Goal: Task Accomplishment & Management: Use online tool/utility

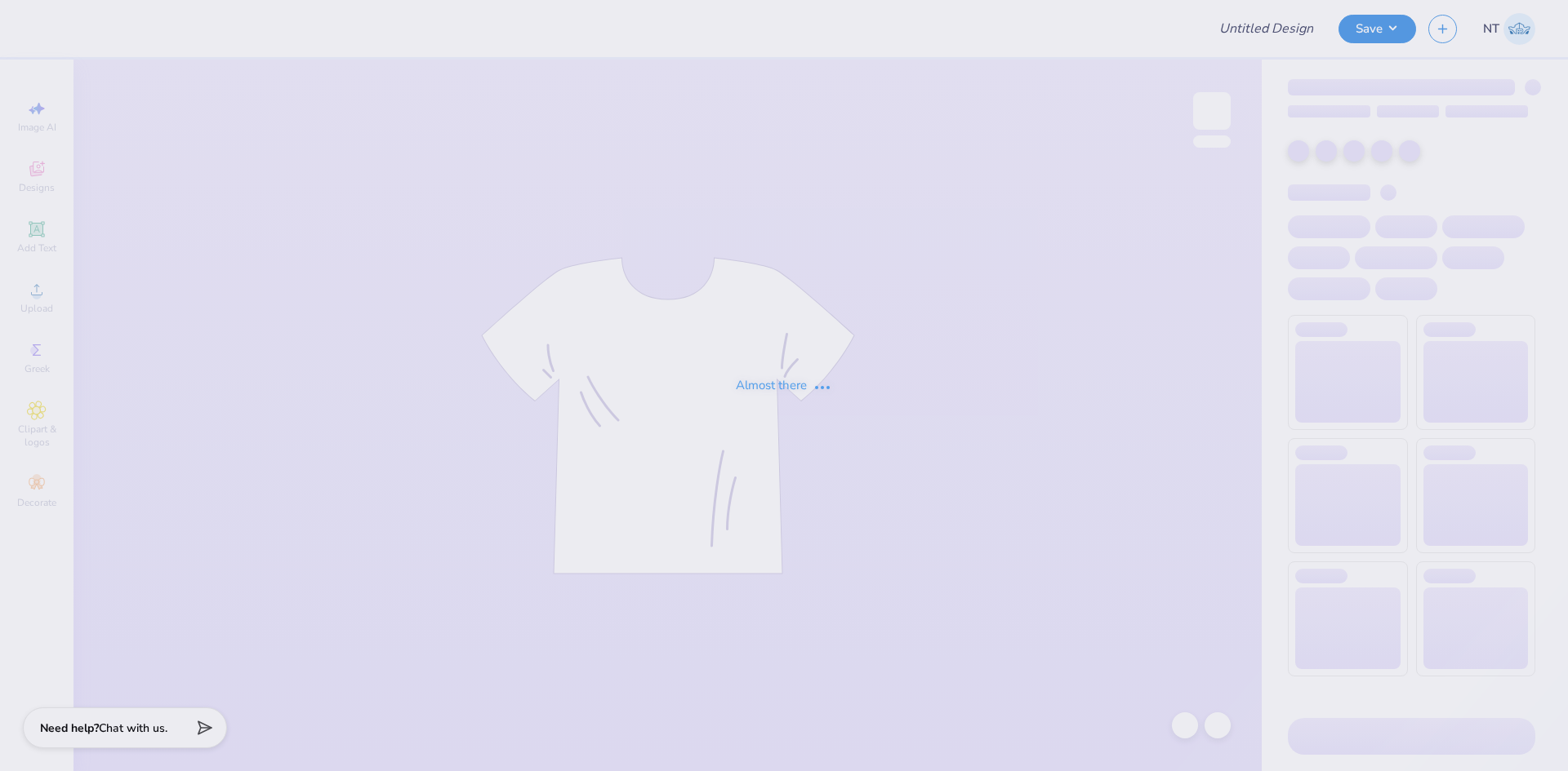
type input "[PERSON_NAME] : [GEOGRAPHIC_DATA][US_STATE]"
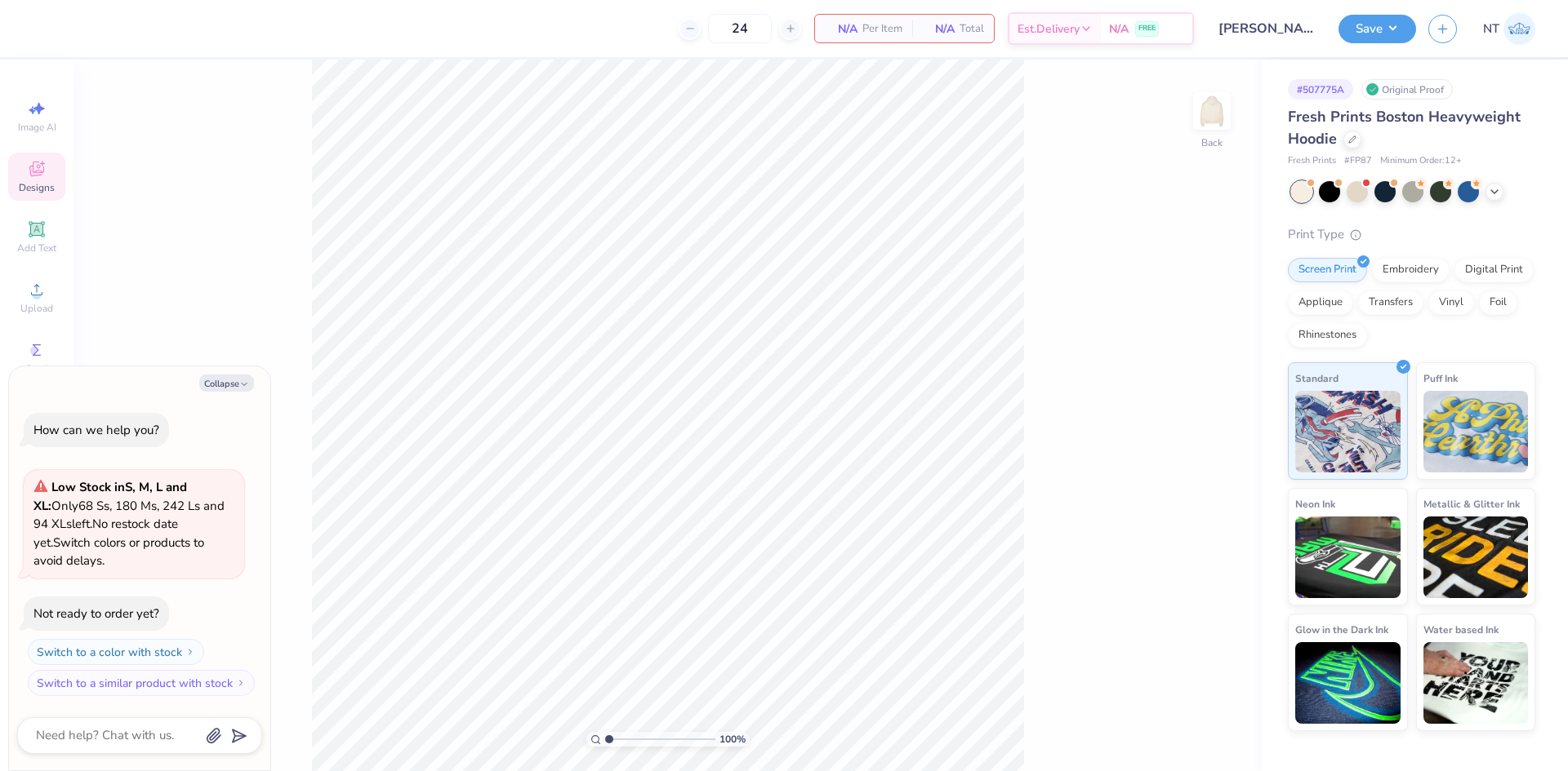
click at [30, 179] on div "Designs" at bounding box center [36, 177] width 57 height 48
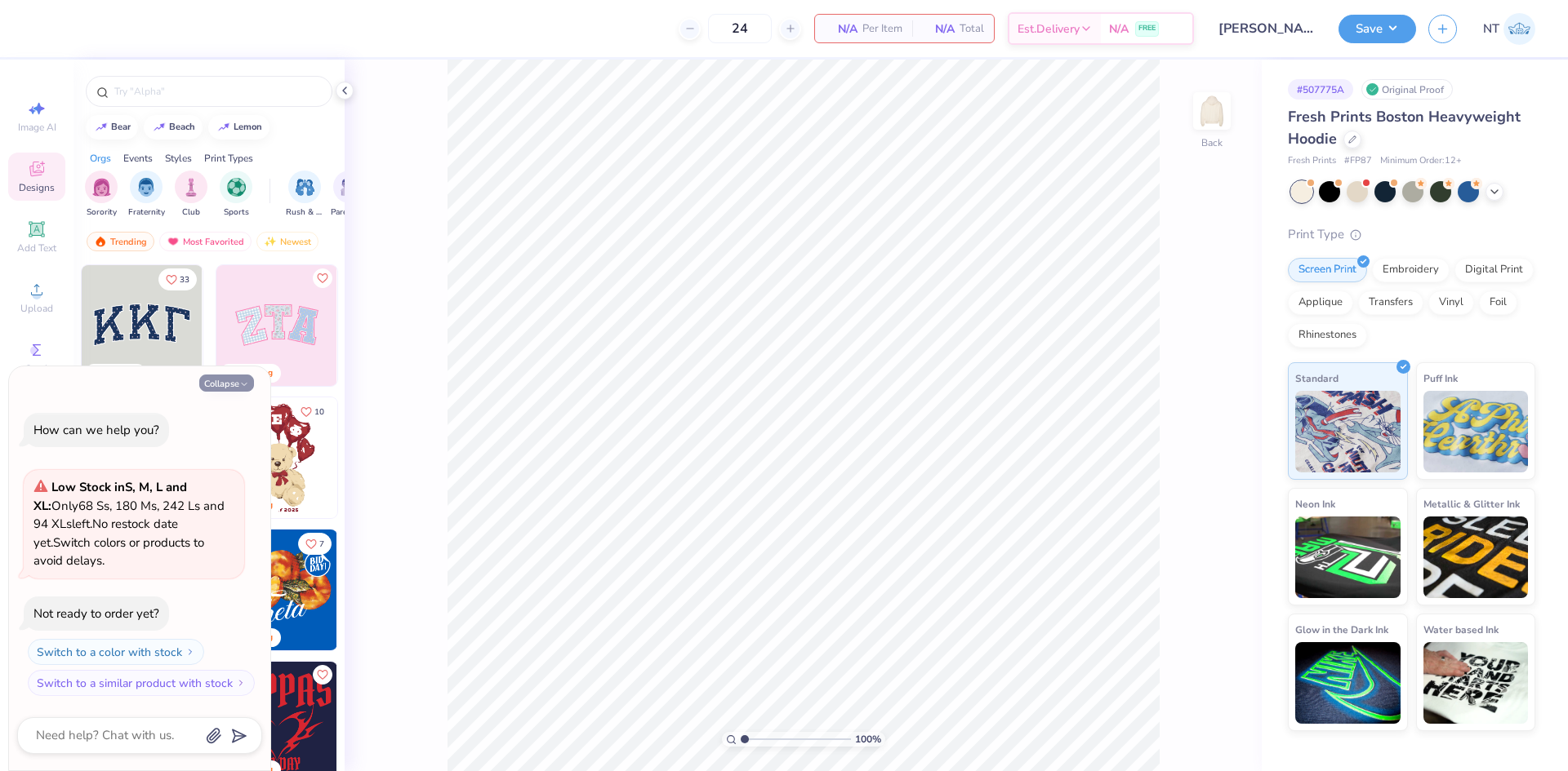
click at [226, 384] on button "Collapse" at bounding box center [226, 383] width 55 height 17
type textarea "x"
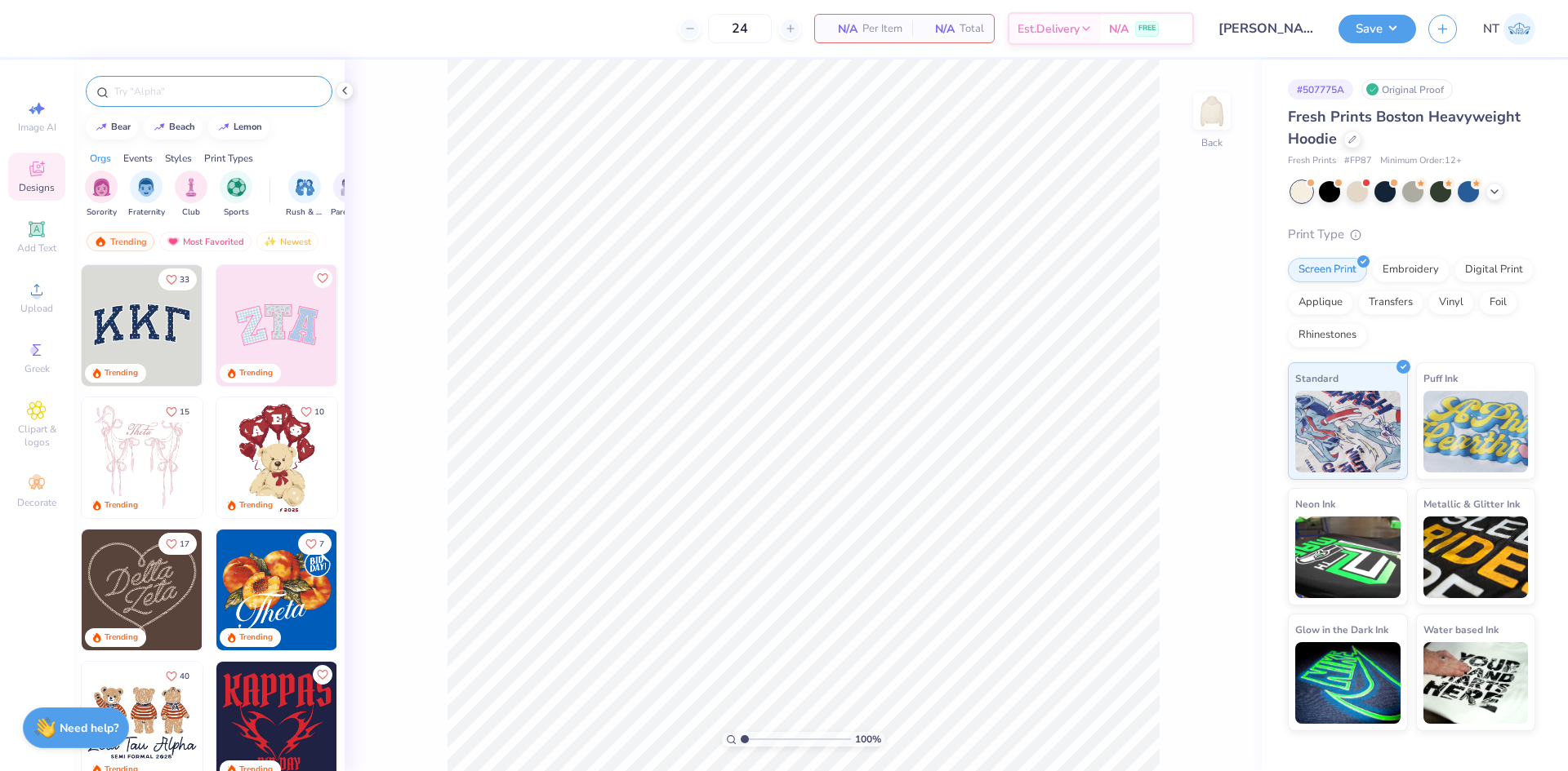
click at [160, 88] on input "text" at bounding box center [217, 91] width 209 height 16
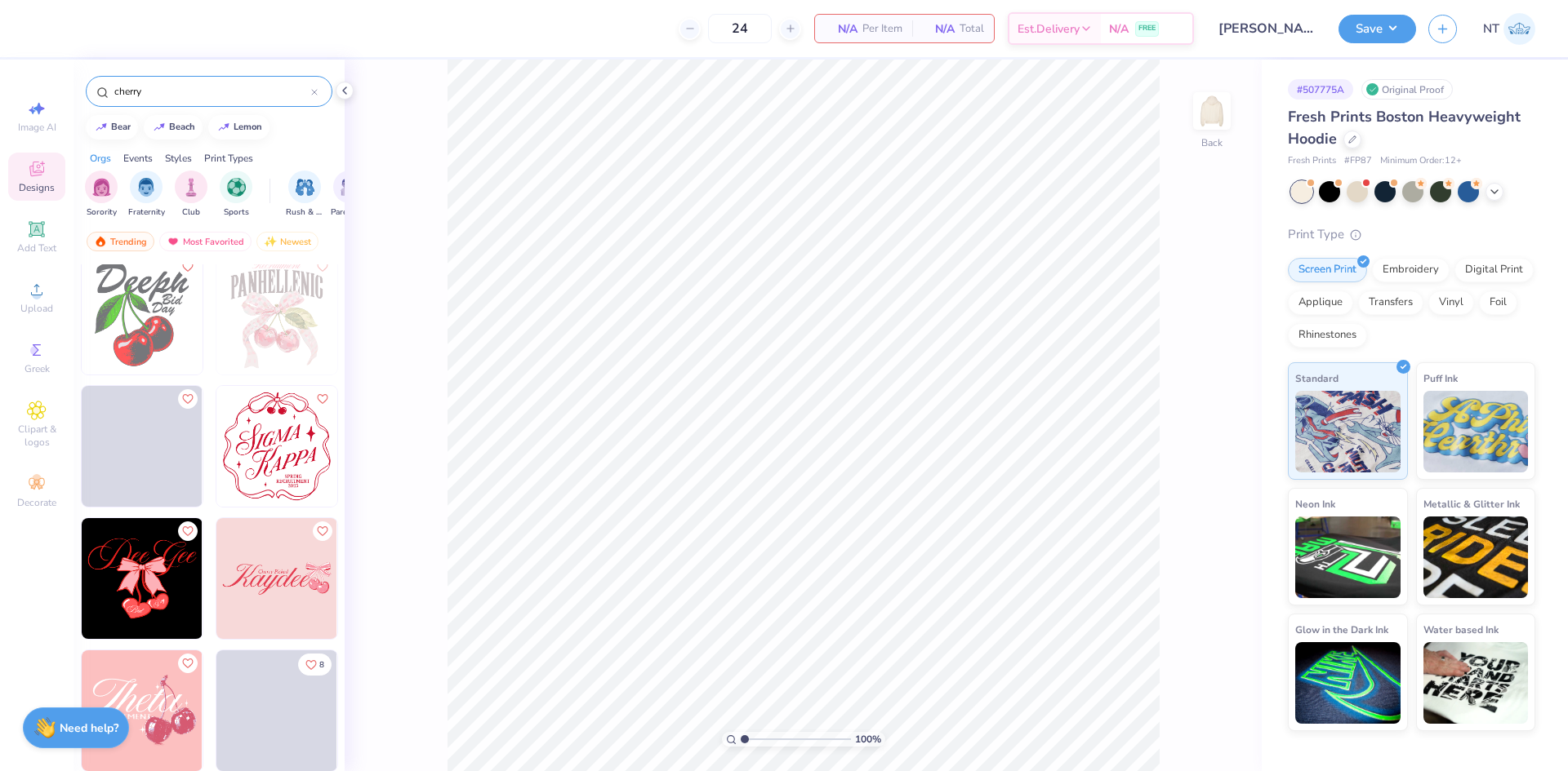
scroll to position [680, 0]
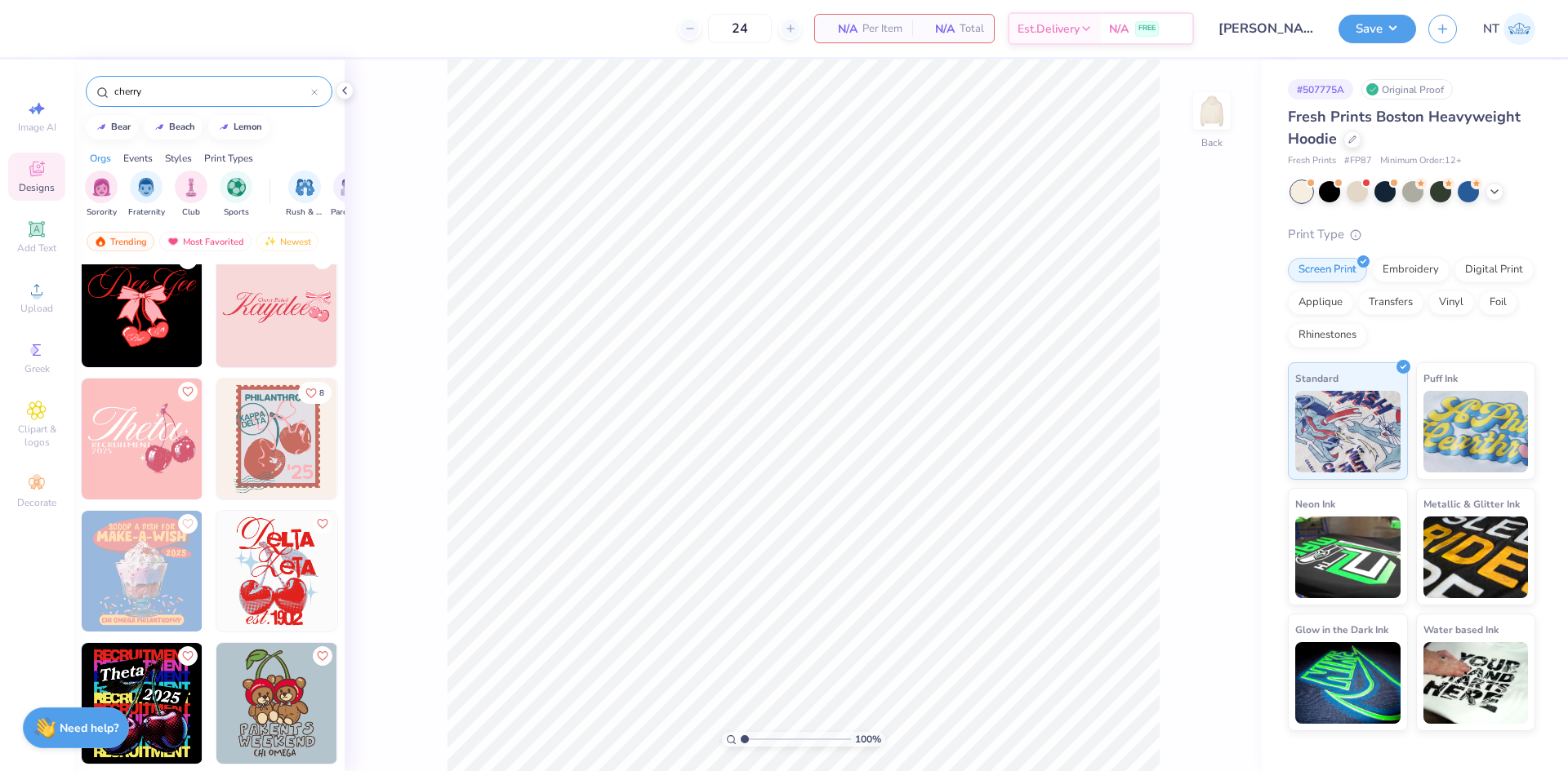
type input "cherry"
click at [442, 306] on div "100 % Back" at bounding box center [803, 415] width 917 height 712
click at [342, 95] on icon at bounding box center [344, 90] width 13 height 13
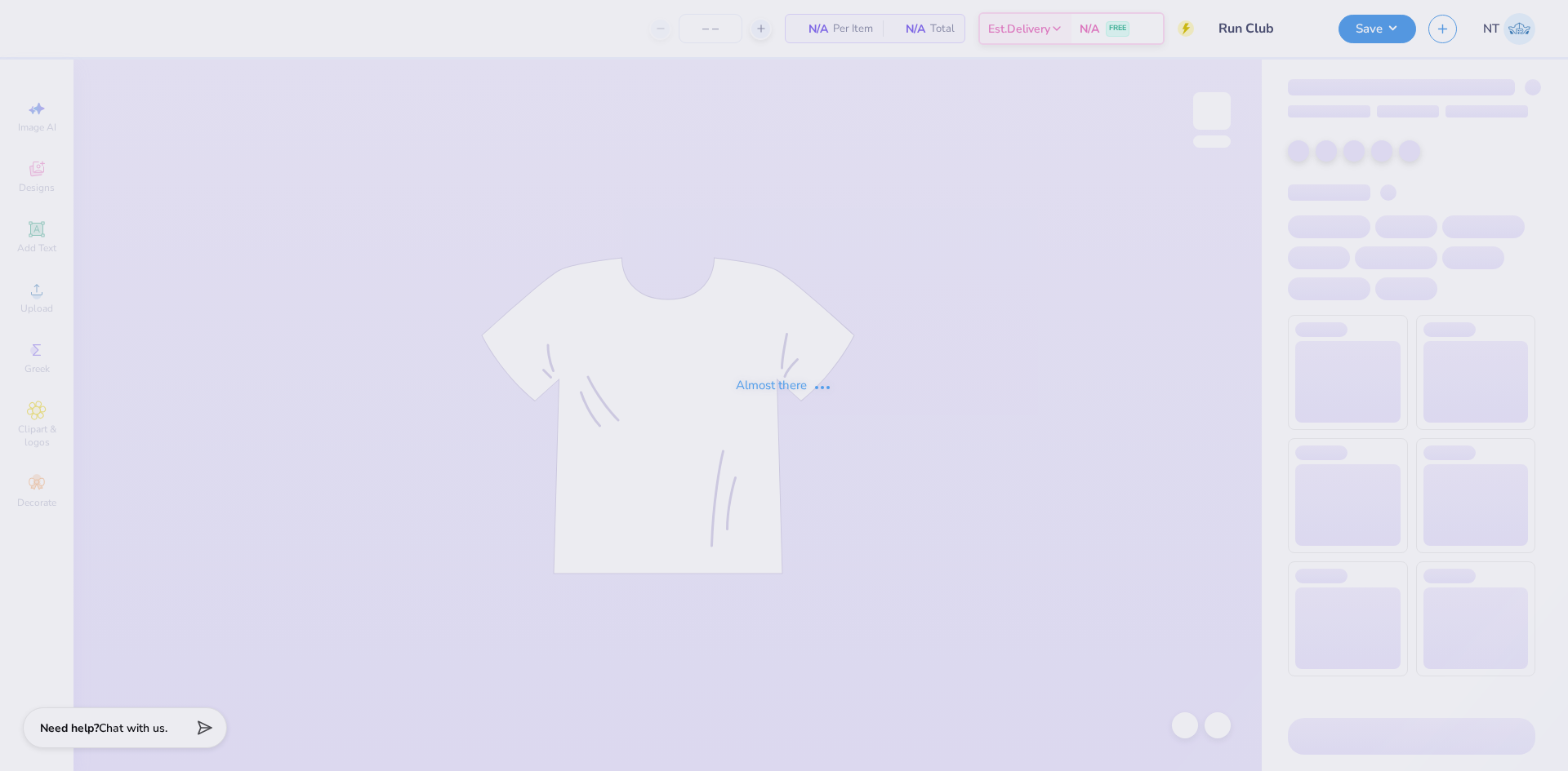
type input "12"
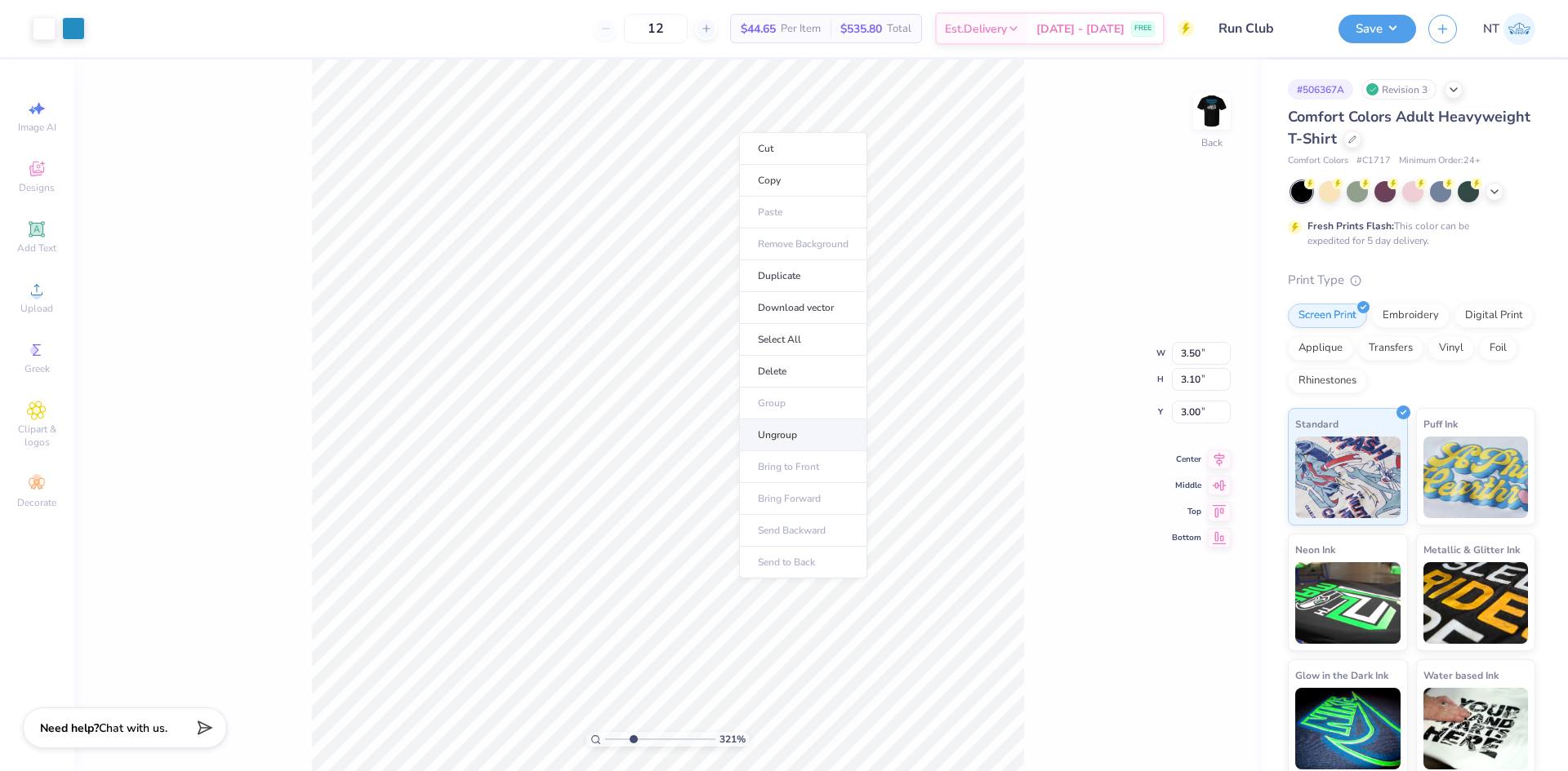
click at [766, 435] on li "Ungroup" at bounding box center [802, 436] width 128 height 32
type input "1.94838374793402"
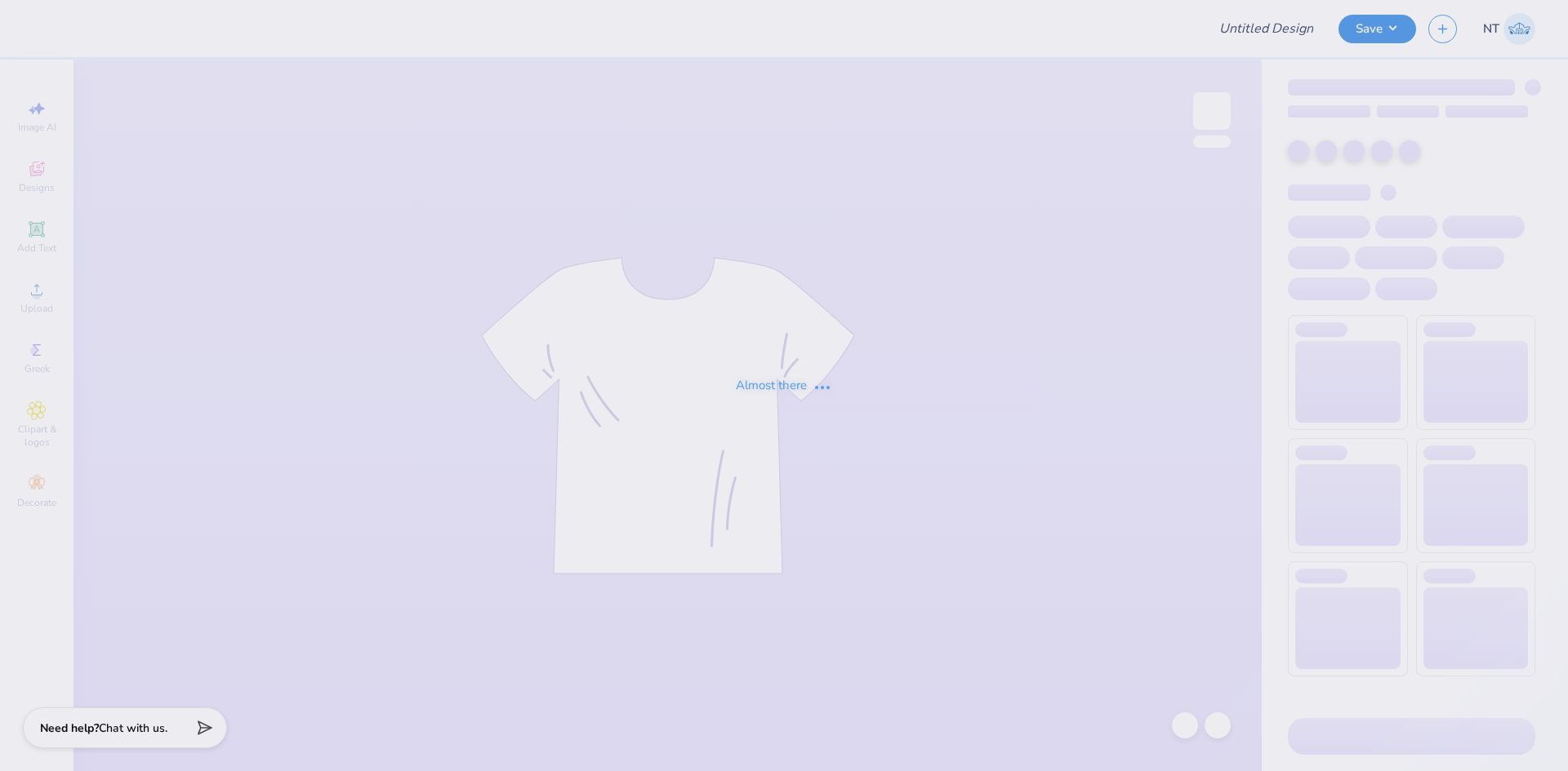
type input "Shirts for Phi Sigma Pi"
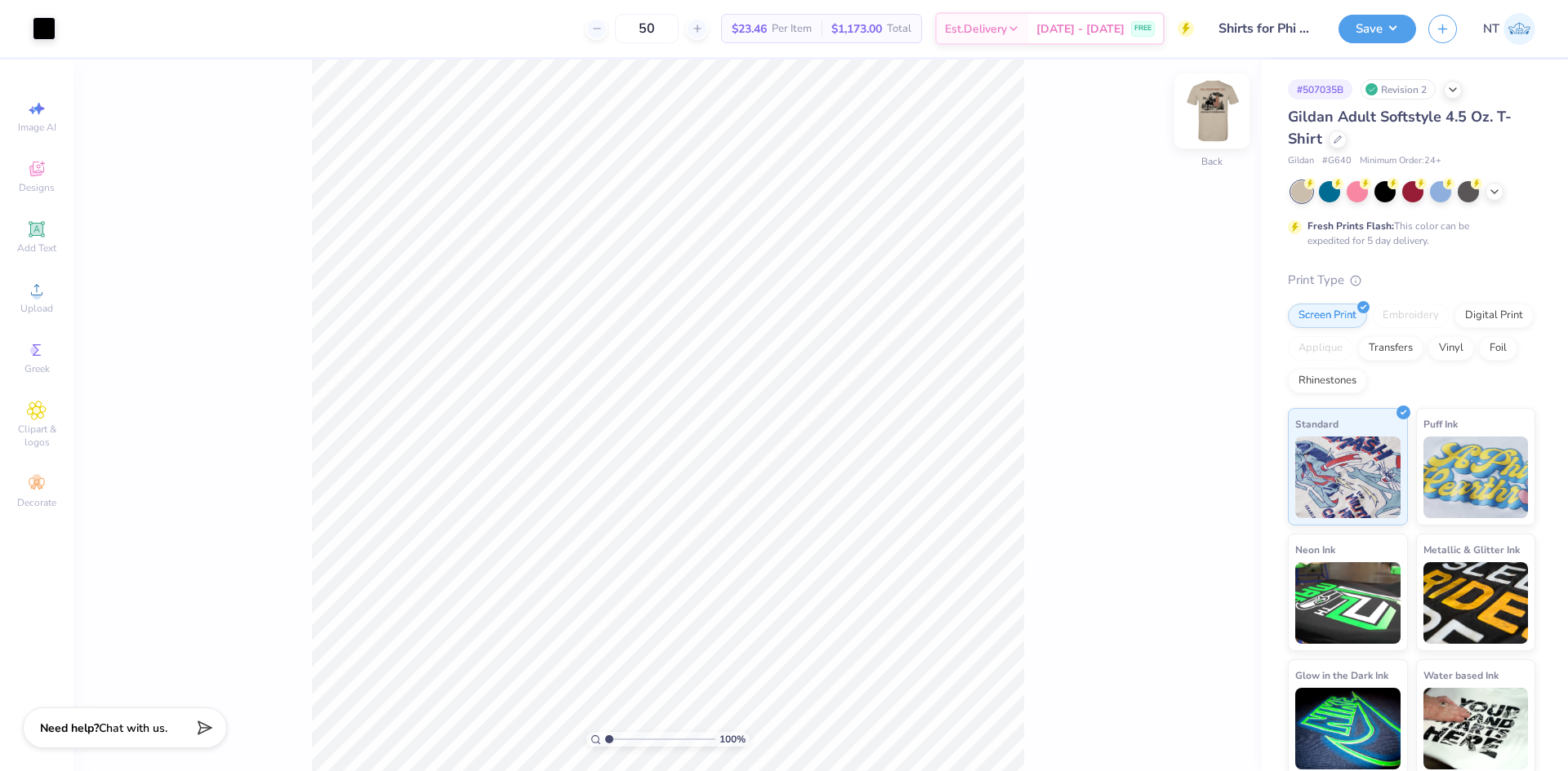
click at [1213, 97] on img at bounding box center [1212, 111] width 65 height 65
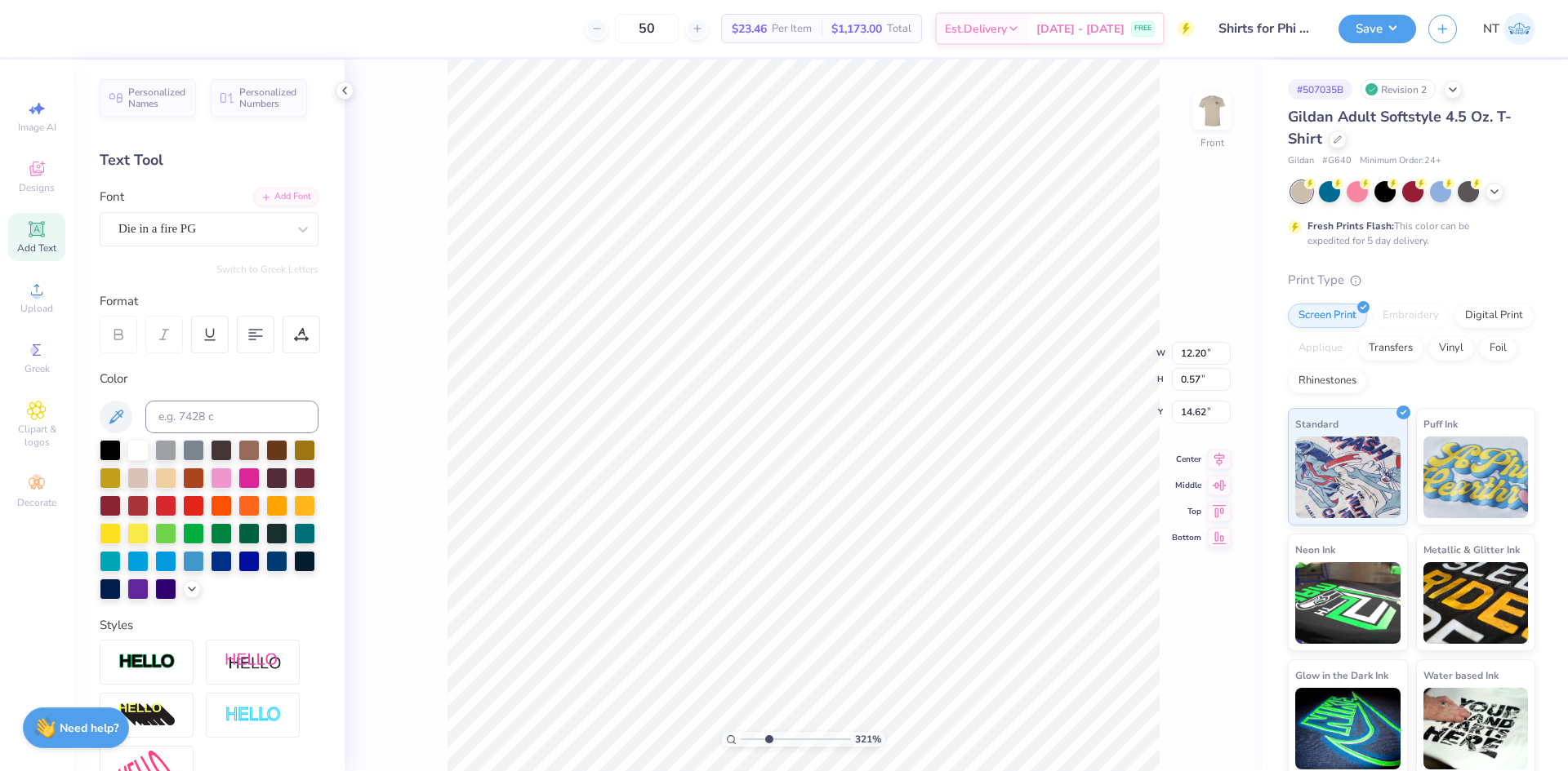
scroll to position [14, 12]
type input "3.21314535235116"
type textarea "I reckon we ain’t in M anymore."
type input "3.21314535235116"
type textarea "I reckon we ain’t in MAR anymore."
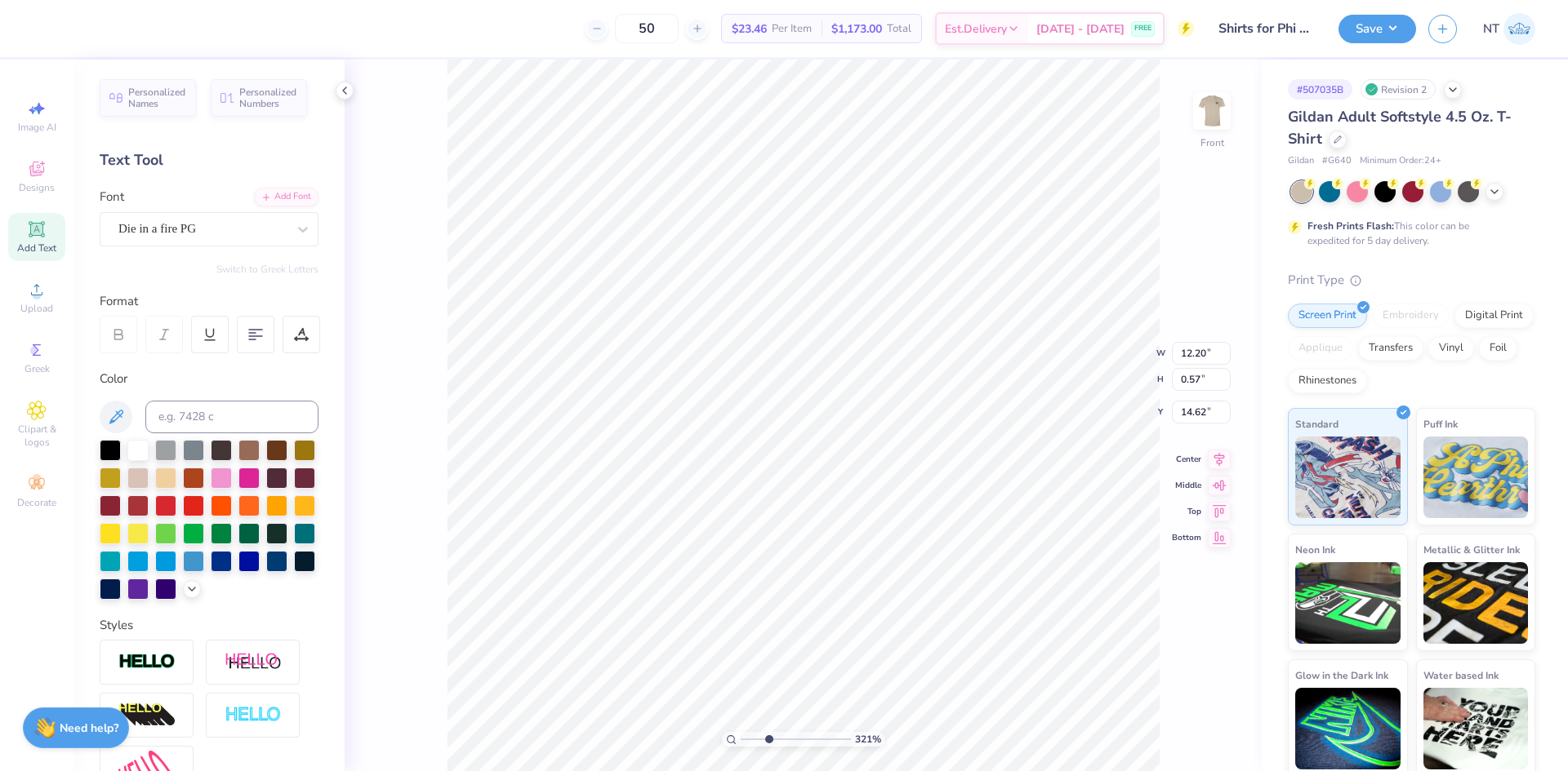
type input "3.21314535235116"
type textarea "I reckon we ain’t in MARY anymore."
type input "3.21314535235116"
type textarea "I reckon we ain’t in MARYL anymore."
type input "3.21314535235116"
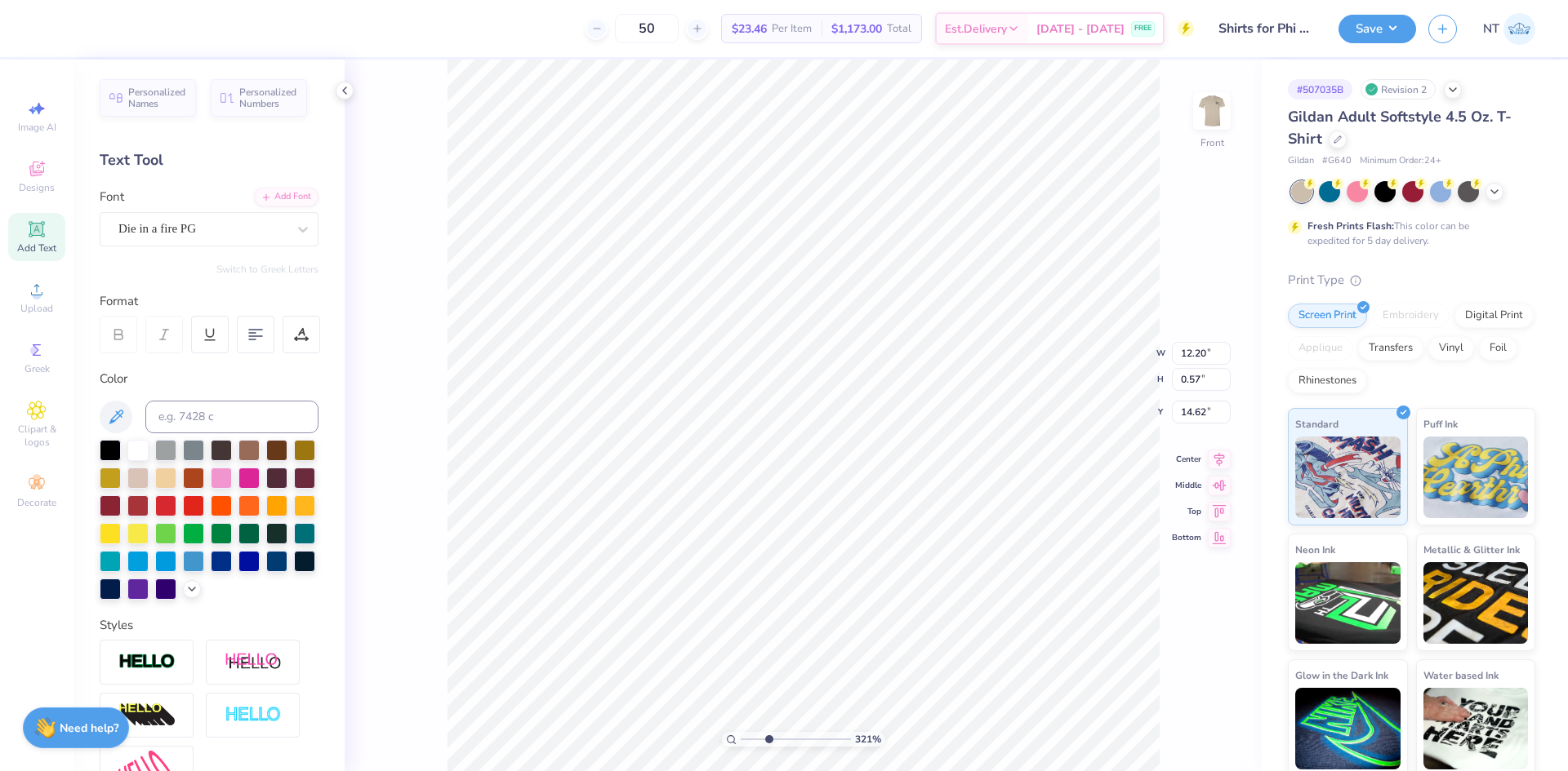
type textarea "I reckon we ain’t in MARYLAND anymore."
click at [341, 90] on icon at bounding box center [344, 90] width 13 height 13
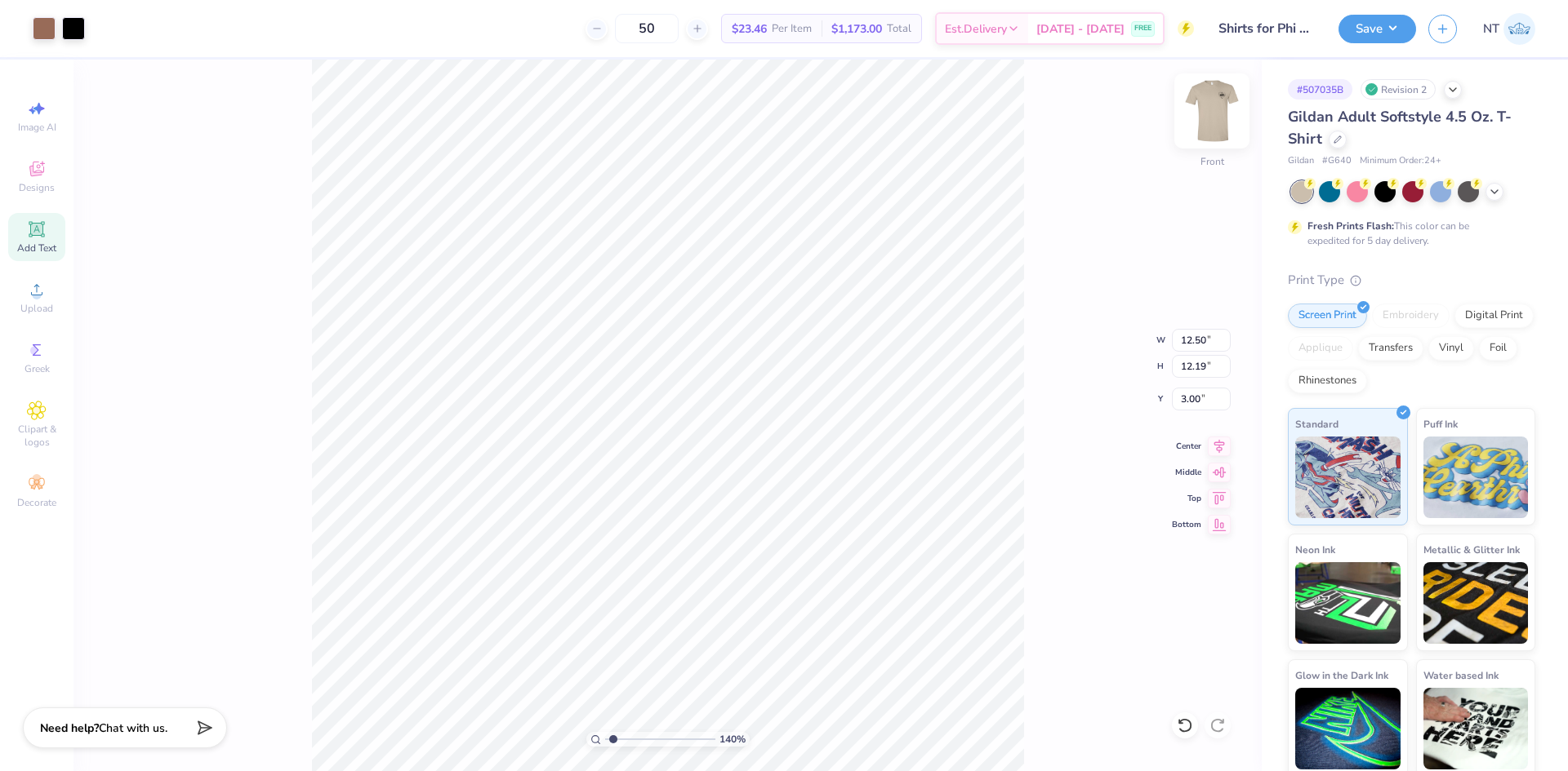
click at [1211, 110] on img at bounding box center [1212, 111] width 65 height 65
click at [796, 548] on li "Ungroup" at bounding box center [804, 552] width 128 height 32
type input "7.39645401129299"
type input "0.69"
type input "0.91"
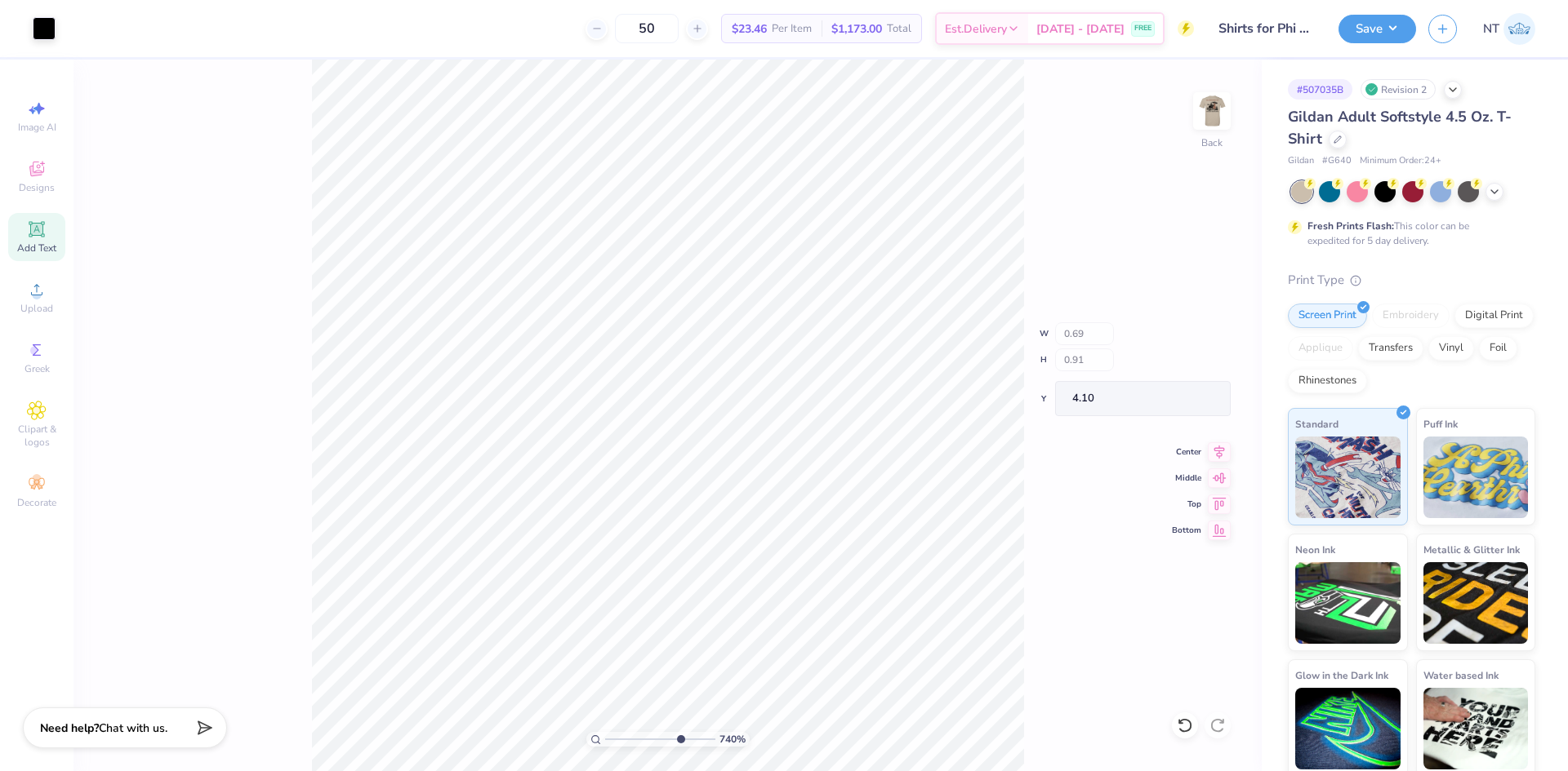
type input "7.39645401129299"
type input "0.64"
type input "0.92"
click at [30, 249] on span "Add Text" at bounding box center [36, 248] width 39 height 13
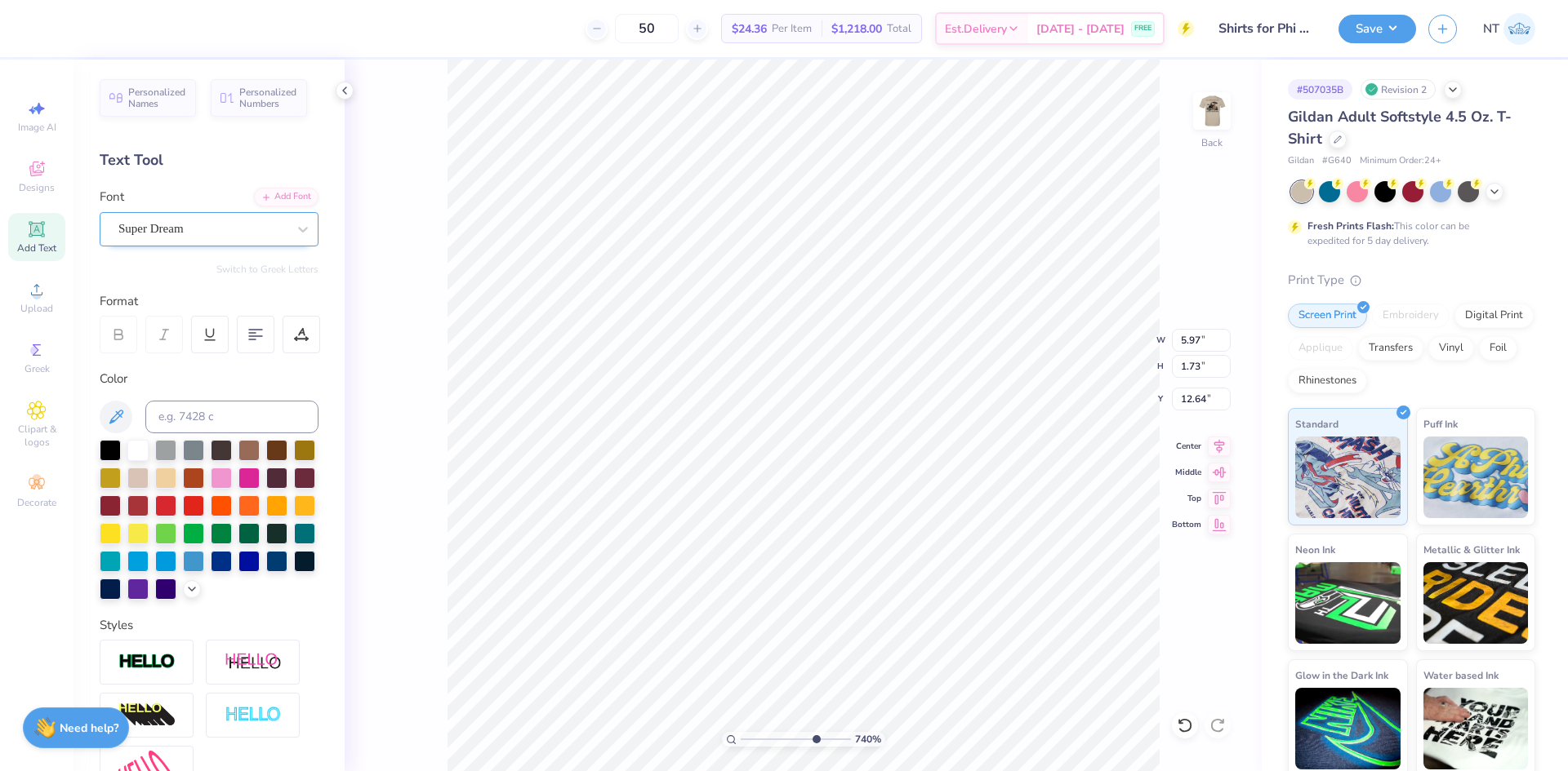
click at [201, 227] on div "Super Dream" at bounding box center [203, 229] width 172 height 26
type input "7.39645401129299"
type input "grk"
type input "7.39645401129299"
click at [279, 194] on div "Add Font" at bounding box center [286, 195] width 65 height 19
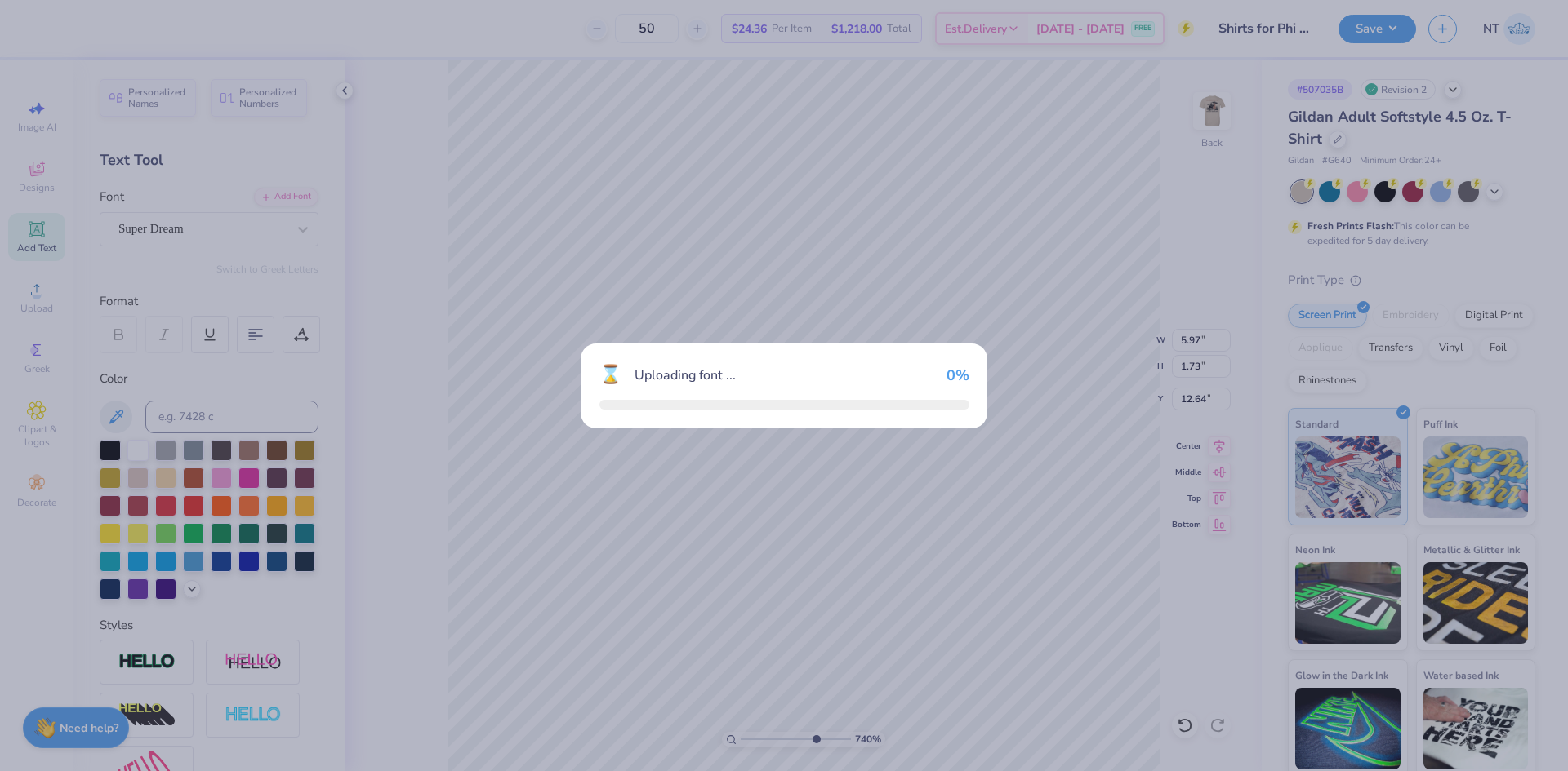
type input "7.39645401129299"
type input "6.81"
type input "1.79"
type input "12.60"
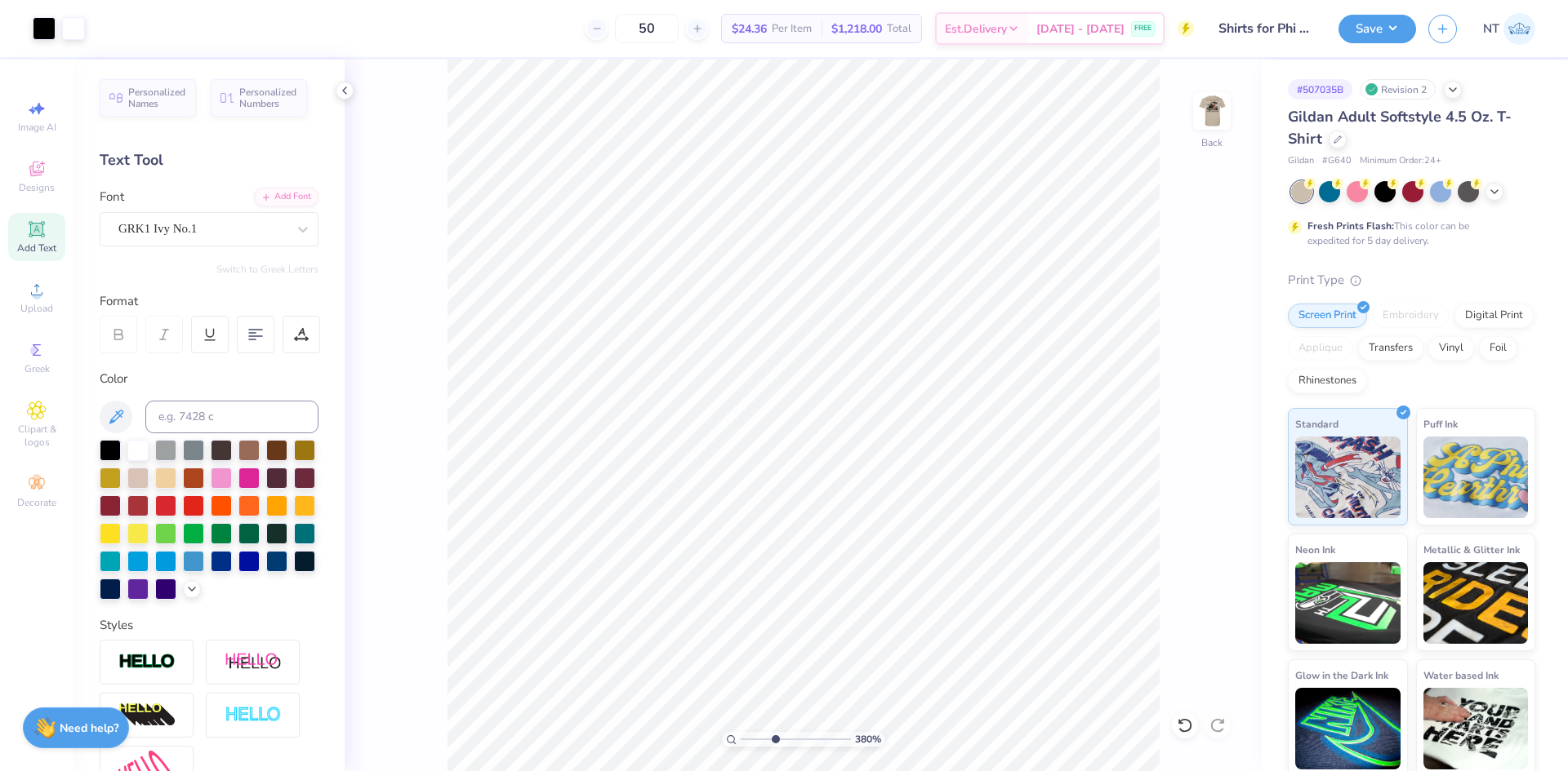
click at [28, 225] on icon at bounding box center [36, 229] width 19 height 19
type input "1.39584538643474"
type input "17.12"
type input "1.39584538643474"
type input "6.81"
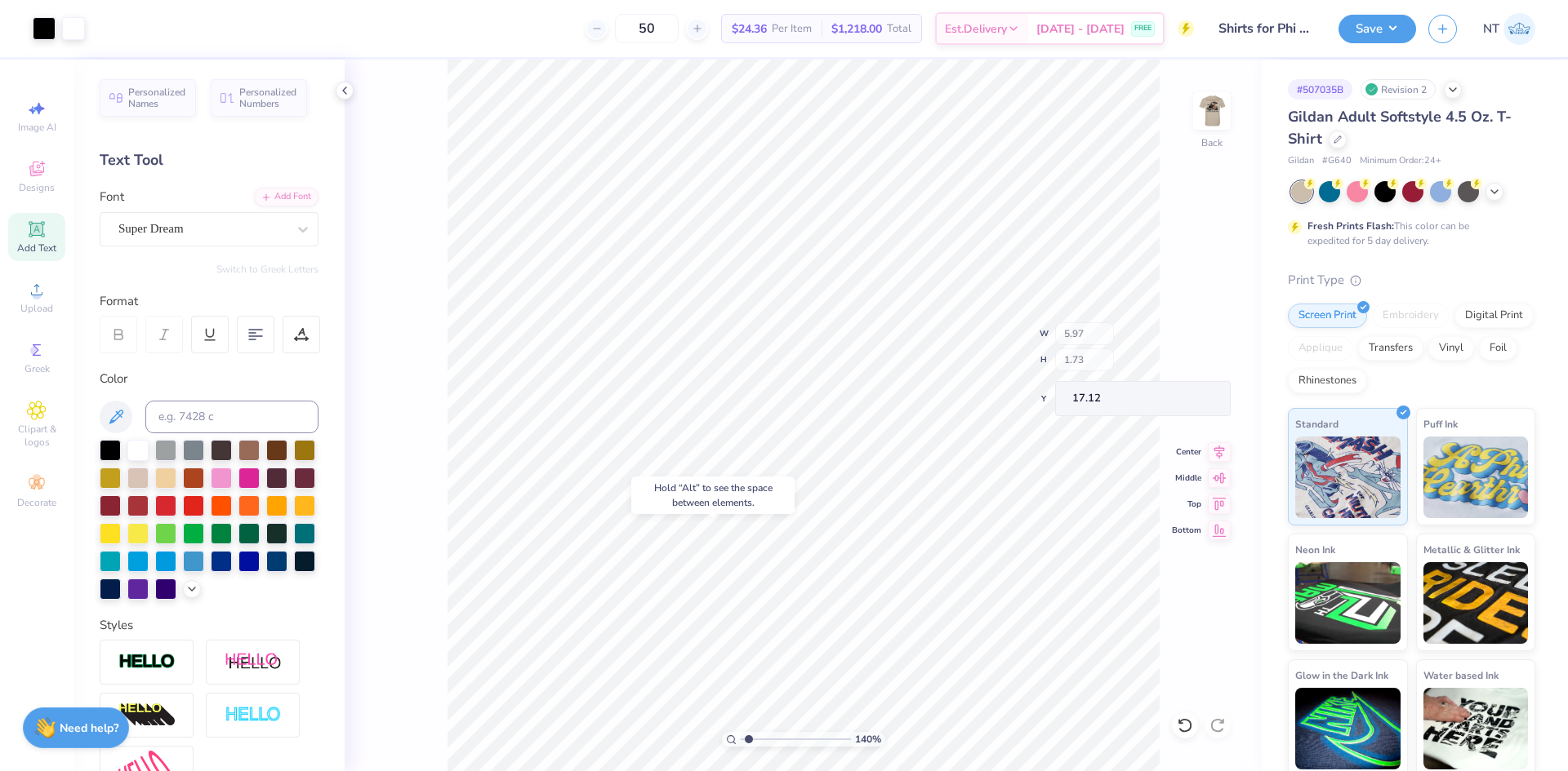
type input "1.79"
type input "12.60"
click at [286, 198] on div "Add Font" at bounding box center [286, 195] width 65 height 19
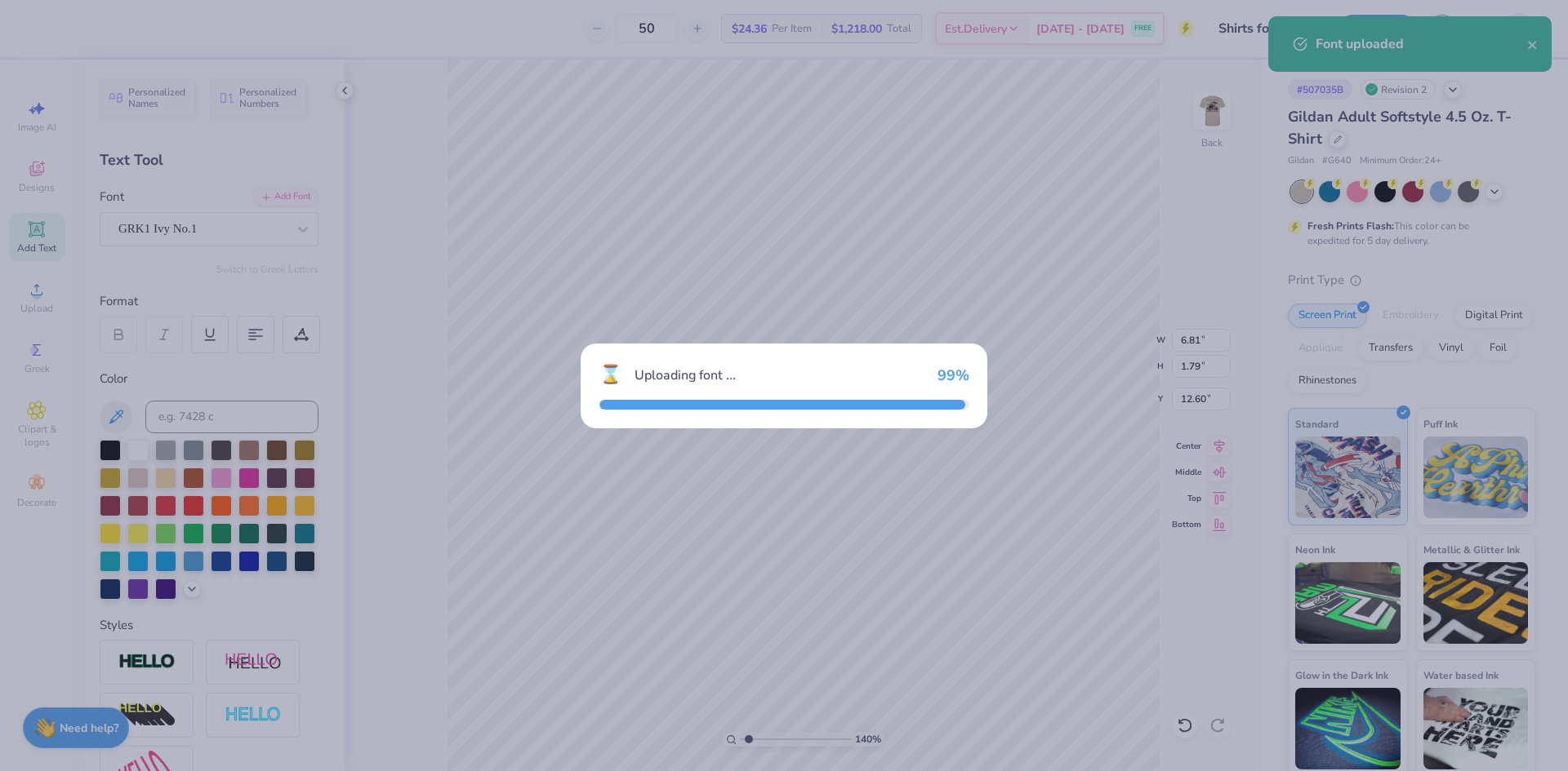
type input "1.39584538643474"
type input "7.14"
type input "1.77"
type input "12.62"
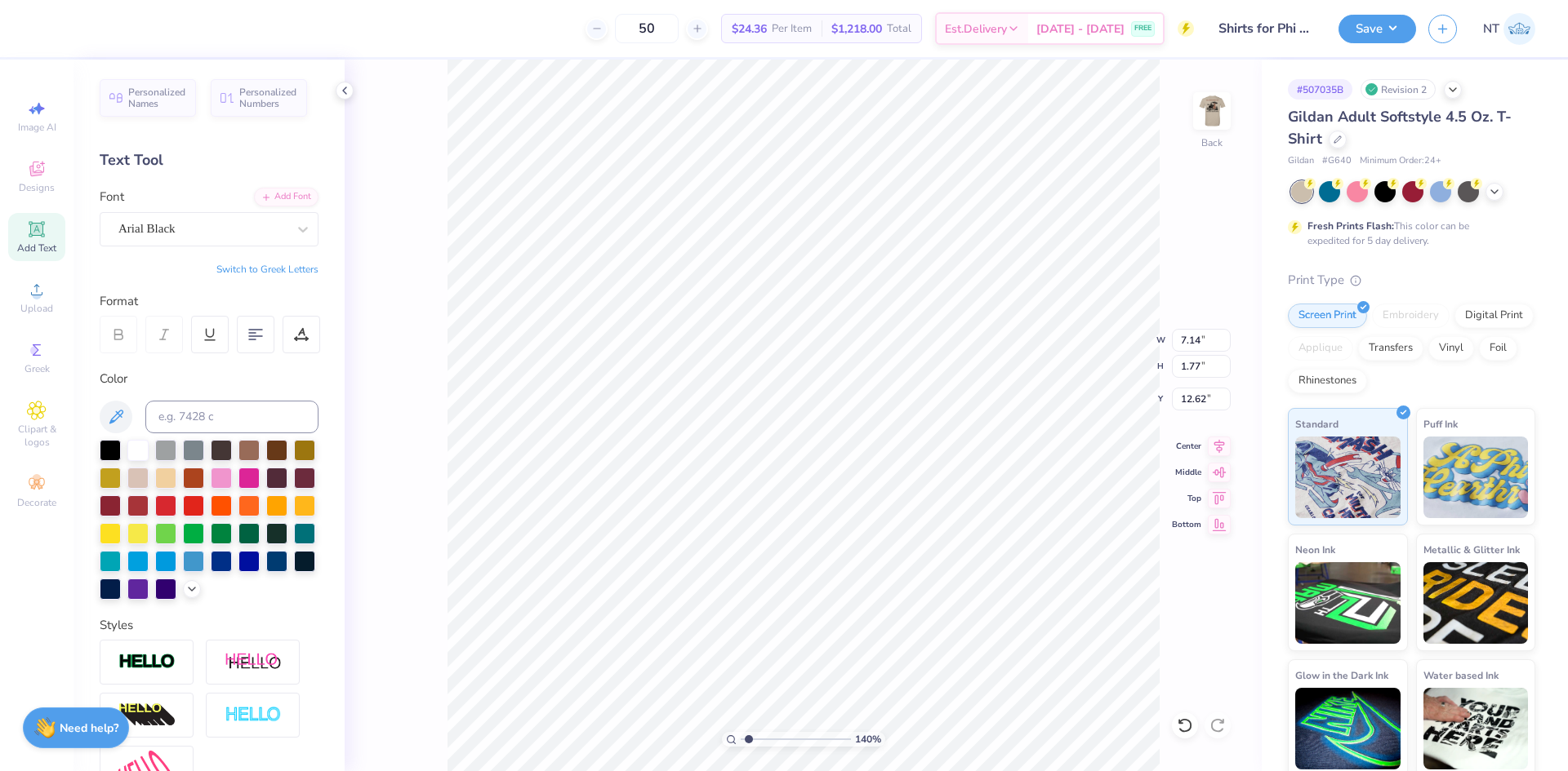
scroll to position [14, 2]
paste textarea "FSP"
type input "1.39584538643474"
type textarea "FSP"
type input "1.39584538643474"
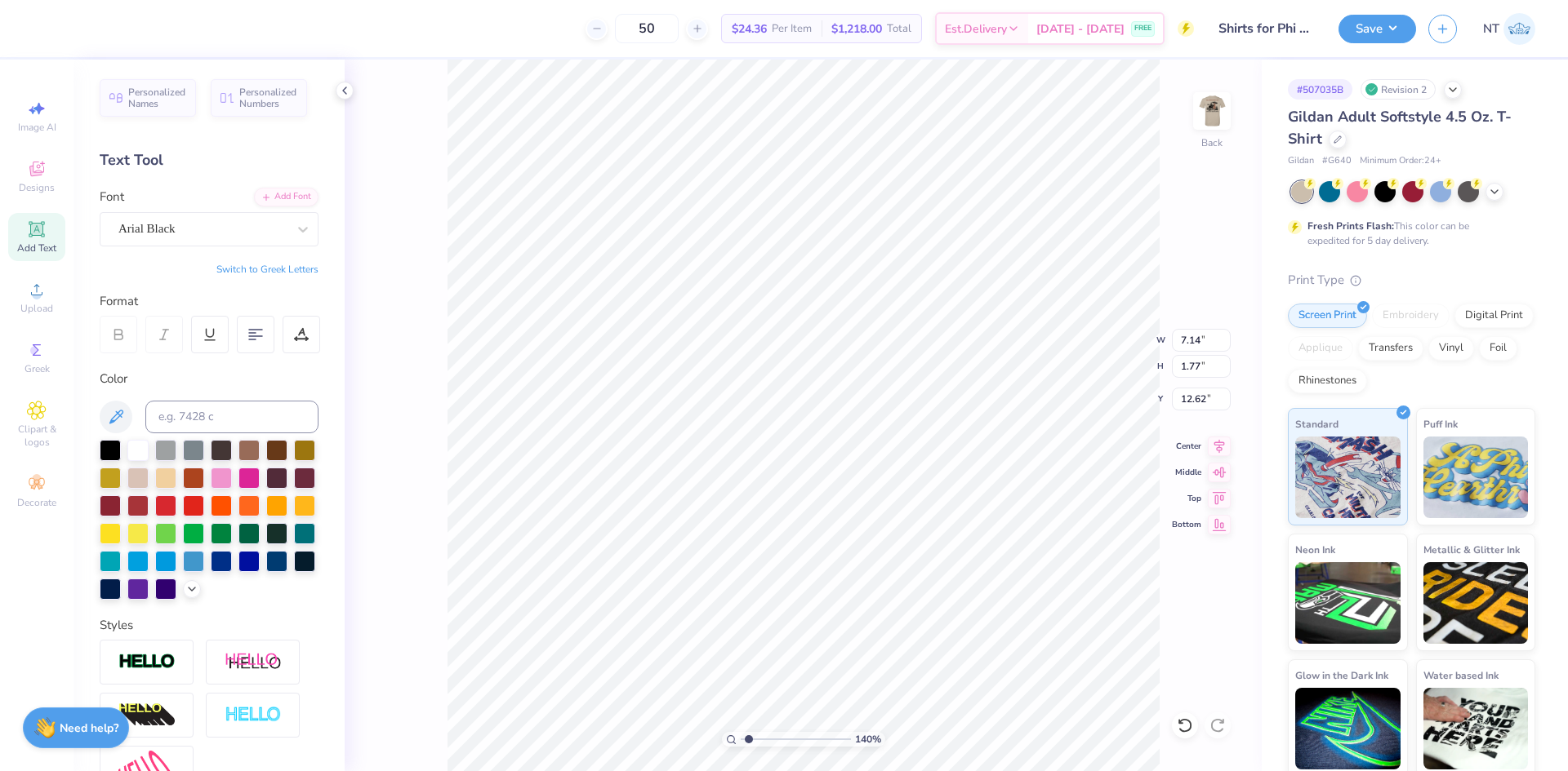
type input "4.92"
type input "1.83"
type input "12.59"
click at [278, 267] on button "Switch to Greek Letters" at bounding box center [267, 269] width 102 height 13
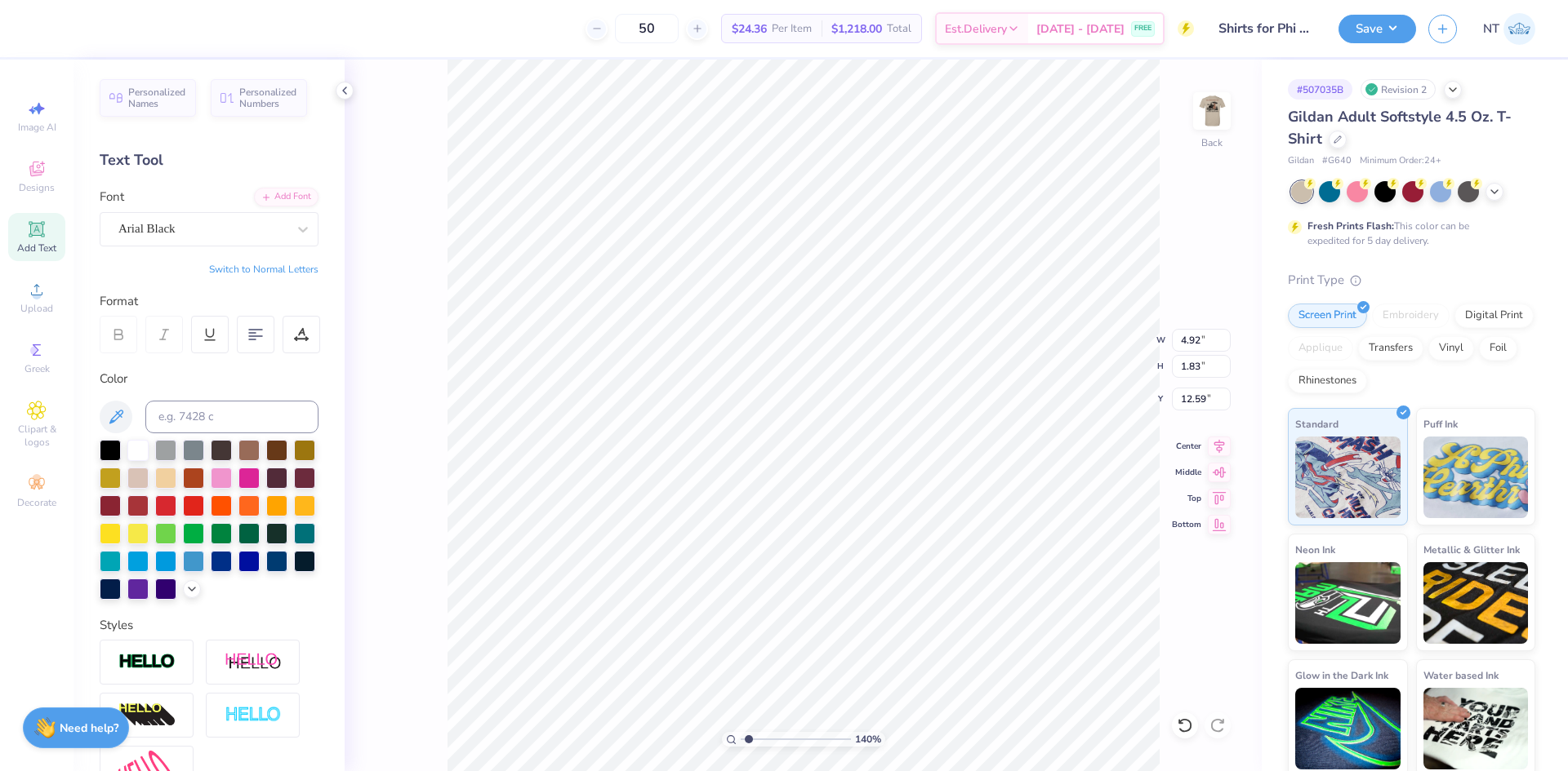
type input "1.39584538643474"
type input "5.84"
type input "1.82"
click at [117, 451] on div at bounding box center [111, 449] width 21 height 21
type input "1.39584538643474"
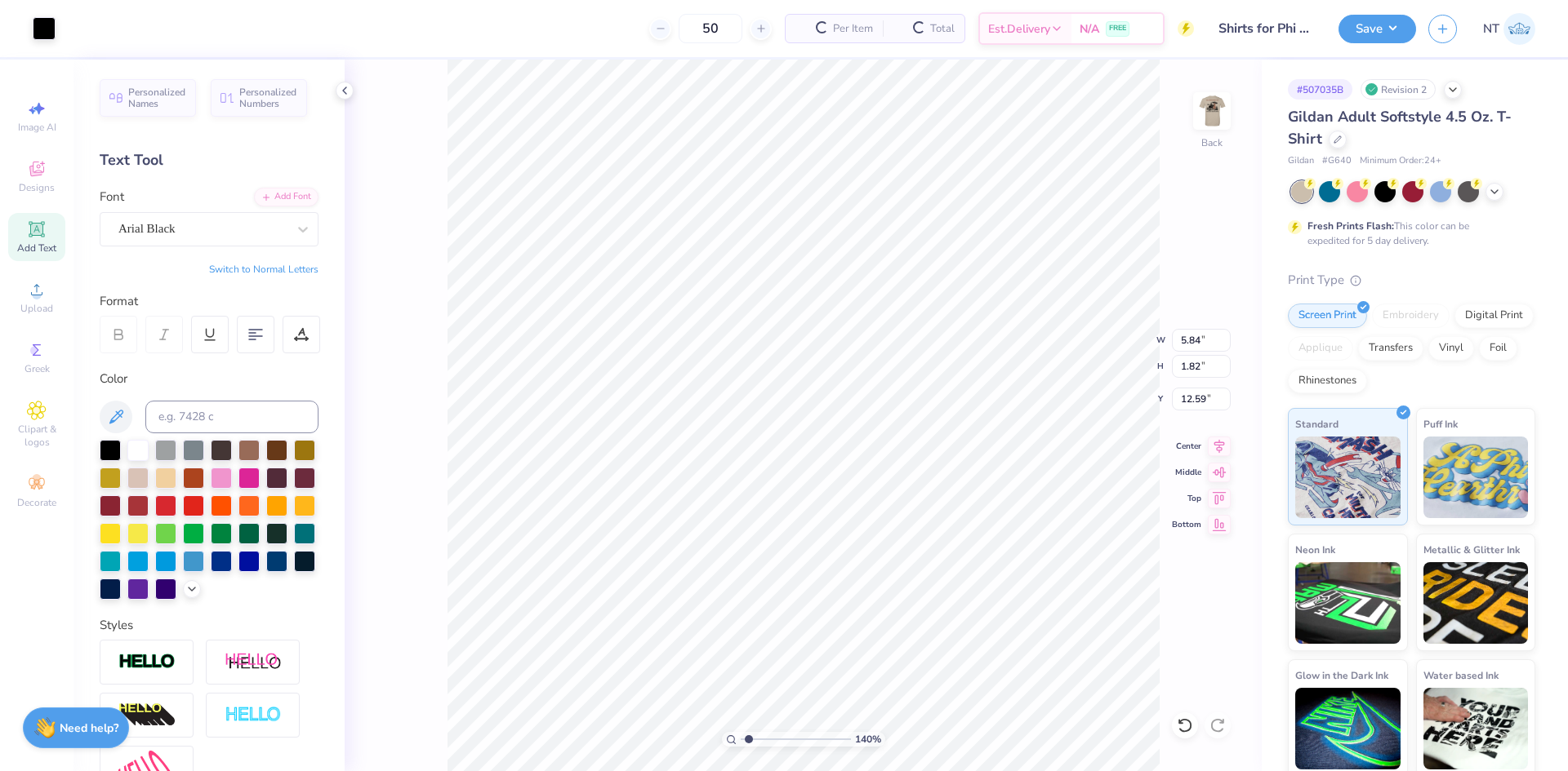
type input "8.83"
type input "1.94838404538256"
type input "8.32"
click at [802, 469] on li "Duplicate" at bounding box center [806, 465] width 128 height 32
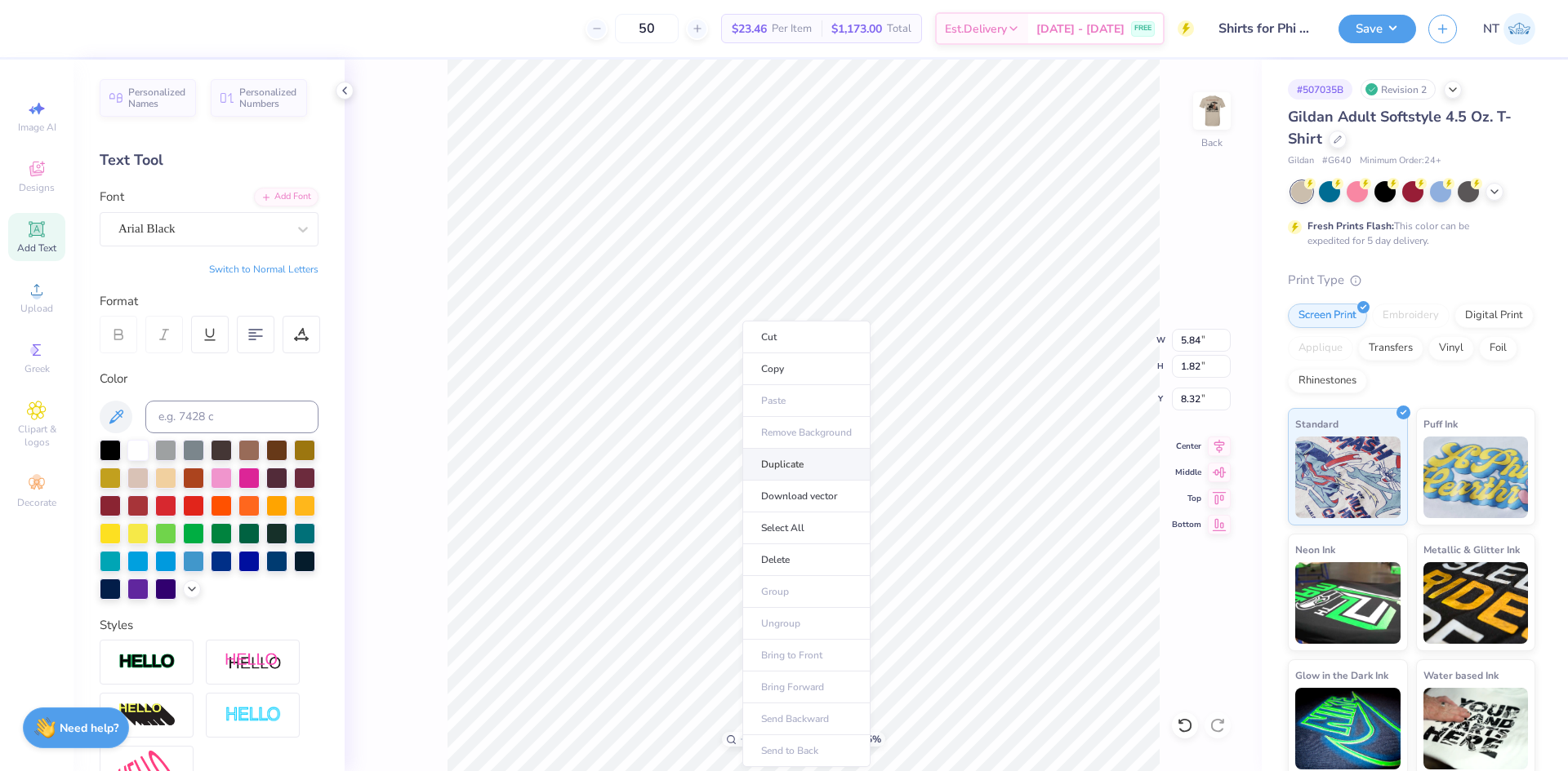
type input "1.94838404538256"
type input "9.32"
type input "1.94838404538256"
type input "10.54"
click at [804, 472] on li "Duplicate" at bounding box center [802, 465] width 128 height 32
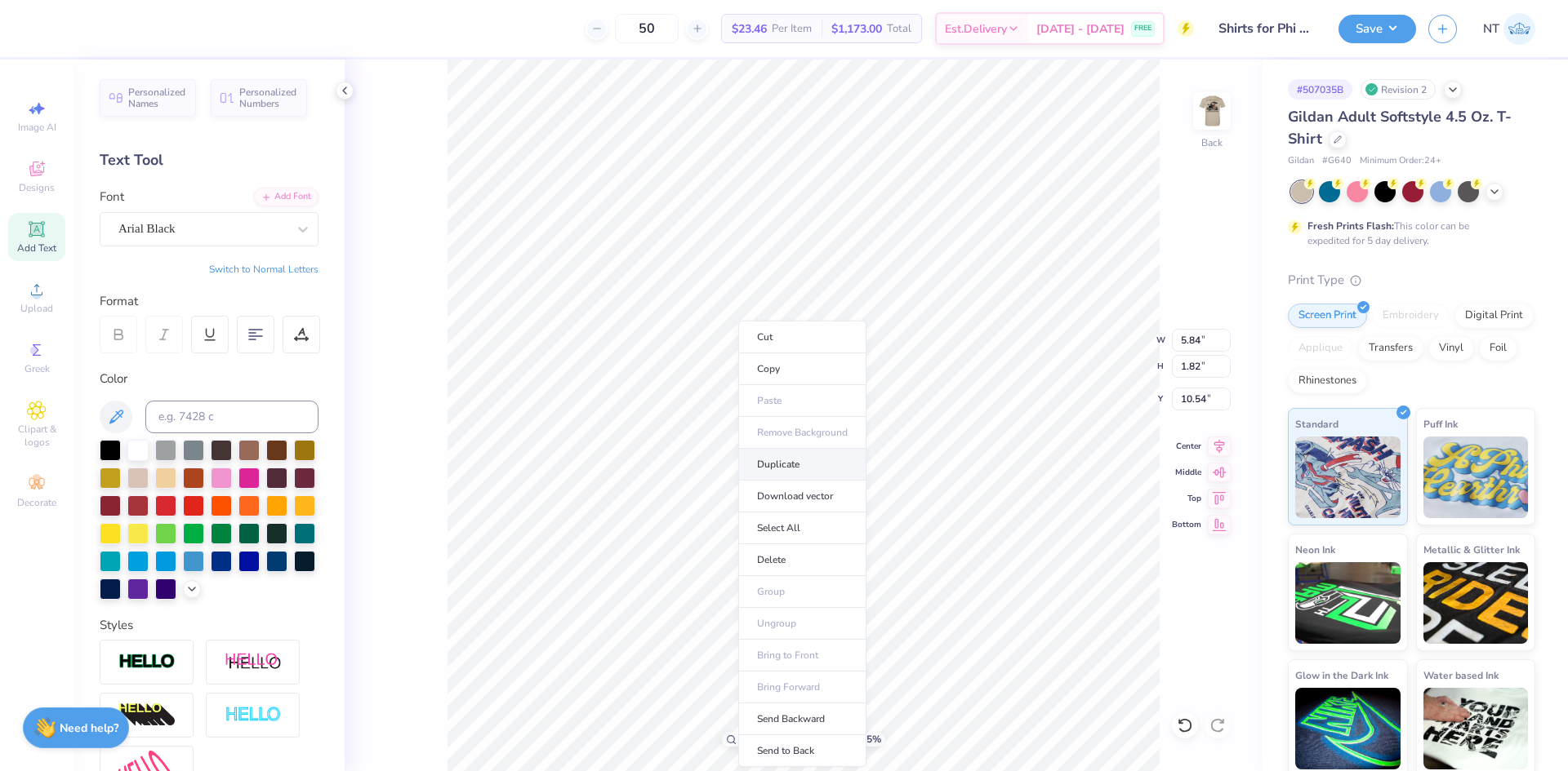
type input "1.94838404538256"
type input "11.54"
type input "1.94838404538256"
type input "12.49"
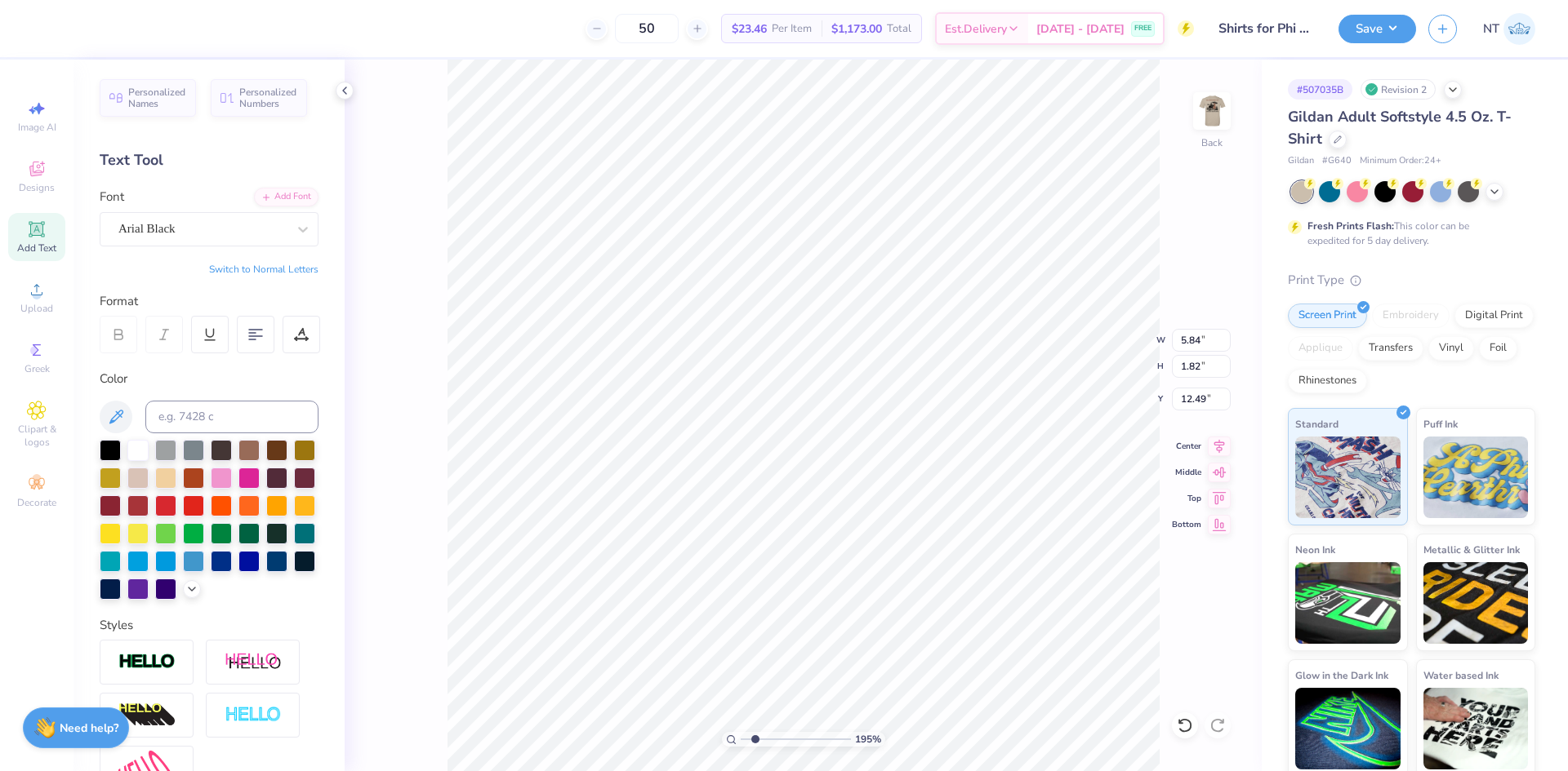
click at [343, 627] on div "50 $23.46 Per Item $1,173.00 Total Est. Delivery Aug 26 - 29 FREE Design Title …" at bounding box center [784, 386] width 1568 height 771
type input "1.94838404538256"
type textarea "Π"
type input "1.94838404538256"
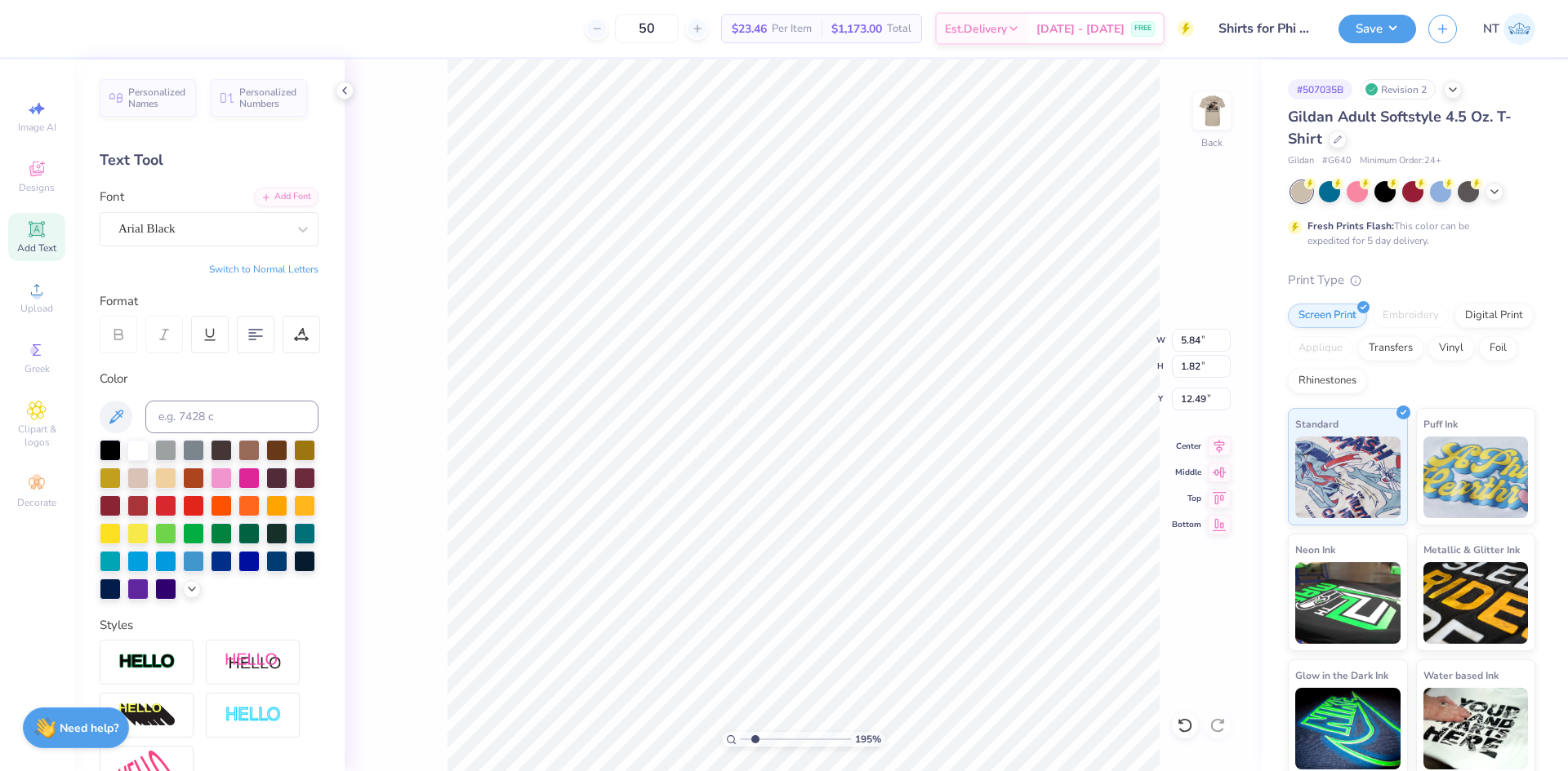
type input "10.54"
click at [420, 553] on div "195 % Back W 5.84 5.84 " H 1.82 1.82 " Y 10.54 10.54 " Center Middle Top Bottom" at bounding box center [803, 415] width 917 height 712
type input "1.94838404538256"
type textarea "ΦΣ"
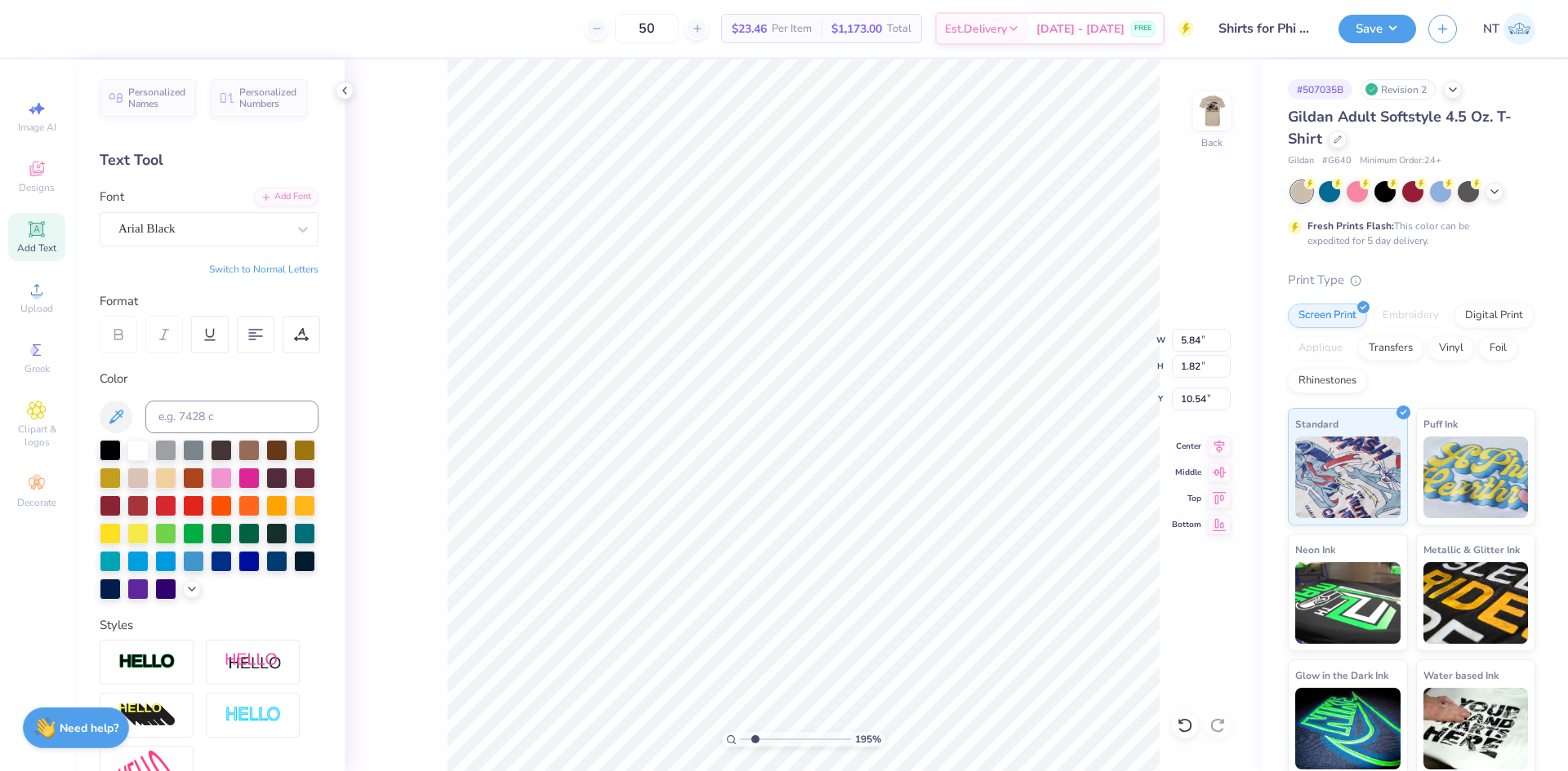
click at [370, 526] on div "195 % Back W 5.84 5.84 " H 1.82 1.82 " Y 10.54 10.54 " Center Middle Top Bottom" at bounding box center [803, 415] width 917 height 712
type input "1.94838404538256"
type textarea "Σ"
type input "1.94838404538256"
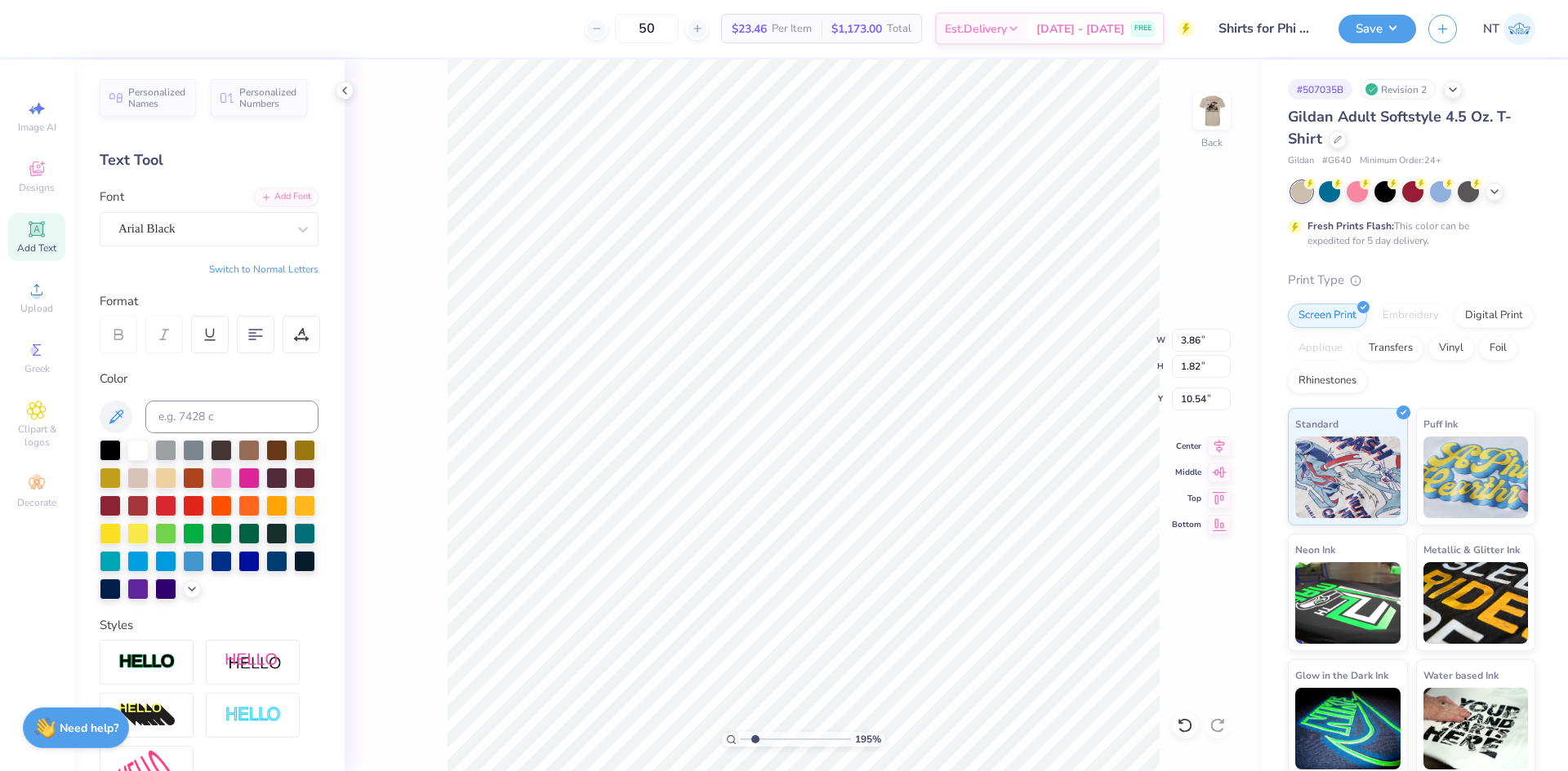
type input "5.84"
type input "8.32"
type input "1.94838404538256"
type textarea "Φ"
type input "1.94838404538256"
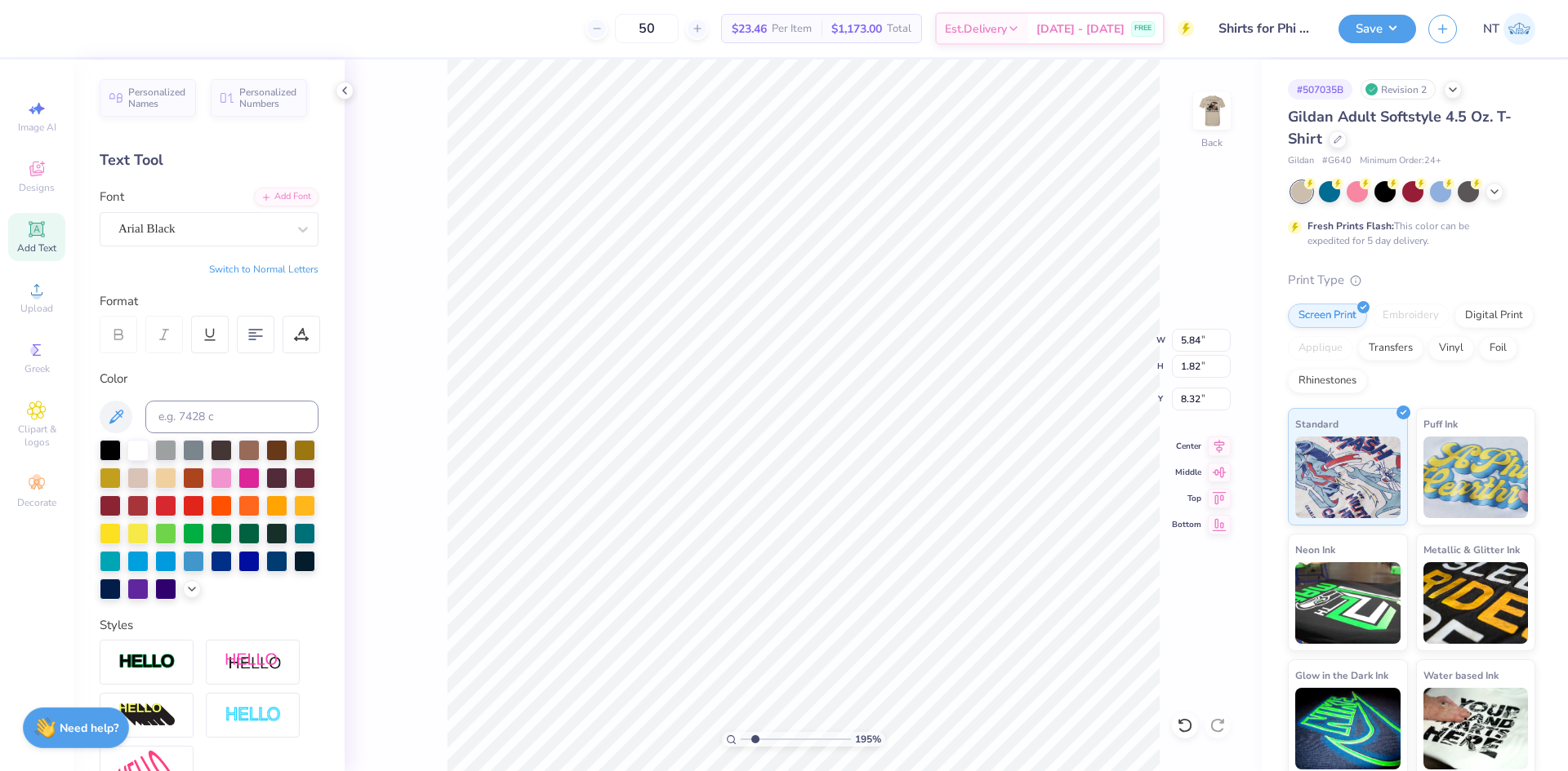
type input "2.10"
type input "1.94838404538256"
type input "8.49"
type input "1.94838404538256"
type input "1.49"
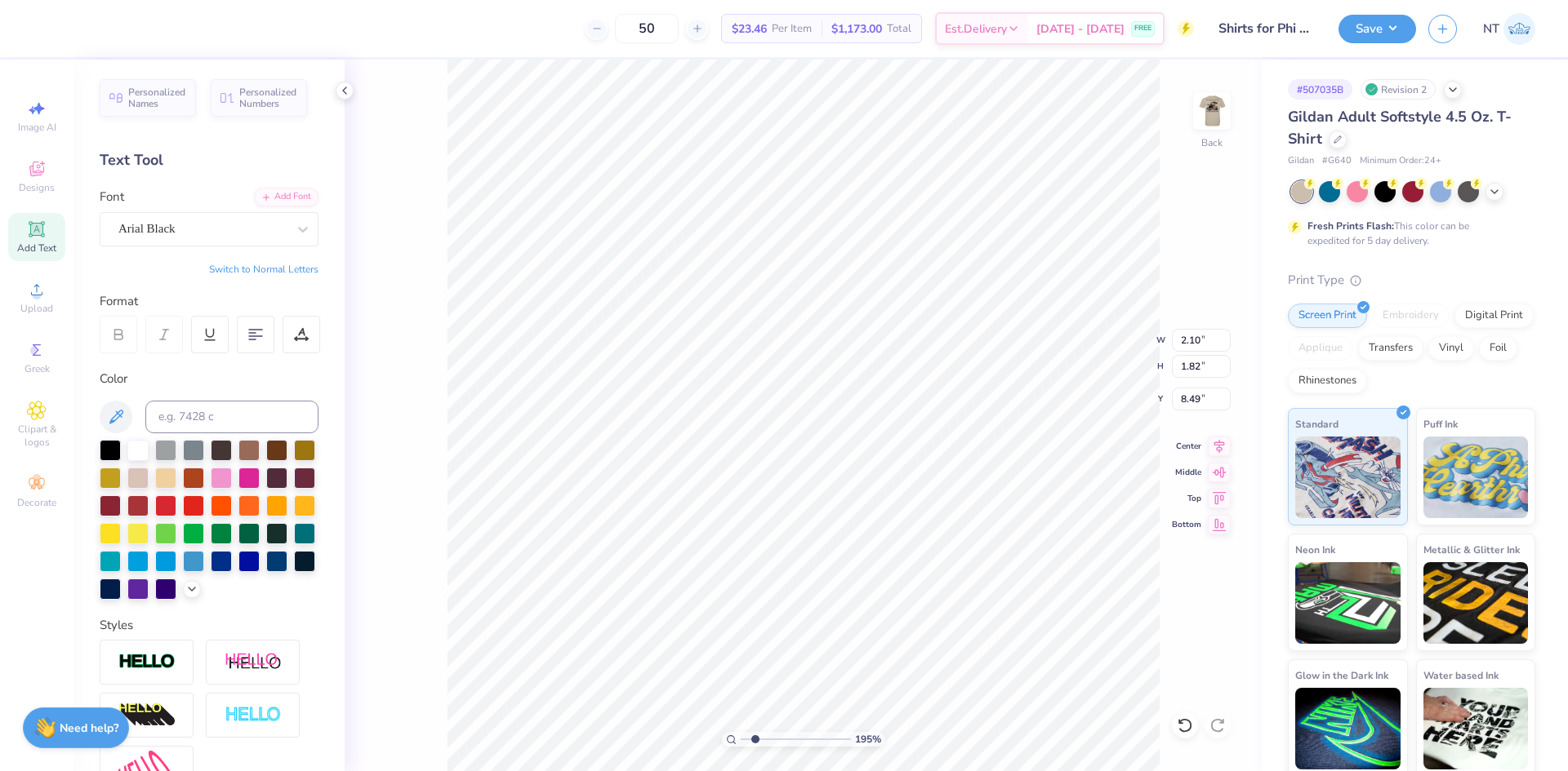
type input "1.77"
type input "10.56"
type input "1.94838404538256"
type input "8.49"
type input "1.94838404538256"
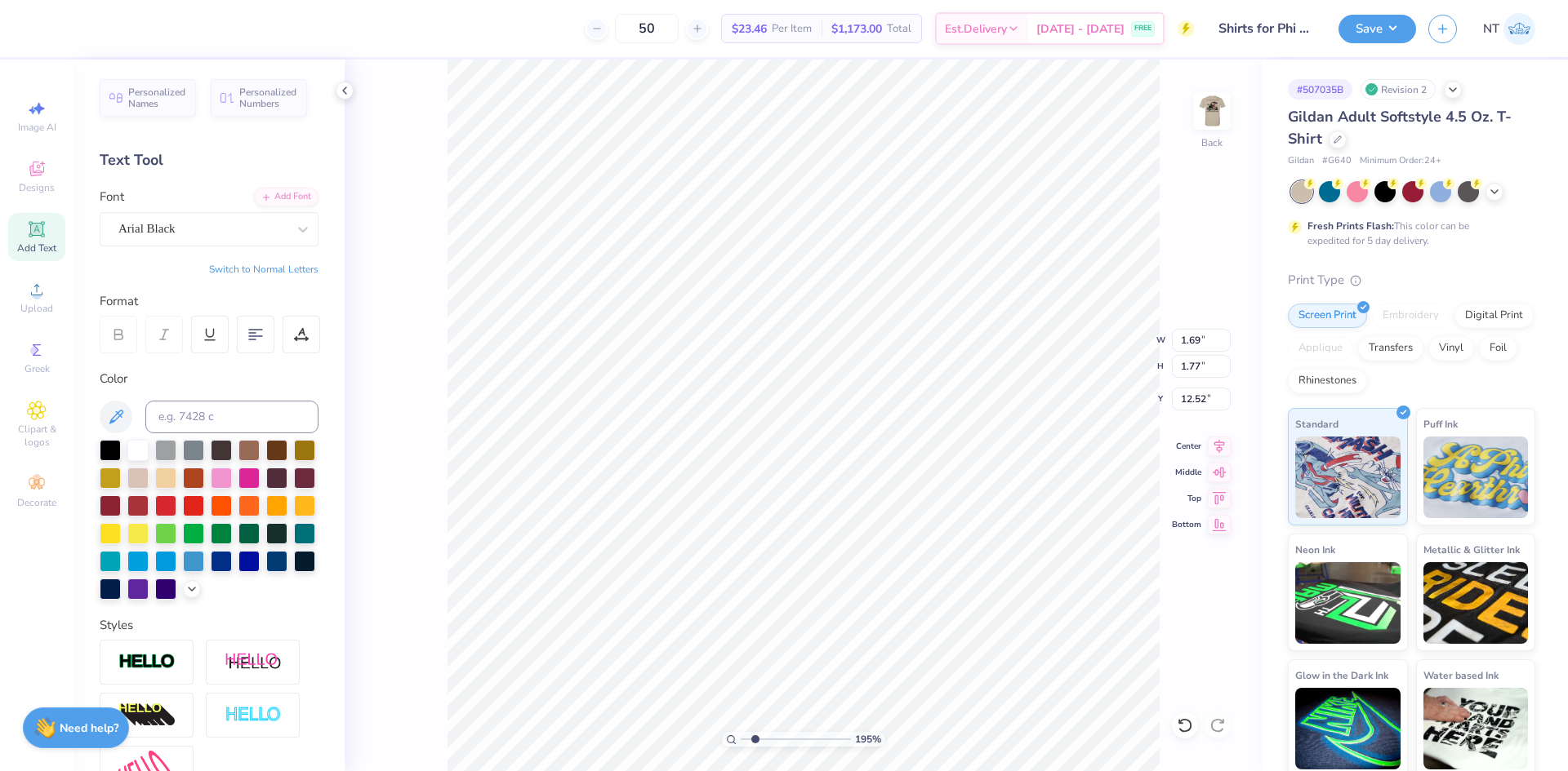
type input "8.49"
click at [769, 590] on li "Group" at bounding box center [773, 592] width 128 height 32
type input "1.94838404538256"
type input "3.78"
type input "1.22"
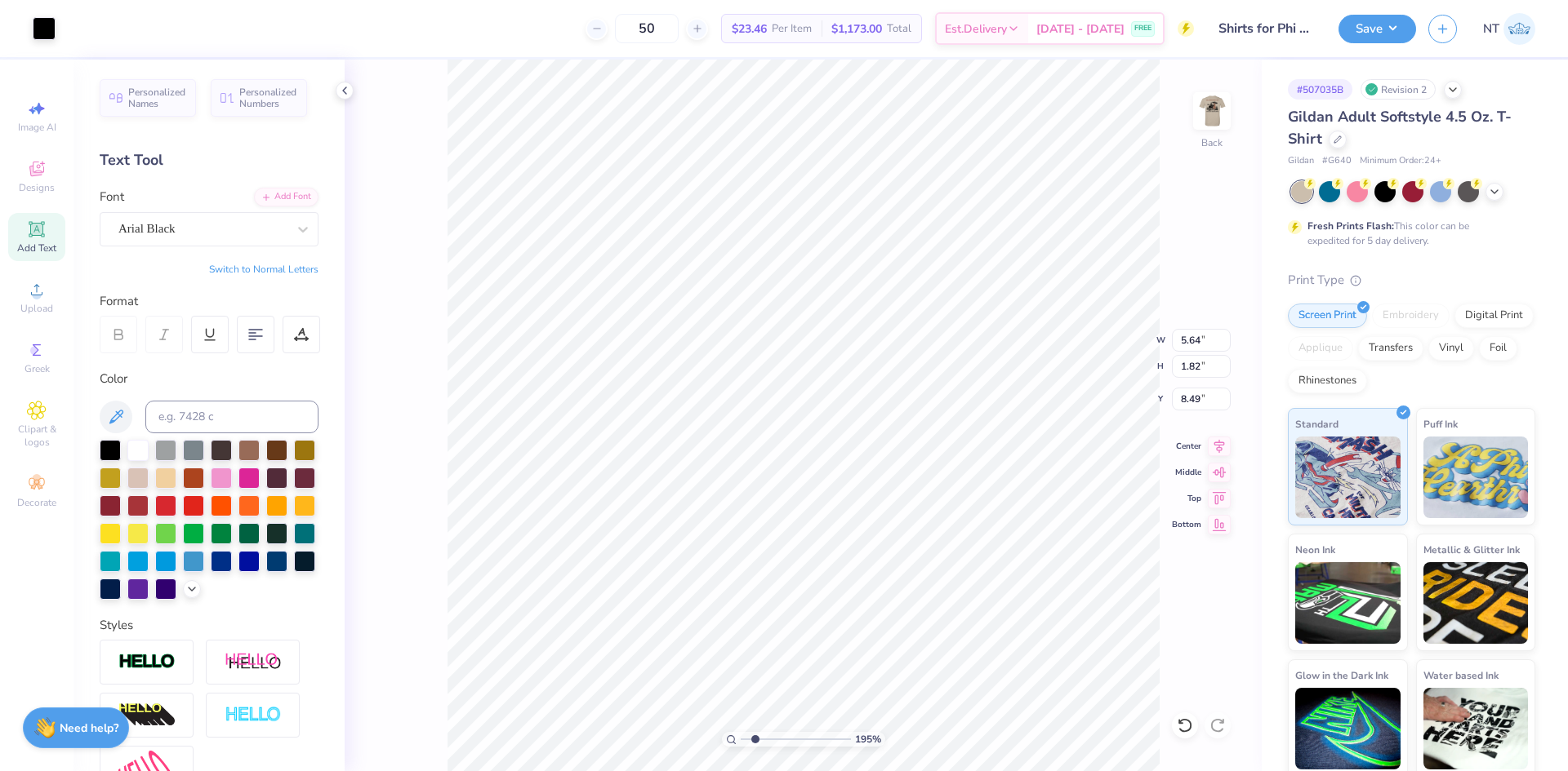
type input "9.09"
type input "1.94838404538256"
type input "4.03"
type input "4.48505411602359"
type input "2.25"
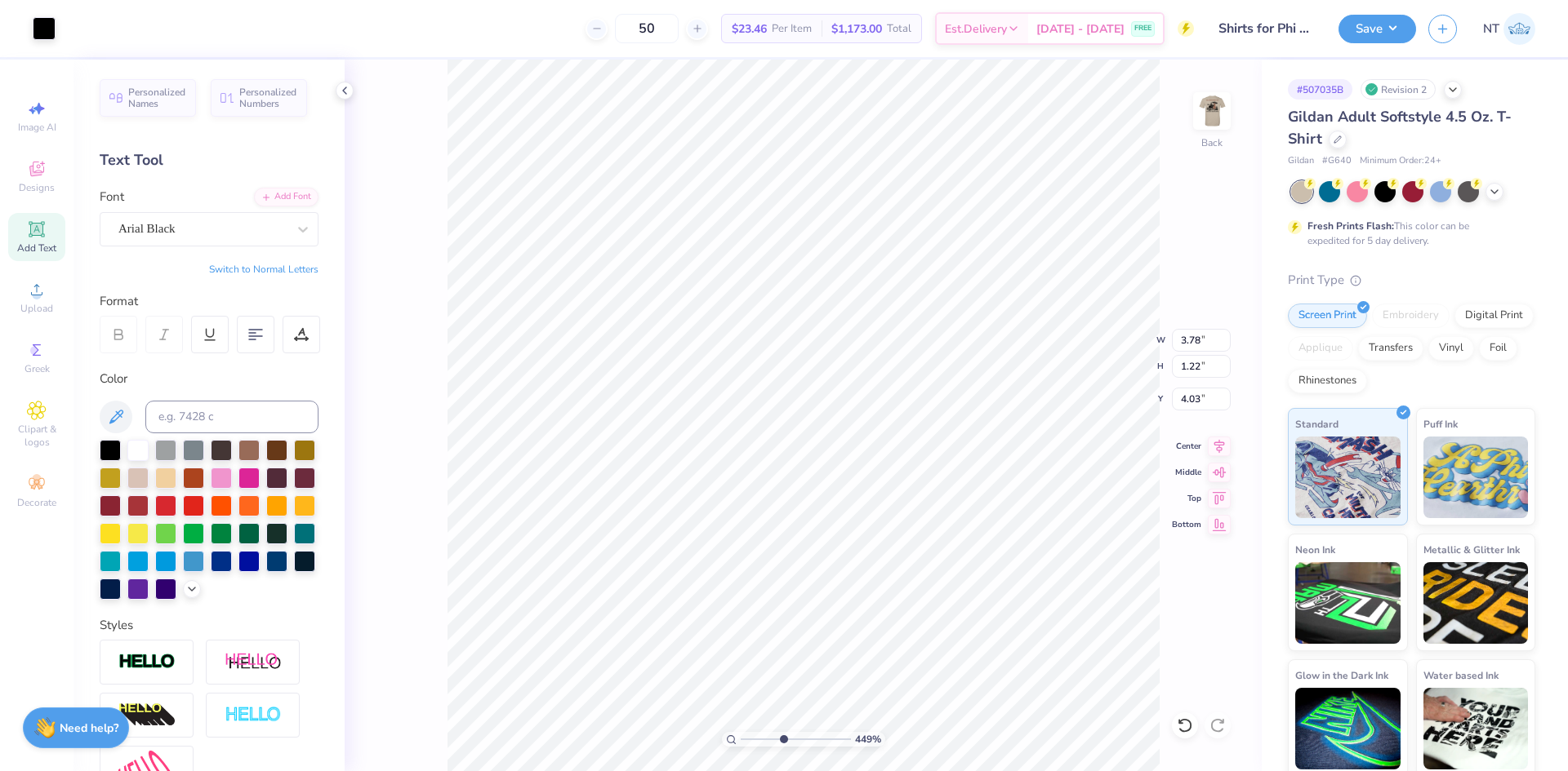
type input "0.72"
type input "4.52"
type input "4.48505411602359"
type input "4.15"
type input "4.48505411602359"
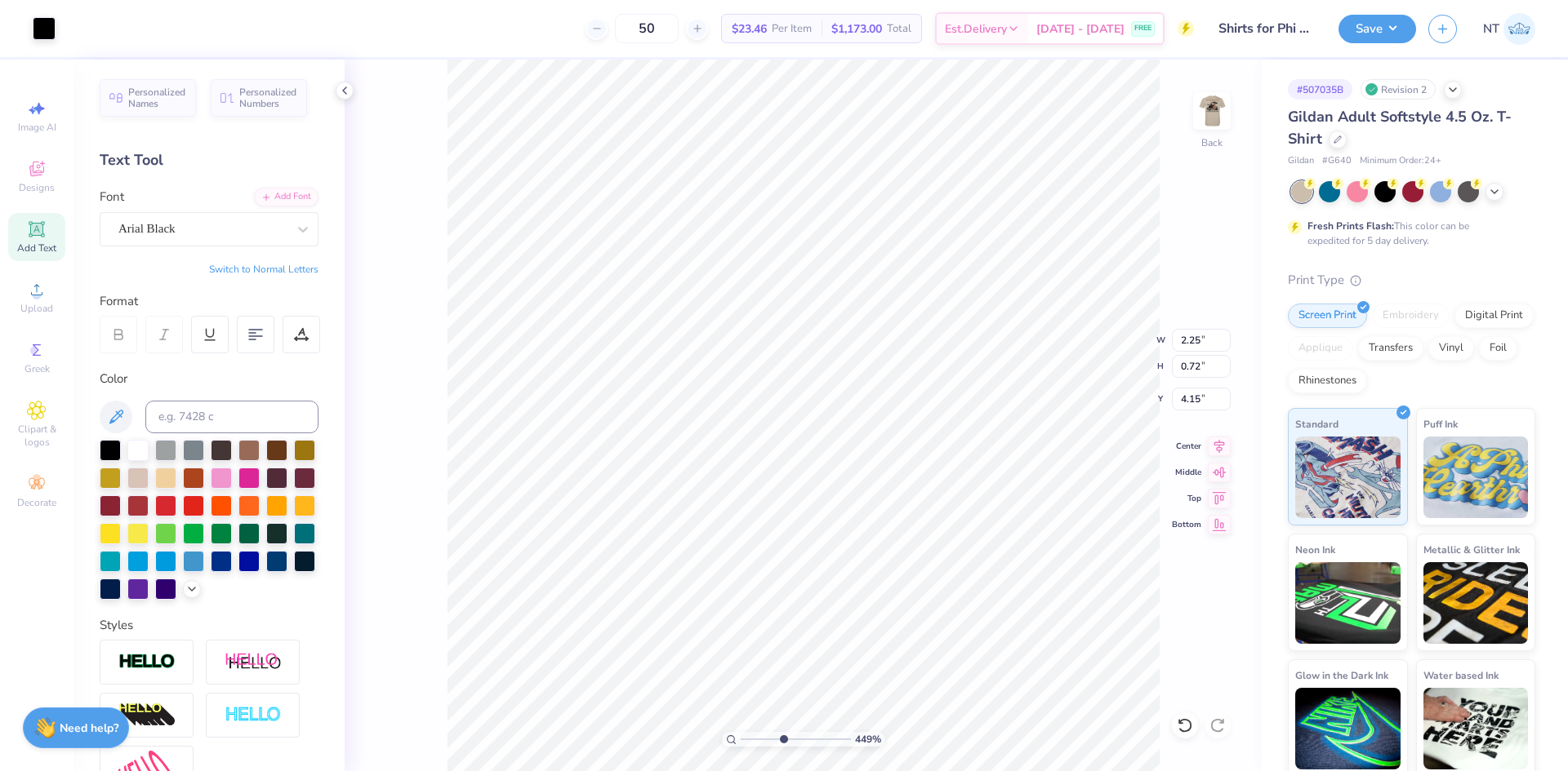
type input "2.24"
click at [1210, 107] on img at bounding box center [1212, 111] width 65 height 65
click at [1208, 116] on img at bounding box center [1212, 111] width 65 height 65
type input "5.13245915267131"
type input "2.39"
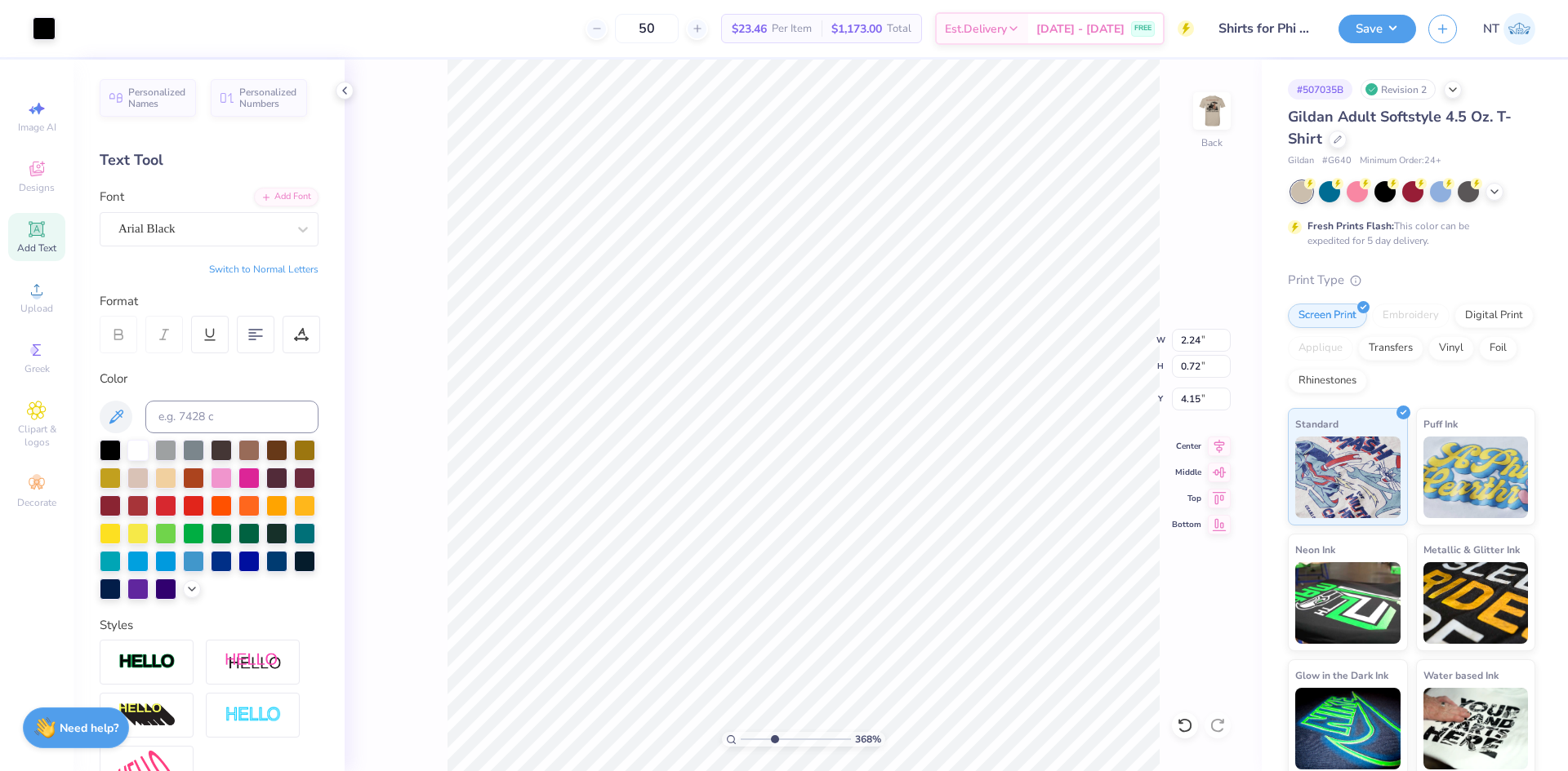
type input "0.77"
type input "6.0637896337566"
type input "2.42"
type input "0.78"
type input "4.14"
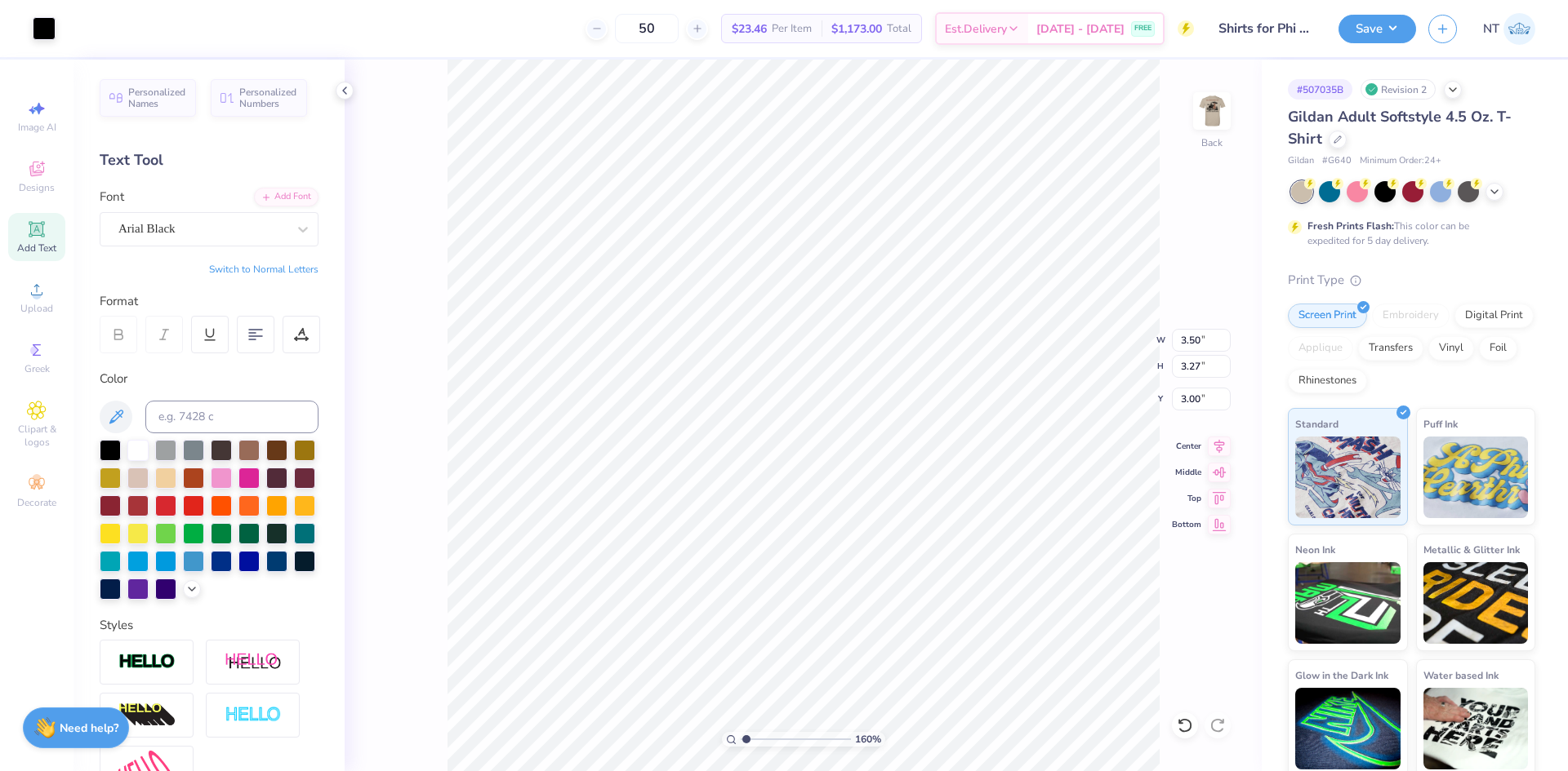
type input "1"
click at [1206, 113] on img at bounding box center [1212, 111] width 65 height 65
click at [344, 88] on icon at bounding box center [344, 90] width 13 height 13
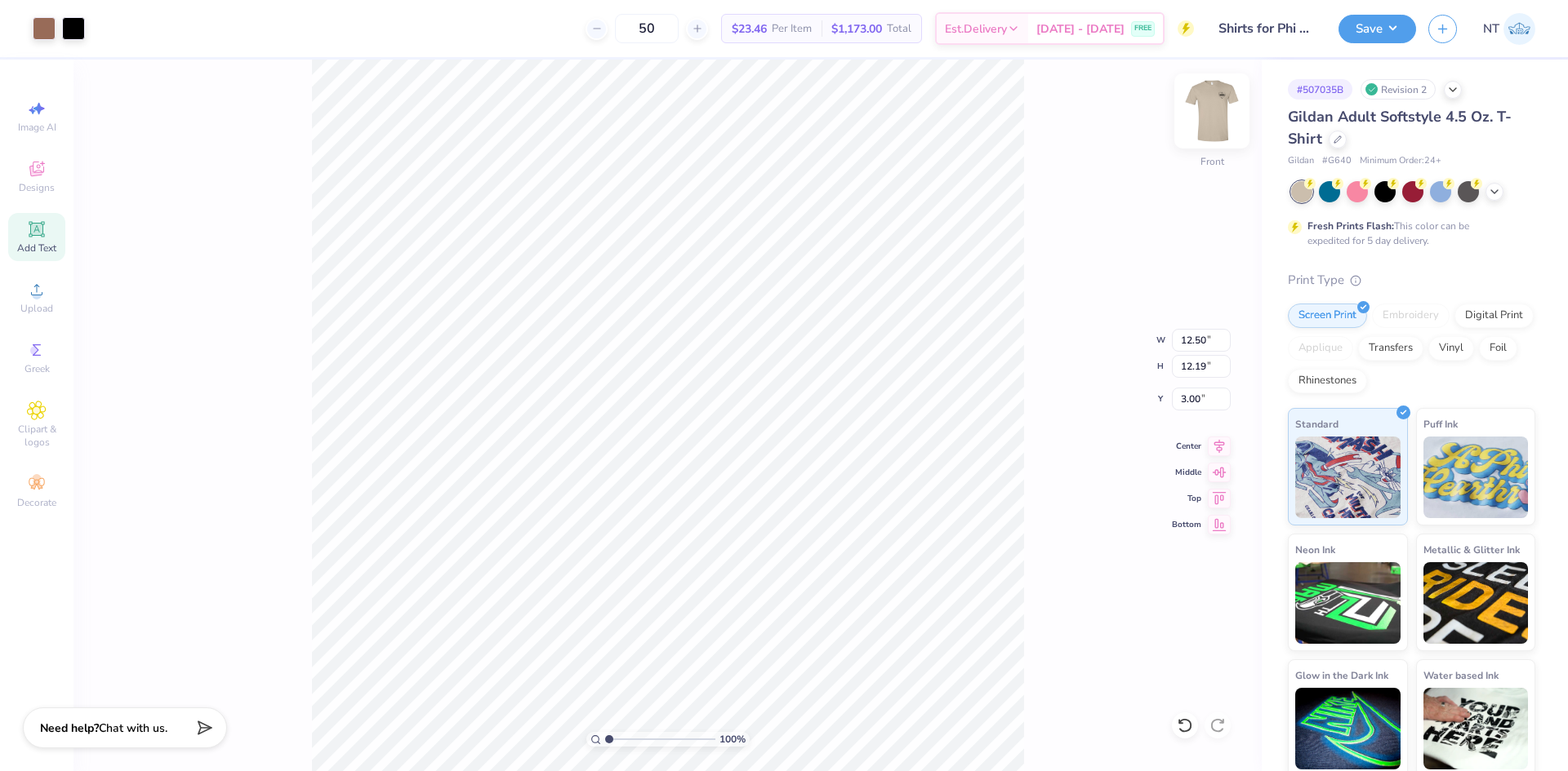
click at [1224, 107] on img at bounding box center [1212, 111] width 65 height 65
click at [1107, 453] on div "100 % Back" at bounding box center [667, 415] width 1188 height 712
click at [1388, 20] on button "Save" at bounding box center [1377, 27] width 78 height 28
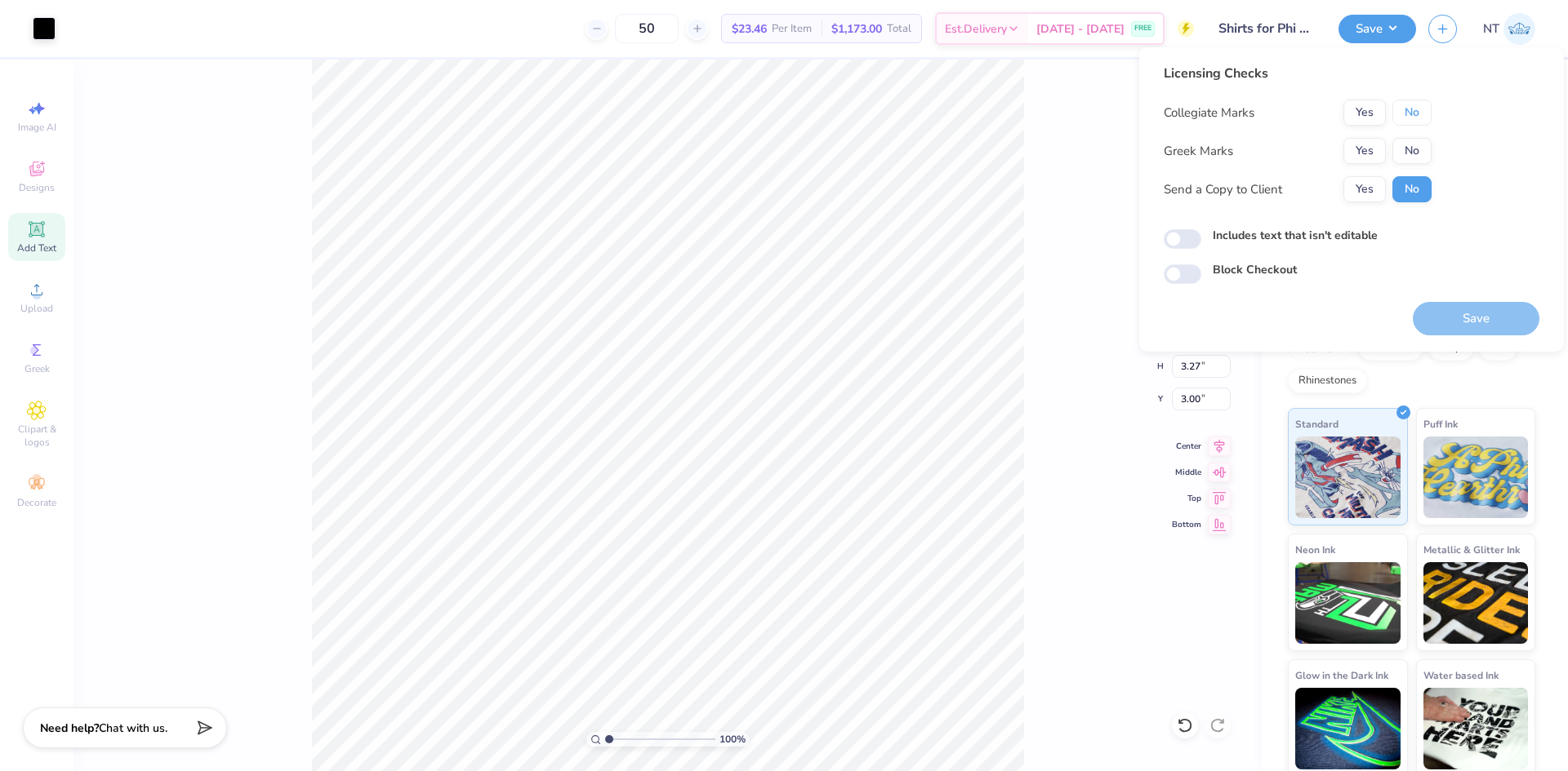
drag, startPoint x: 1421, startPoint y: 114, endPoint x: 1384, endPoint y: 135, distance: 42.5
click at [1420, 114] on button "No" at bounding box center [1411, 113] width 39 height 27
click at [1374, 145] on button "Yes" at bounding box center [1365, 151] width 42 height 27
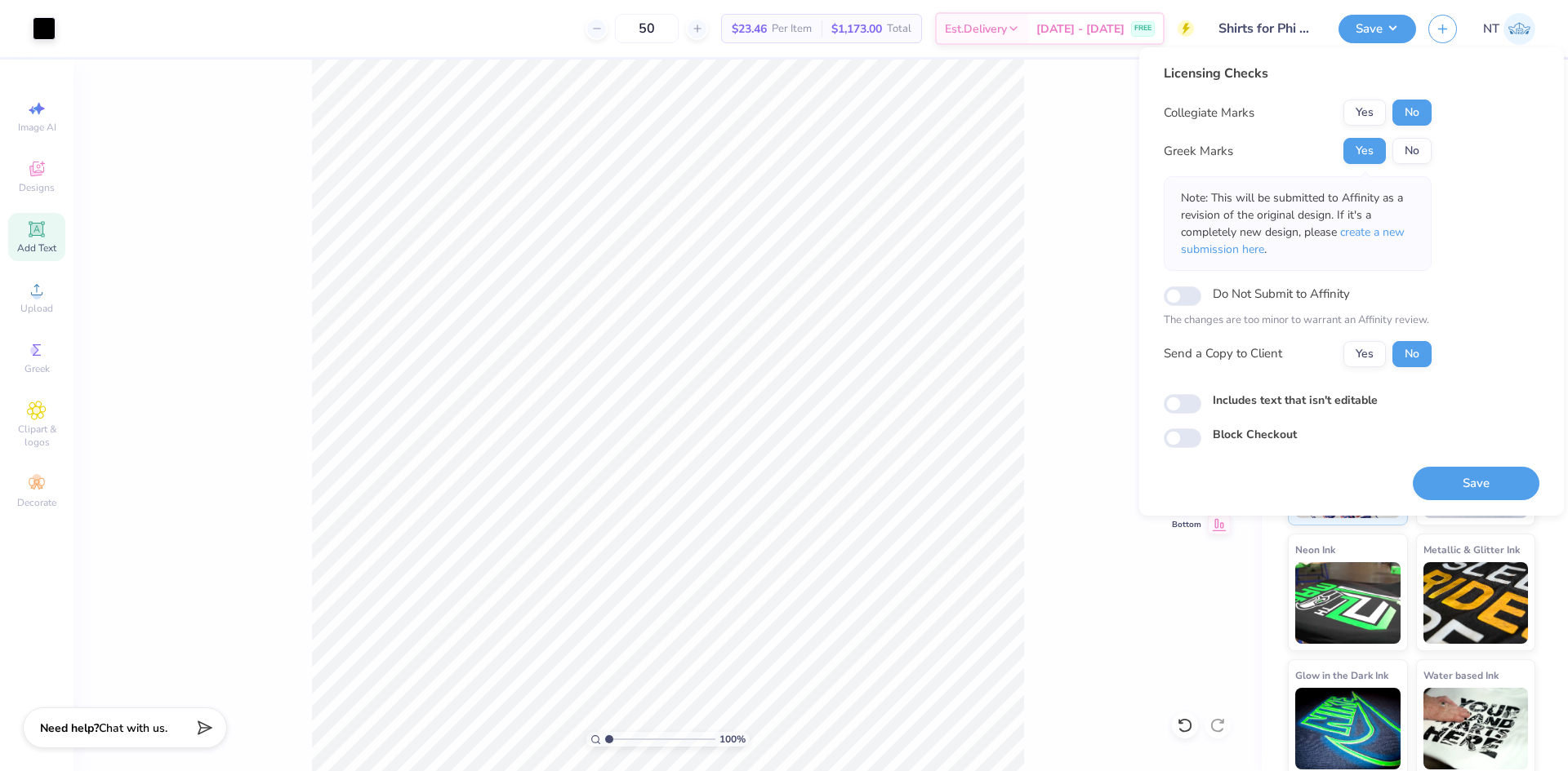
scroll to position [5, 0]
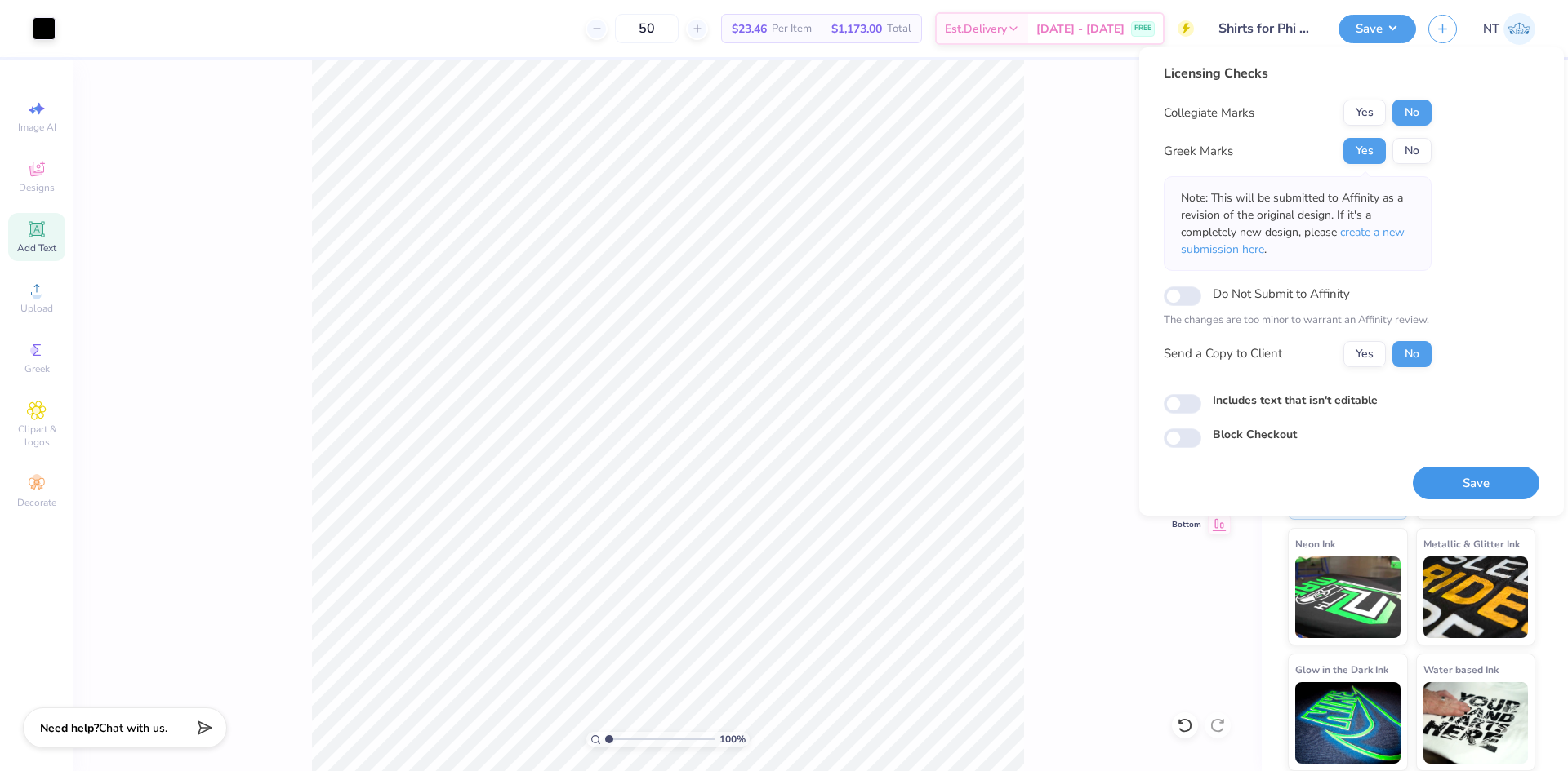
click at [1466, 484] on button "Save" at bounding box center [1475, 484] width 126 height 34
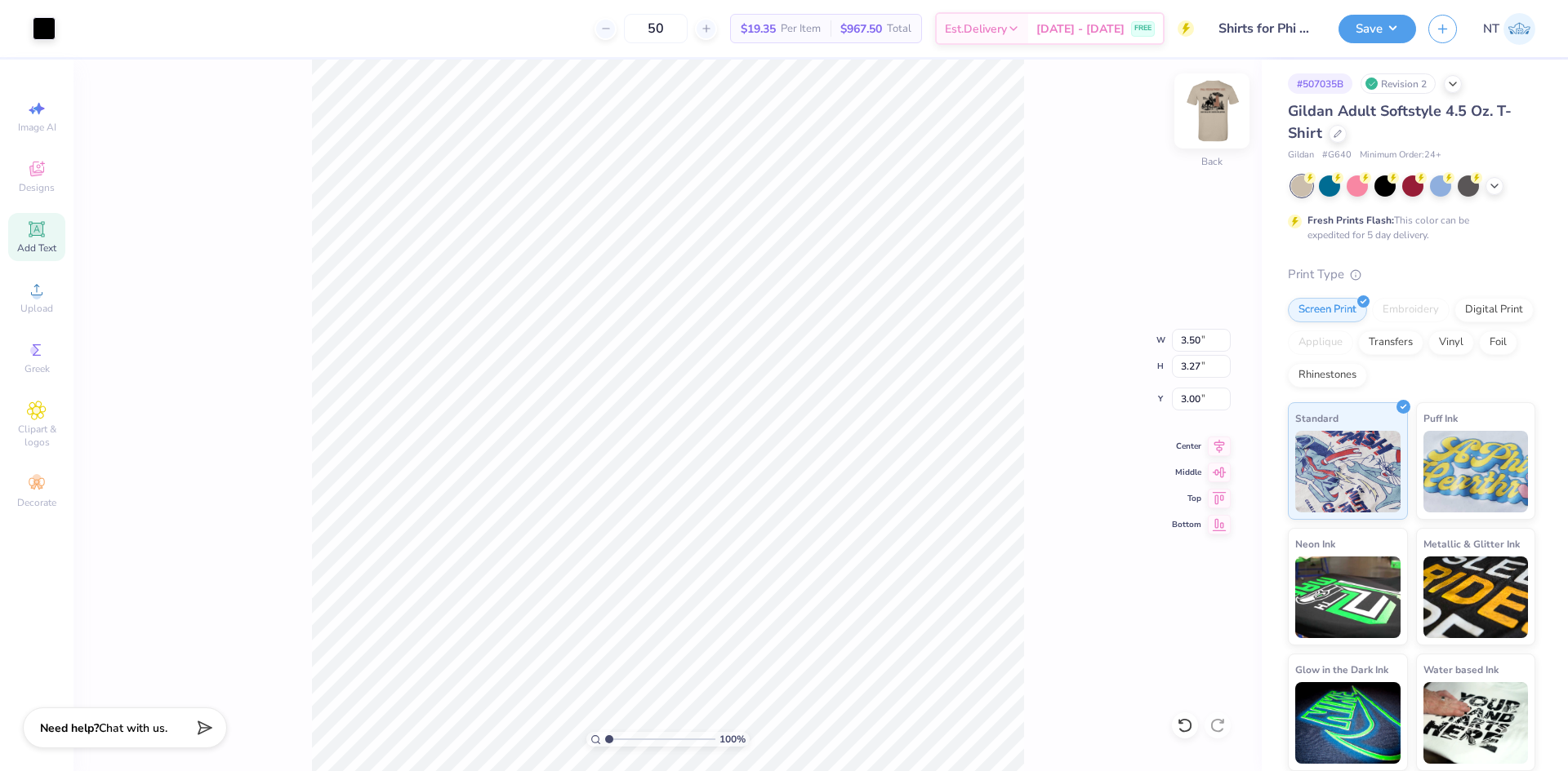
click at [1220, 107] on img at bounding box center [1212, 111] width 65 height 65
click at [1409, 27] on button "Save" at bounding box center [1377, 27] width 78 height 28
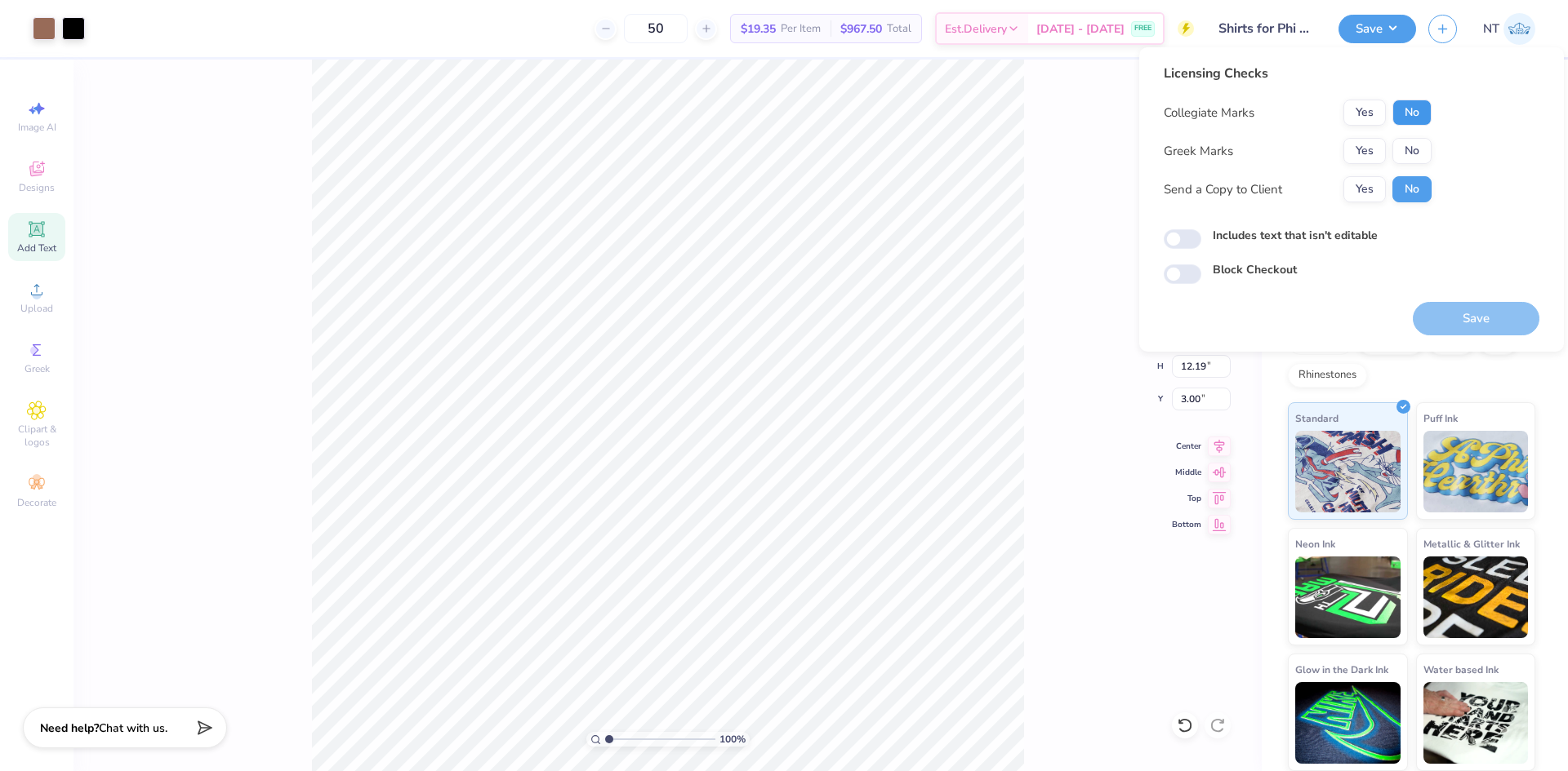
click at [1409, 110] on button "No" at bounding box center [1411, 113] width 39 height 27
click at [1356, 144] on button "Yes" at bounding box center [1365, 151] width 42 height 27
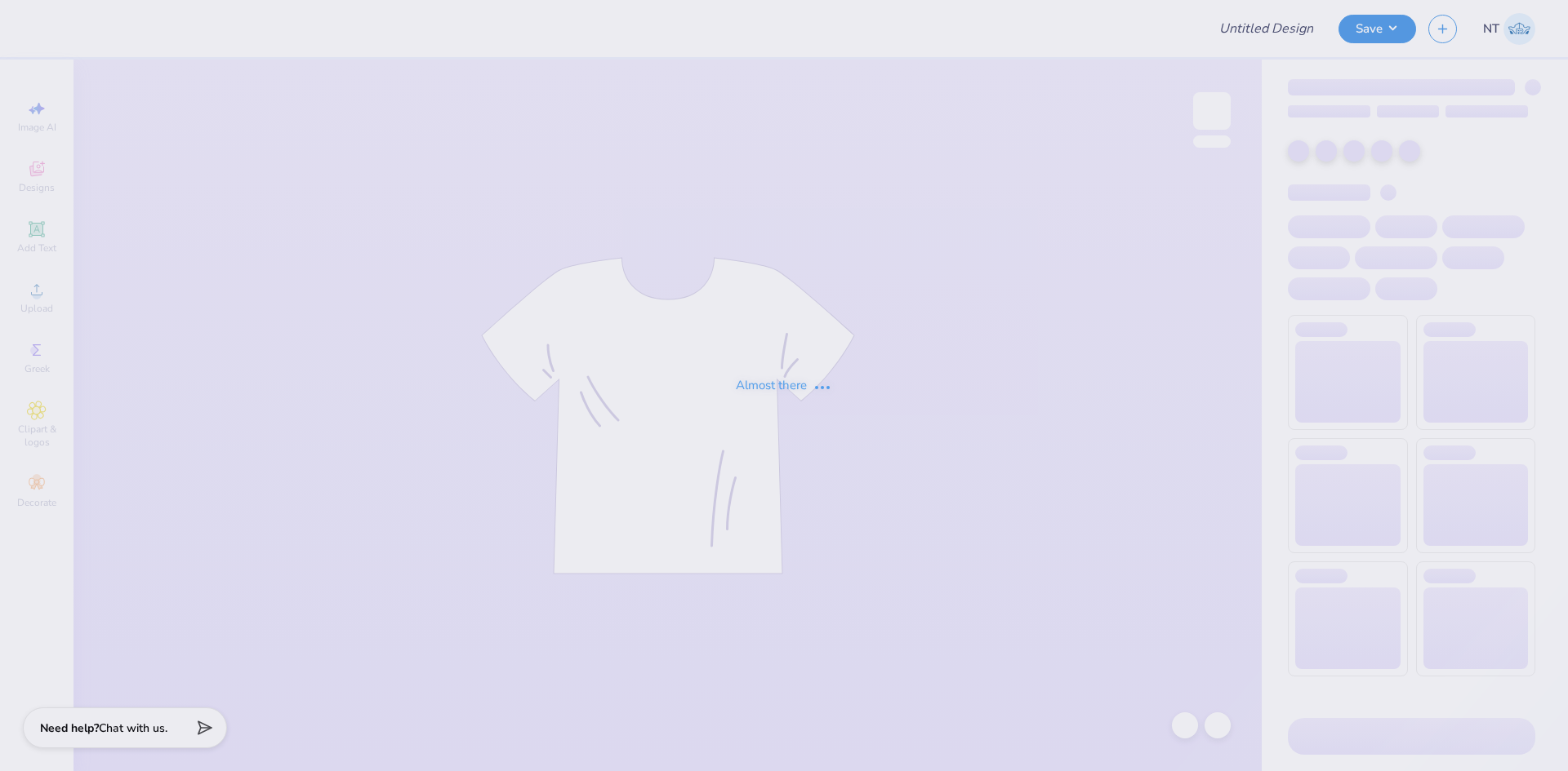
type input "Philo american/retriever theme"
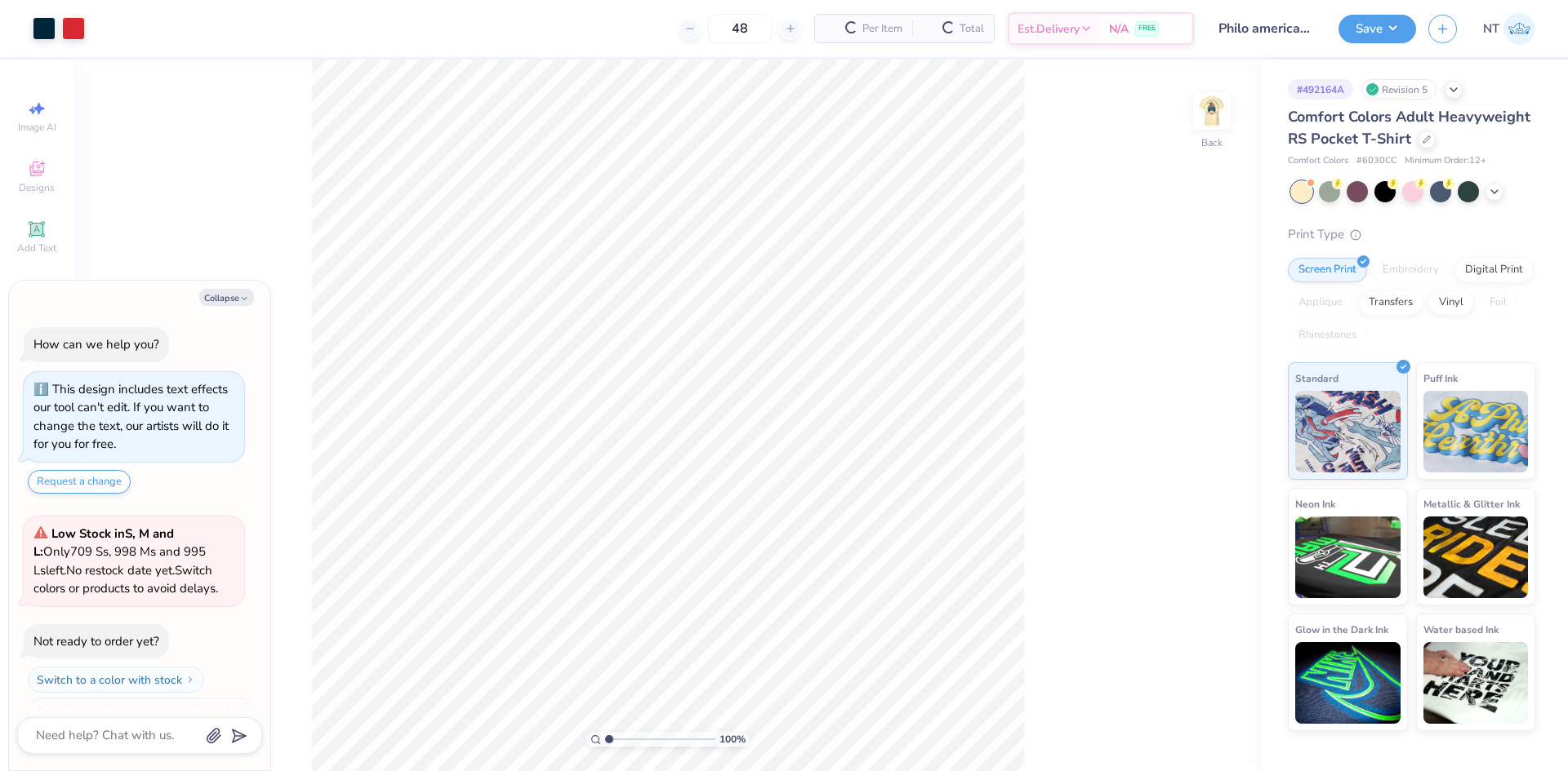
scroll to position [27, 0]
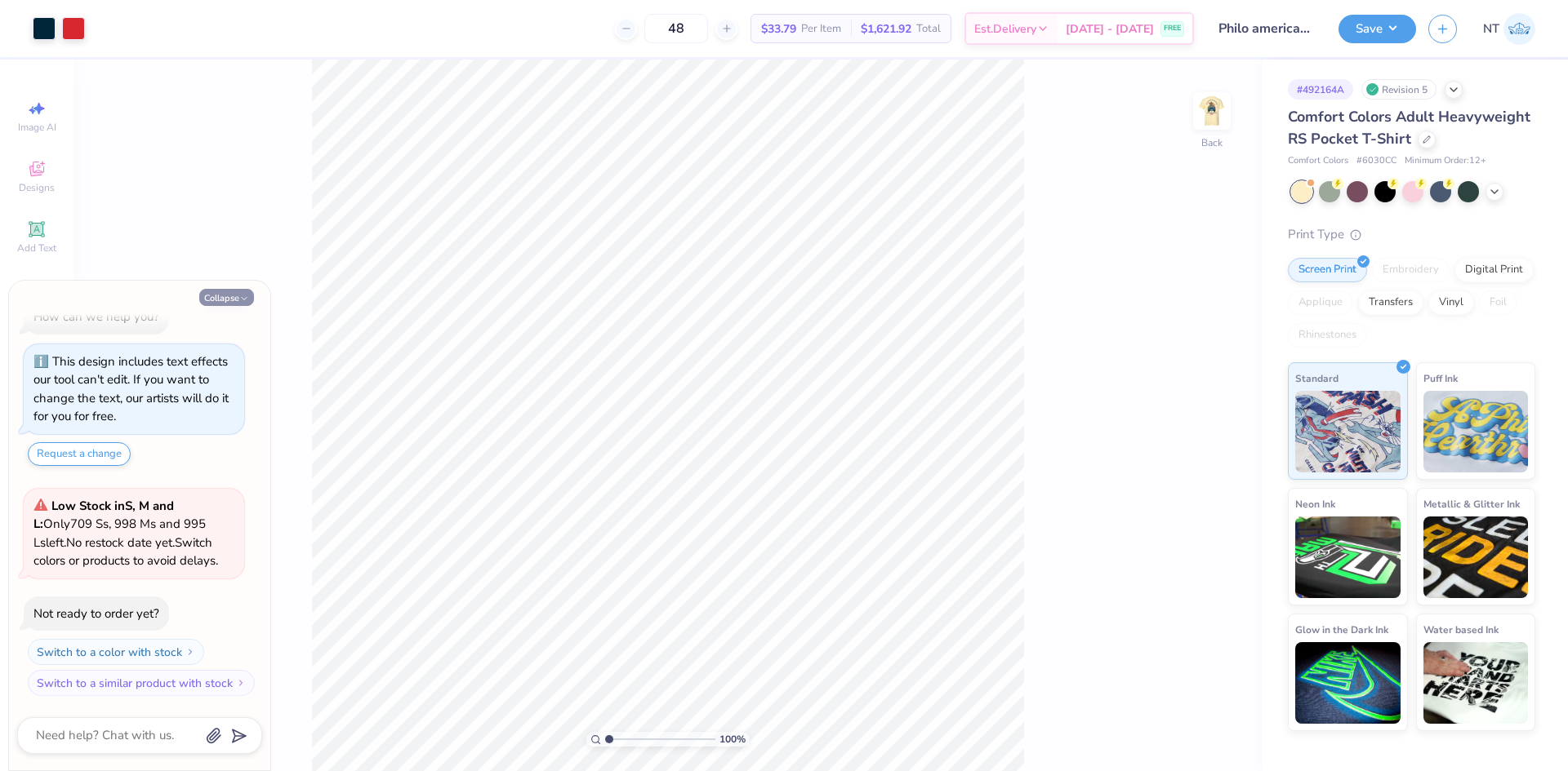
click at [226, 293] on button "Collapse" at bounding box center [226, 297] width 55 height 17
type textarea "x"
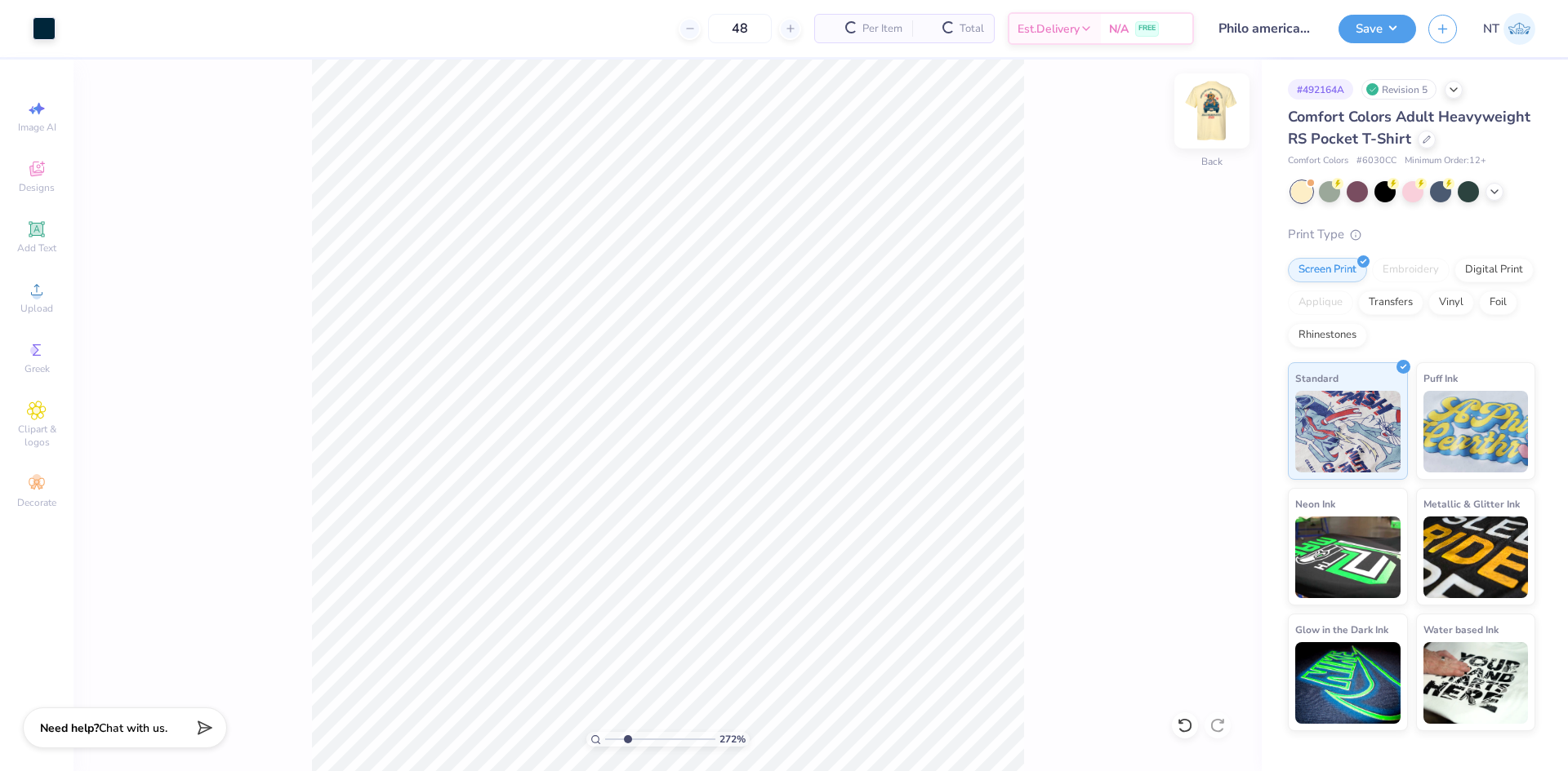
click at [1208, 116] on img at bounding box center [1212, 111] width 65 height 65
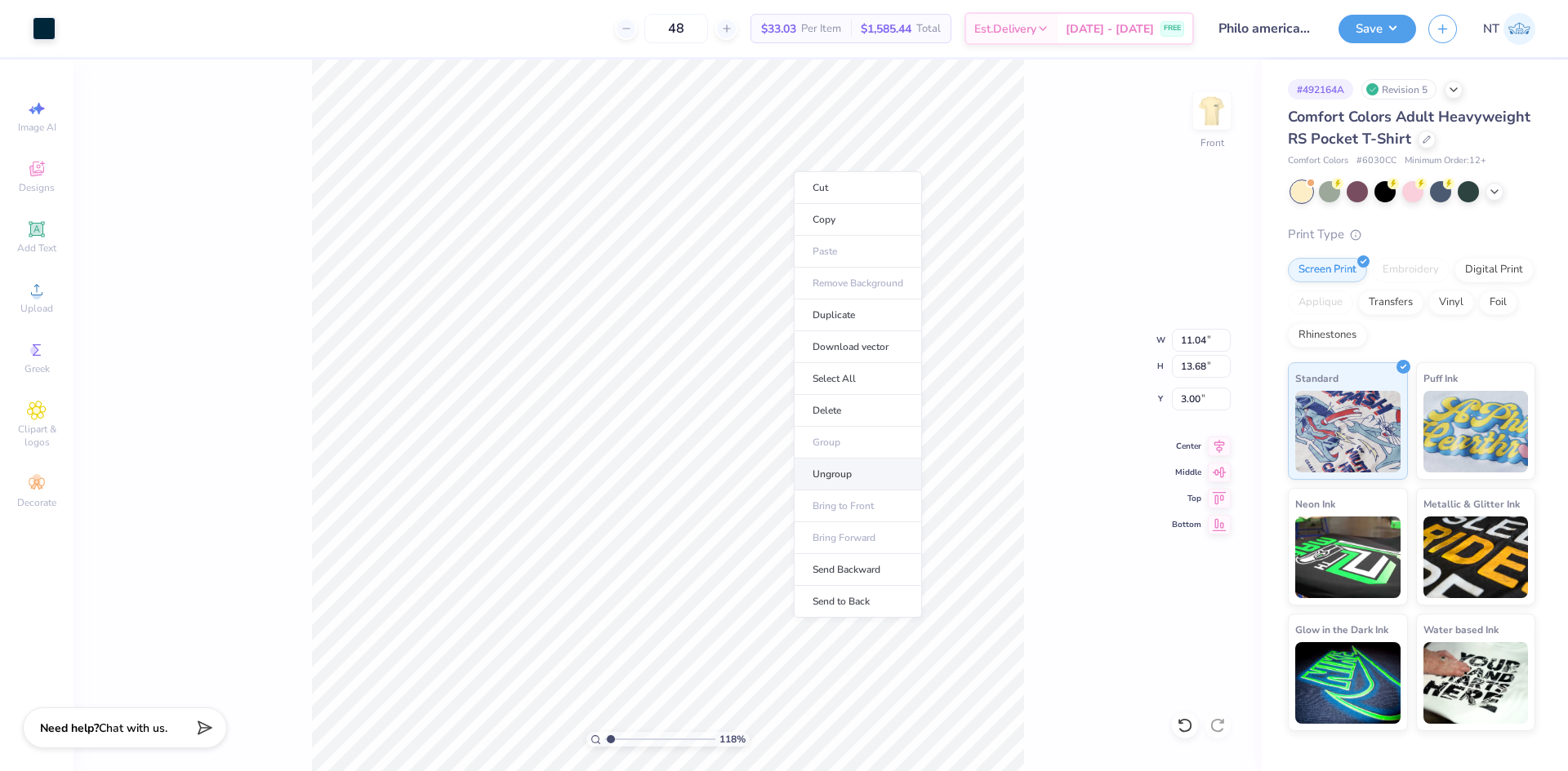
click at [849, 468] on li "Ungroup" at bounding box center [857, 475] width 128 height 32
click at [792, 462] on li "Duplicate" at bounding box center [799, 465] width 128 height 32
type input "1.18145895340352"
type input "4.00"
type input "1.18145895340352"
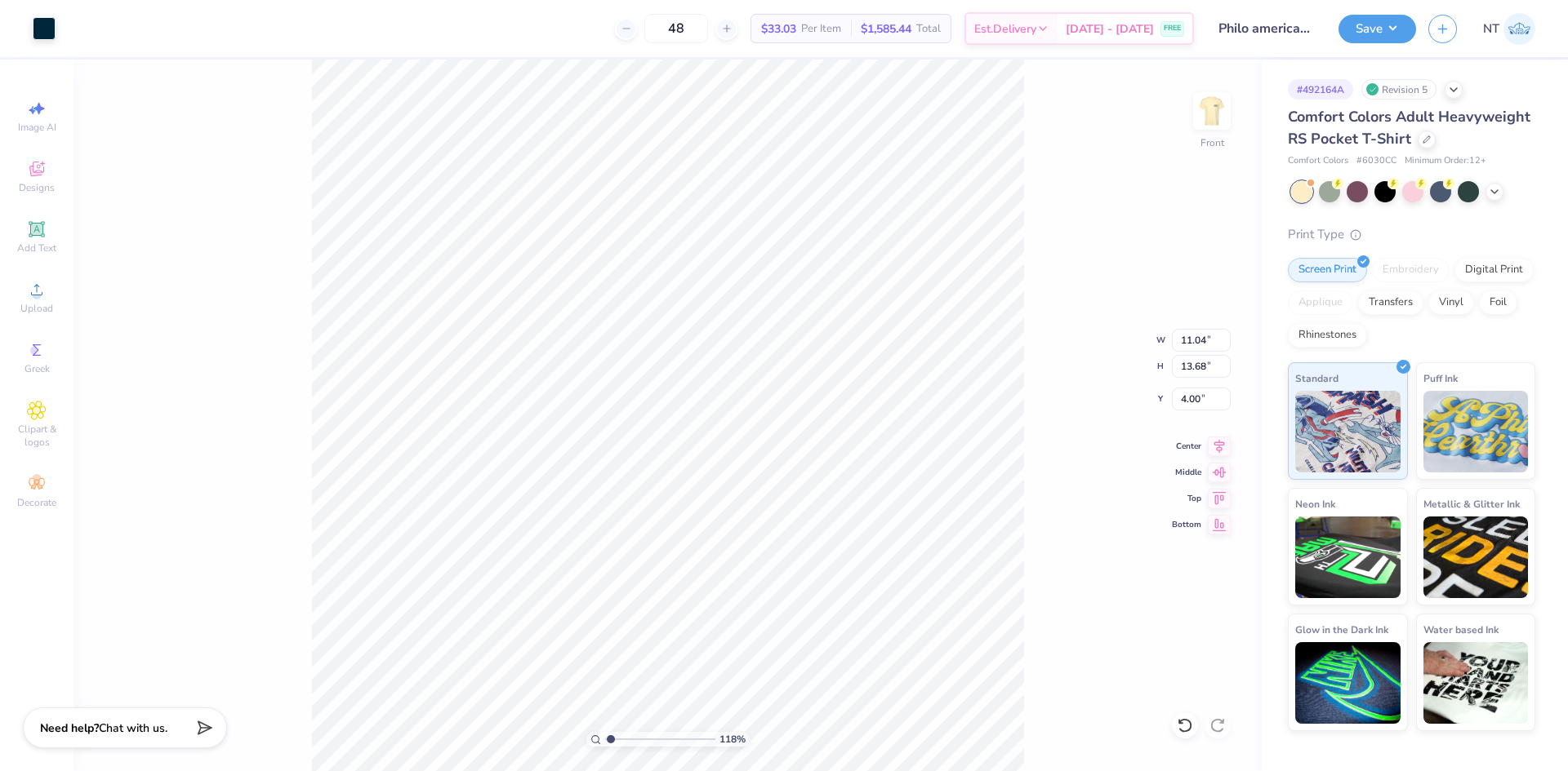
type input "11.17"
type input "1.18145895340352"
type input "10.25"
type input "1.18145895340352"
type input "3.00"
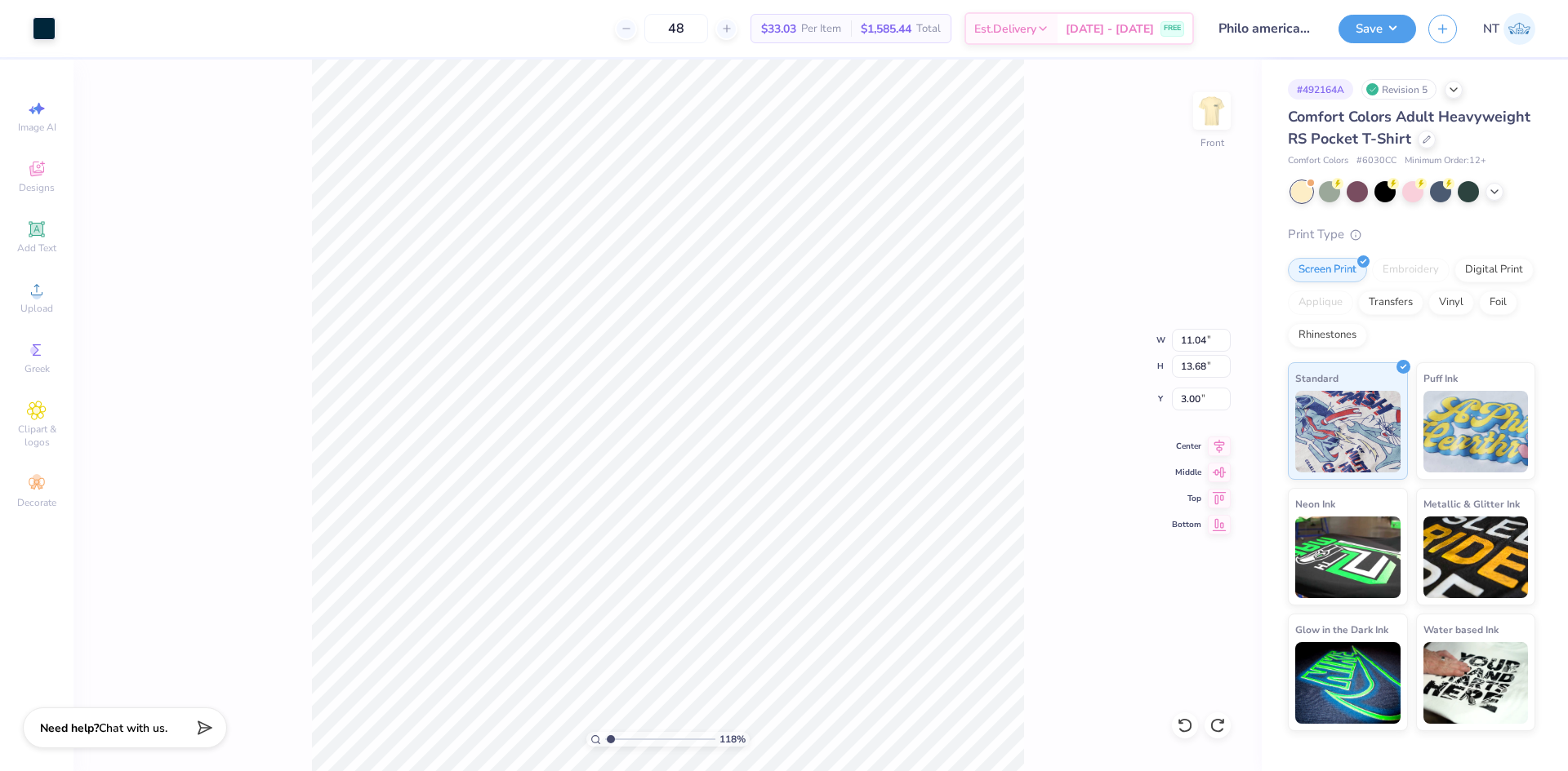
type input "1.18145895340352"
type input "7.04"
type input "1.18145895340352"
type input "3.00"
type input "1.18145895340352"
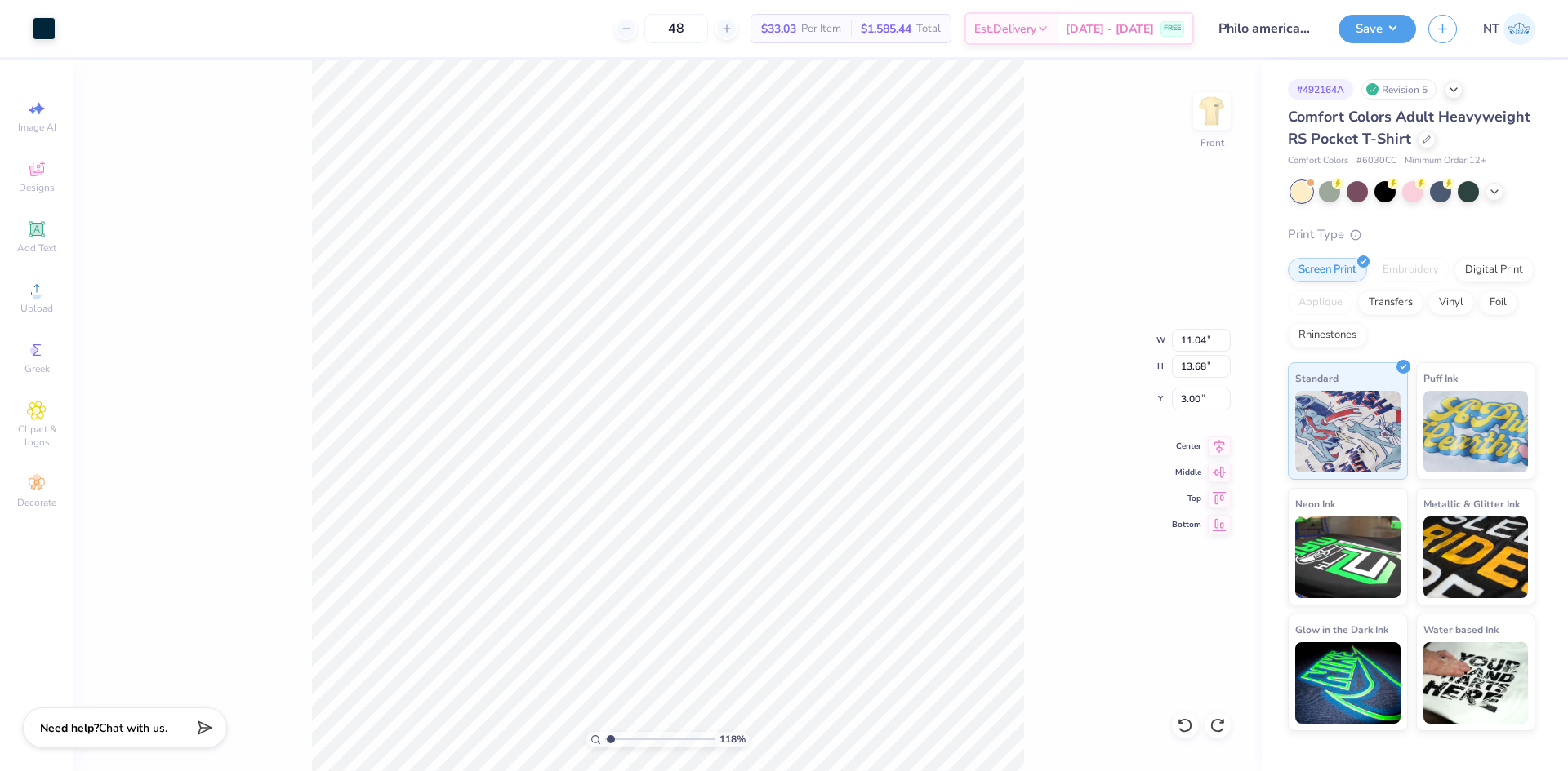
type input "7.41"
type input "1.18145895340352"
type input "3.00"
type input "1"
type input "11.17"
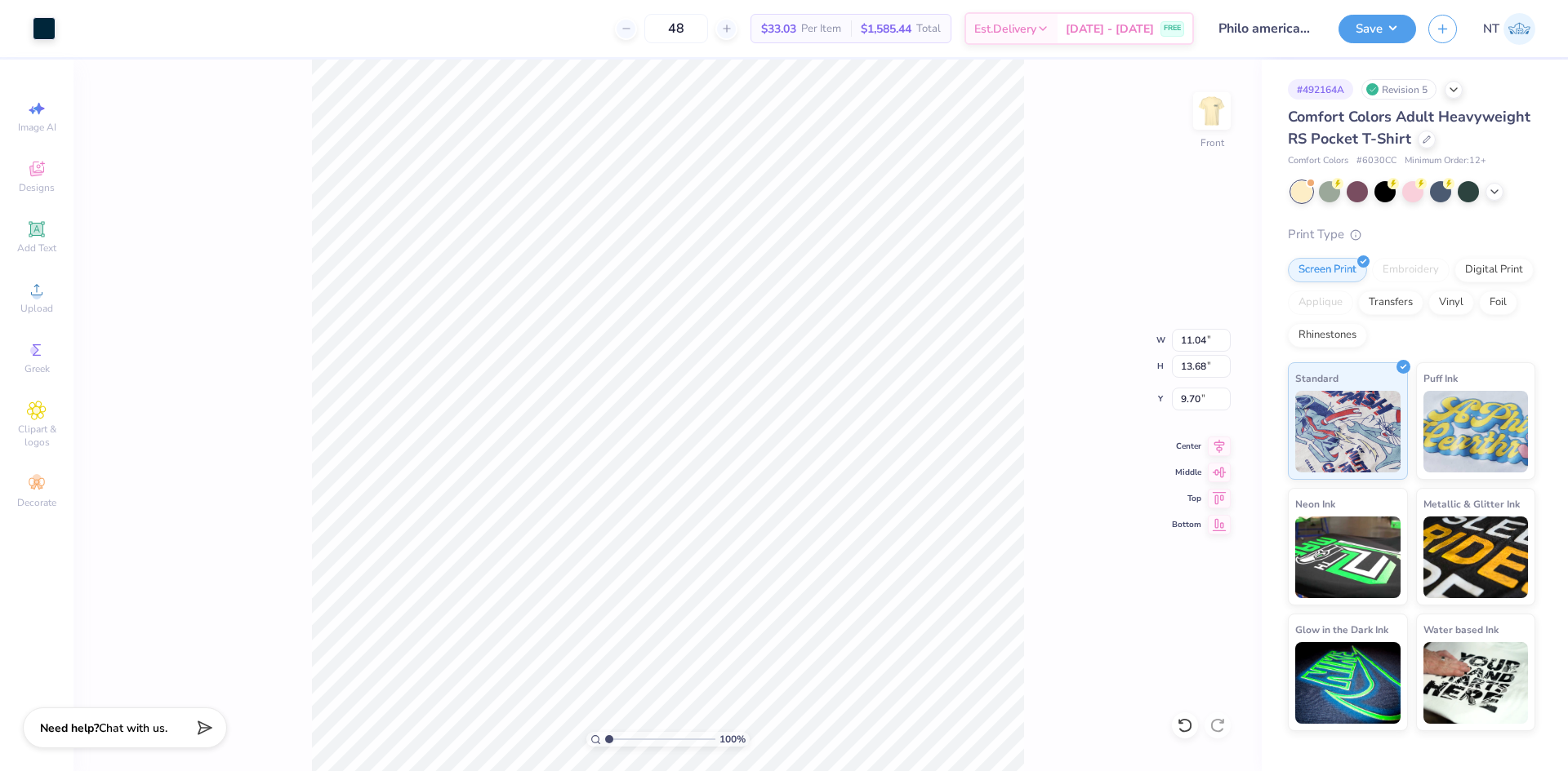
type input "3.00"
click at [786, 613] on li "Send to Back" at bounding box center [776, 616] width 128 height 32
type input "4.40"
click at [735, 465] on li "Duplicate" at bounding box center [736, 465] width 128 height 32
type input "1.39584517333909"
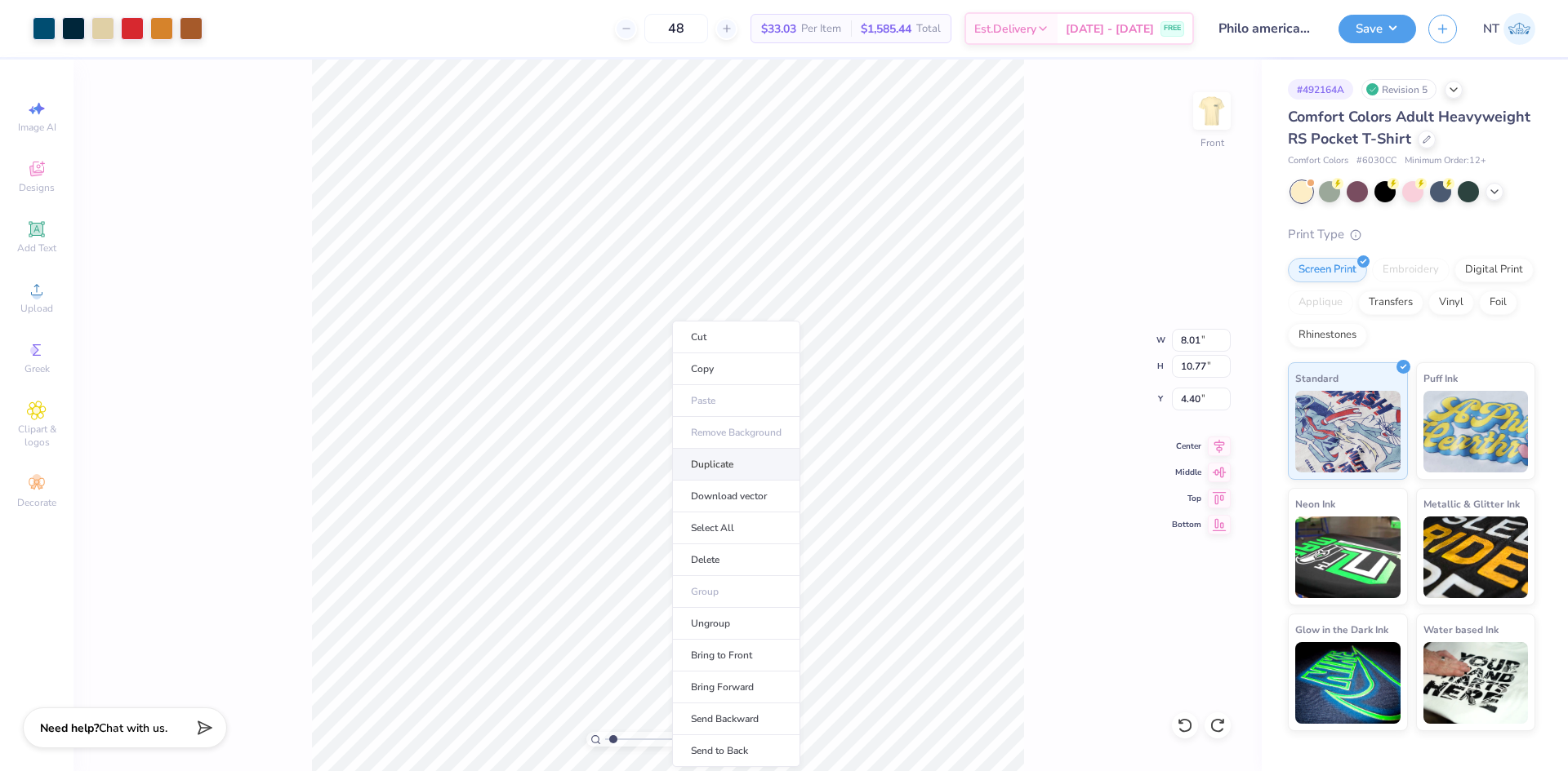
type input "5.40"
type input "1.39584517333909"
type input "4.40"
click at [726, 622] on li "Ungroup" at bounding box center [735, 624] width 128 height 32
click at [816, 572] on li "Group" at bounding box center [820, 585] width 128 height 32
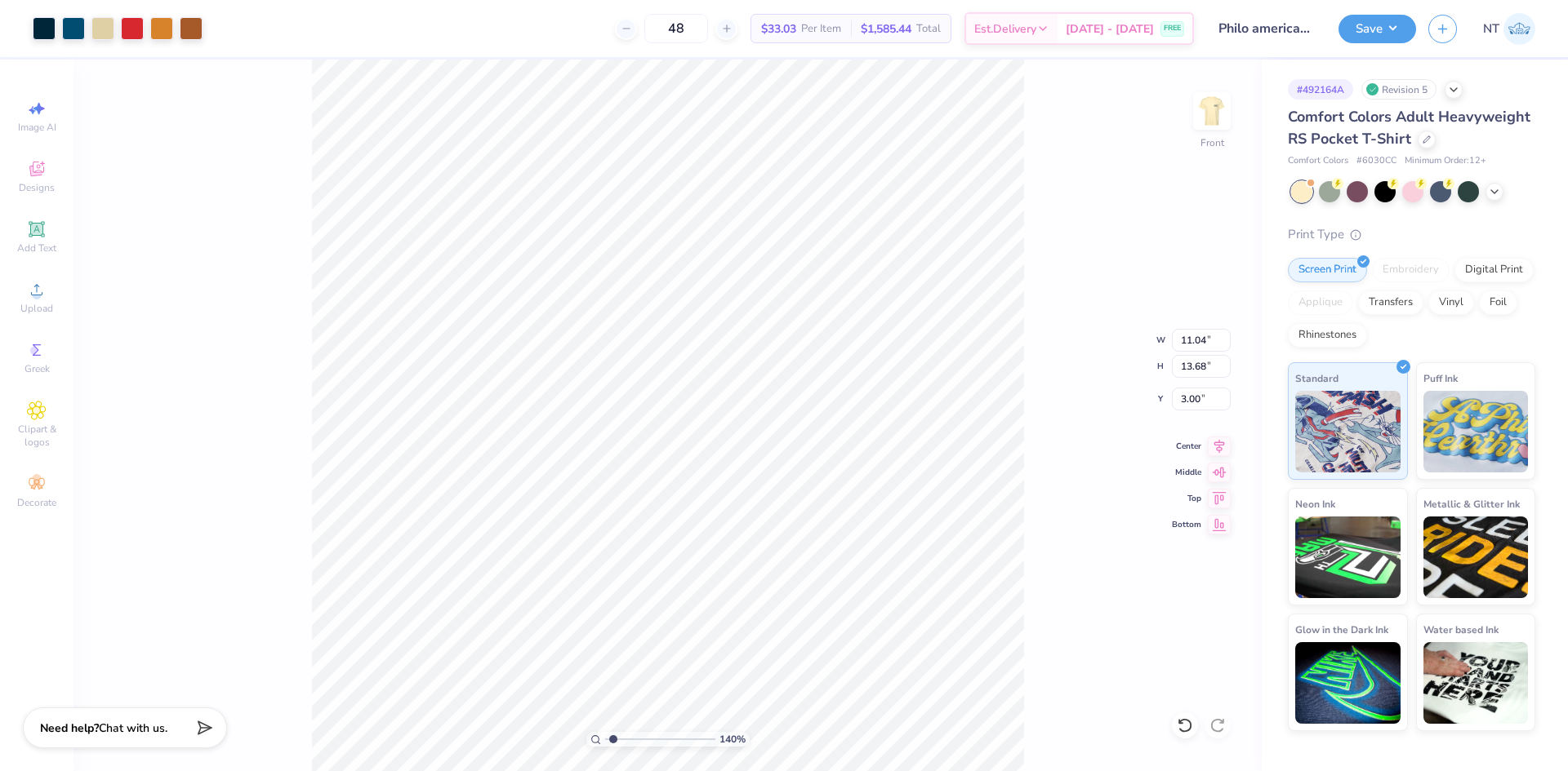
type input "1.39584517333908"
type input "8.02"
type input "10.77"
type input "4.40"
type input "1.35199941909655"
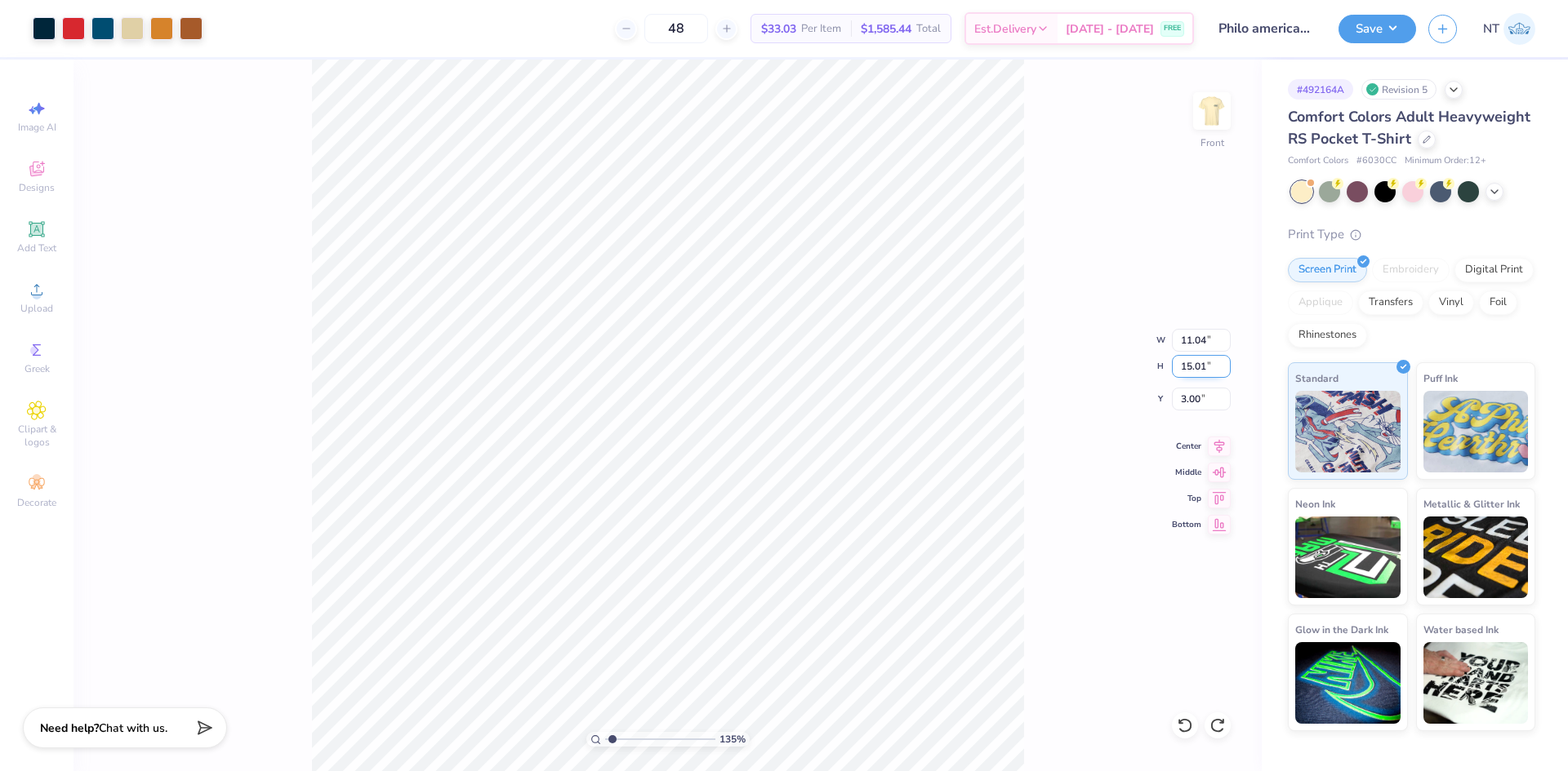
click at [1184, 370] on input "15.01" at bounding box center [1201, 367] width 58 height 23
type input "14"
type input "1.35199941909655"
type input "10.30"
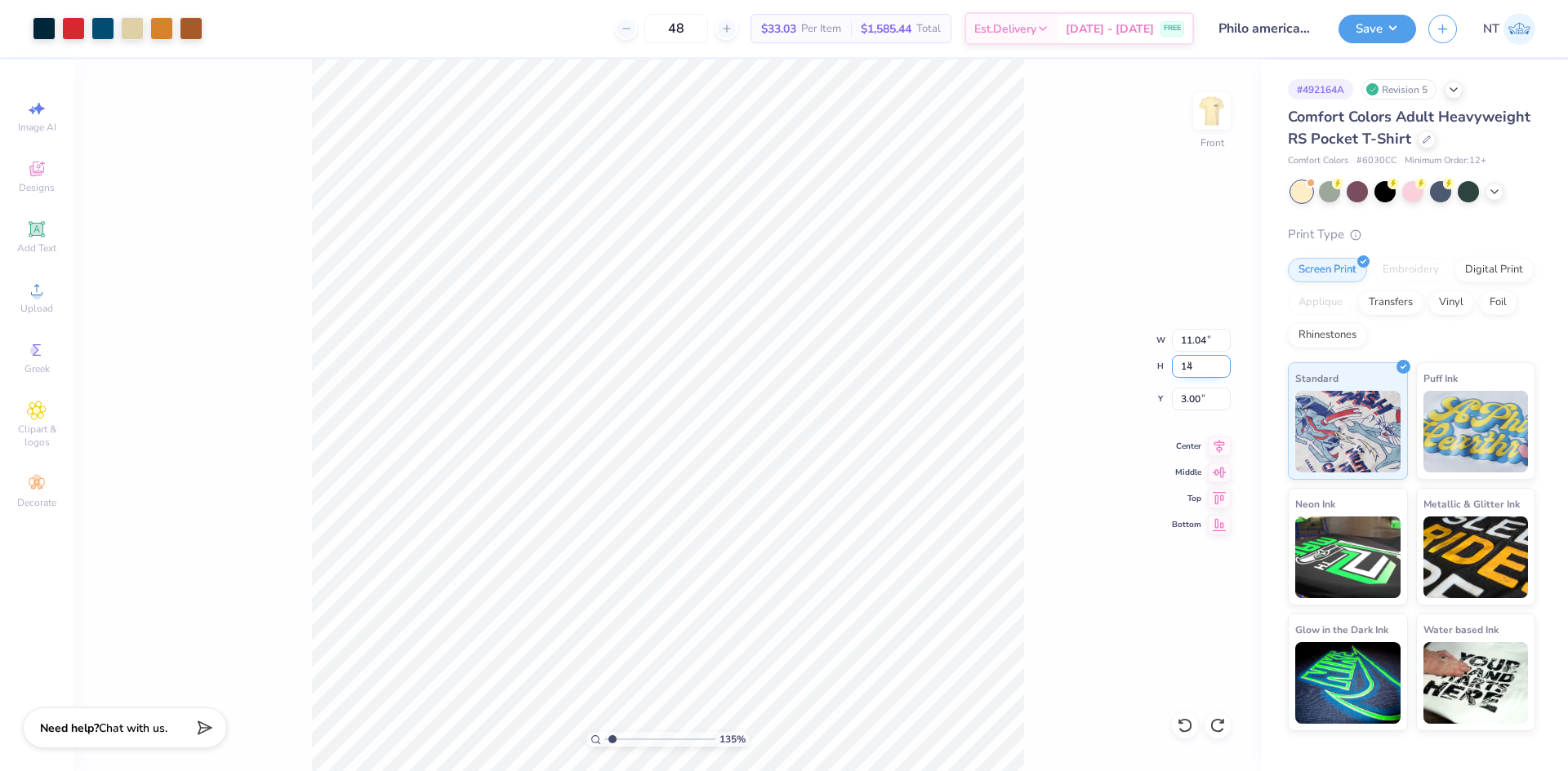
type input "14.00"
type input "3.50"
click at [1184, 401] on input "3.50" at bounding box center [1201, 400] width 58 height 23
click at [1191, 355] on input "14.00" at bounding box center [1201, 367] width 58 height 23
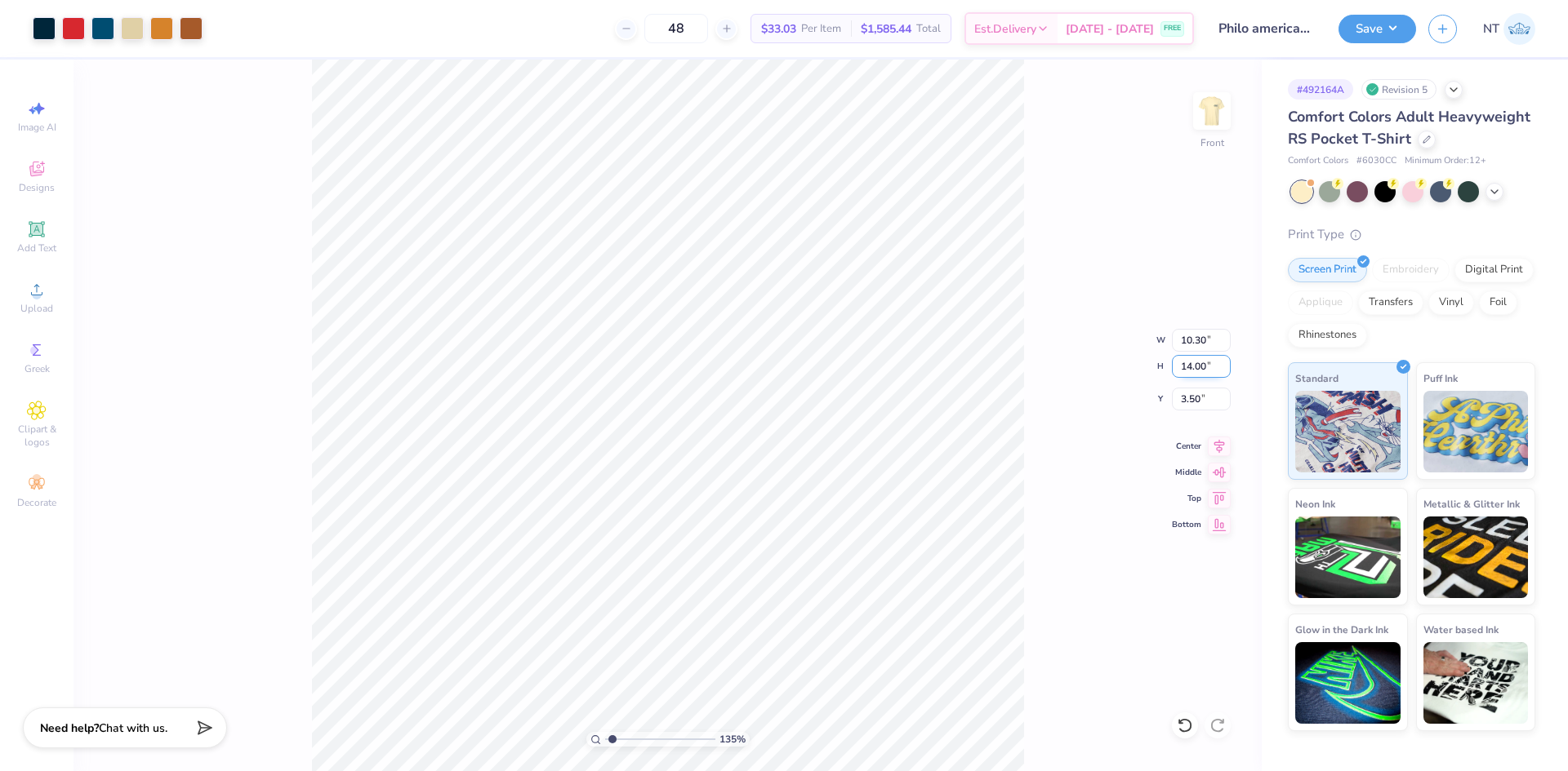
click at [1191, 355] on input "14.00" at bounding box center [1201, 367] width 58 height 23
type input "15"
type input "1.35199941909655"
type input "11.03"
type input "15.00"
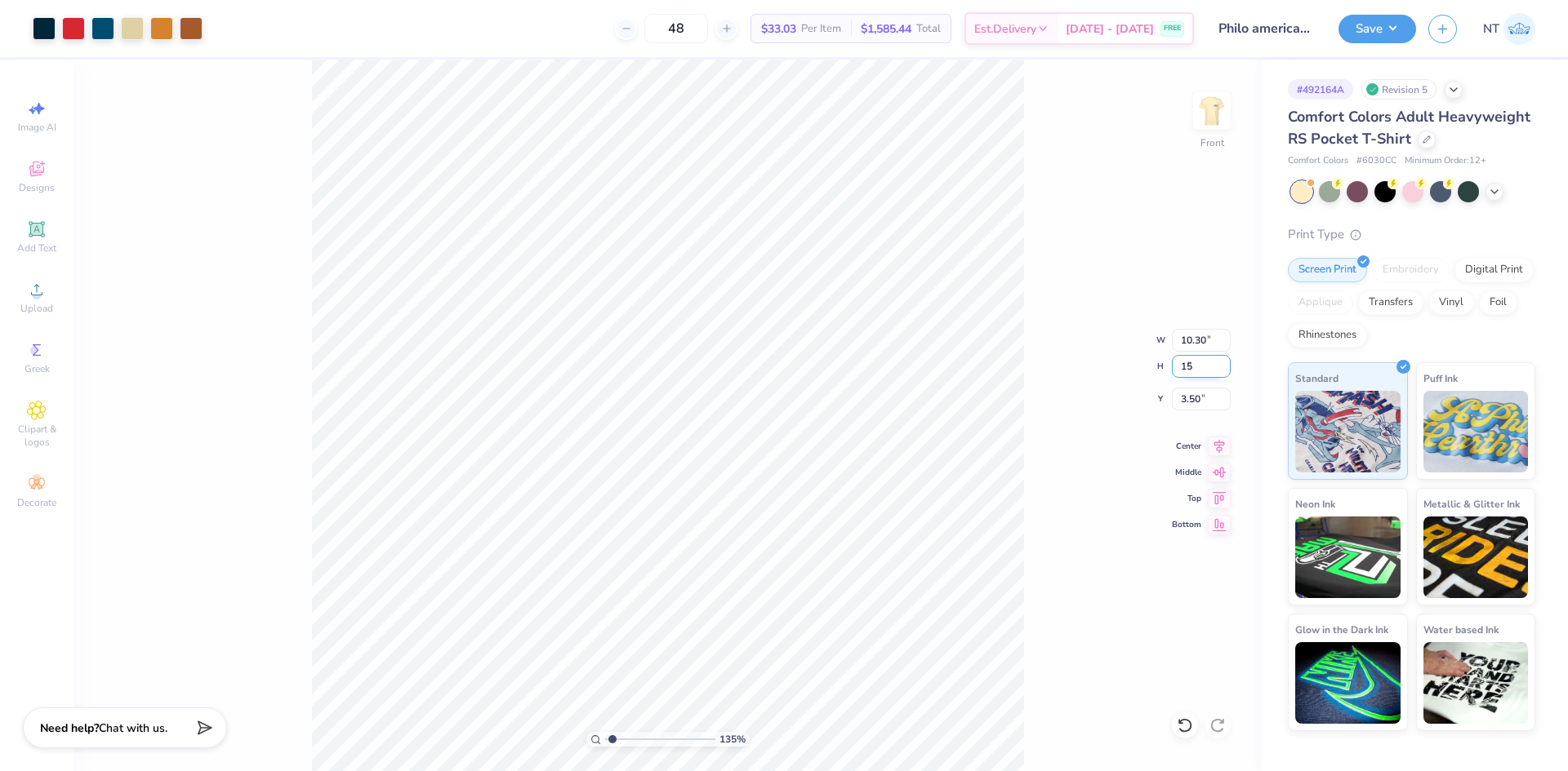
type input "3.00"
click at [742, 454] on li "Download vector" at bounding box center [736, 452] width 128 height 32
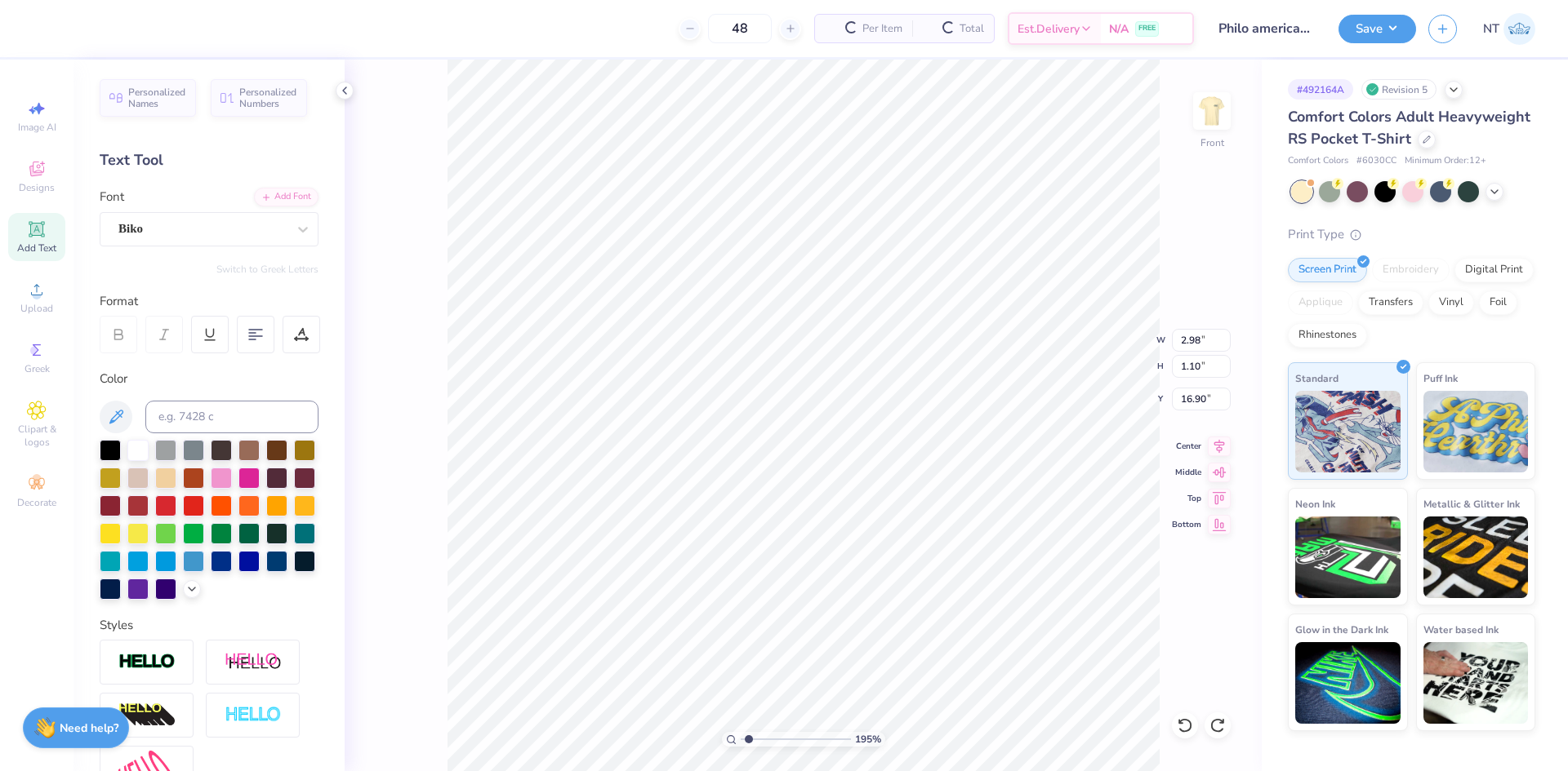
scroll to position [14, 2]
type input "1.18145891733022"
type input "9.38"
type input "0.67"
type input "15.87"
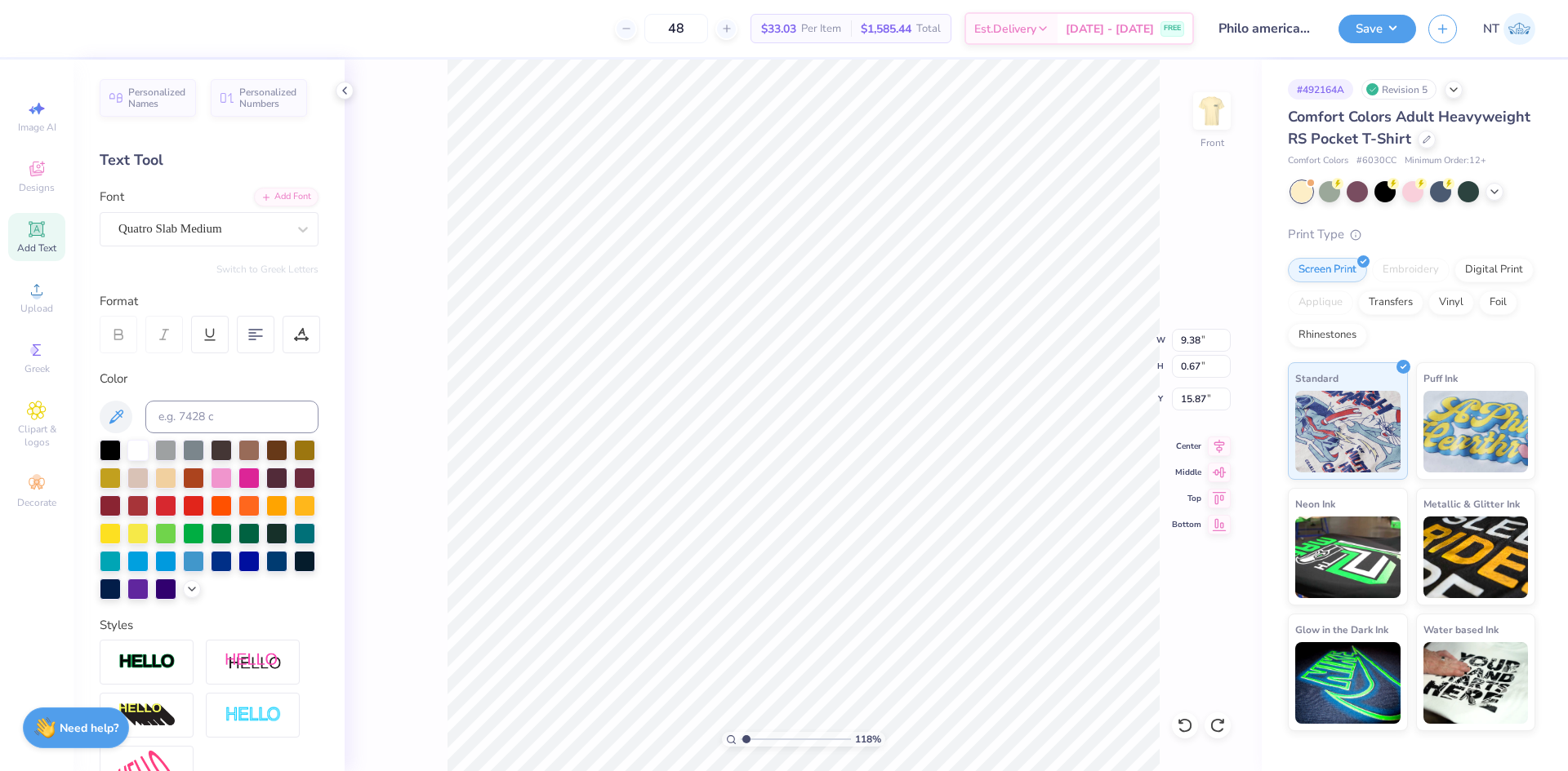
scroll to position [13, 2]
type input "1.18145891733022"
type input "8.01"
type input "10.76"
type input "4.41"
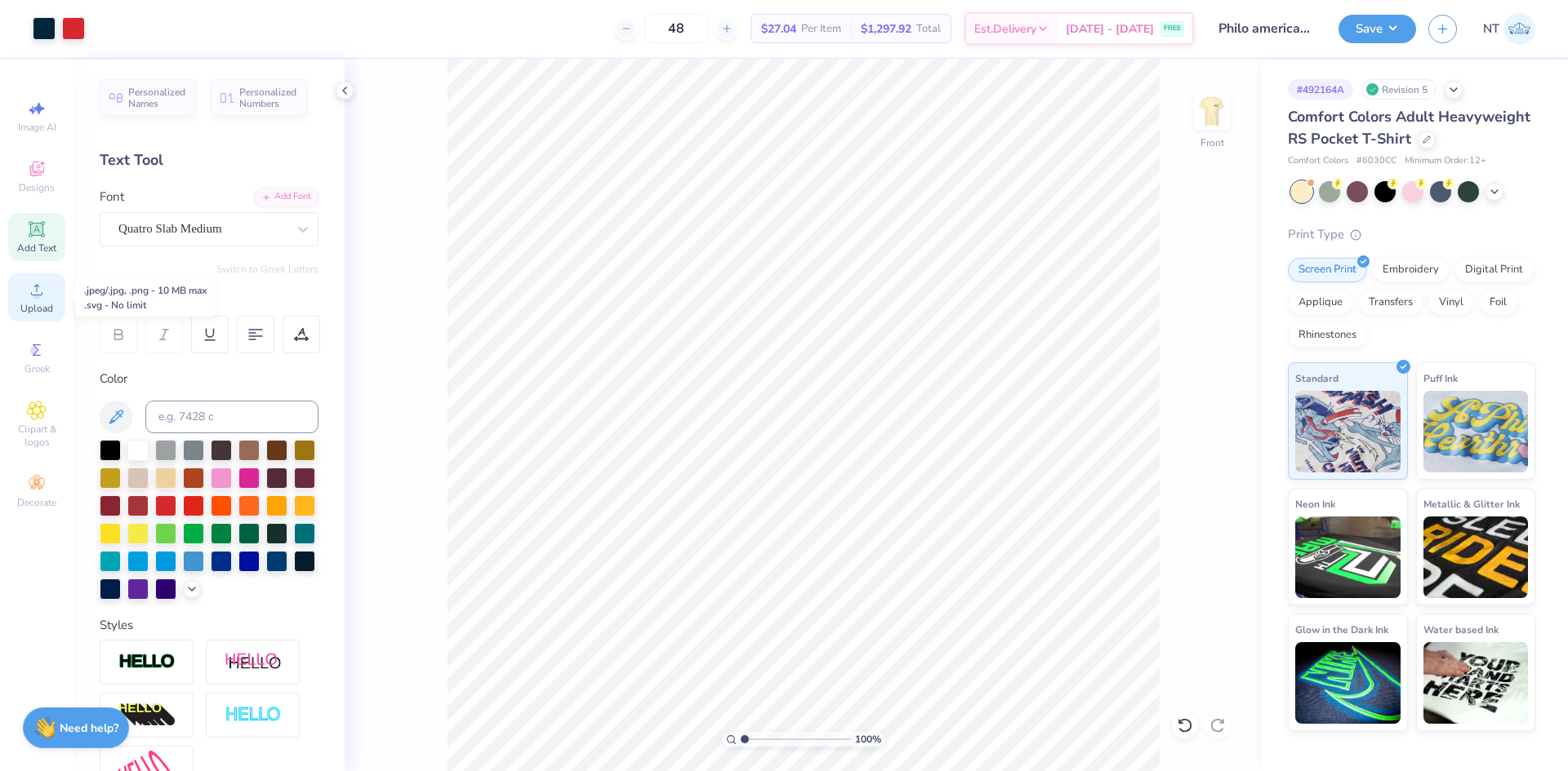
click at [37, 296] on circle at bounding box center [36, 295] width 9 height 9
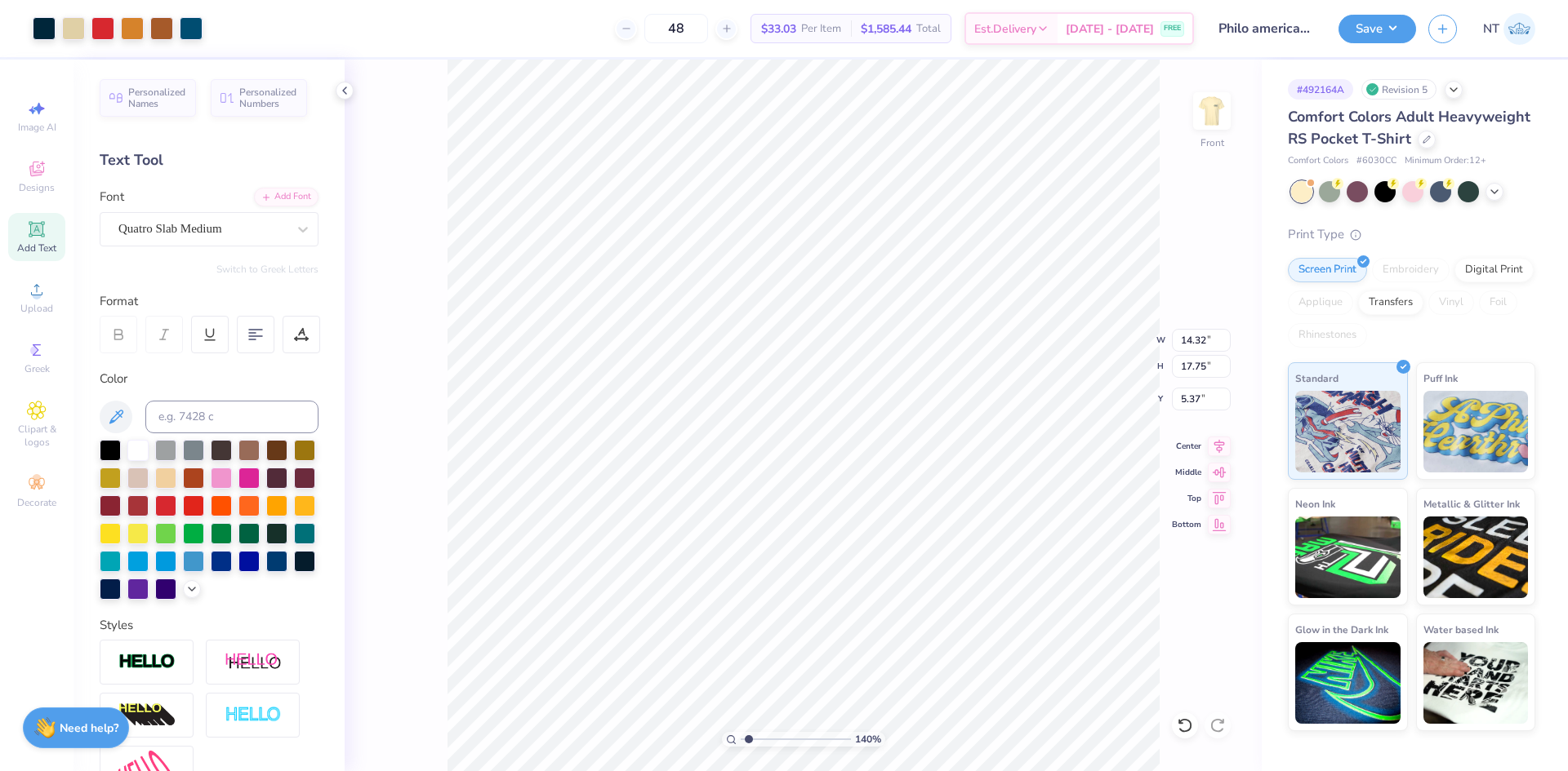
type input "1.39584517333908"
type input "9.68"
type input "12.00"
type input "1.39584517333908"
click at [1190, 403] on input "4.53" at bounding box center [1201, 400] width 58 height 23
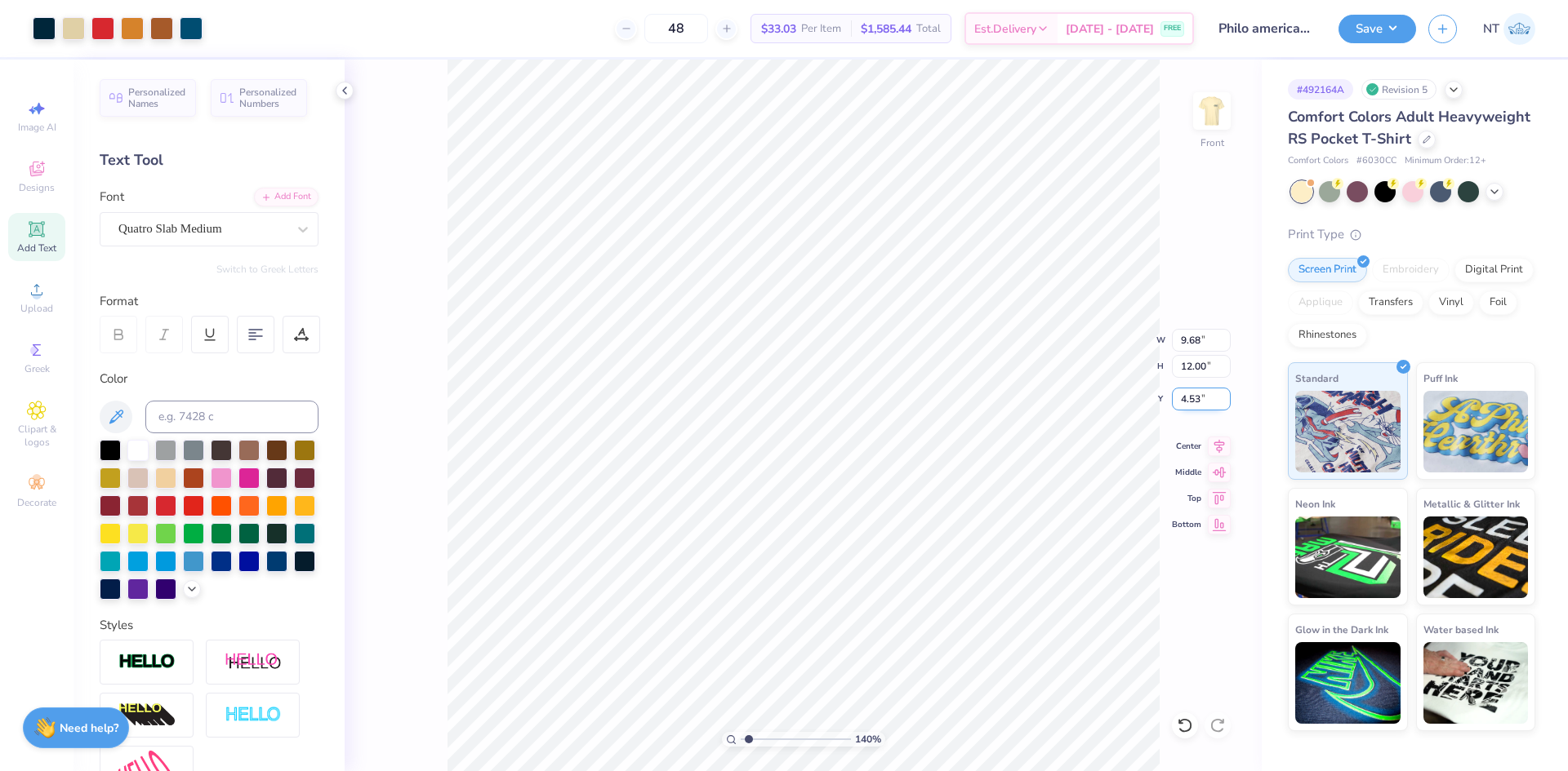
click at [1190, 403] on input "4.53" at bounding box center [1201, 400] width 58 height 23
type input "3"
type input "1.39584517333908"
type input "3.00"
click at [1193, 369] on input "12.00" at bounding box center [1201, 367] width 58 height 23
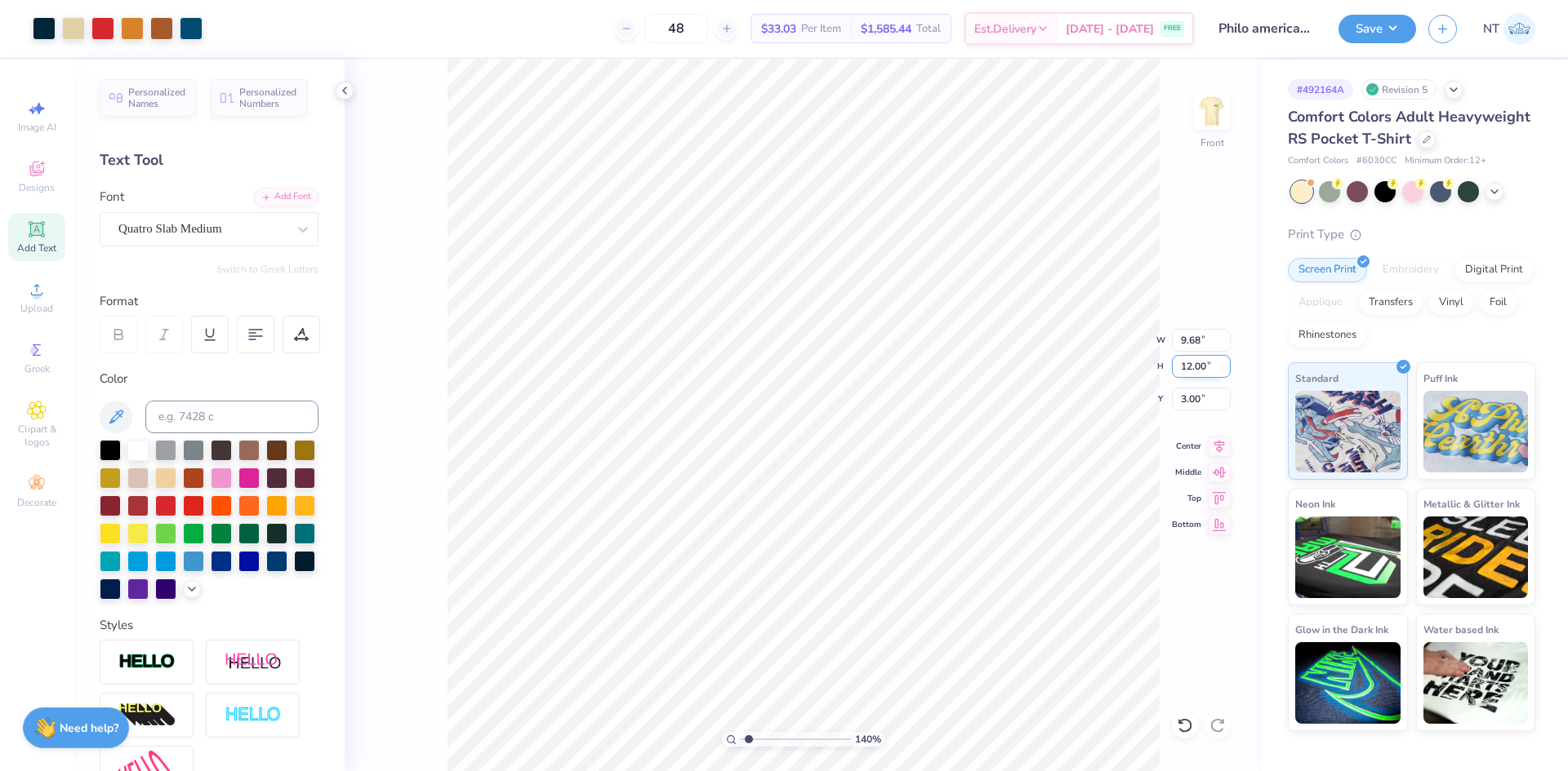
click at [1193, 369] on input "12.00" at bounding box center [1201, 367] width 58 height 23
type input "15"
type input "1.39584517333908"
type input "12.10"
type input "15.00"
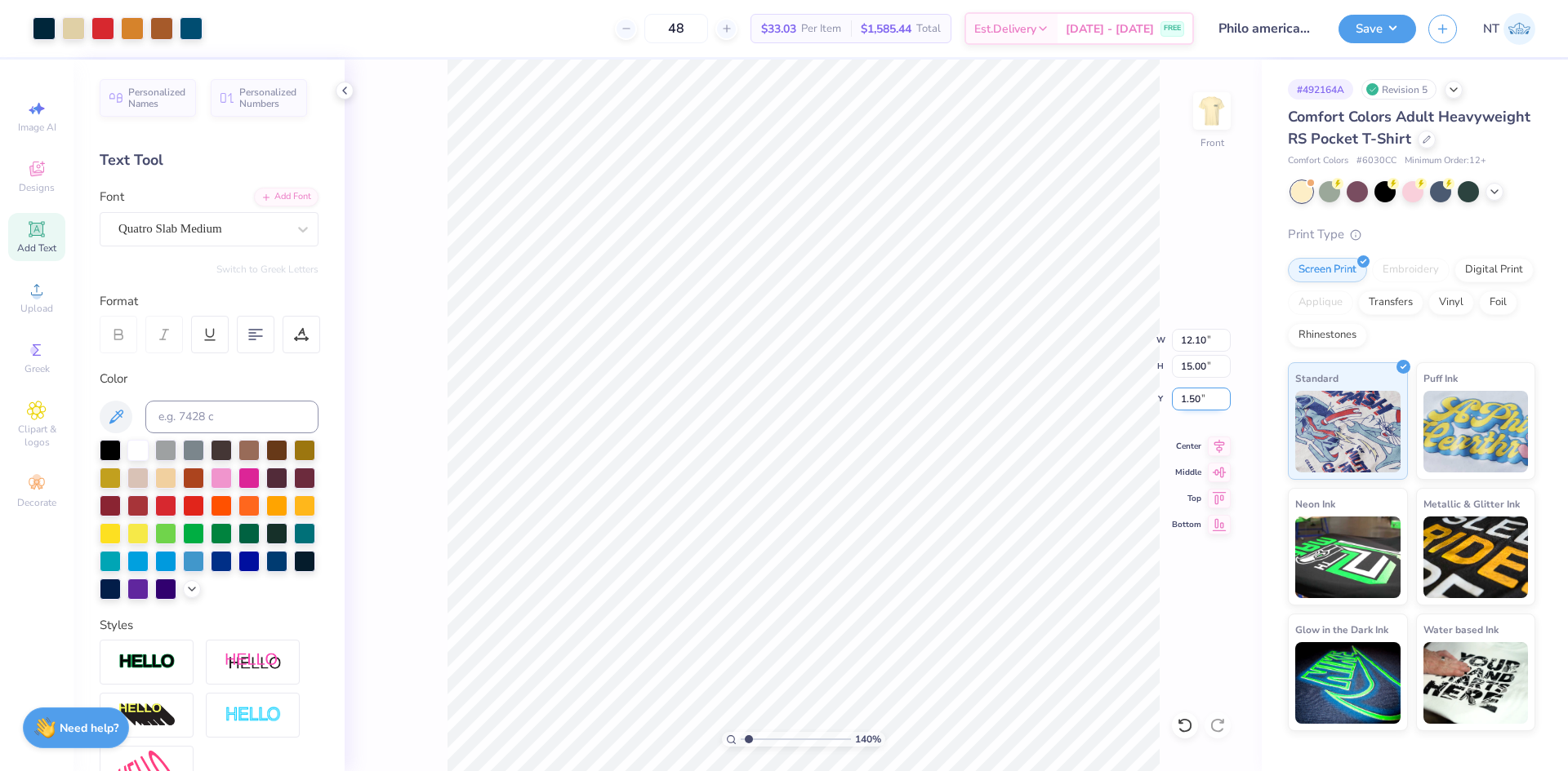
click at [1179, 408] on input "1.50" at bounding box center [1201, 400] width 58 height 23
type input "3"
type input "1.39584517333908"
type input "3.00"
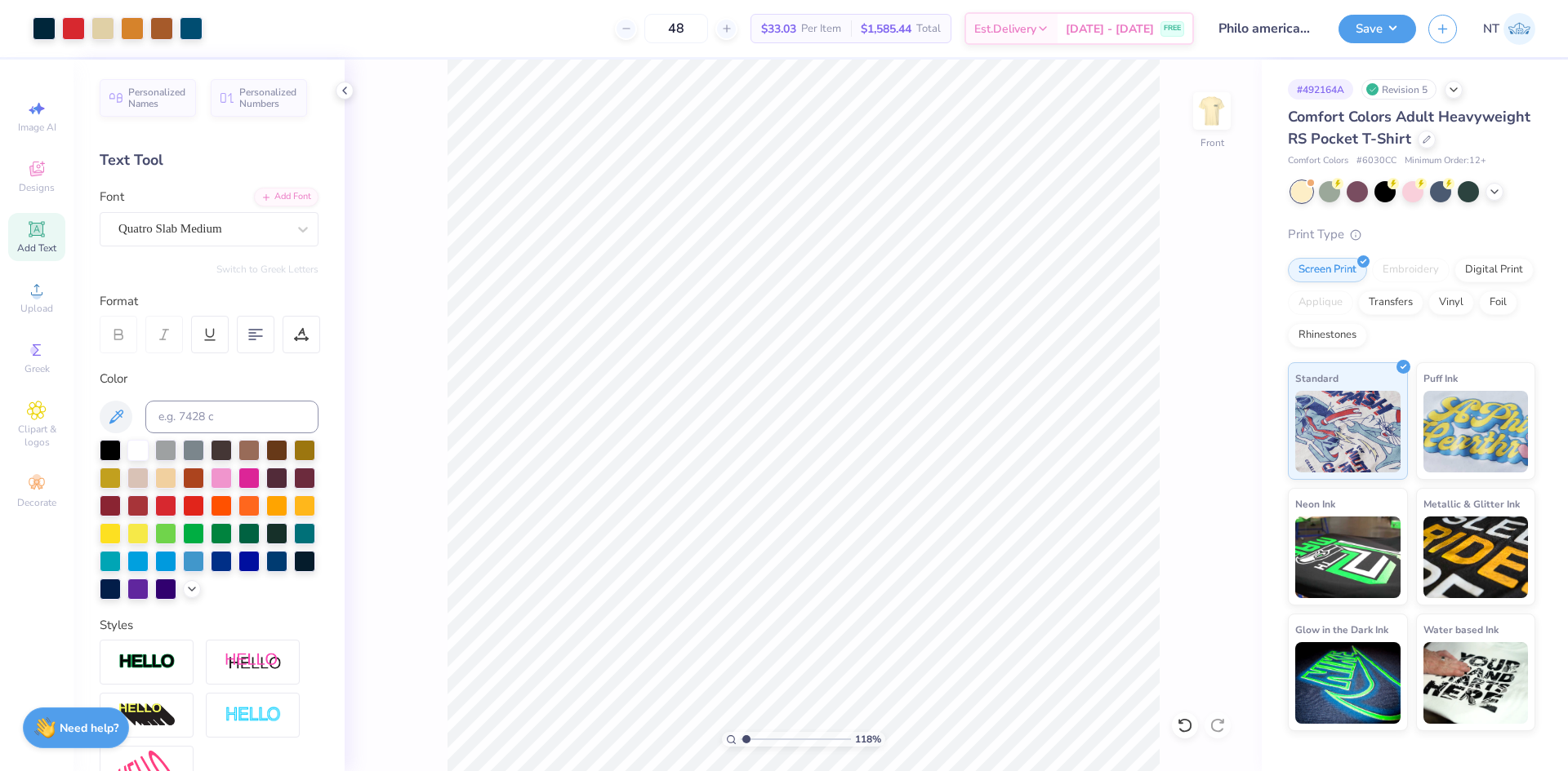
type input "1"
click at [1177, 358] on input "15.00" at bounding box center [1201, 367] width 58 height 23
type input "14"
type input "11.29"
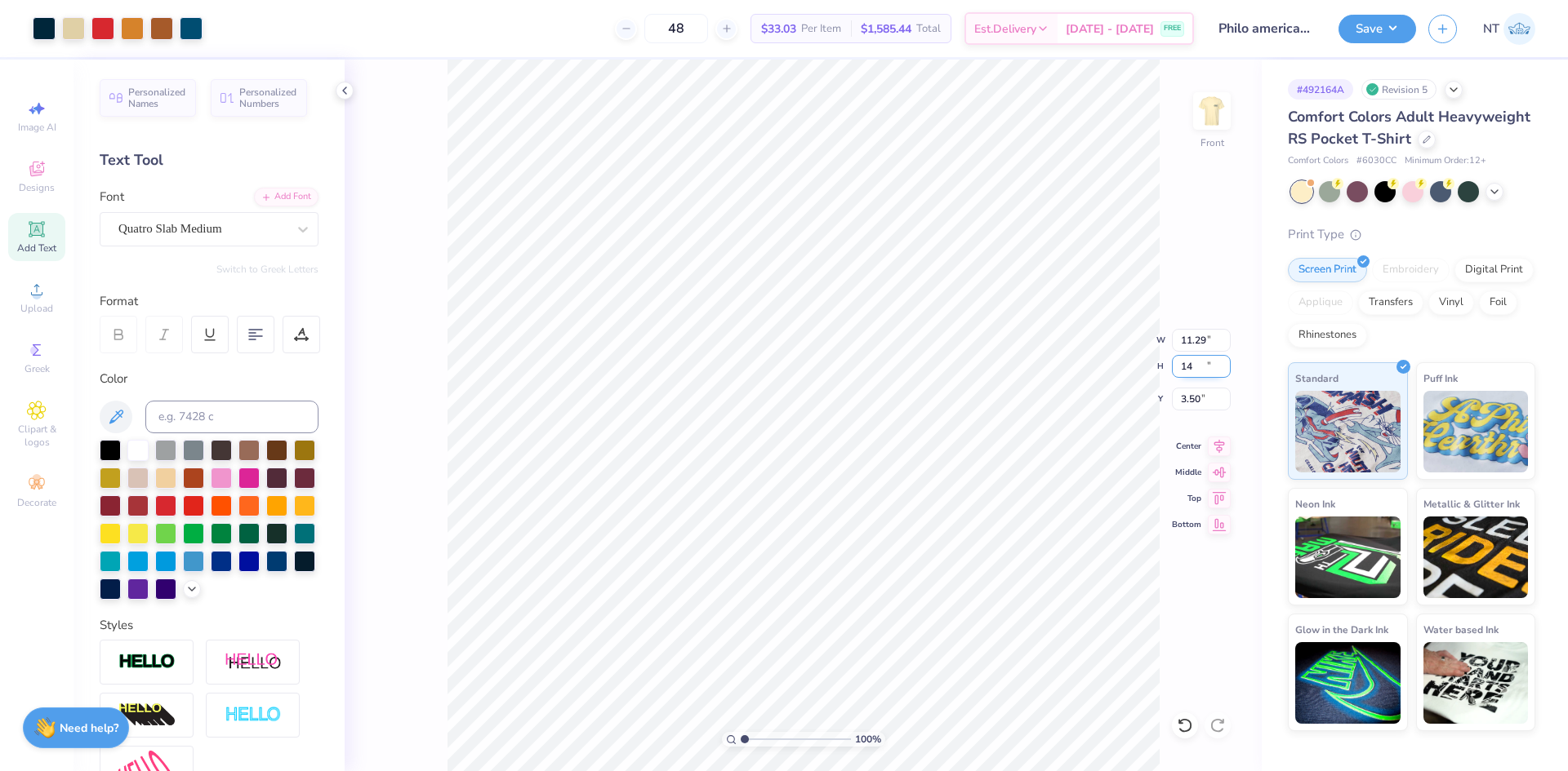
type input "14.00"
type input "3.00"
type input "11.04"
type input "13.68"
click at [1226, 455] on div "195 % Front W 11.04 11.04 " H 13.68 13.68 " Y 3.00 3.00 " Center Middle Top Bot…" at bounding box center [803, 415] width 917 height 712
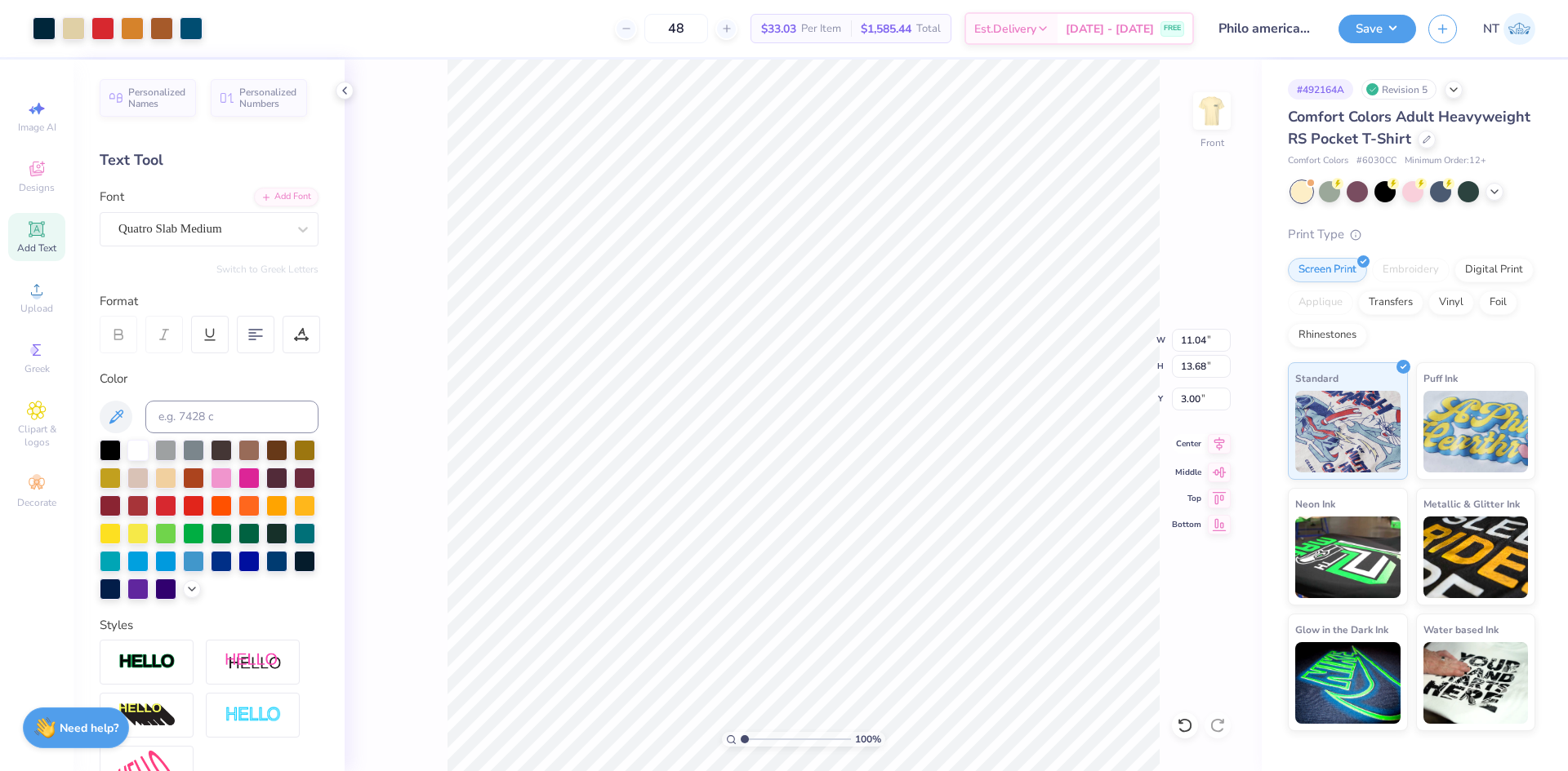
click at [1220, 450] on icon at bounding box center [1219, 444] width 23 height 19
click at [944, 623] on li "Send to Back" at bounding box center [922, 628] width 128 height 32
click at [1220, 446] on icon at bounding box center [1219, 444] width 23 height 19
type input "2.71964205036602"
type input "2.98"
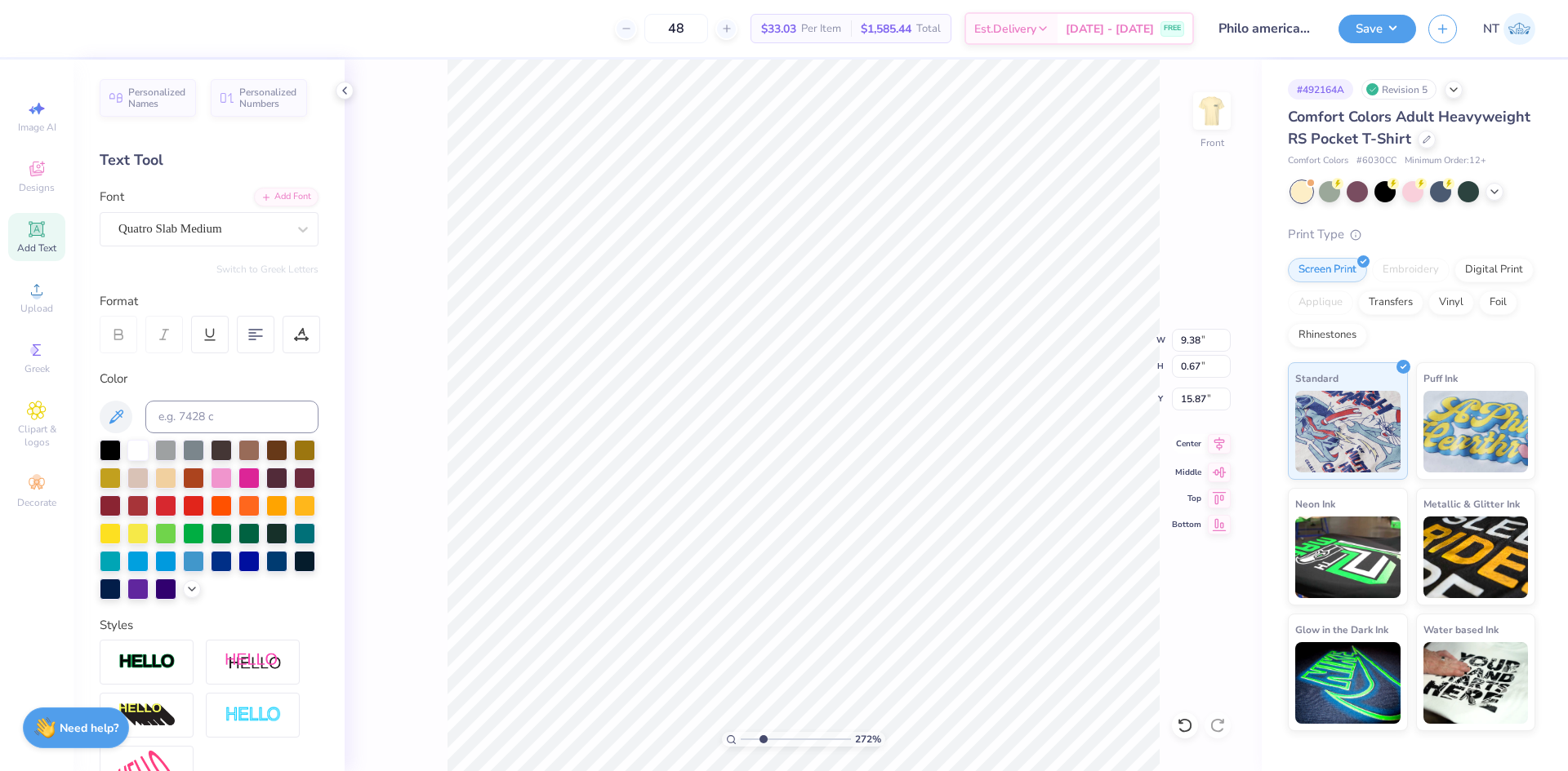
type input "1.10"
type input "16.90"
click at [1220, 452] on icon at bounding box center [1219, 444] width 23 height 19
click at [1218, 104] on img at bounding box center [1212, 111] width 65 height 65
click at [47, 303] on span "Upload" at bounding box center [36, 309] width 33 height 13
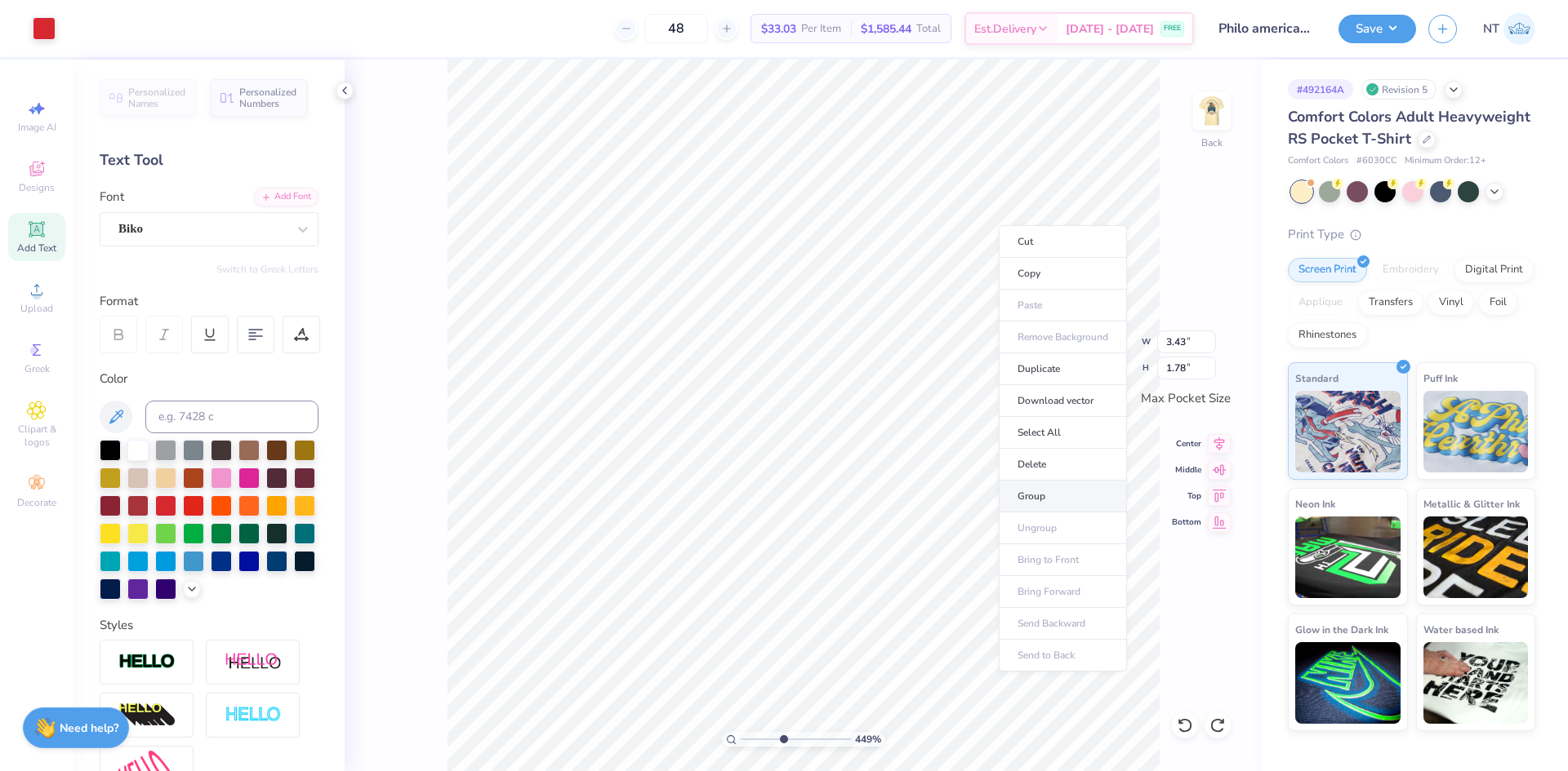
click at [1043, 492] on li "Group" at bounding box center [1062, 497] width 128 height 32
click at [1033, 486] on li "Group" at bounding box center [1054, 490] width 128 height 32
type input "3.21314535235116"
type input "2.64"
click at [1208, 110] on img at bounding box center [1212, 111] width 65 height 65
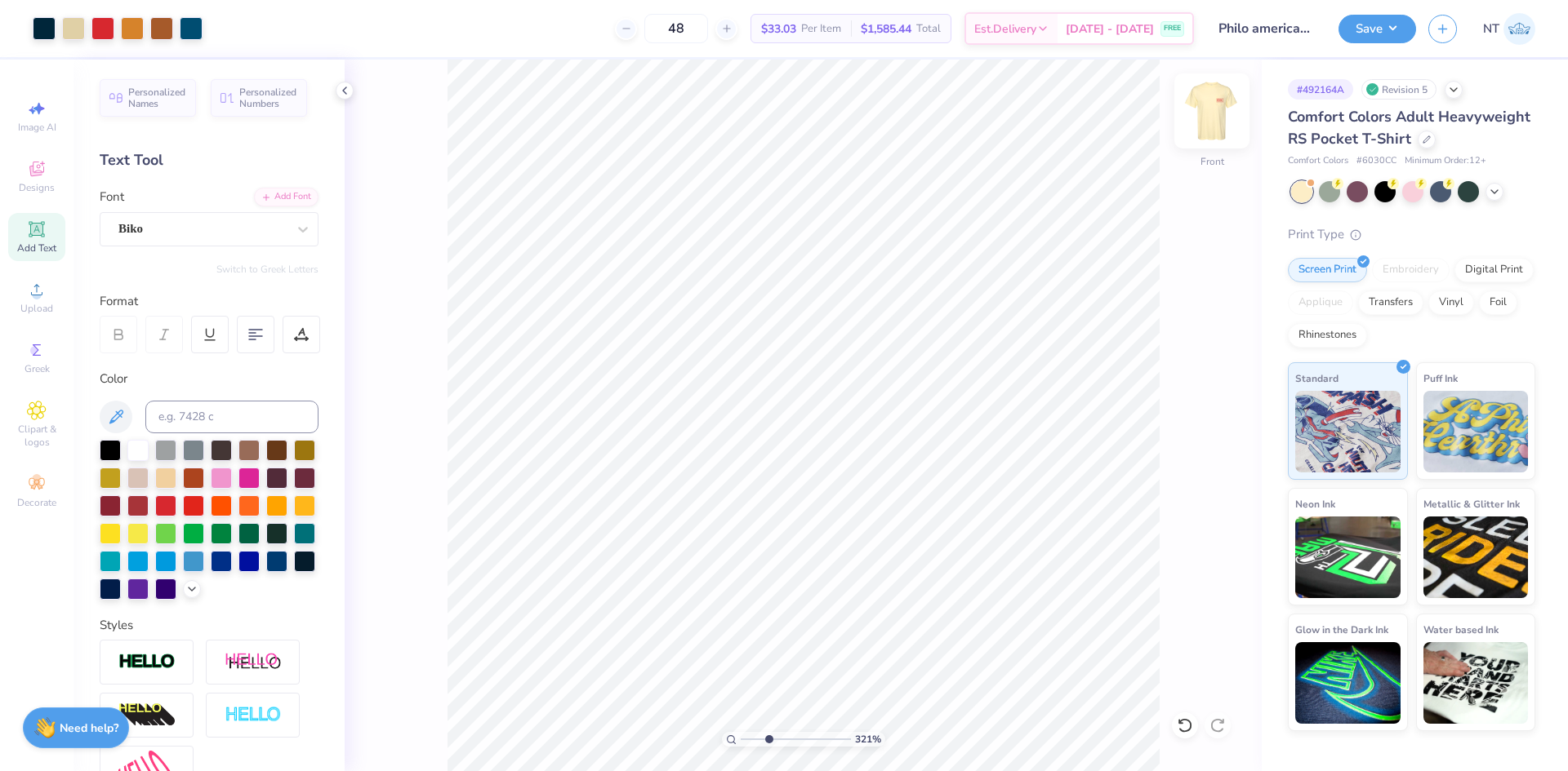
click at [1226, 104] on img at bounding box center [1212, 111] width 65 height 65
type input "3.21314535235116"
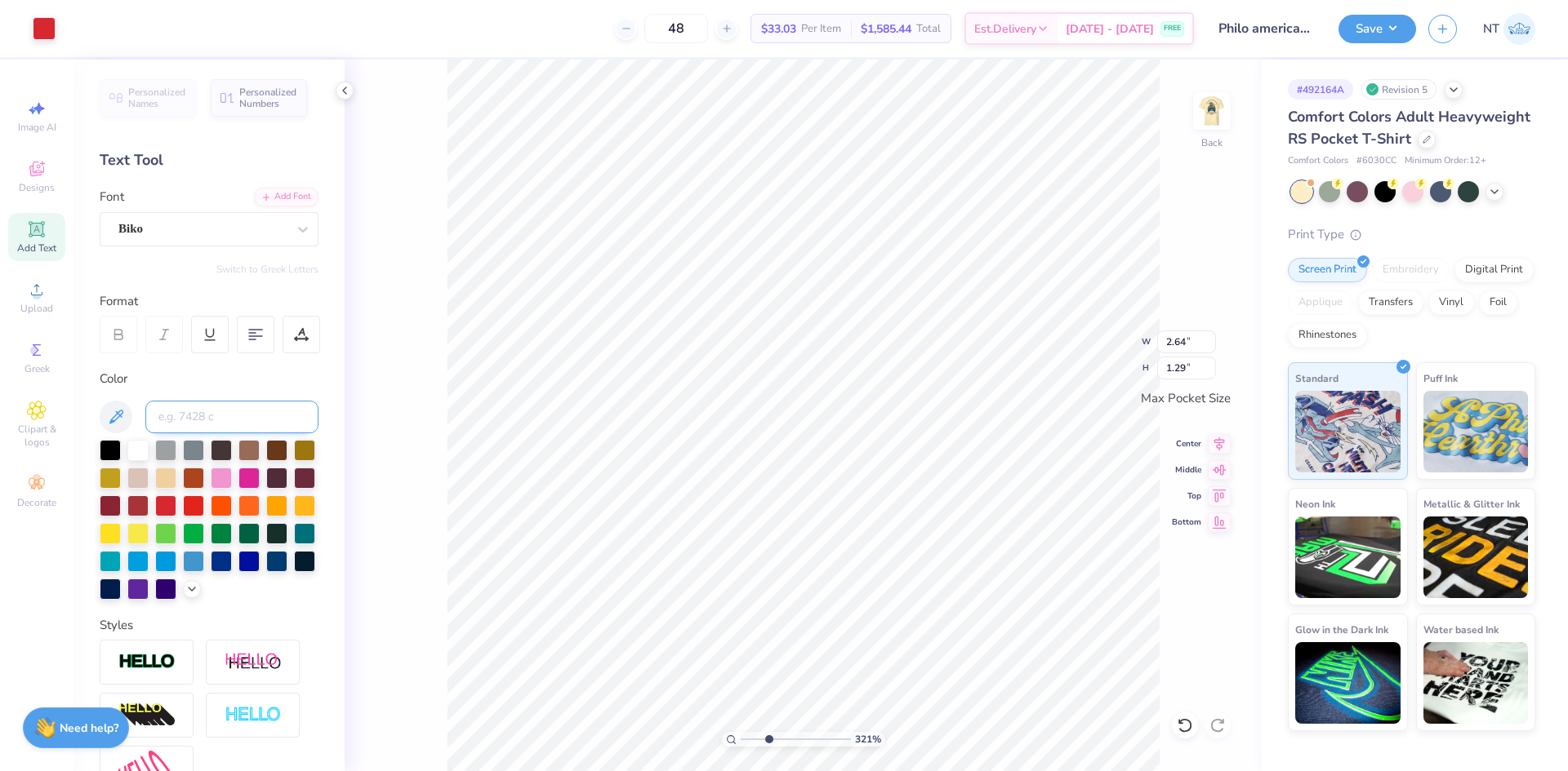
click at [193, 410] on input at bounding box center [232, 416] width 173 height 33
type input "539"
type input "3.21314535235116"
click at [41, 29] on div at bounding box center [44, 27] width 23 height 23
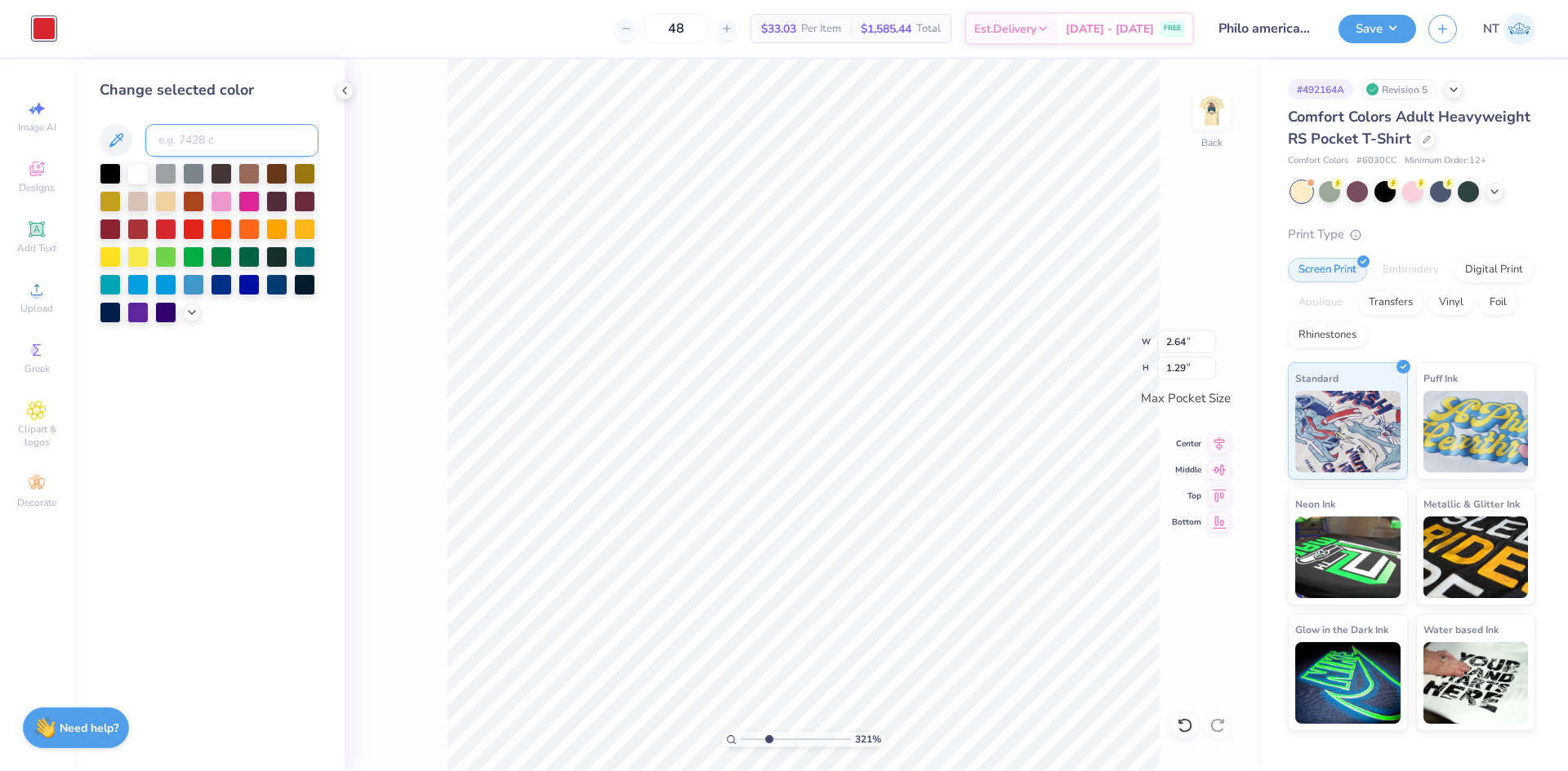
click at [217, 132] on input at bounding box center [232, 140] width 173 height 33
type input "3.21314535235116"
type input "539"
type input "3.21314535235116"
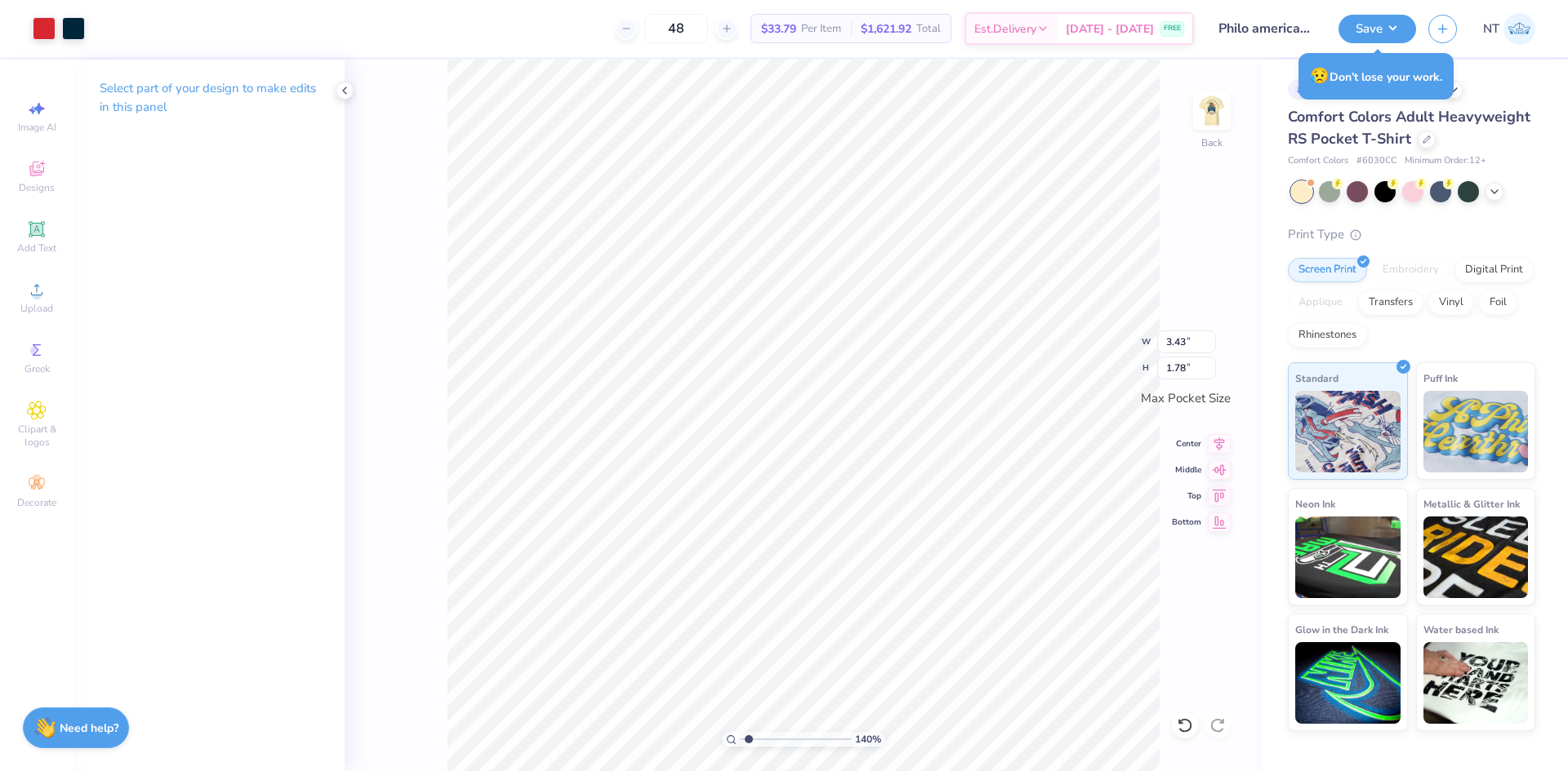
type input "1.39584517333908"
click at [1187, 349] on input "3.43" at bounding box center [1186, 342] width 58 height 23
type input "4"
type input "1.39584517333908"
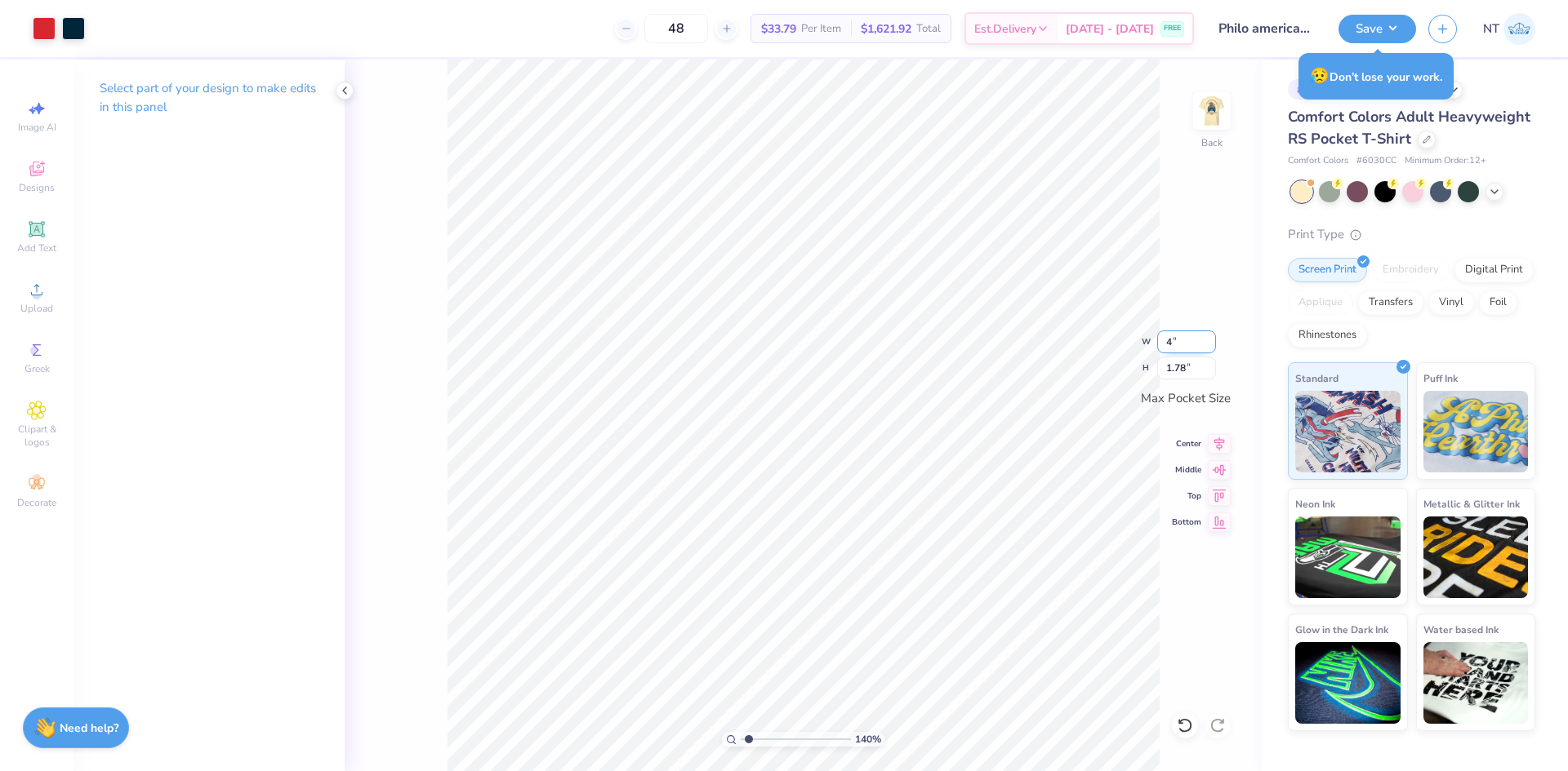
type input "3.50"
type input "1.81"
click at [1219, 114] on img at bounding box center [1212, 111] width 65 height 65
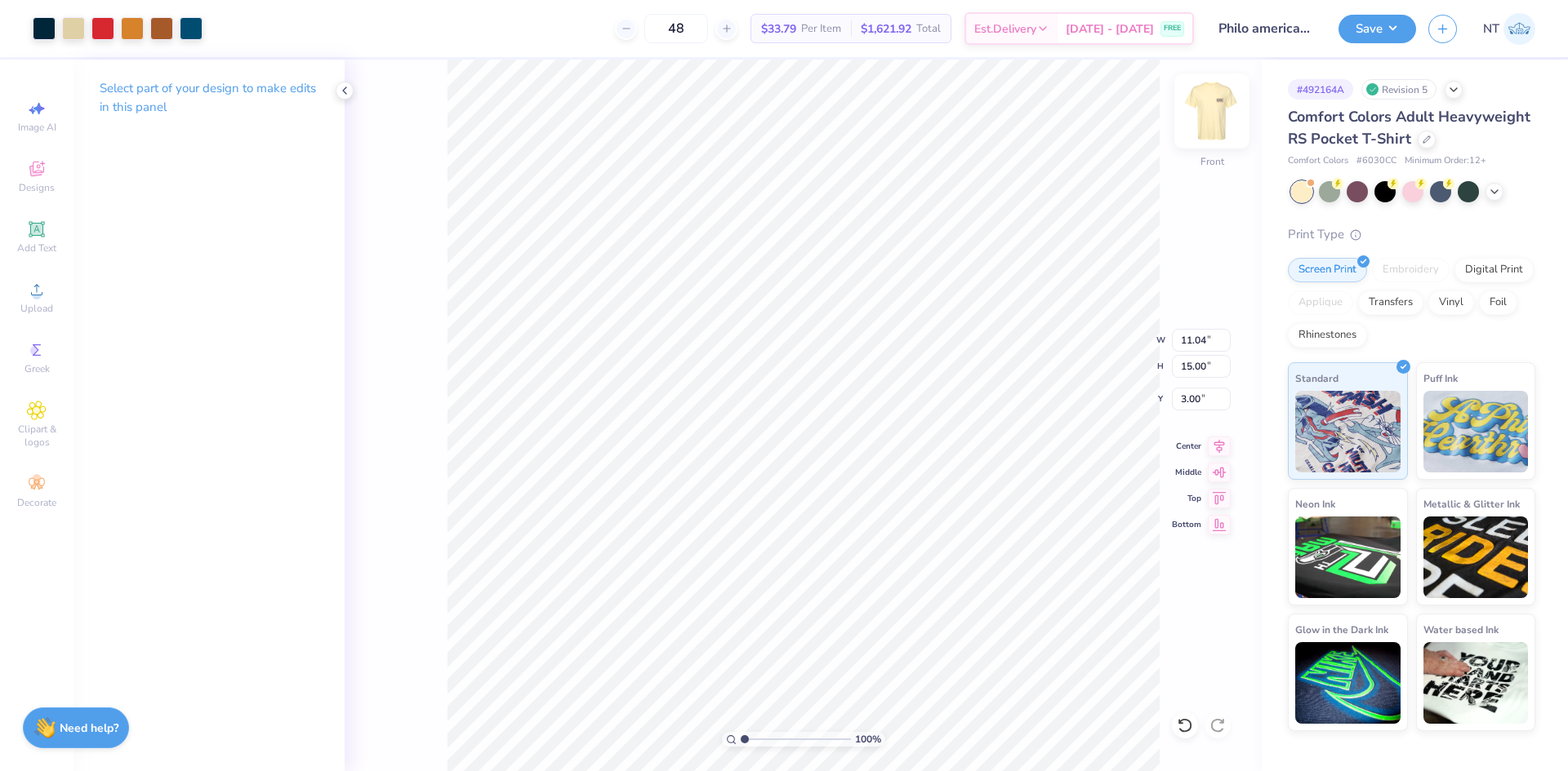
click at [1226, 115] on img at bounding box center [1212, 111] width 65 height 65
click at [1198, 111] on img at bounding box center [1212, 111] width 65 height 65
click at [1363, 19] on button "Save" at bounding box center [1377, 27] width 78 height 28
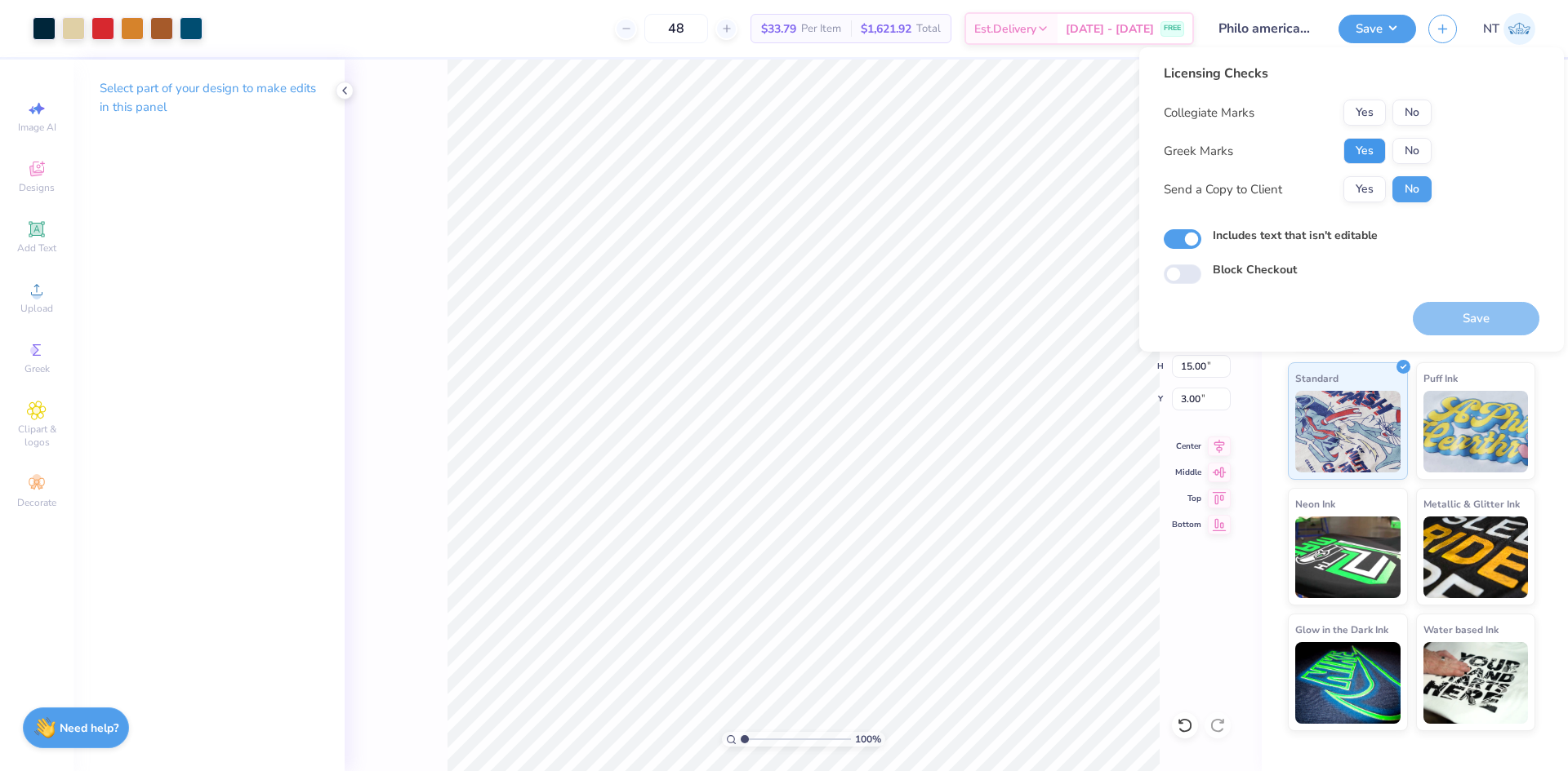
click at [1373, 159] on button "Yes" at bounding box center [1365, 151] width 42 height 27
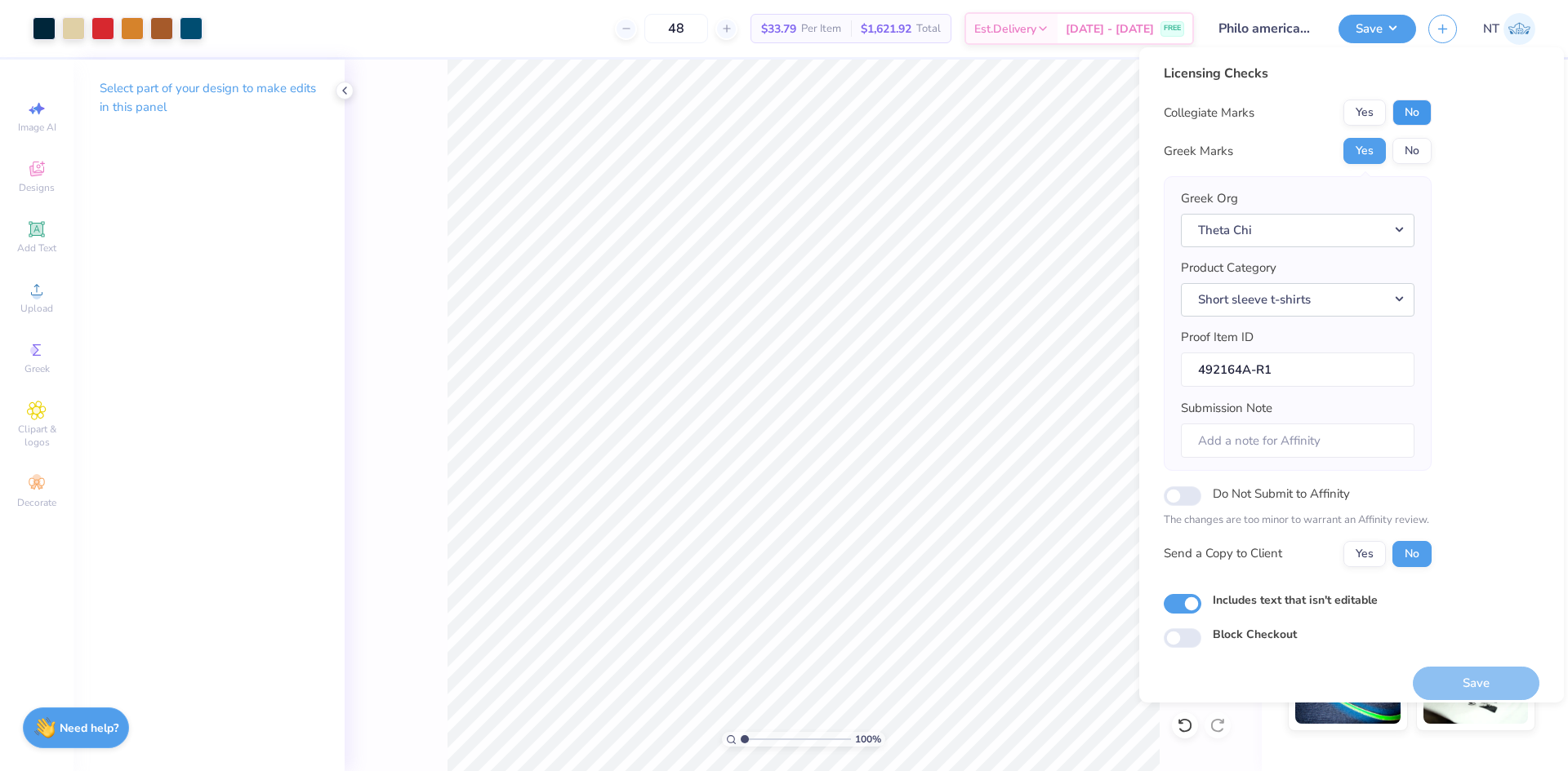
click at [1419, 119] on button "No" at bounding box center [1411, 113] width 39 height 27
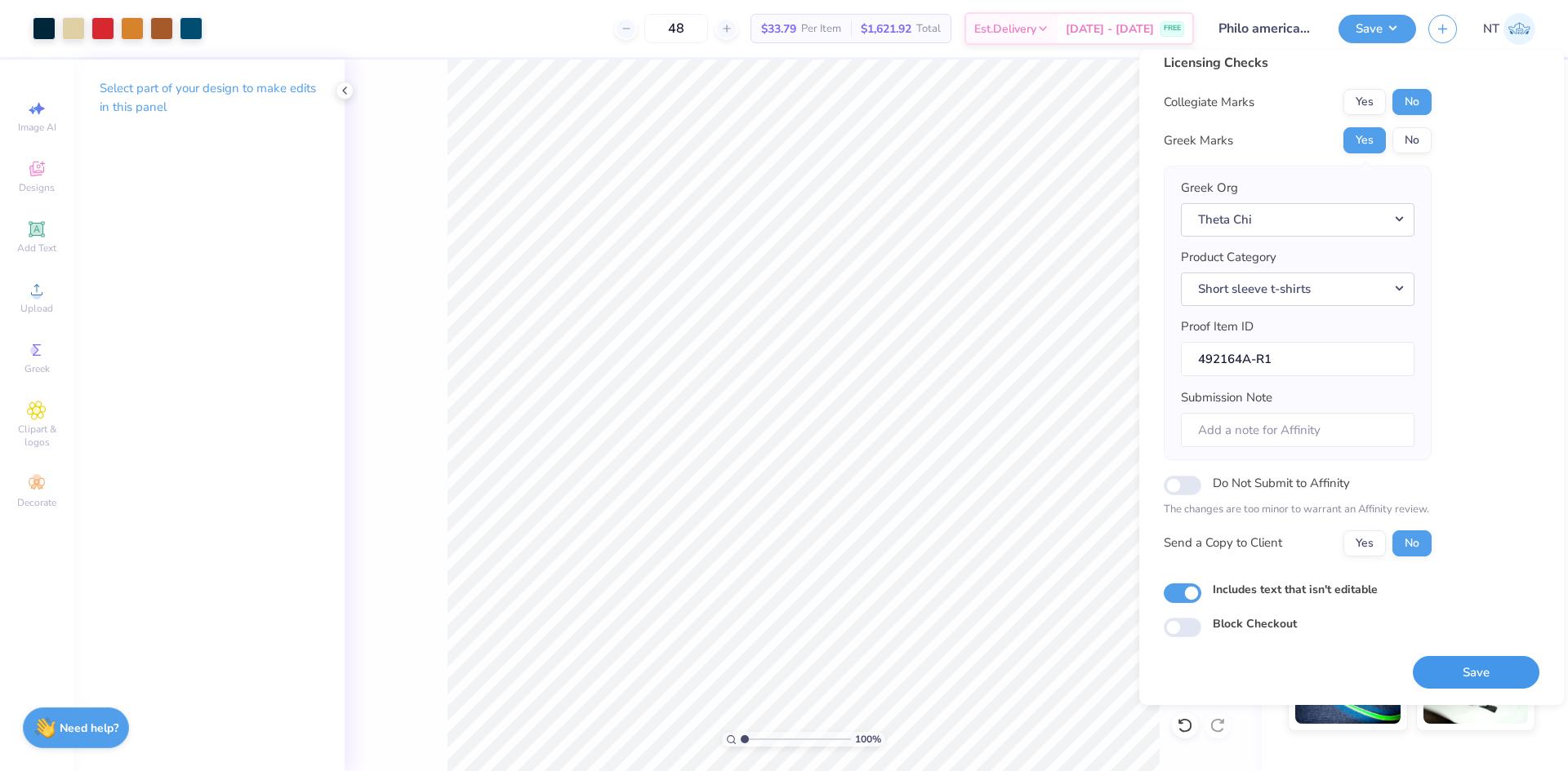
click at [1470, 661] on button "Save" at bounding box center [1475, 673] width 126 height 34
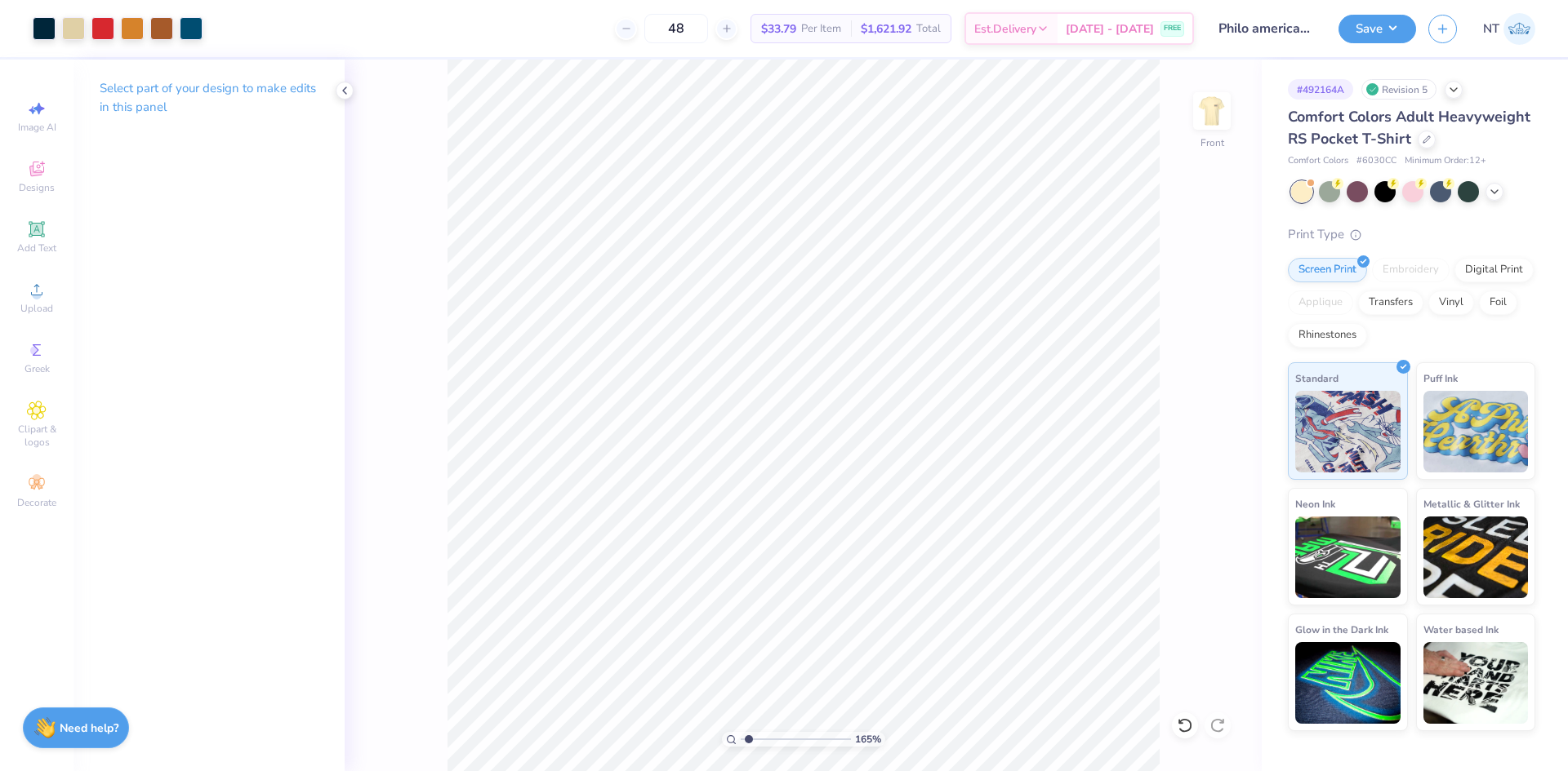
type input "1.18145891733021"
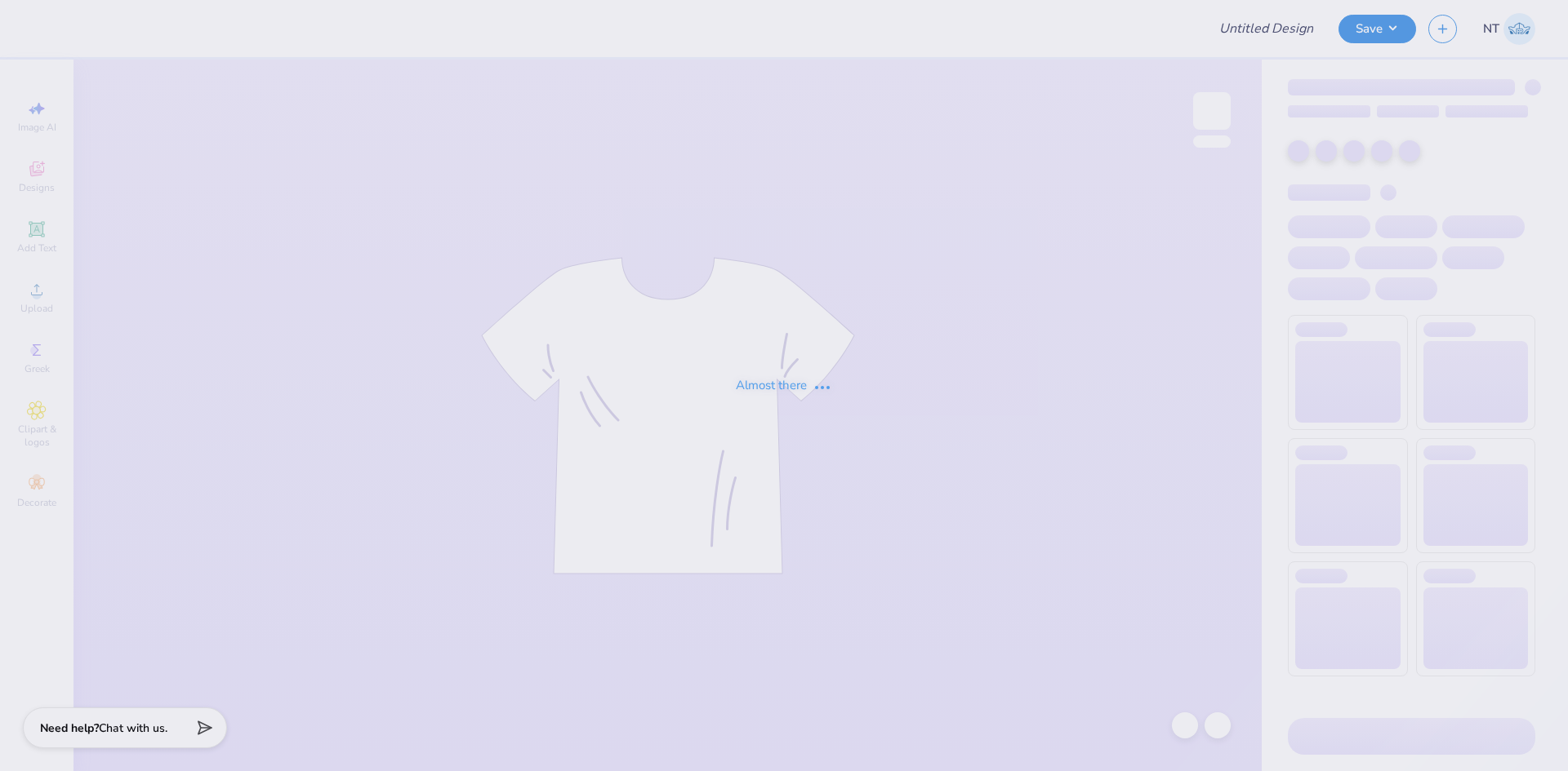
type input "Philo american/retriever theme"
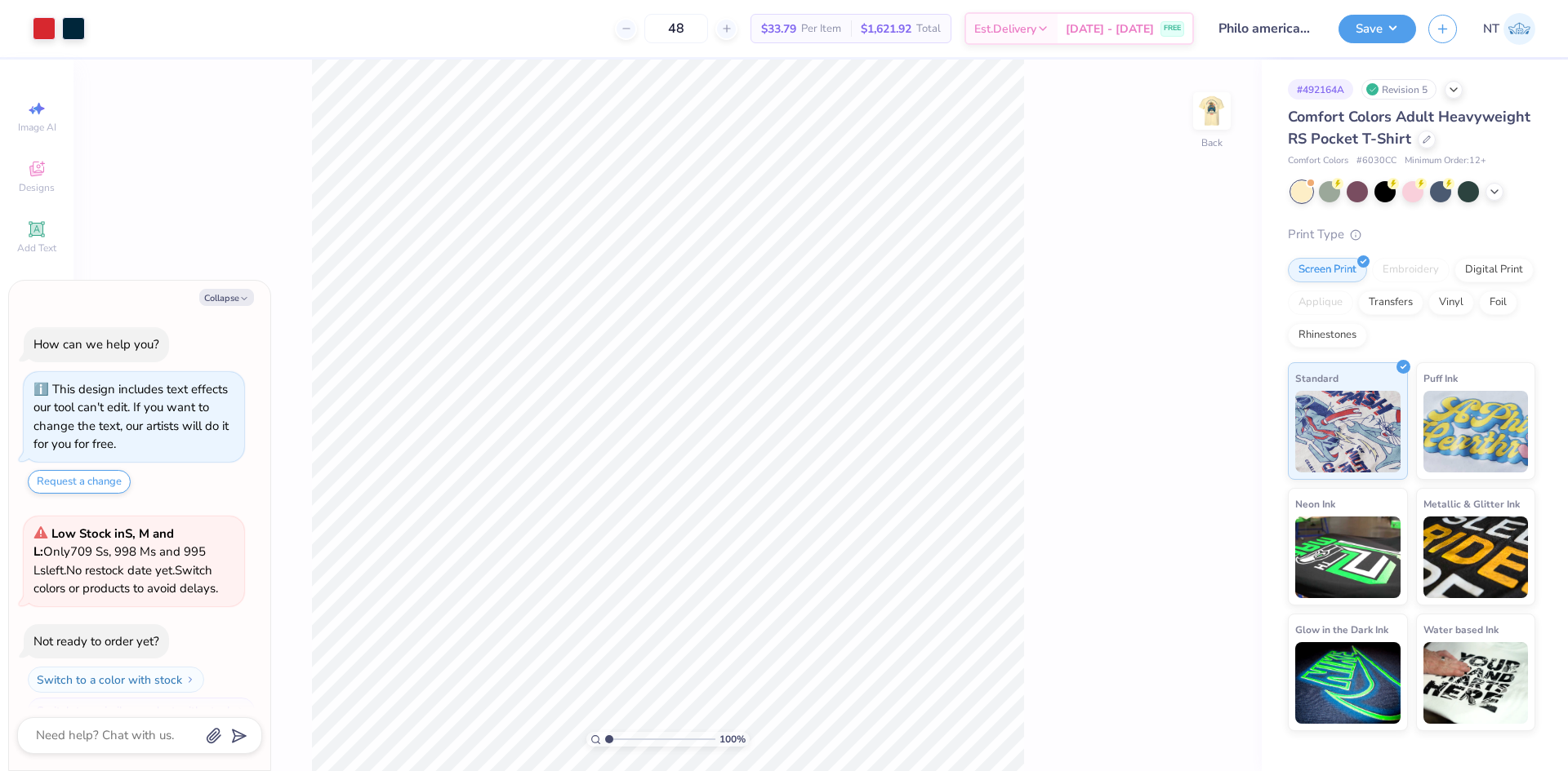
scroll to position [27, 0]
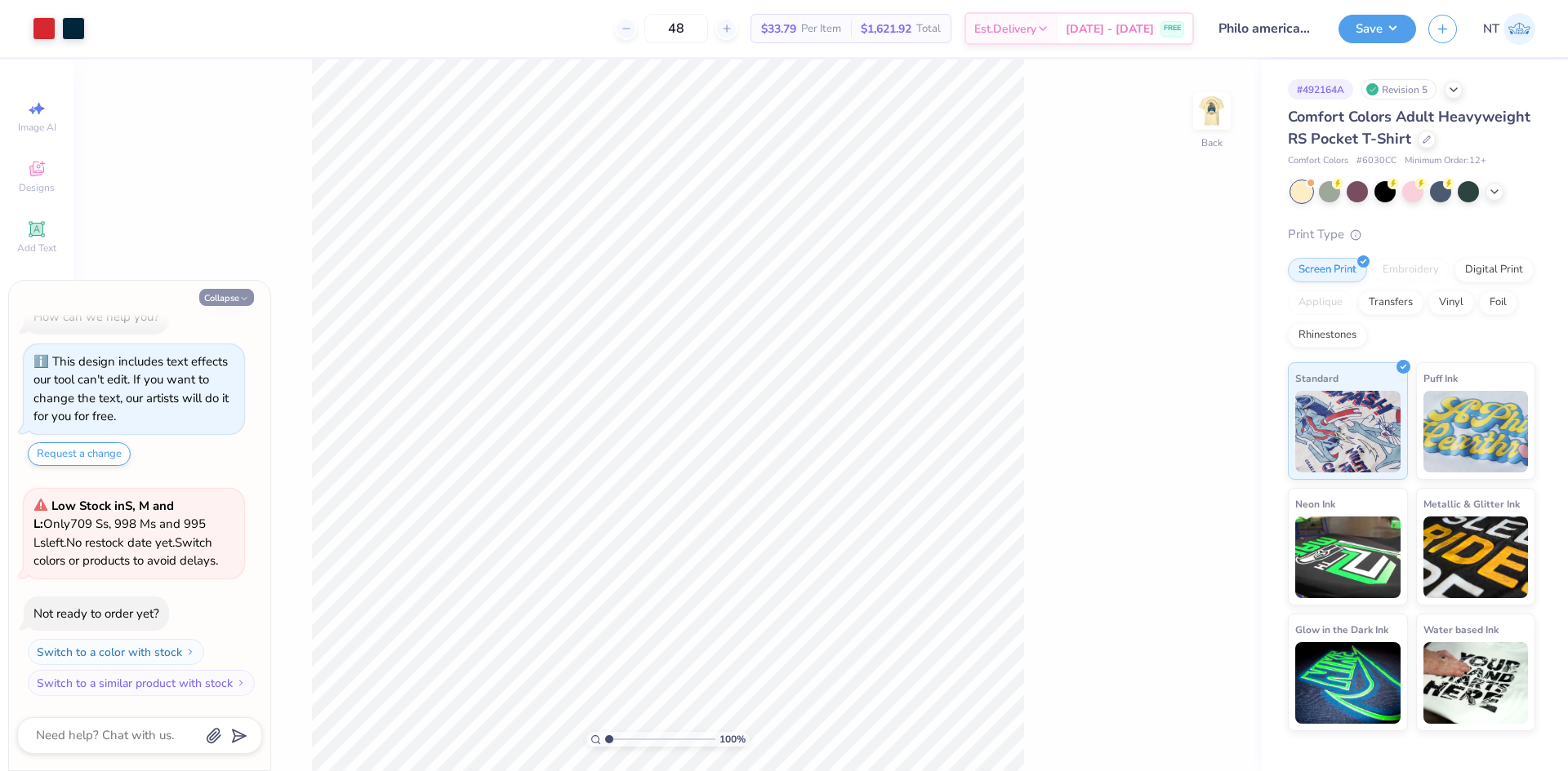
click at [239, 294] on icon "button" at bounding box center [243, 298] width 10 height 10
type textarea "x"
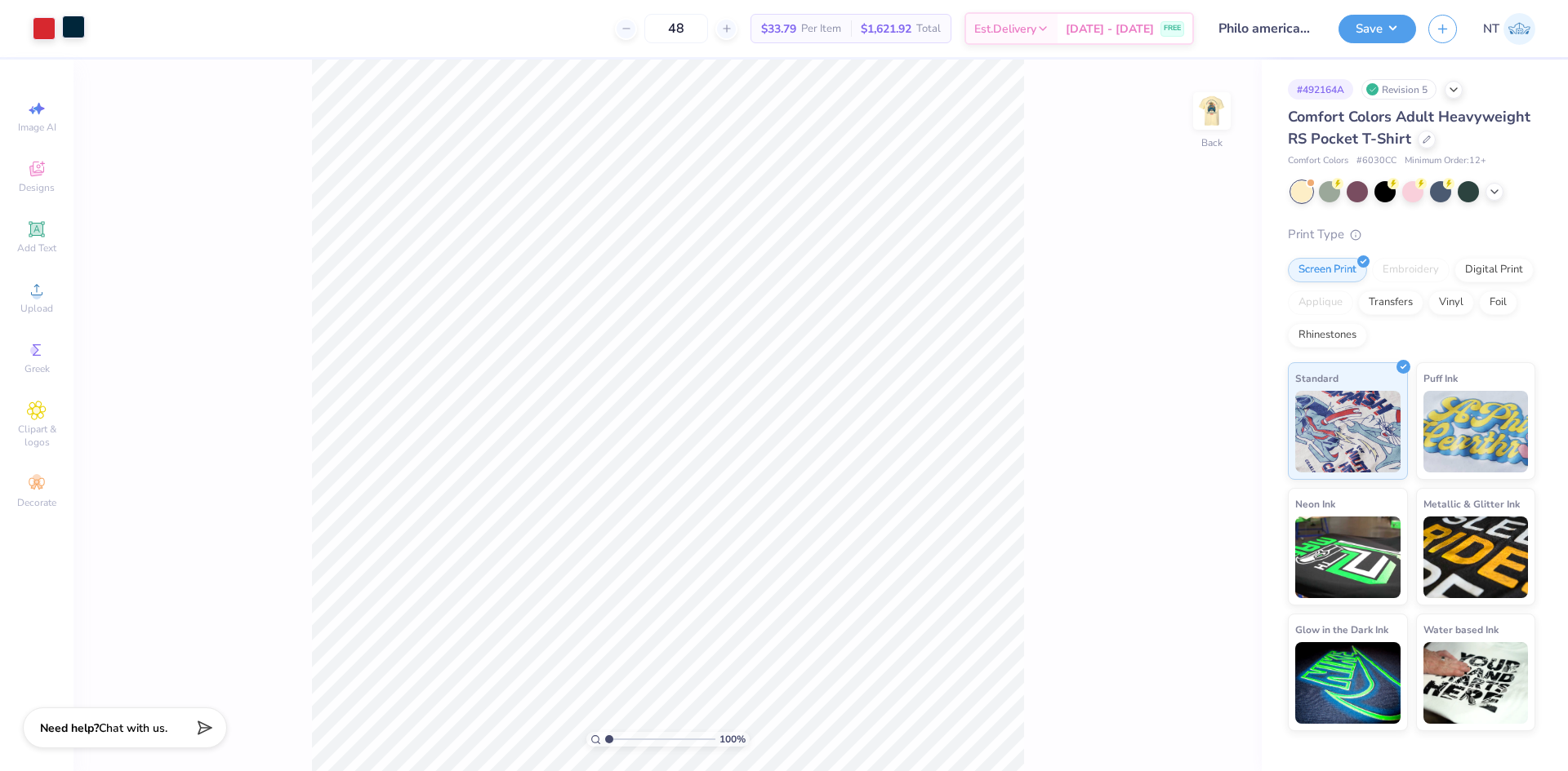
click at [65, 25] on div at bounding box center [73, 27] width 23 height 23
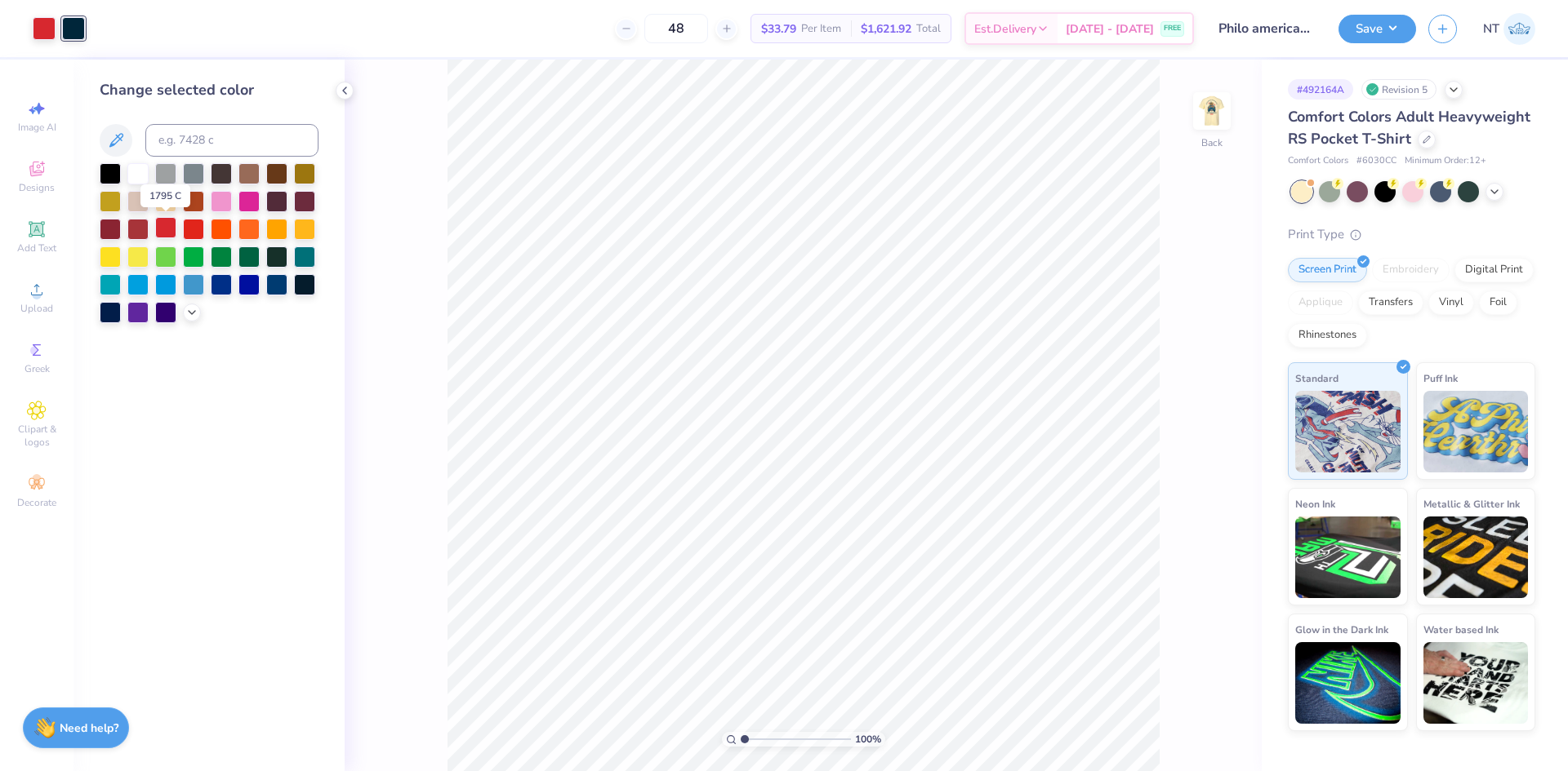
click at [168, 228] on div at bounding box center [165, 228] width 21 height 21
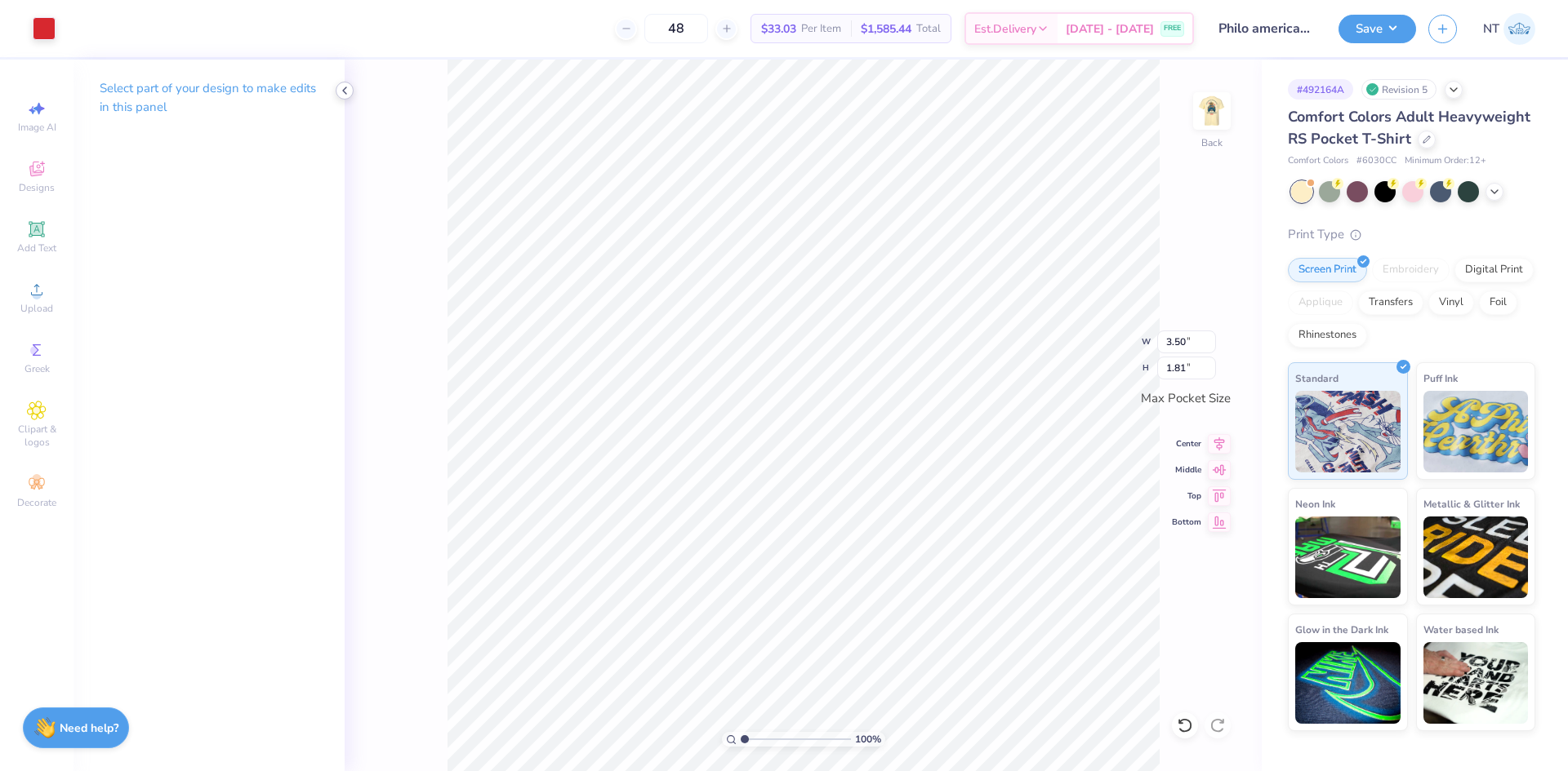
click at [339, 90] on icon at bounding box center [344, 90] width 13 height 13
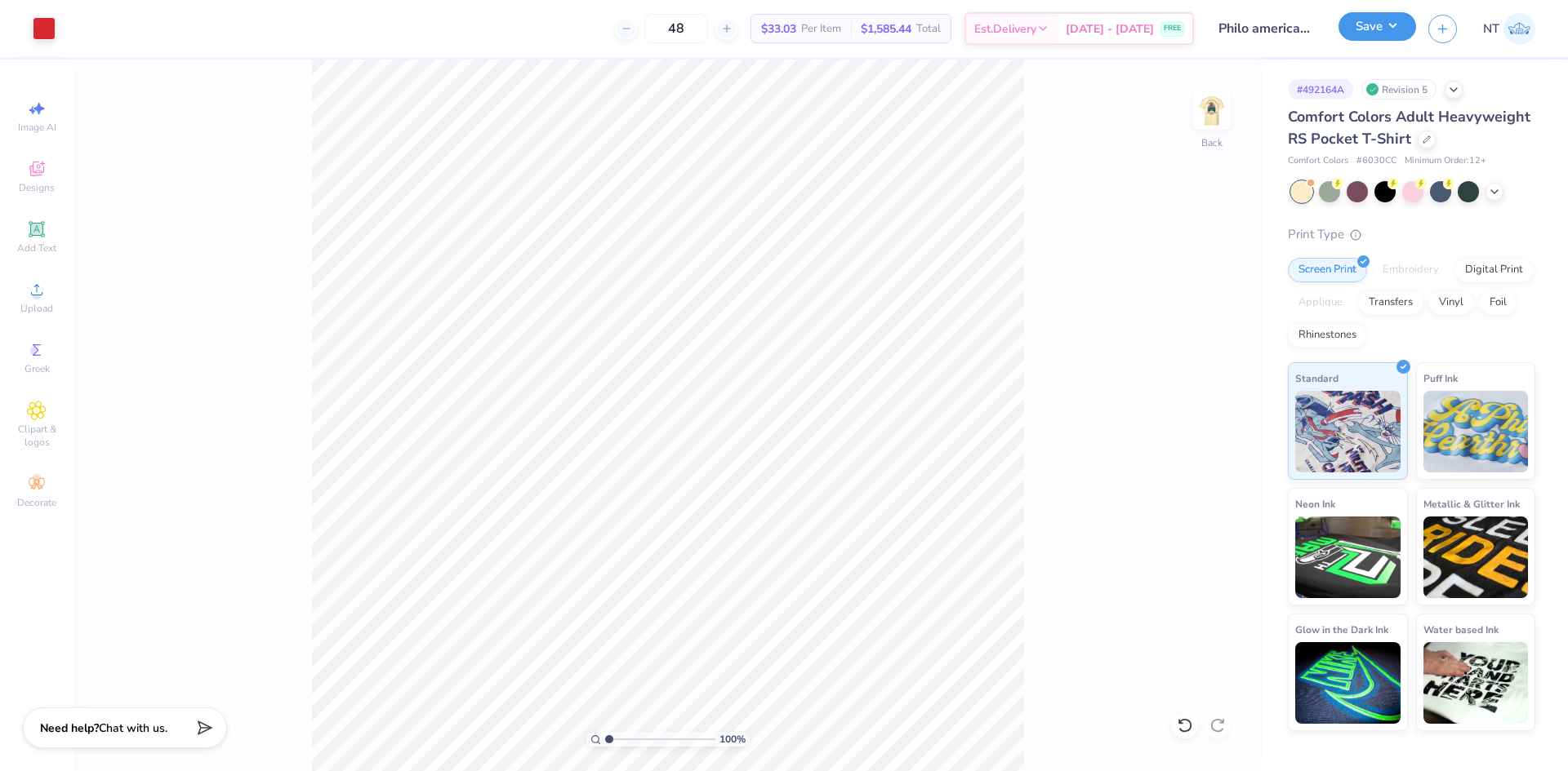
click at [1386, 28] on button "Save" at bounding box center [1377, 27] width 78 height 28
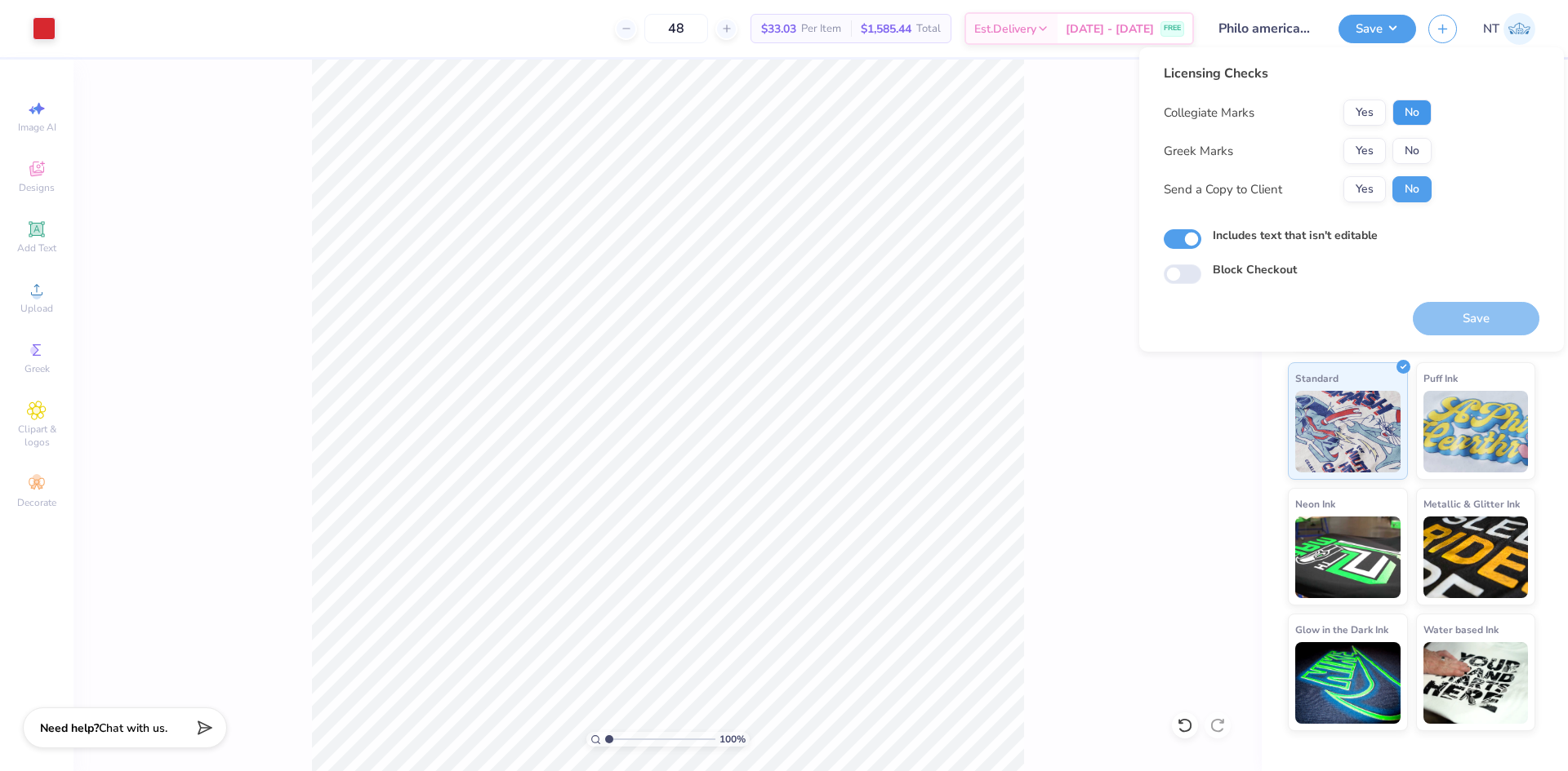
click at [1414, 103] on button "No" at bounding box center [1411, 113] width 39 height 27
click at [1373, 138] on button "Yes" at bounding box center [1365, 151] width 42 height 27
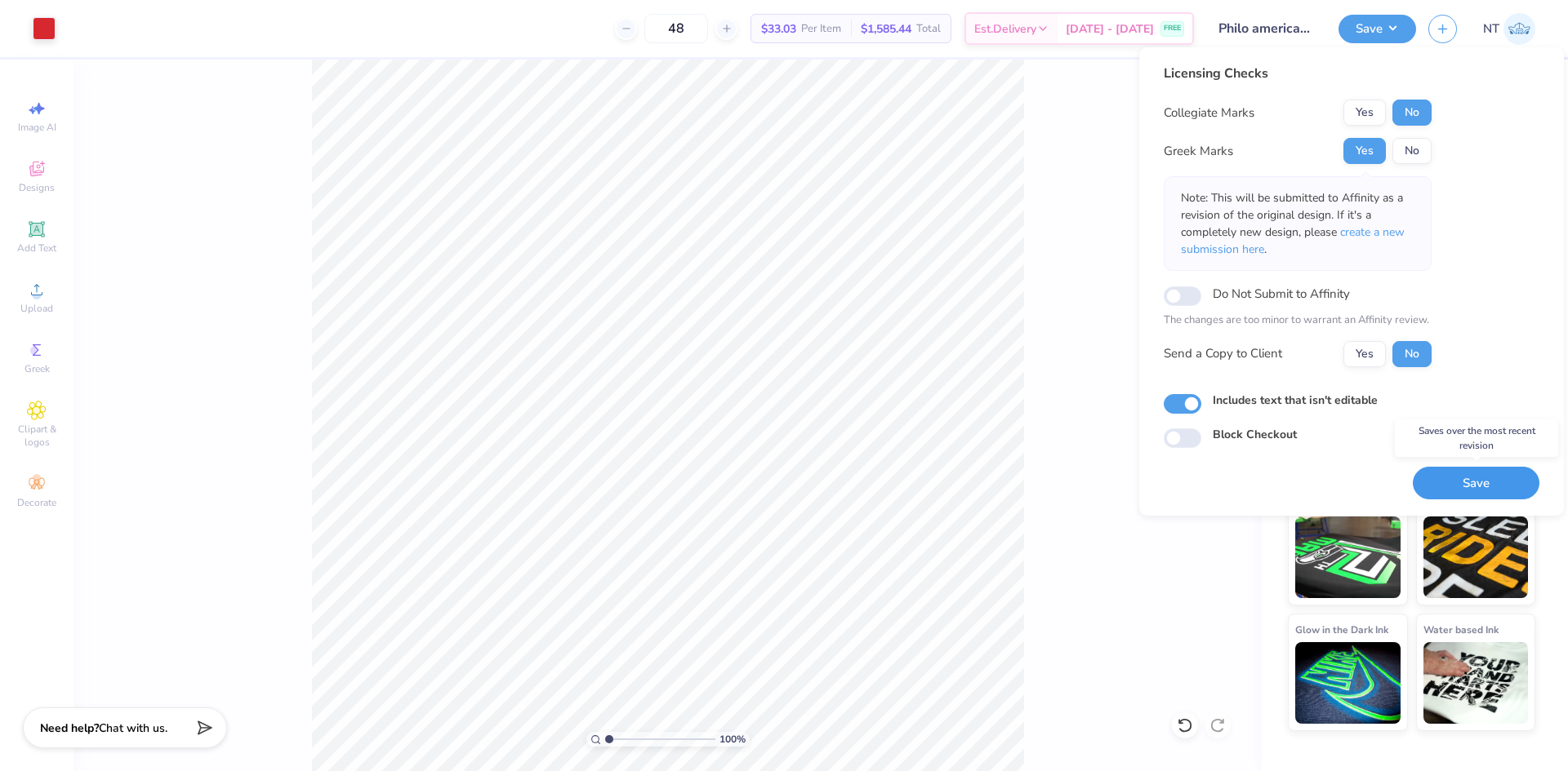
click at [1472, 479] on button "Save" at bounding box center [1475, 484] width 126 height 34
click at [1406, 37] on button "Save" at bounding box center [1377, 27] width 78 height 28
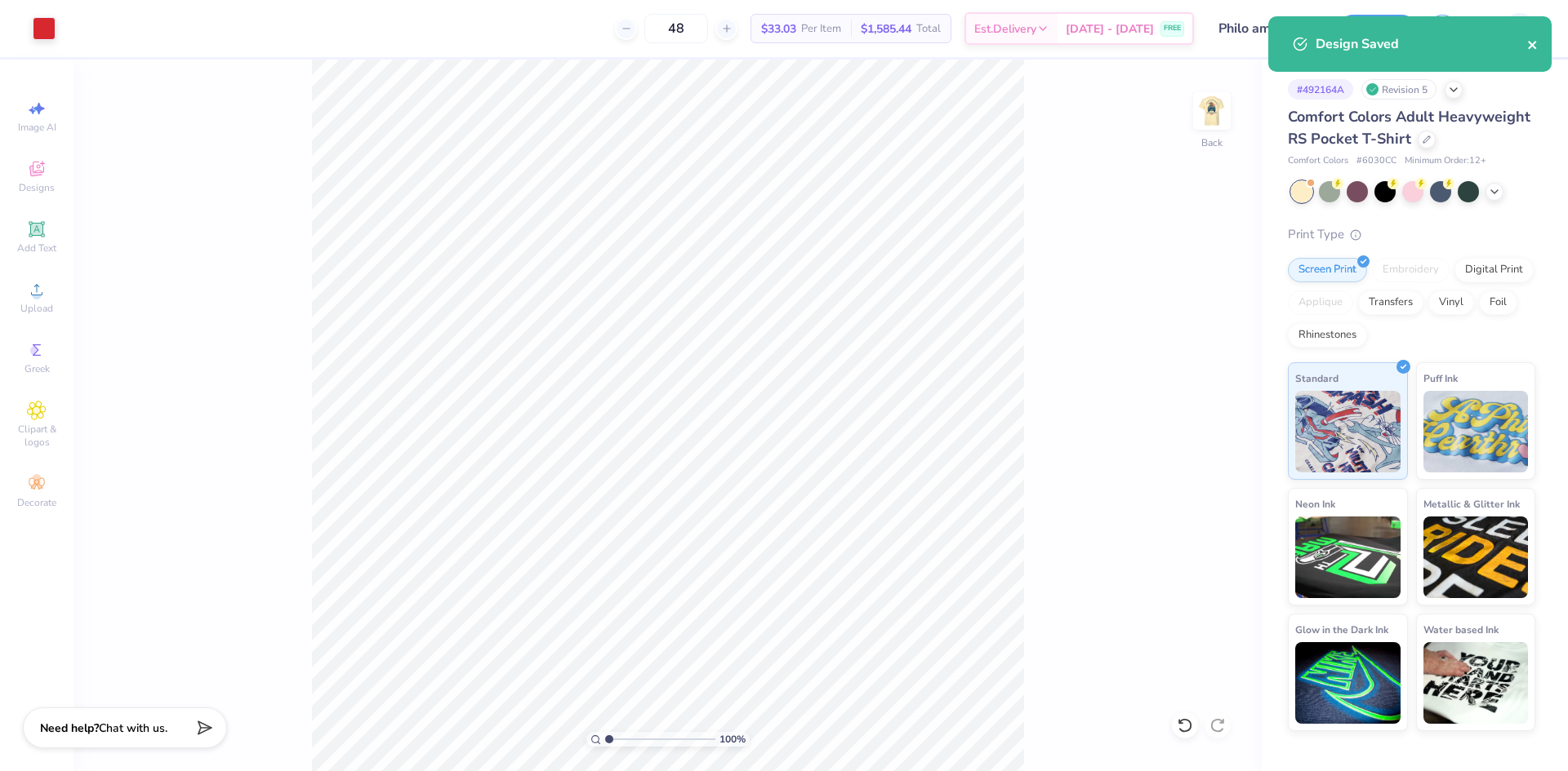
click at [1535, 42] on icon "close" at bounding box center [1531, 44] width 8 height 8
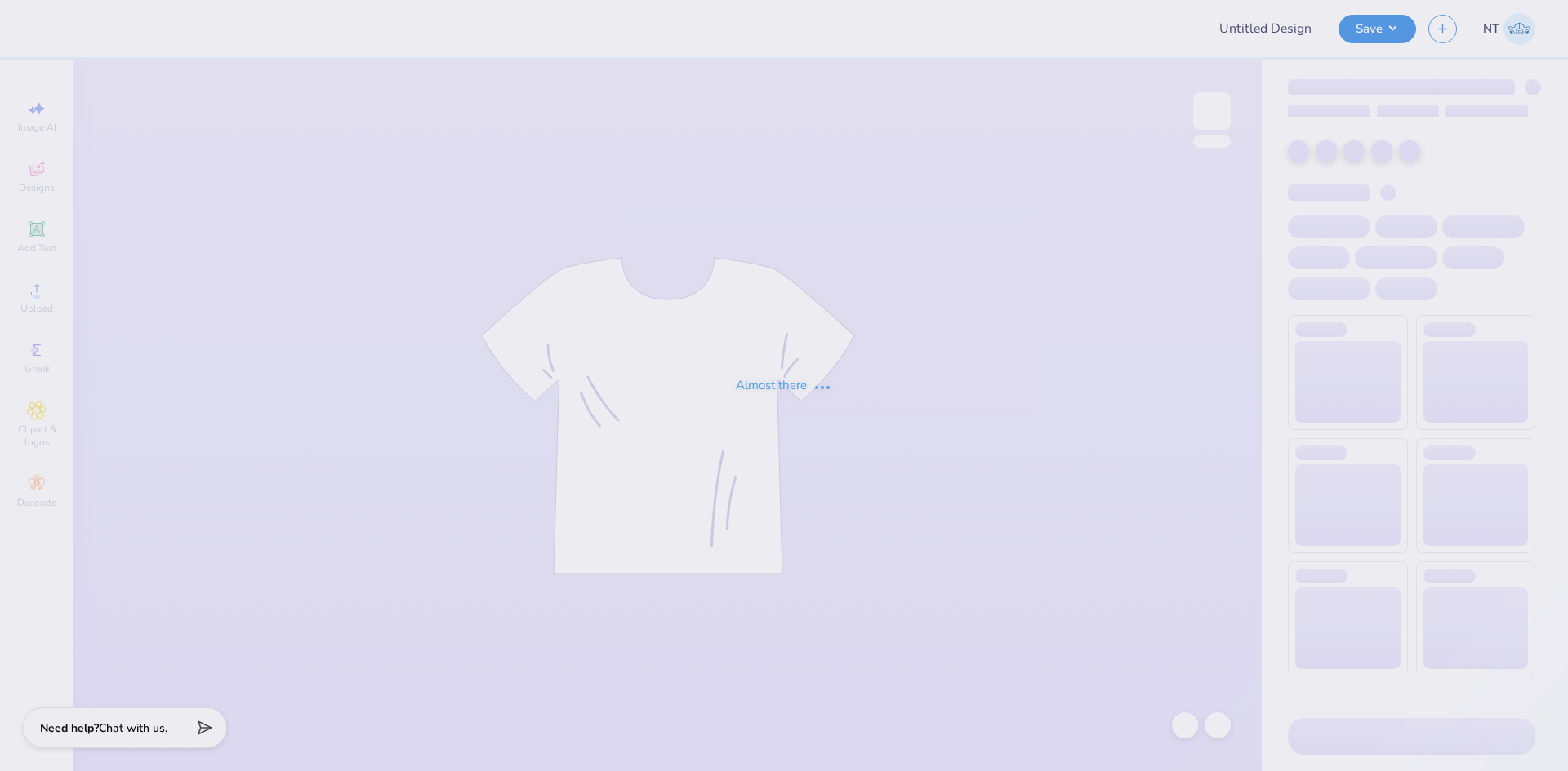
type input "Philo american/retriever theme"
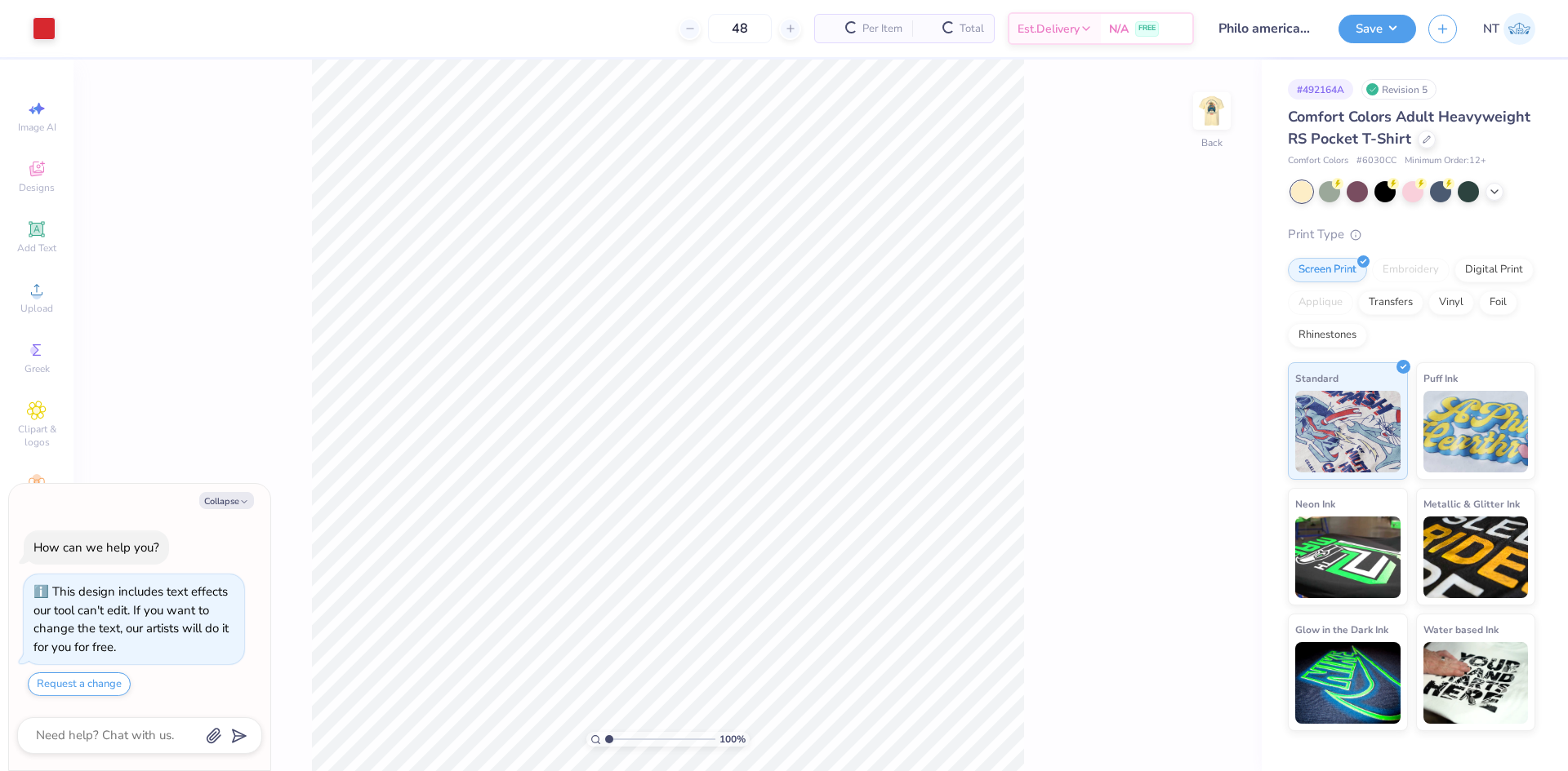
scroll to position [27, 0]
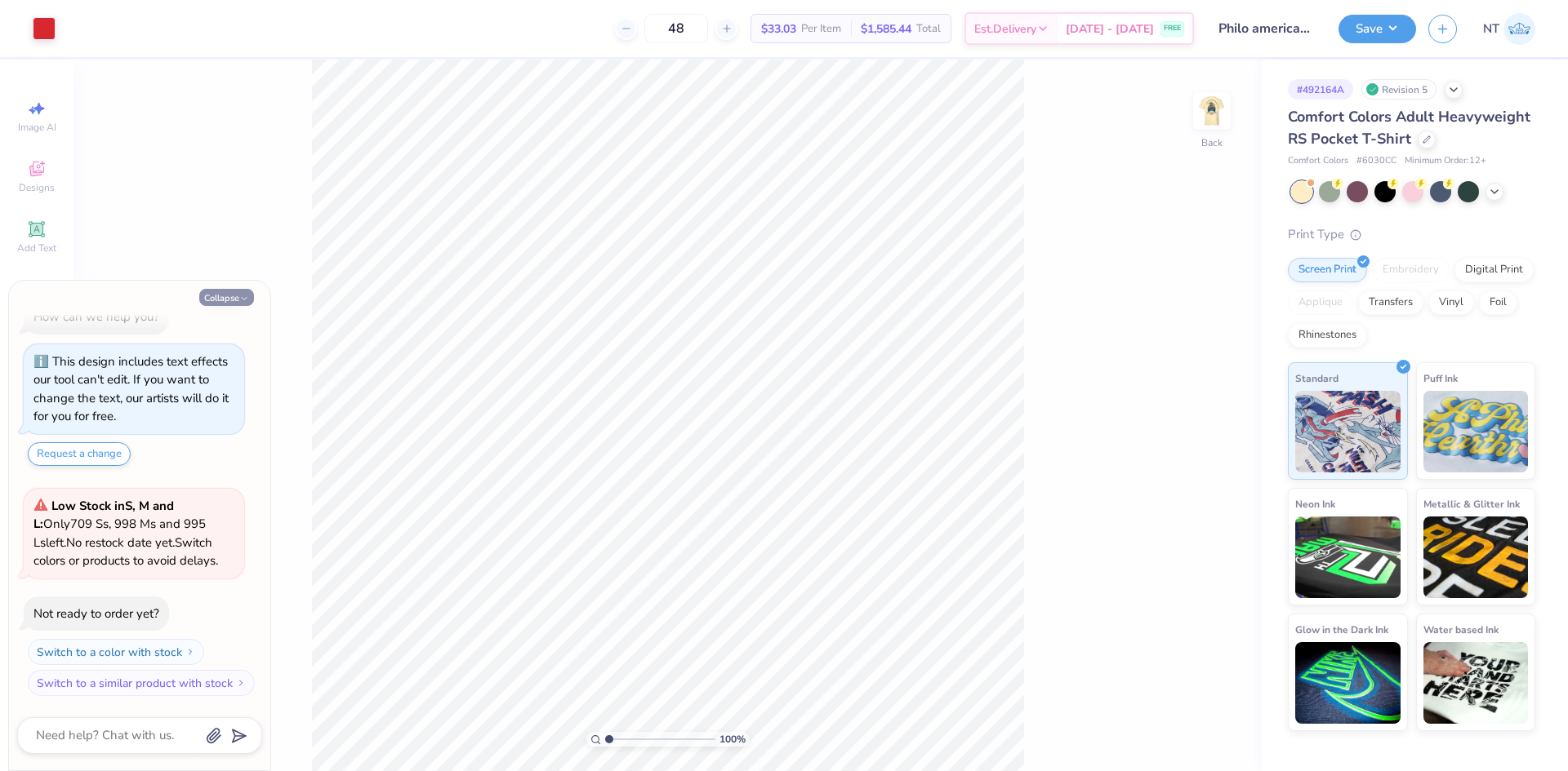
click at [221, 291] on button "Collapse" at bounding box center [226, 297] width 55 height 17
type textarea "x"
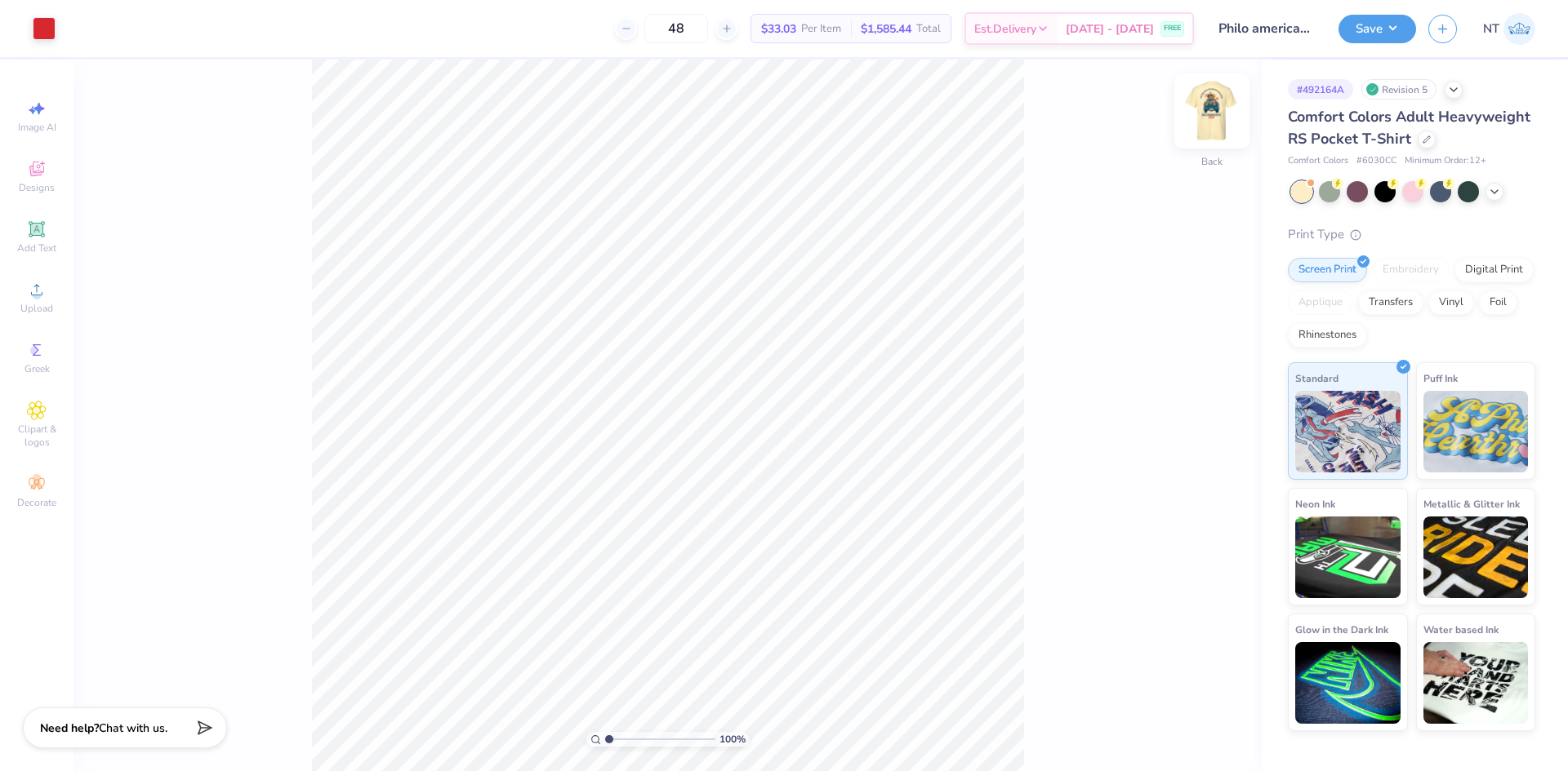
click at [1227, 113] on img at bounding box center [1212, 111] width 65 height 65
click at [44, 282] on icon at bounding box center [36, 290] width 19 height 19
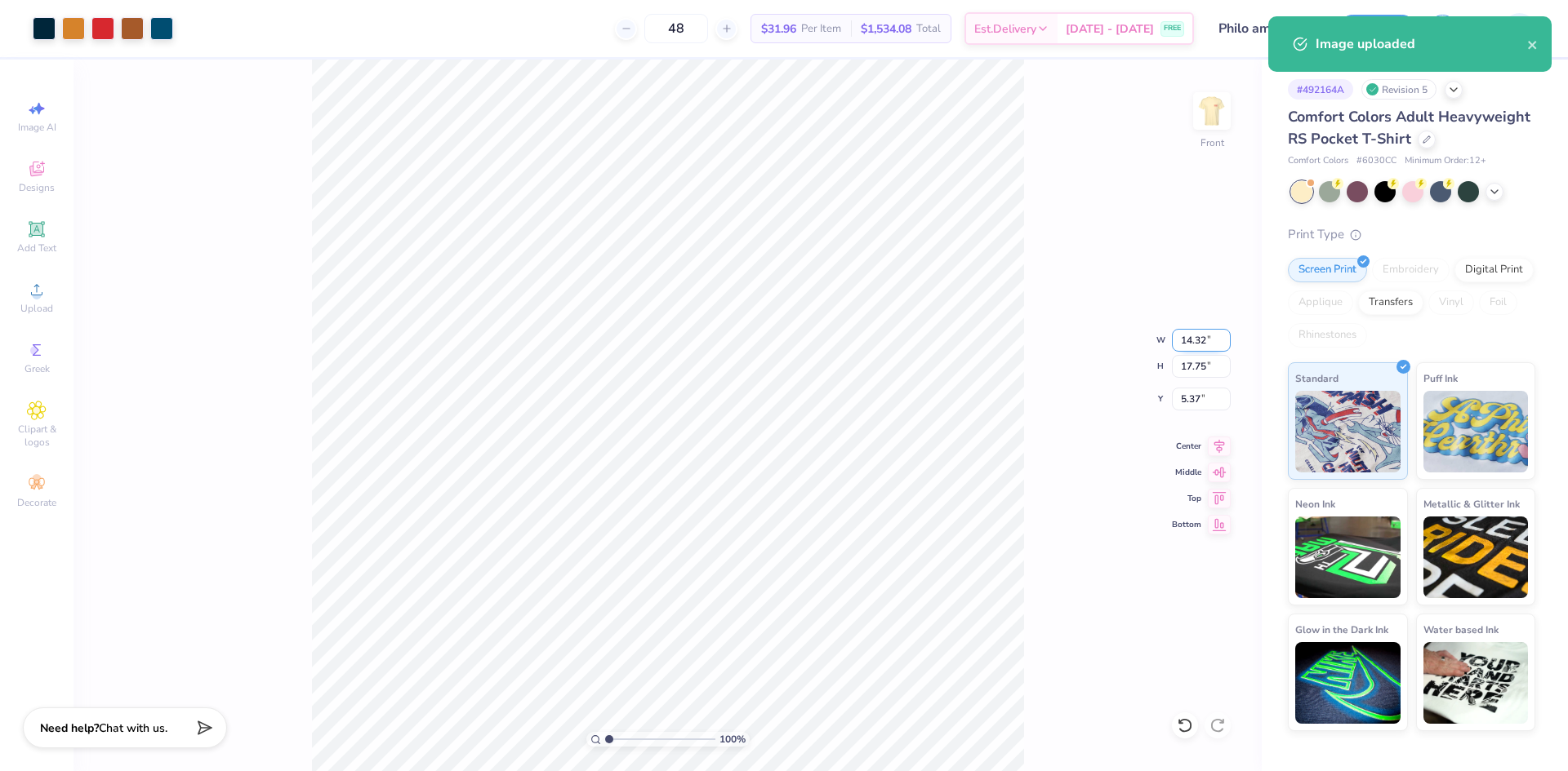
click at [1184, 333] on input "14.32" at bounding box center [1201, 340] width 58 height 23
type input "11.04"
type input "13.69"
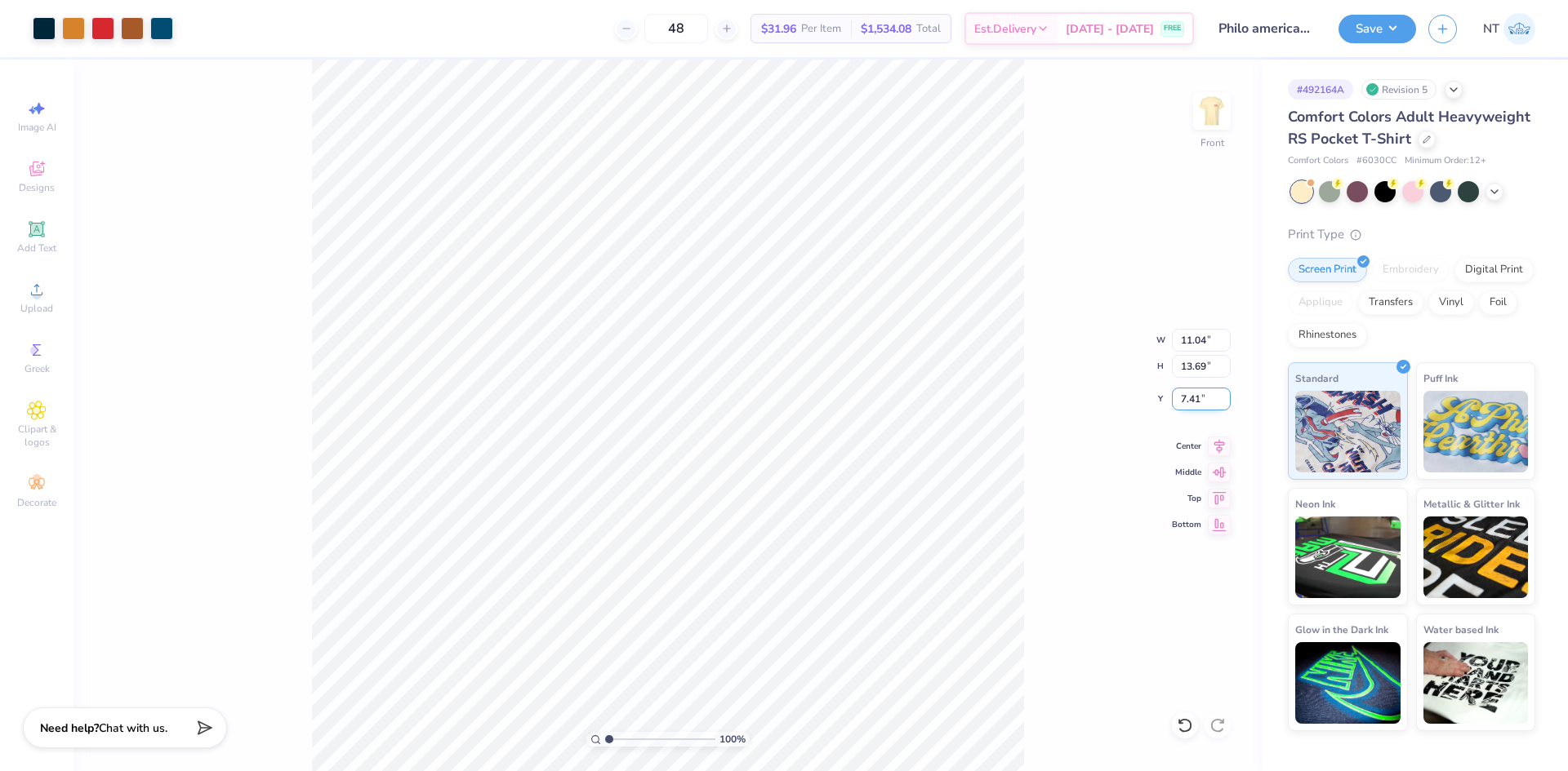
click at [1202, 395] on input "7.41" at bounding box center [1201, 400] width 58 height 23
type input "3.00"
click at [1218, 438] on icon at bounding box center [1219, 444] width 23 height 19
click at [1385, 31] on button "Save" at bounding box center [1377, 27] width 78 height 28
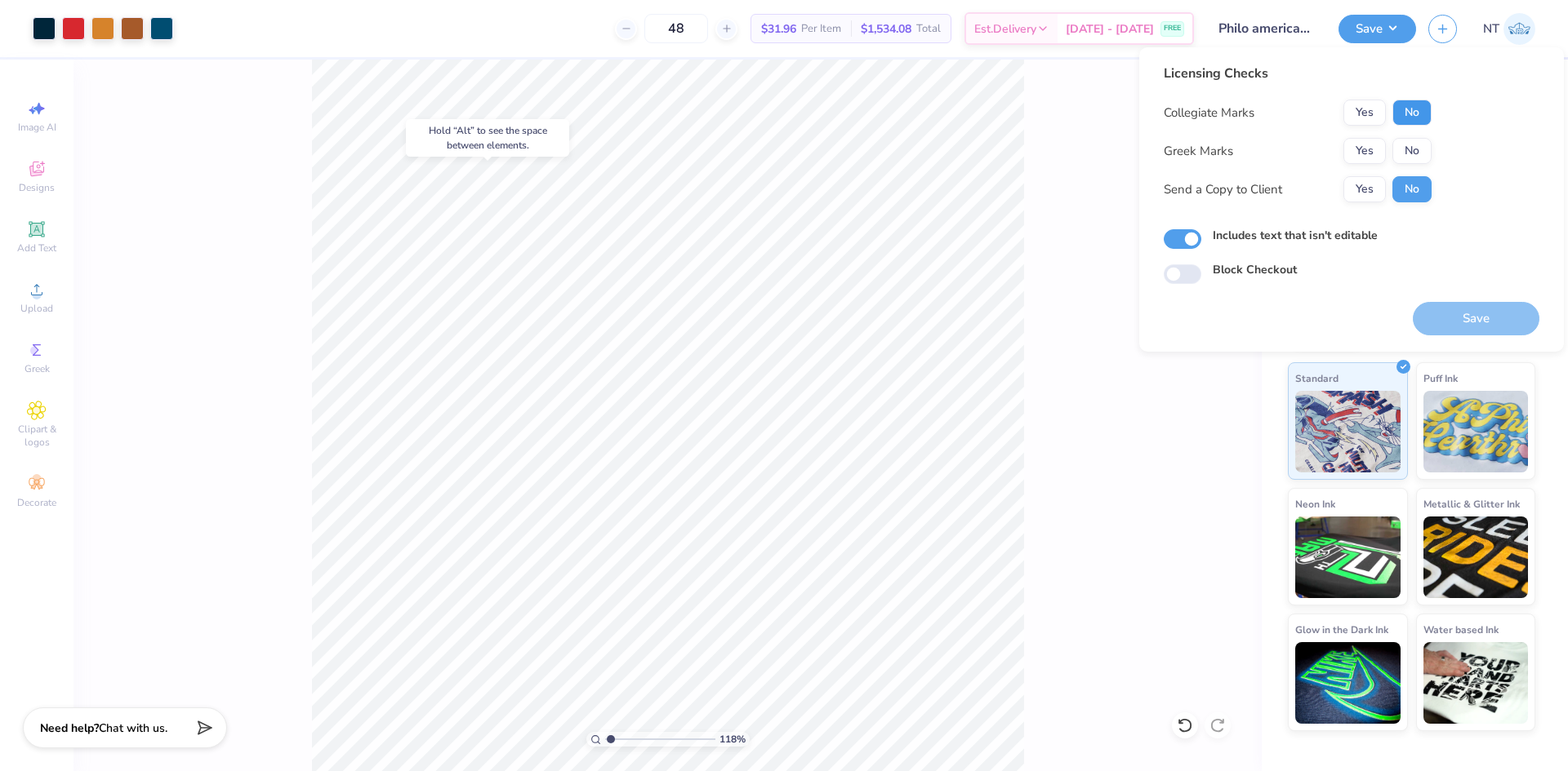
click at [1428, 118] on button "No" at bounding box center [1411, 113] width 39 height 27
click at [1366, 152] on button "Yes" at bounding box center [1365, 151] width 42 height 27
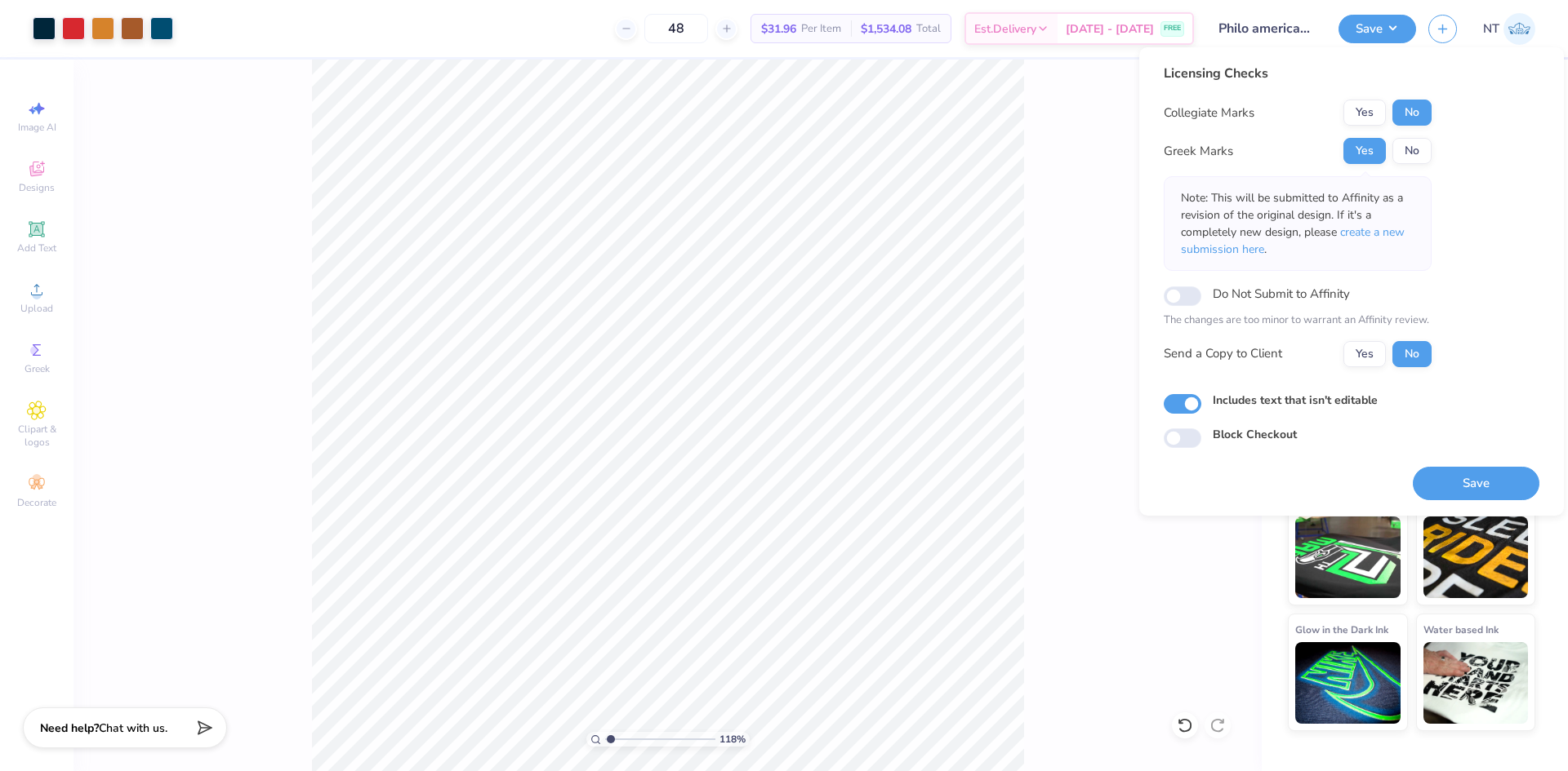
click at [1451, 462] on div "Save" at bounding box center [1475, 474] width 126 height 51
click at [1465, 484] on button "Save" at bounding box center [1475, 484] width 126 height 34
type input "1.18145891733022"
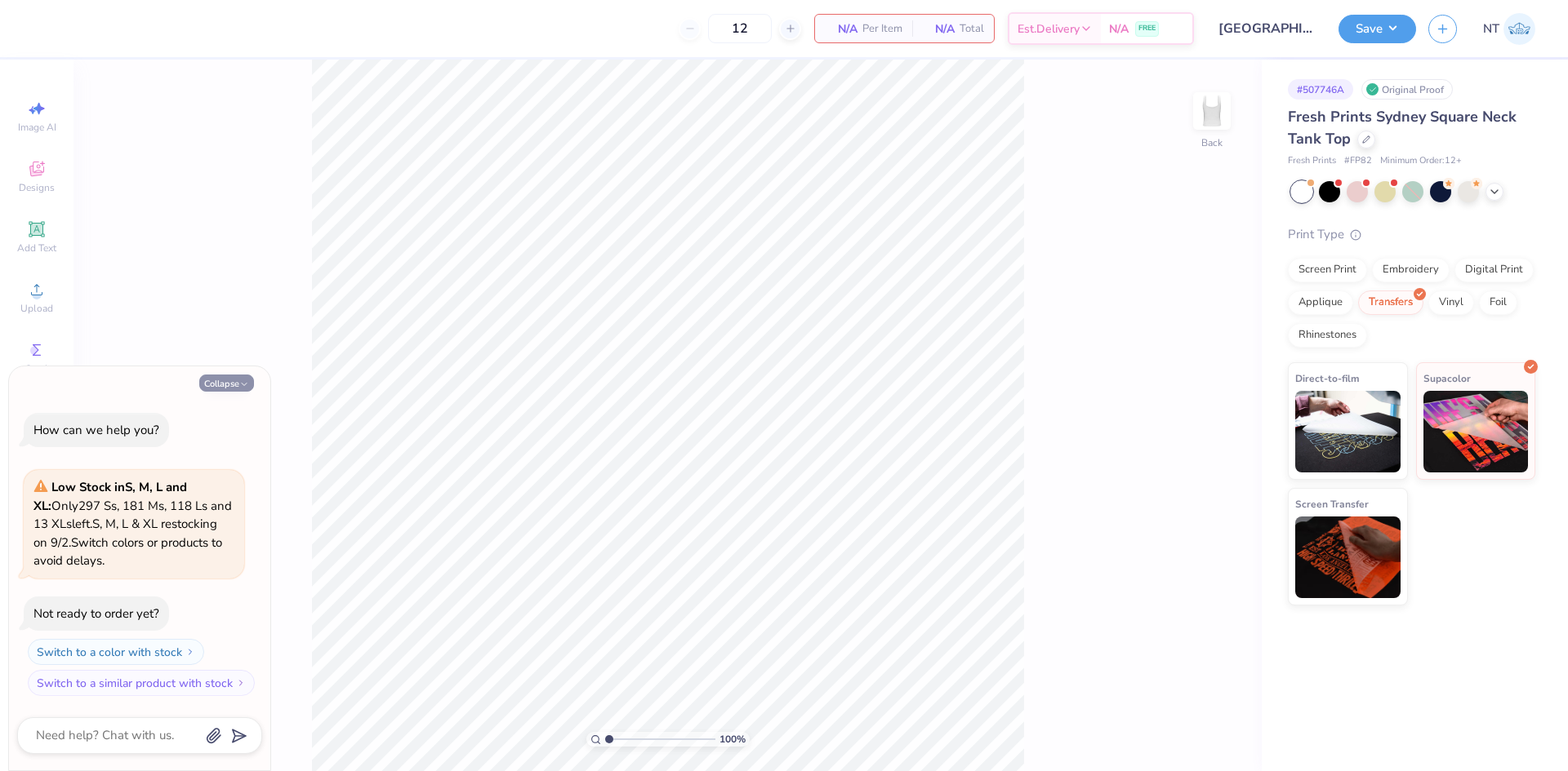
click at [249, 382] on button "Collapse" at bounding box center [226, 383] width 55 height 17
type textarea "x"
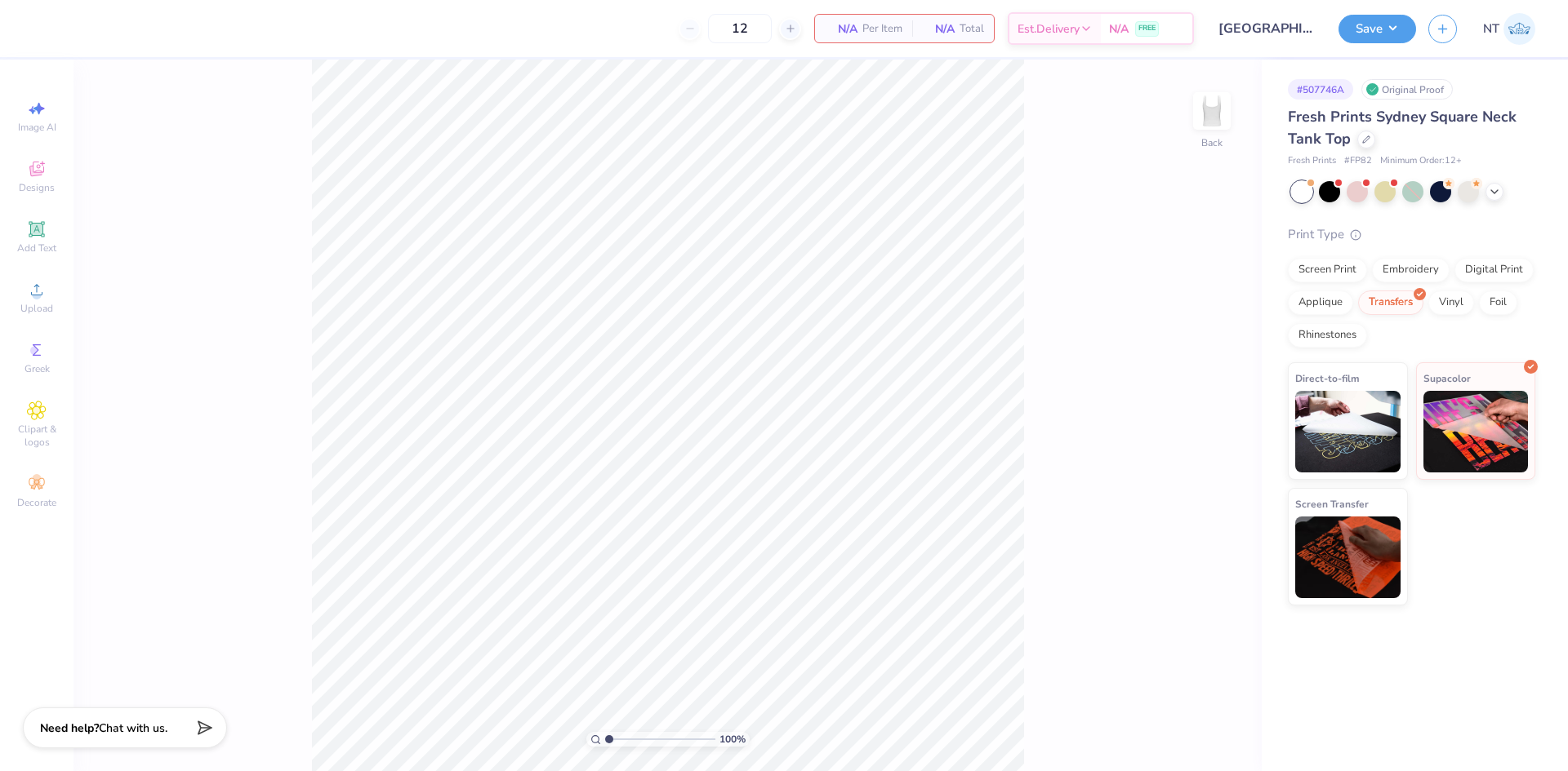
click at [65, 301] on div "Image AI Designs Add Text Upload Greek Clipart & logos Decorate" at bounding box center [36, 415] width 73 height 712
click at [37, 300] on div "Upload" at bounding box center [36, 297] width 57 height 48
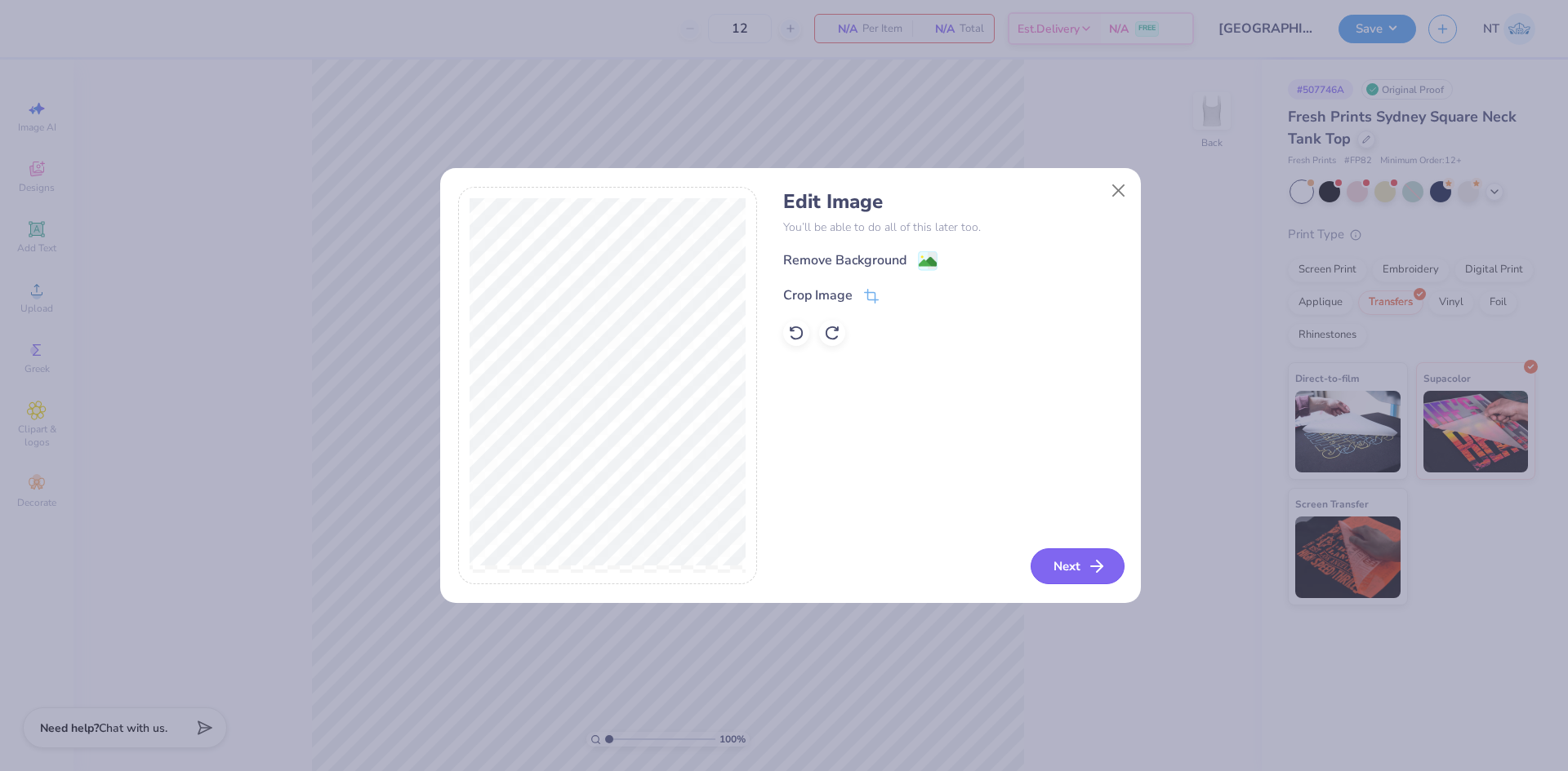
click at [1090, 562] on icon "button" at bounding box center [1097, 567] width 19 height 19
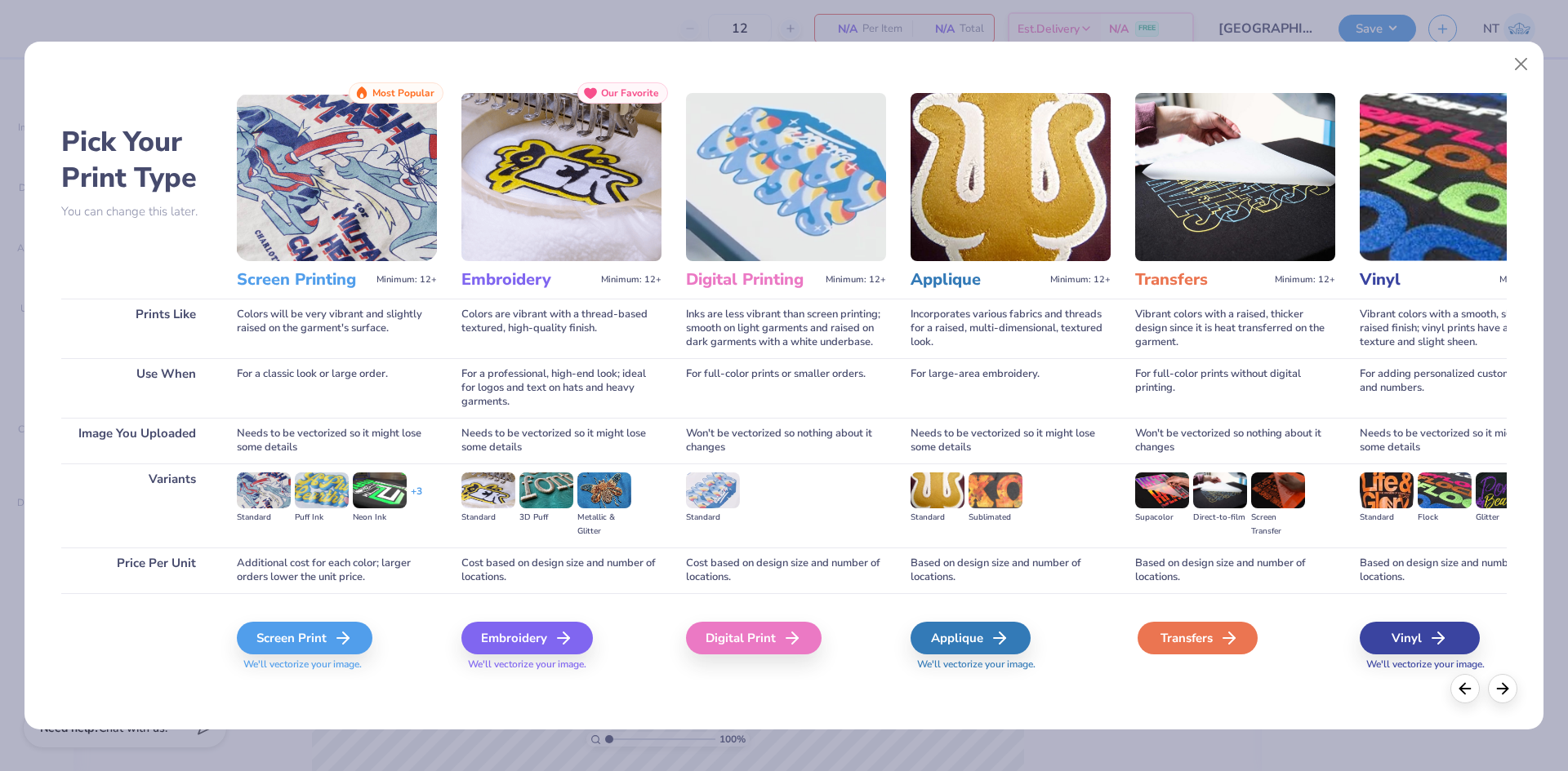
click at [1215, 634] on div "Transfers" at bounding box center [1197, 637] width 120 height 33
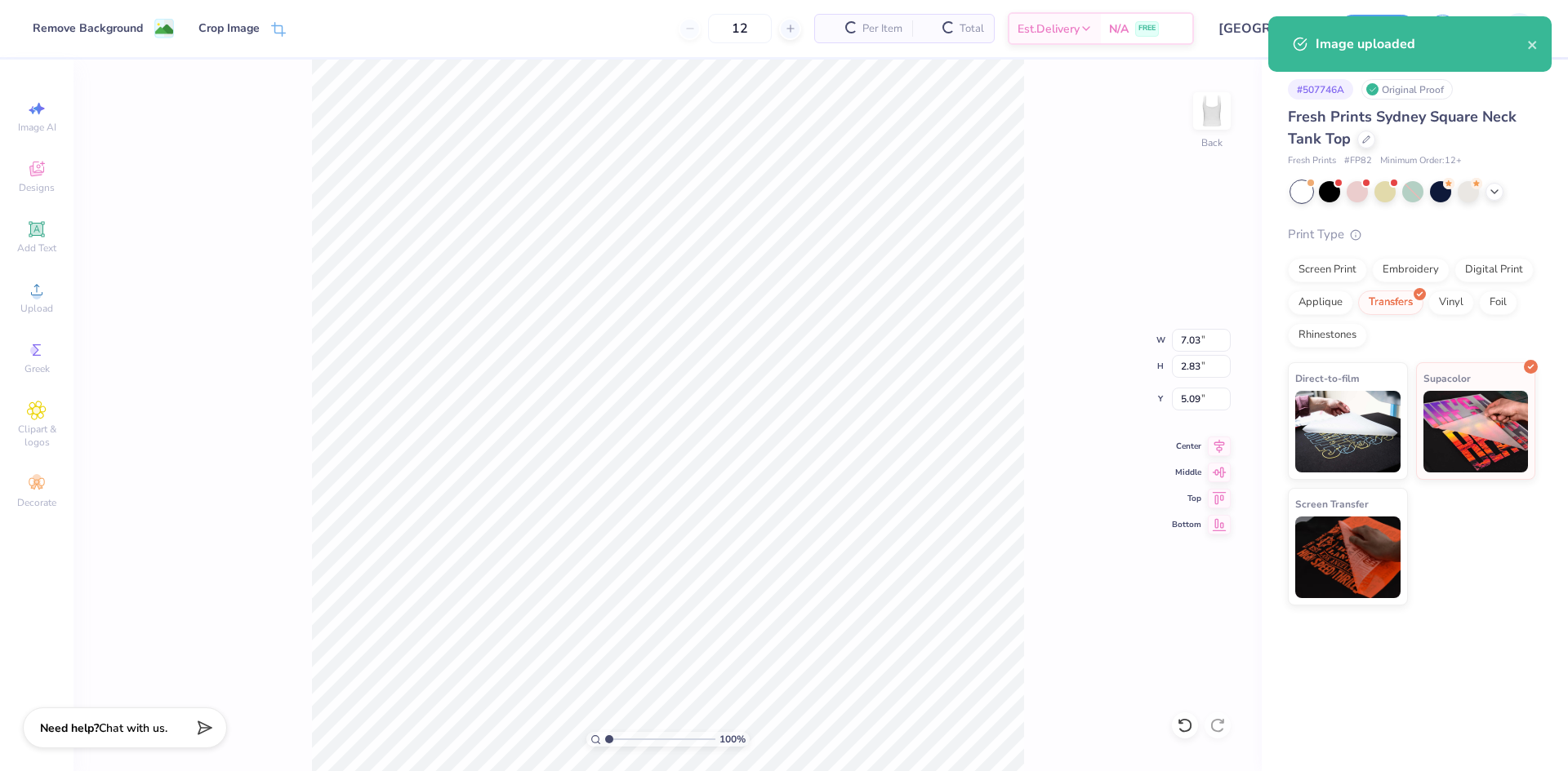
click at [1511, 436] on div "Pick Your Print Type You can change this later. Prints Like Use When Image You …" at bounding box center [784, 340] width 1518 height 696
click at [867, 561] on div "Digital Print" at bounding box center [785, 596] width 200 height 88
click at [719, 526] on div "Cost based on design size and number of locations." at bounding box center [785, 530] width 200 height 46
click at [1191, 344] on div "For full-color prints without digital printing." at bounding box center [1235, 347] width 200 height 59
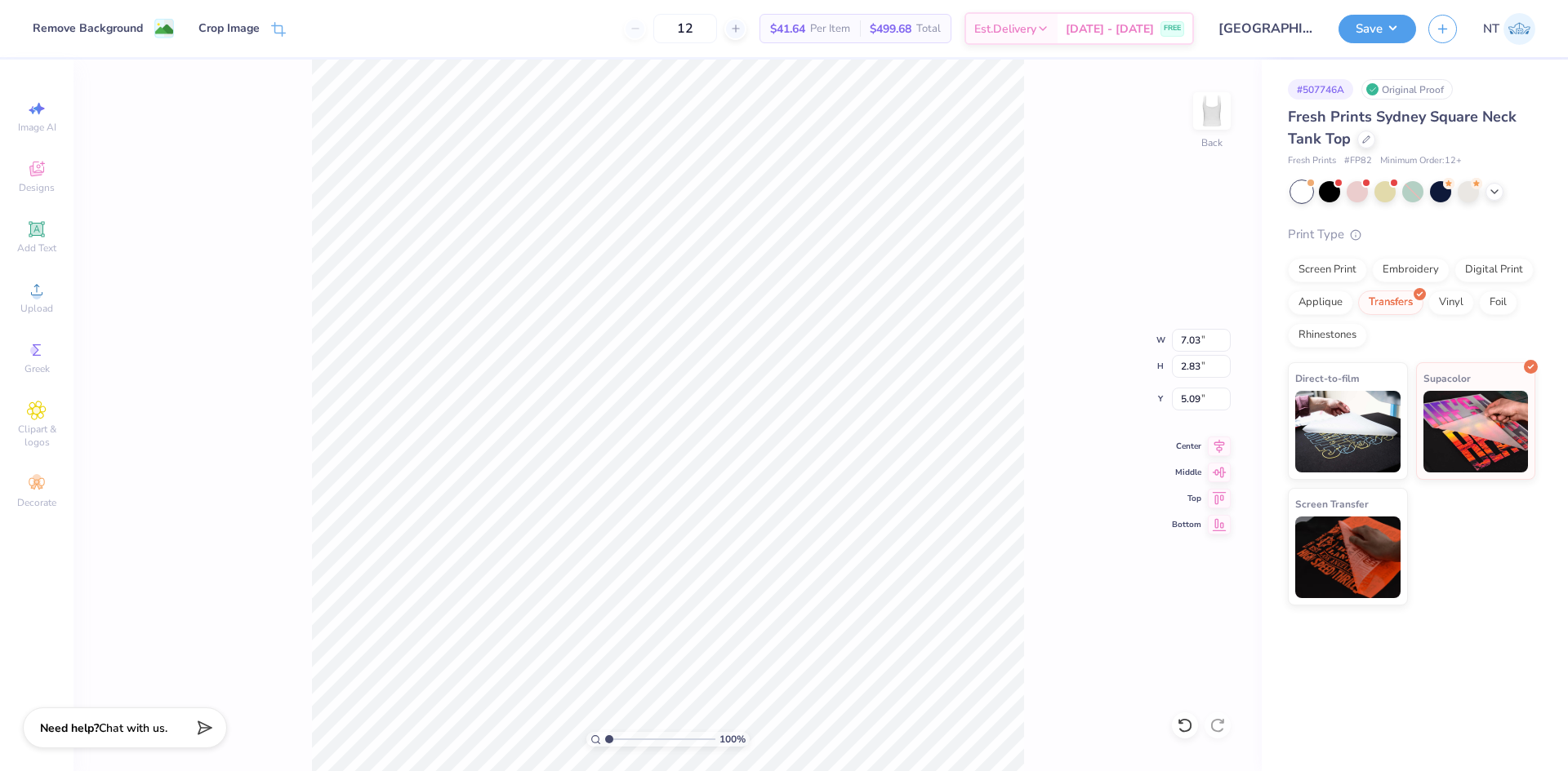
click at [1191, 344] on div "For full-color prints without digital printing." at bounding box center [1235, 347] width 200 height 59
click at [1179, 337] on div "For full-color prints without digital printing." at bounding box center [1235, 347] width 200 height 59
click at [1188, 340] on div "For full-color prints without digital printing." at bounding box center [1235, 347] width 200 height 59
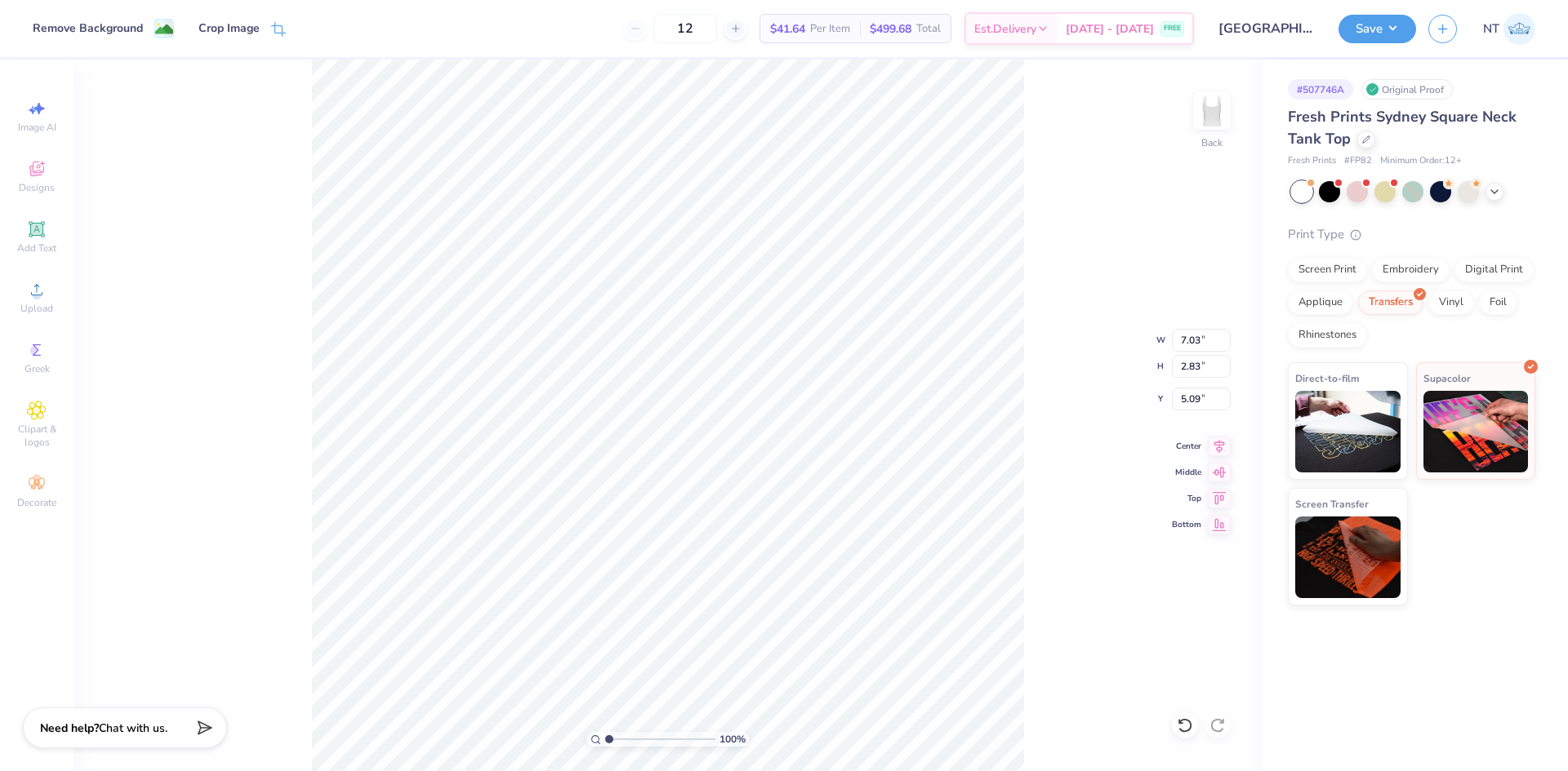
click at [1188, 340] on div "For full-color prints without digital printing." at bounding box center [1235, 347] width 200 height 59
drag, startPoint x: 851, startPoint y: 549, endPoint x: 721, endPoint y: 462, distance: 156.4
click at [847, 539] on div "Cost based on design size and number of locations." at bounding box center [785, 530] width 200 height 46
click at [726, 368] on div "For full-color prints or smaller orders." at bounding box center [785, 347] width 200 height 59
drag, startPoint x: 725, startPoint y: 370, endPoint x: 747, endPoint y: 622, distance: 253.0
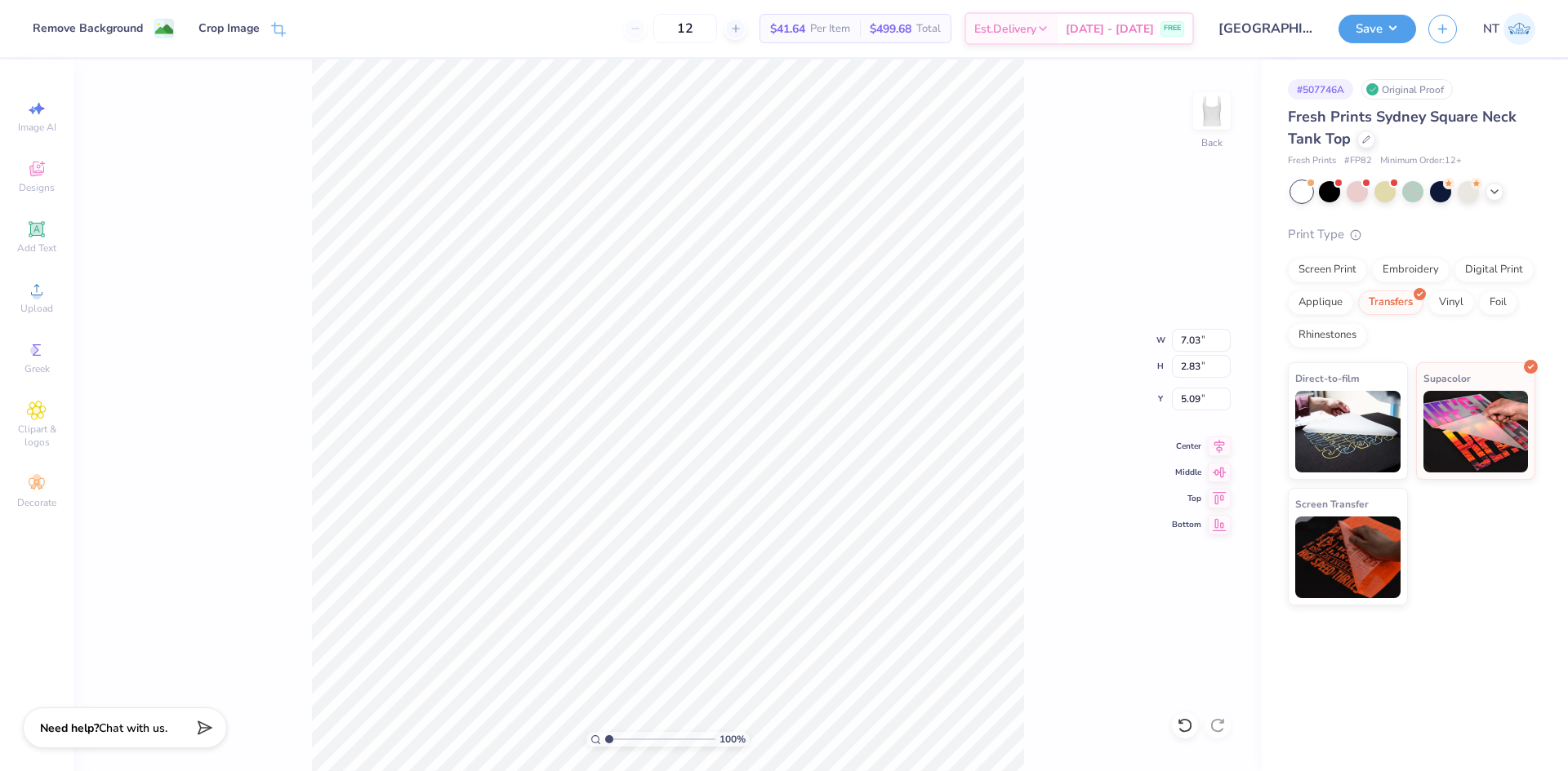
click at [722, 632] on div "Digital Printing Minimum: 12+ Inks are less vibrant than screen printing; smoot…" at bounding box center [785, 340] width 200 height 599
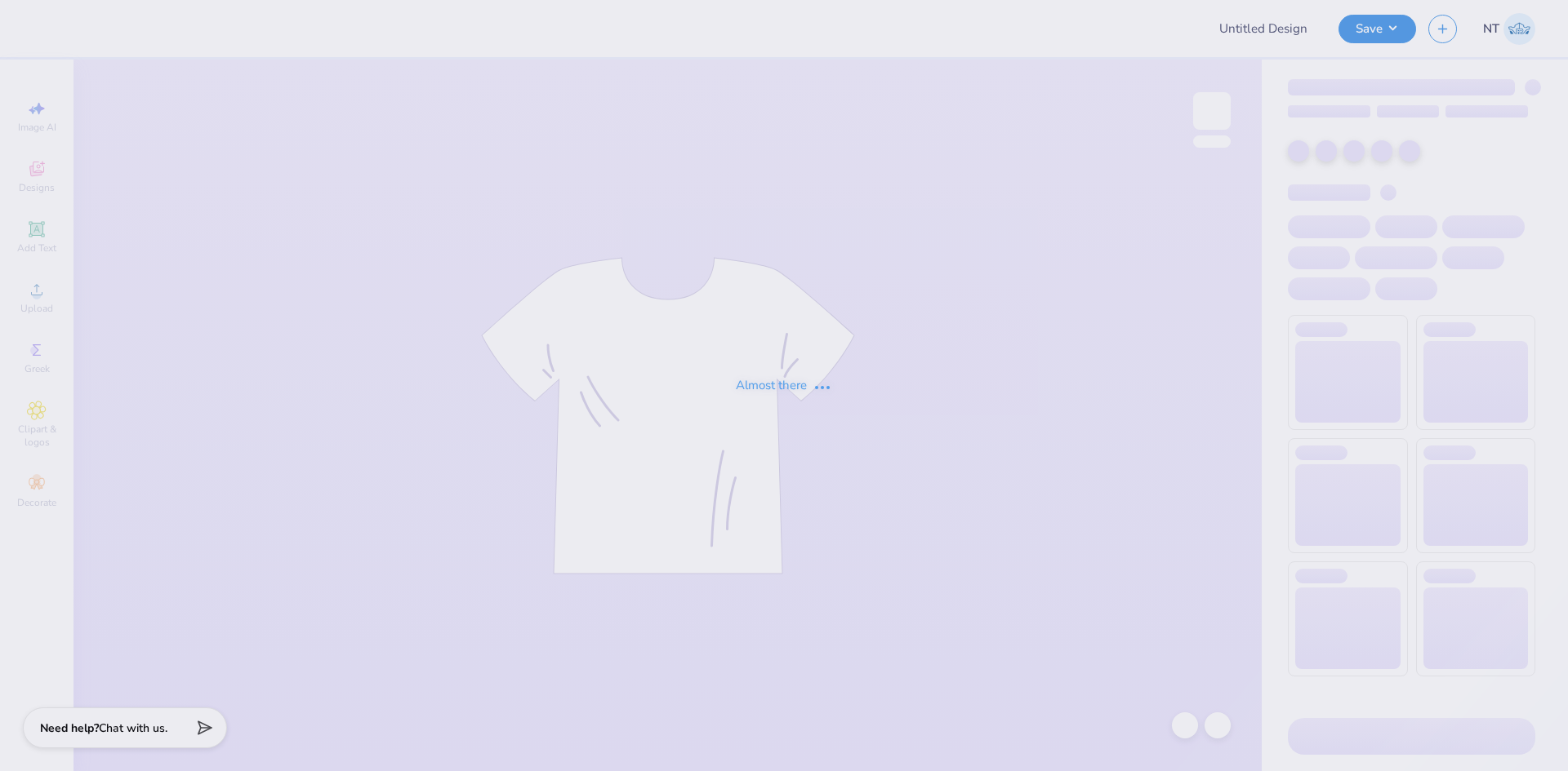
type input "[GEOGRAPHIC_DATA][US_STATE] : [PERSON_NAME]"
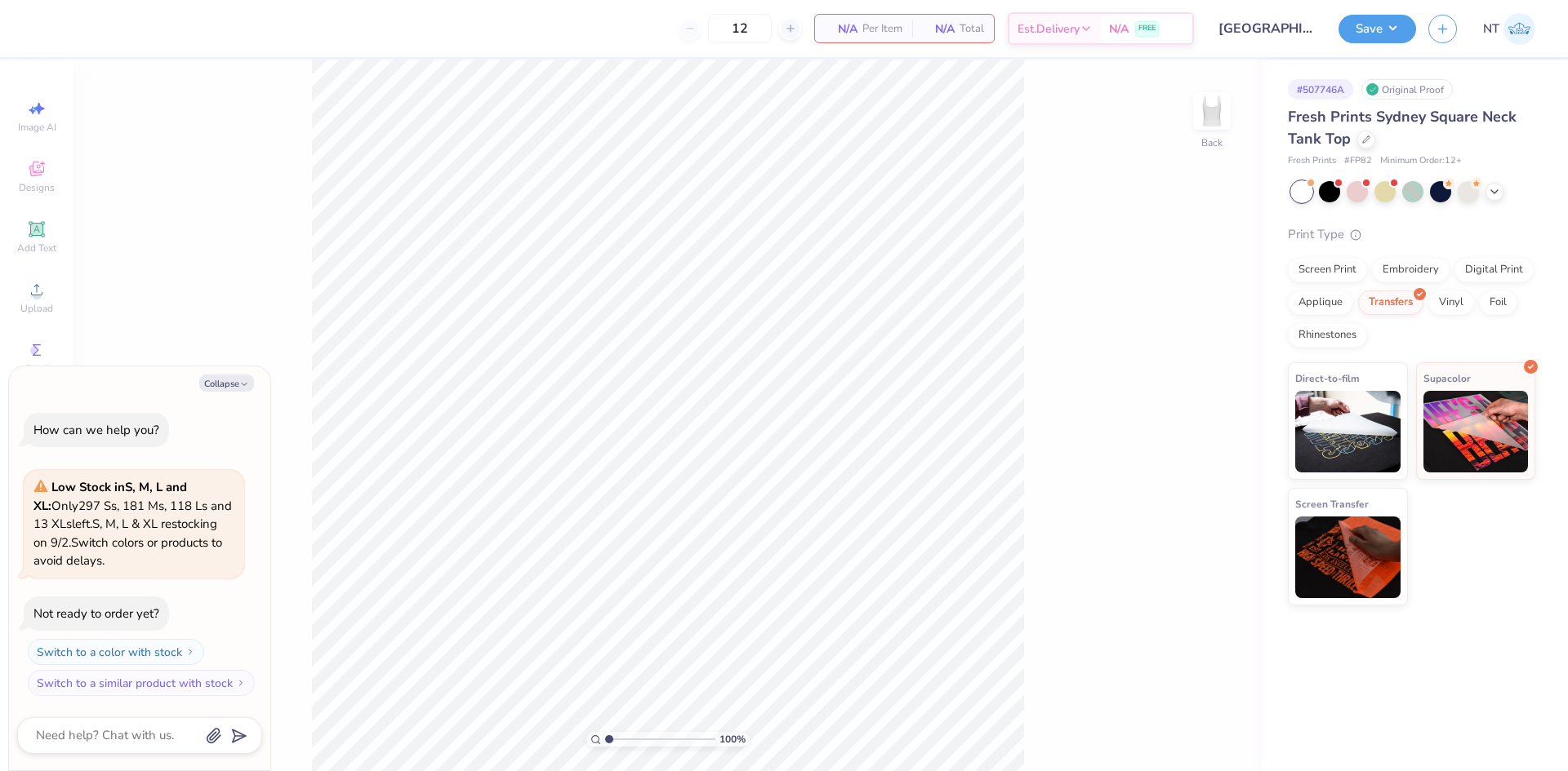
click at [257, 388] on div "Collapse" at bounding box center [139, 383] width 245 height 17
click at [246, 383] on icon "button" at bounding box center [243, 384] width 10 height 10
type textarea "x"
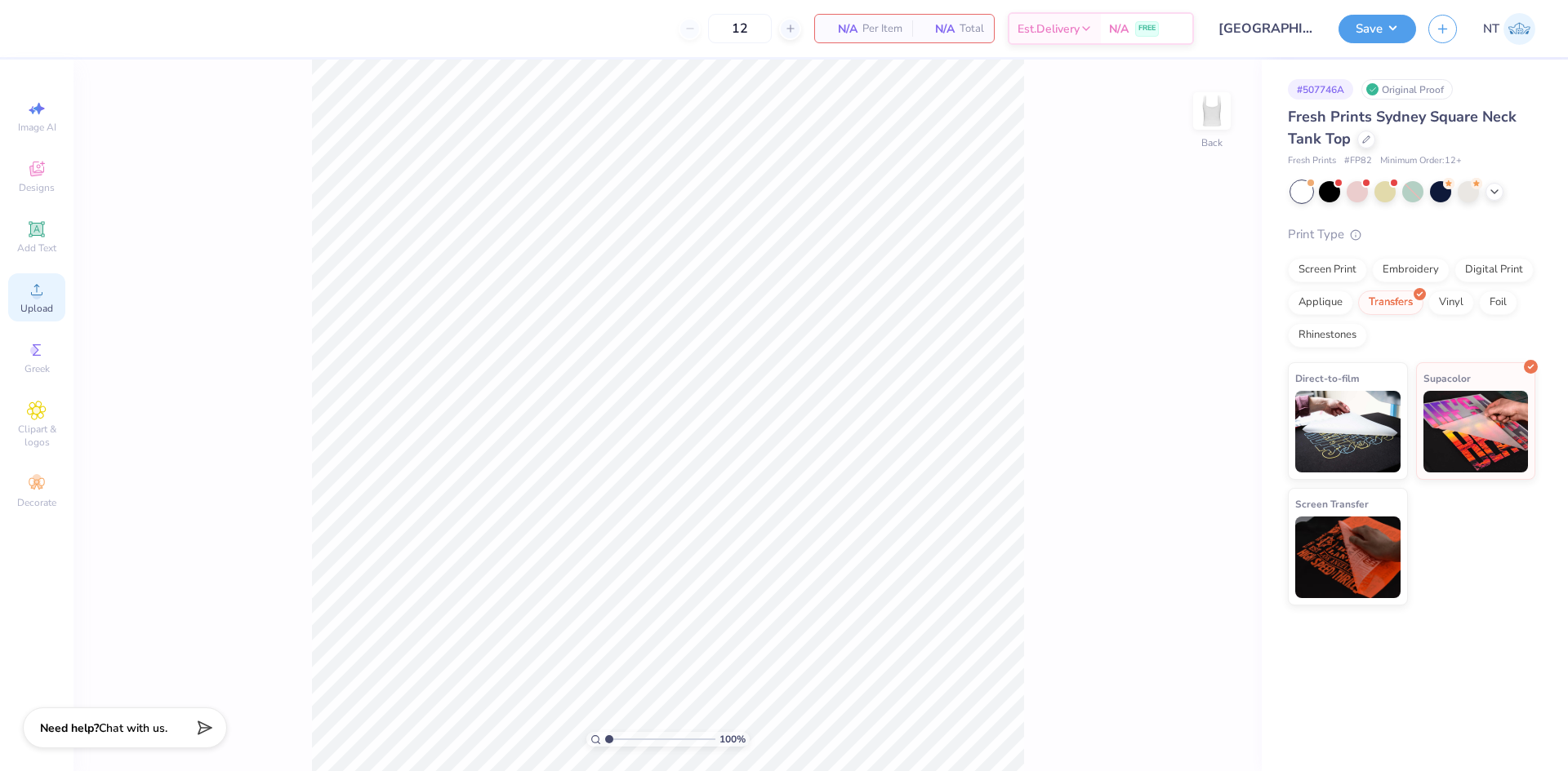
click at [20, 283] on div "Upload" at bounding box center [36, 297] width 57 height 48
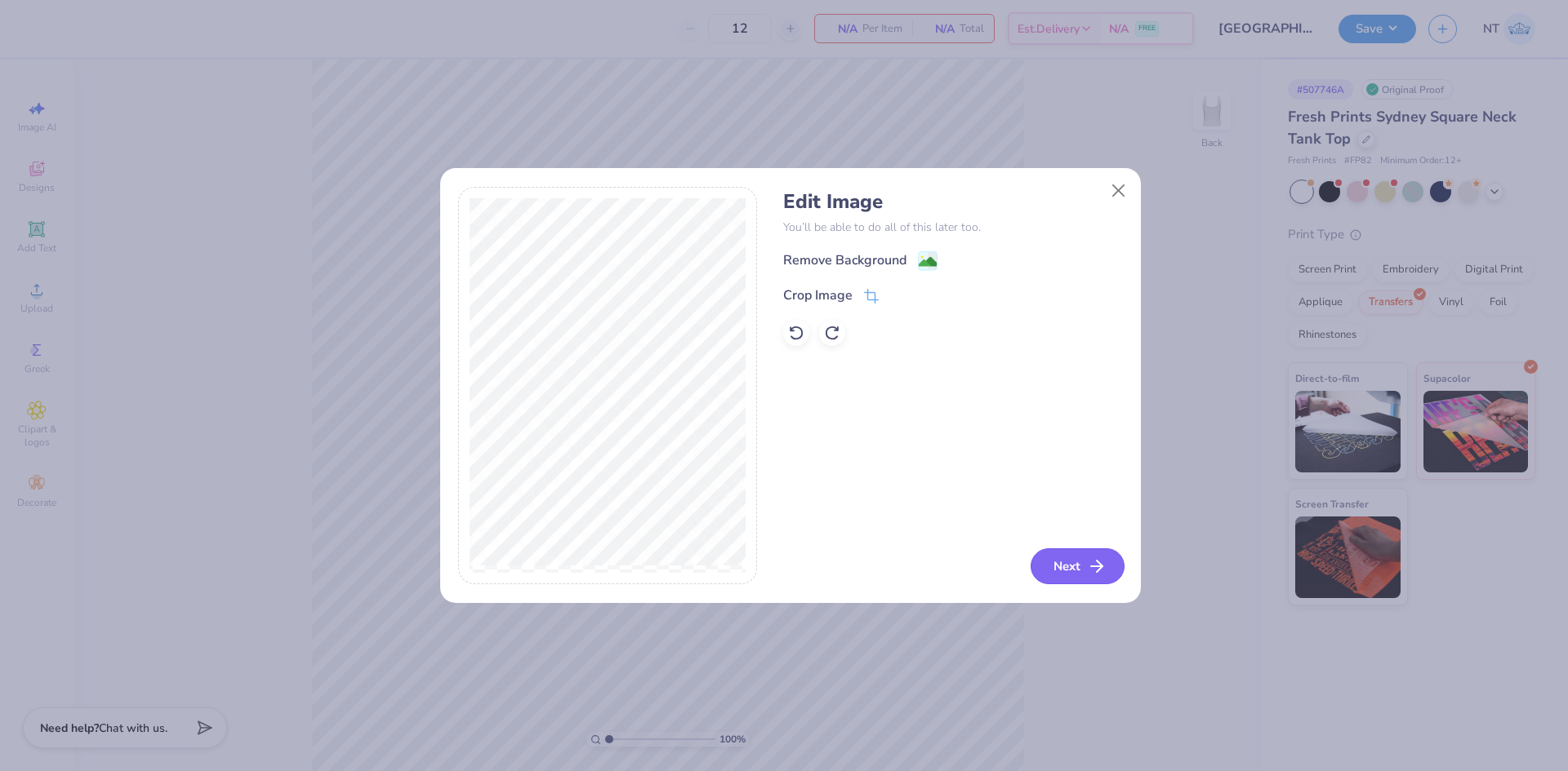
click at [1093, 573] on icon "button" at bounding box center [1097, 567] width 19 height 19
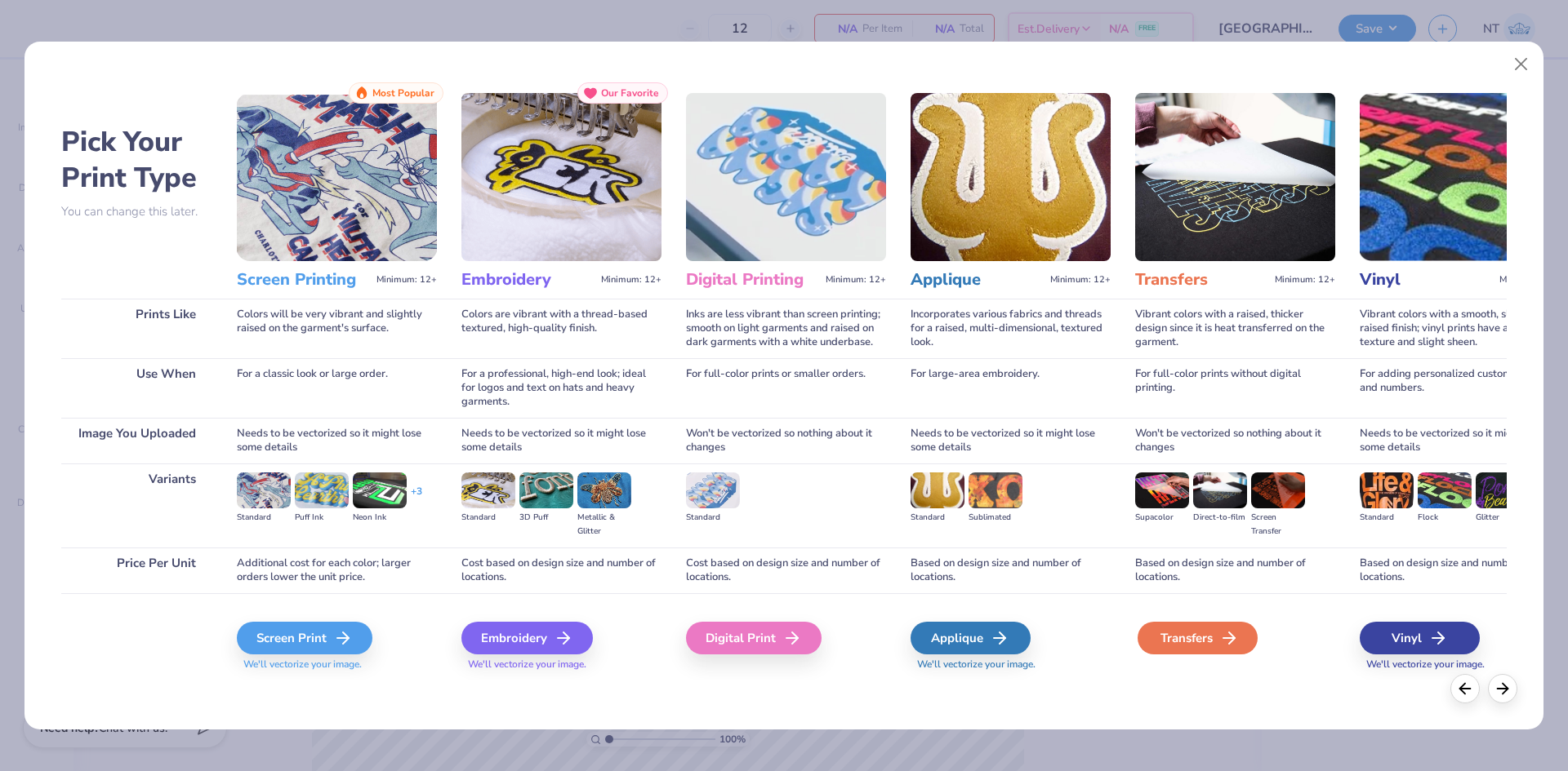
click at [1212, 637] on div "Transfers" at bounding box center [1197, 637] width 120 height 33
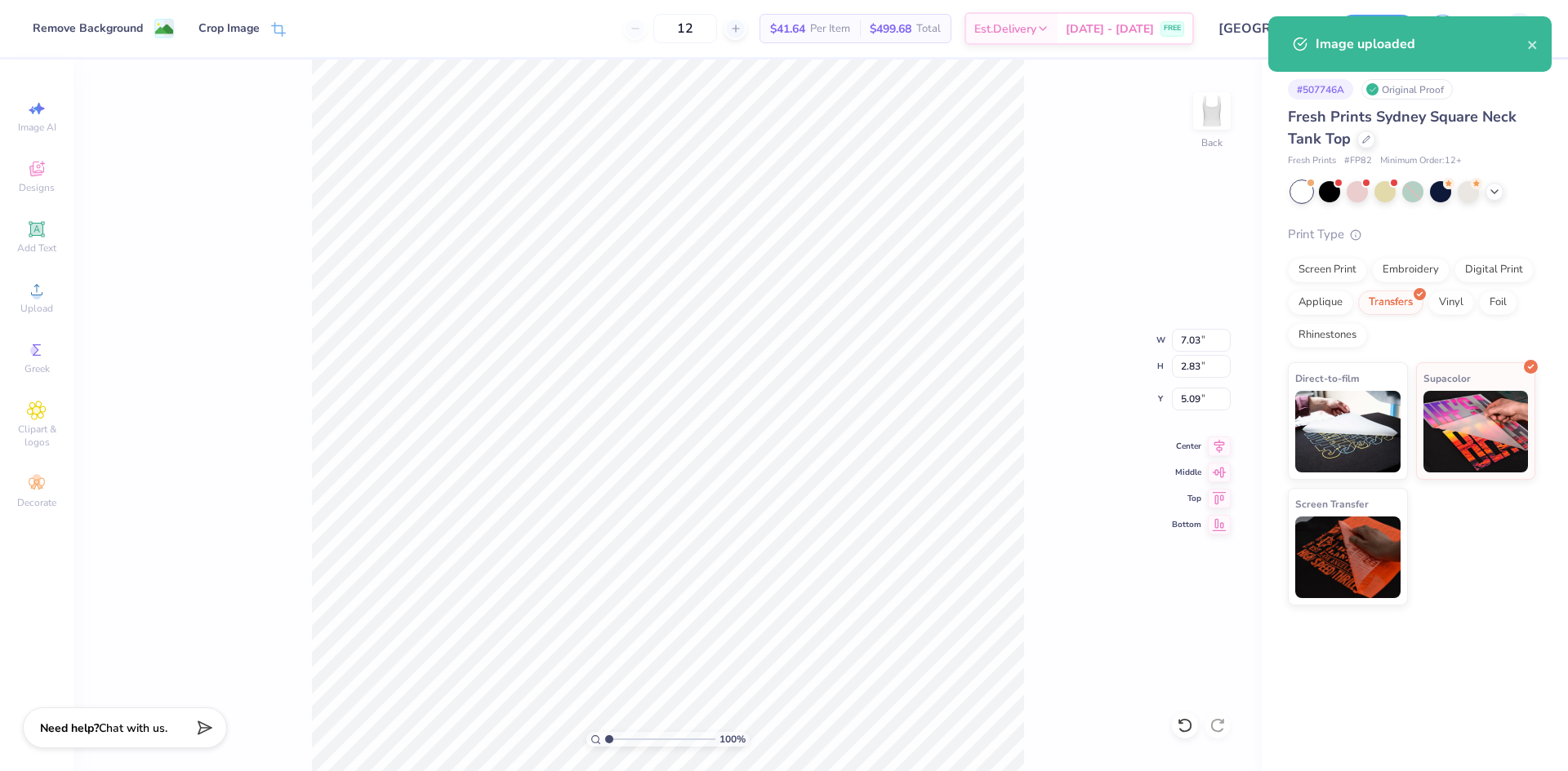
click at [1057, 537] on div "100 % Back W 7.03 7.03 " H 2.83 2.83 " Y 5.09 5.09 " Center Middle Top Bottom" at bounding box center [667, 415] width 1188 height 712
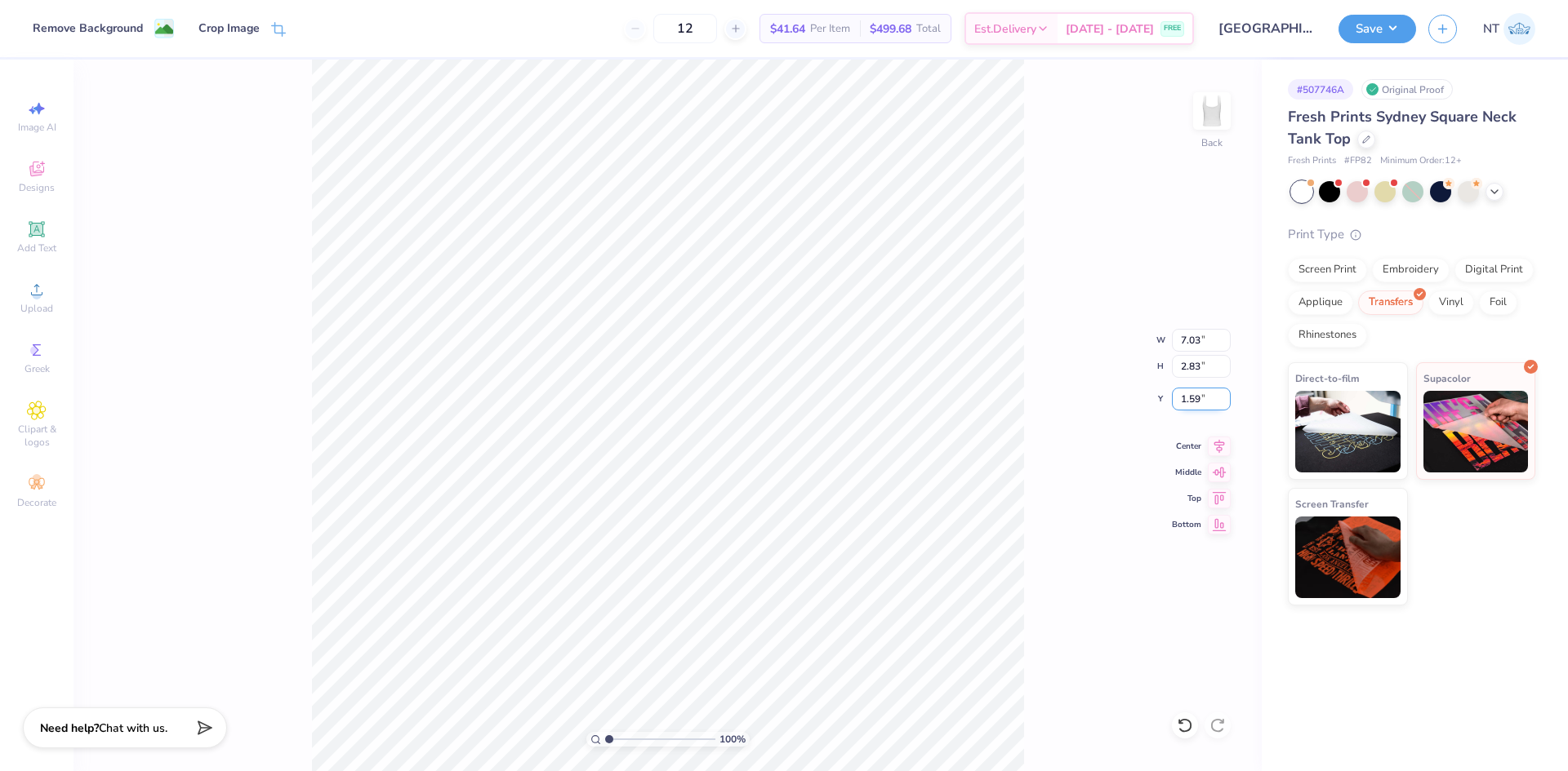
click at [1192, 394] on input "1.59" at bounding box center [1201, 400] width 58 height 23
click at [1192, 394] on input "1.50" at bounding box center [1201, 400] width 58 height 23
type input "2.00"
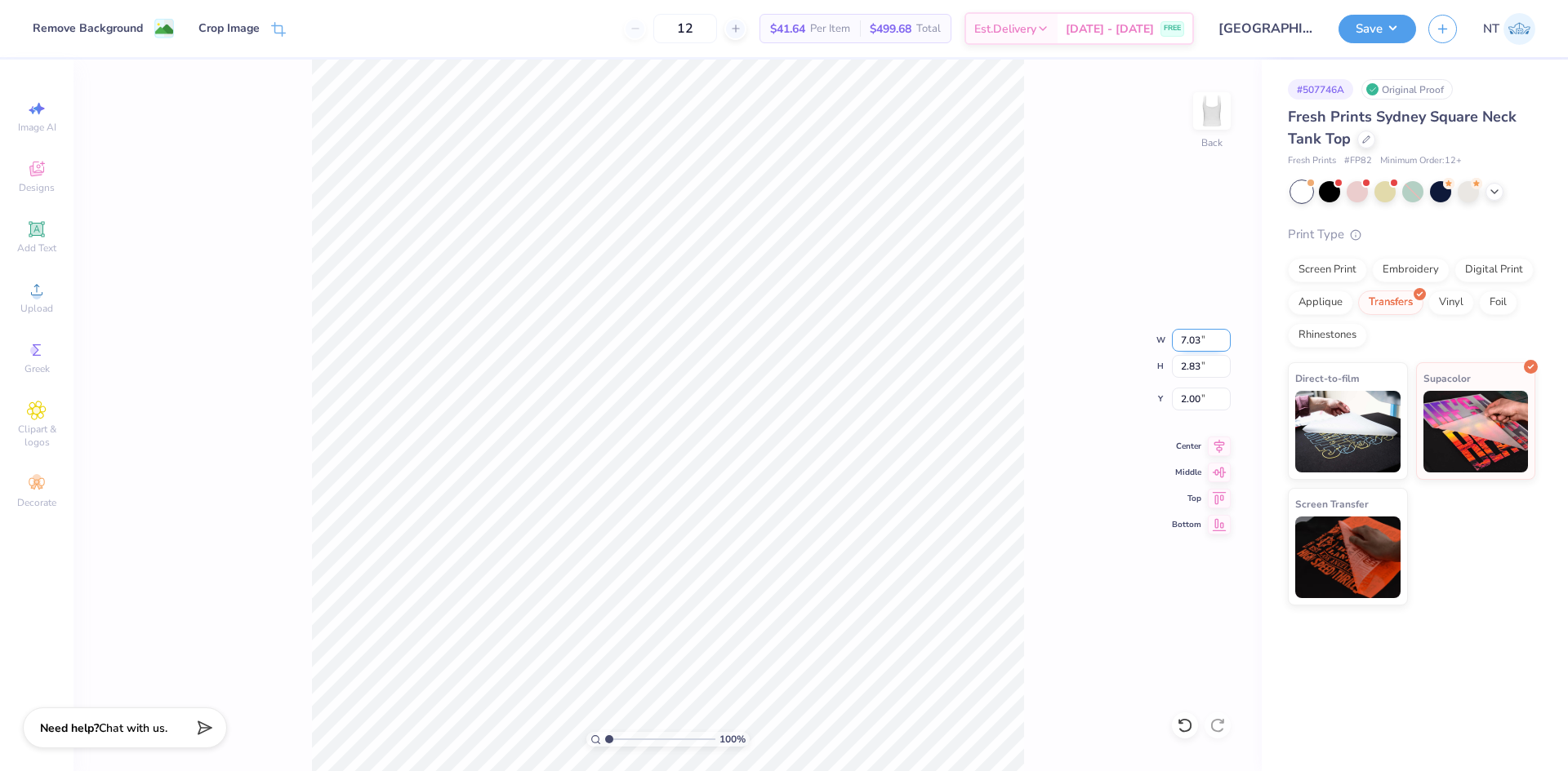
click at [1185, 337] on input "7.03" at bounding box center [1201, 340] width 58 height 23
type input "7.00"
type input "2.81"
type input "2.01"
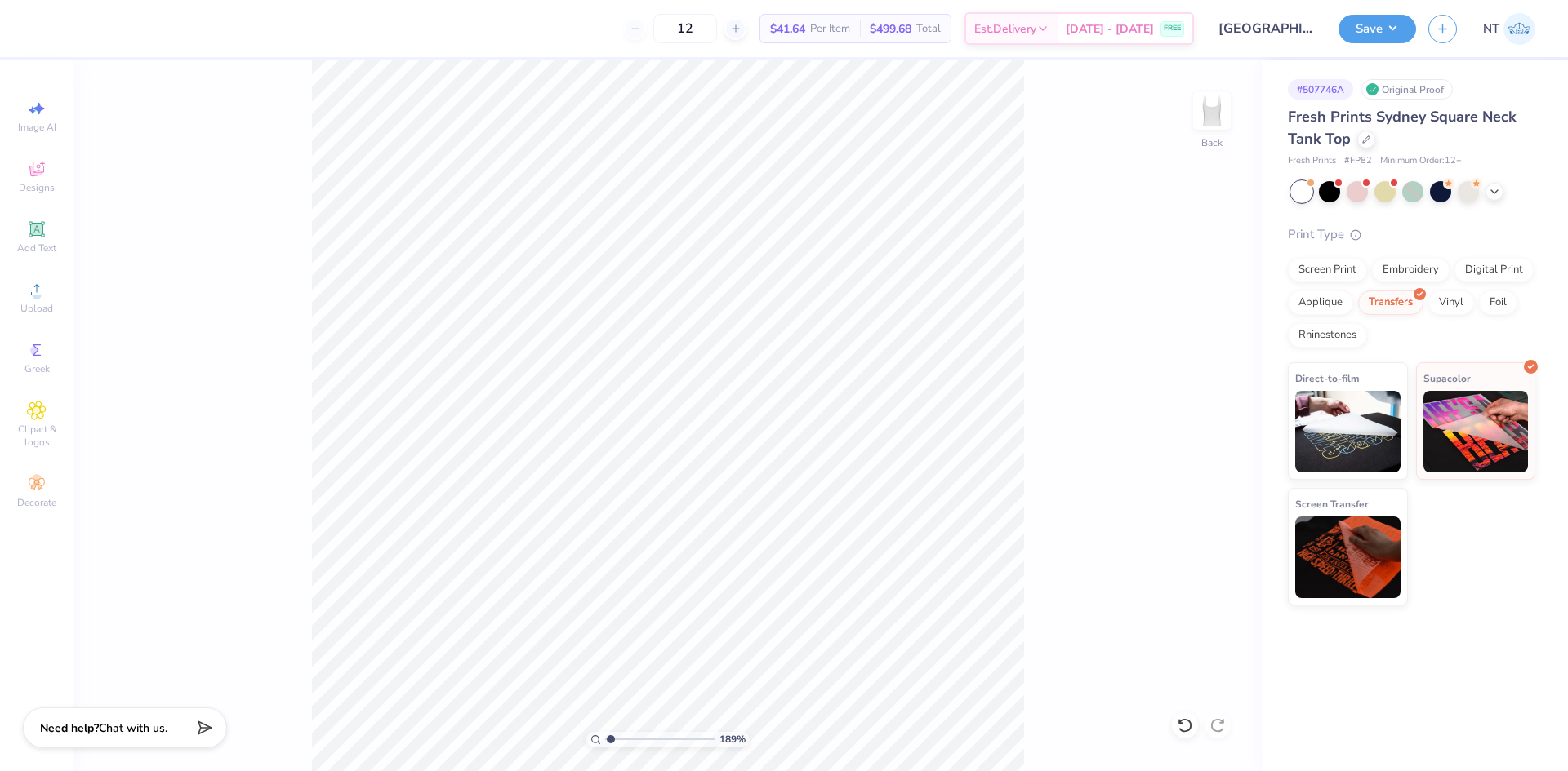
type input "1"
drag, startPoint x: 1398, startPoint y: 27, endPoint x: 1408, endPoint y: 40, distance: 16.4
click at [1397, 28] on button "Save" at bounding box center [1377, 29] width 78 height 28
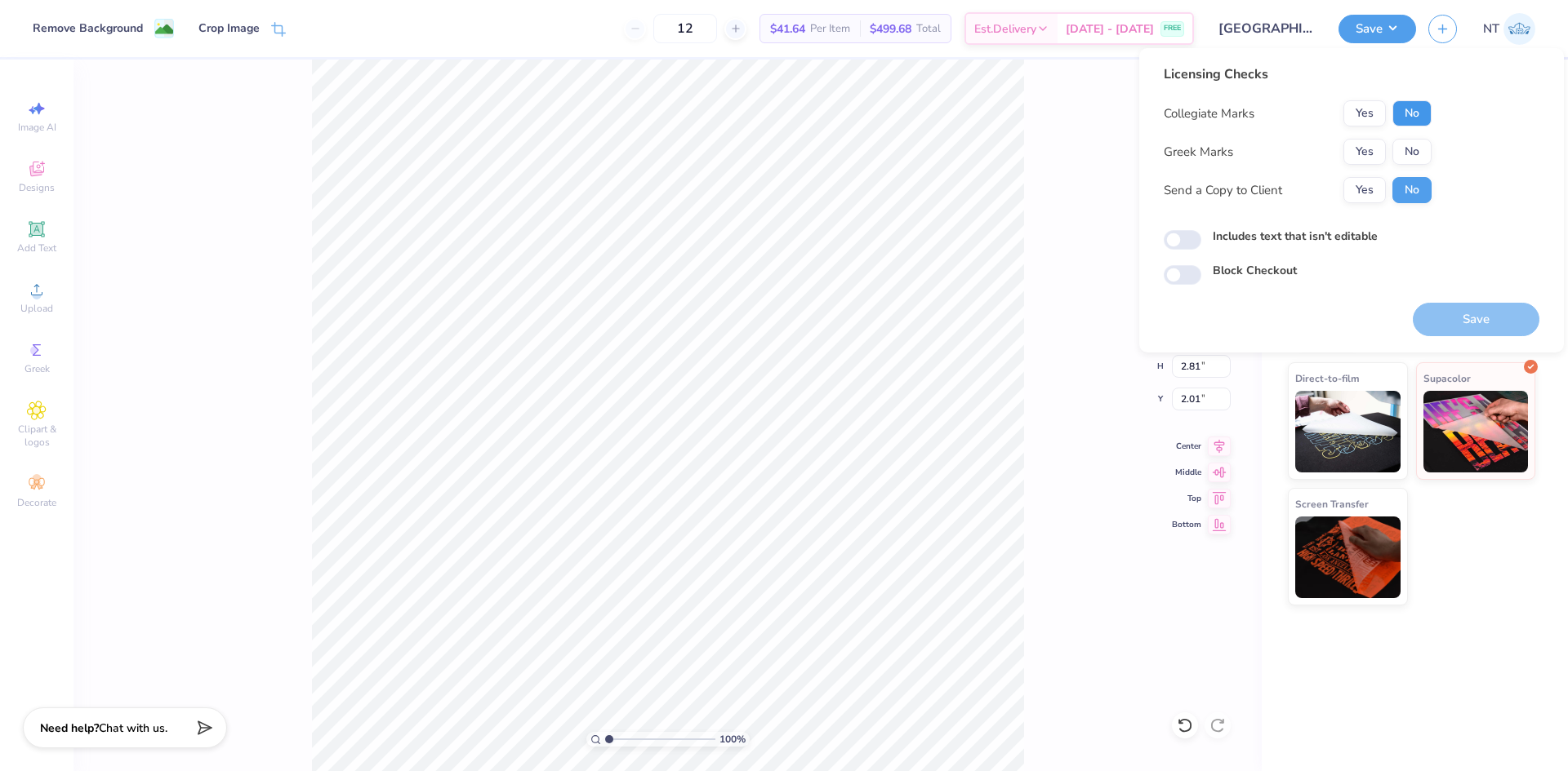
click at [1417, 113] on button "No" at bounding box center [1411, 114] width 39 height 27
click at [1411, 154] on button "No" at bounding box center [1411, 152] width 39 height 27
click at [1256, 245] on div "Includes text that isn't editable" at bounding box center [1351, 237] width 376 height 19
click at [1254, 235] on label "Includes text that isn't editable" at bounding box center [1295, 236] width 164 height 17
click at [1201, 235] on input "Includes text that isn't editable" at bounding box center [1182, 240] width 37 height 19
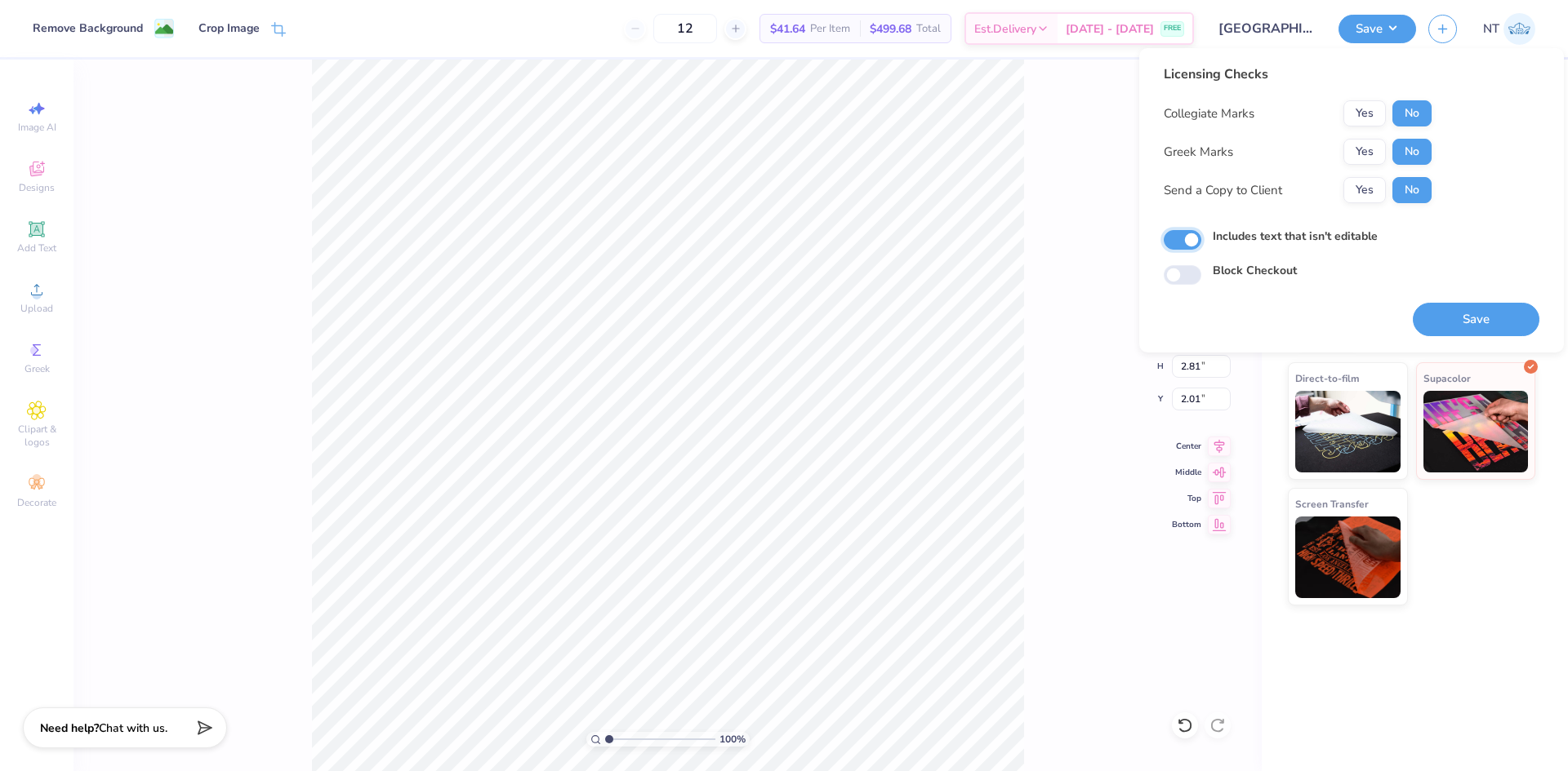
checkbox input "true"
click at [1442, 309] on button "Save" at bounding box center [1475, 320] width 126 height 34
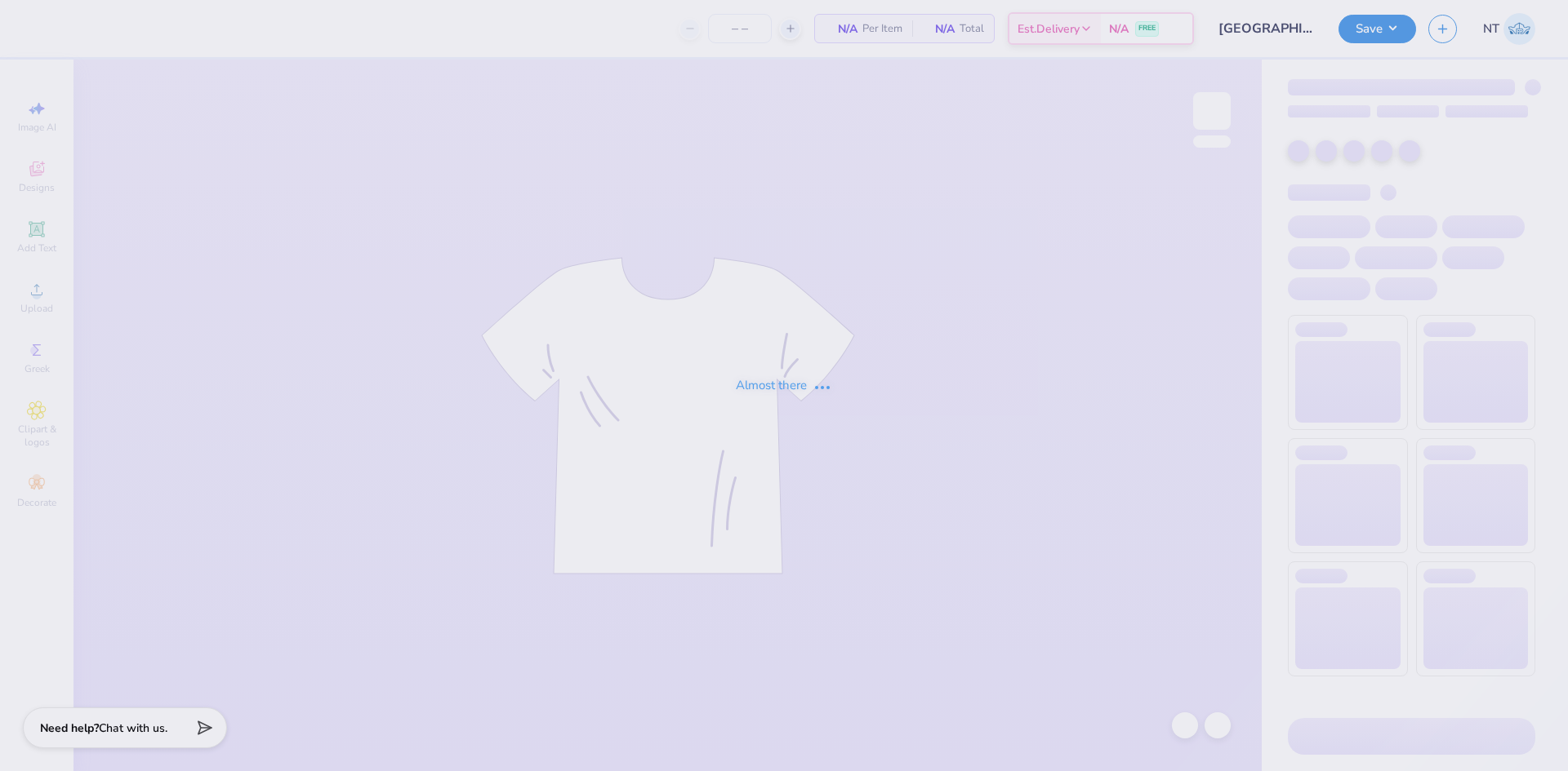
type input "12"
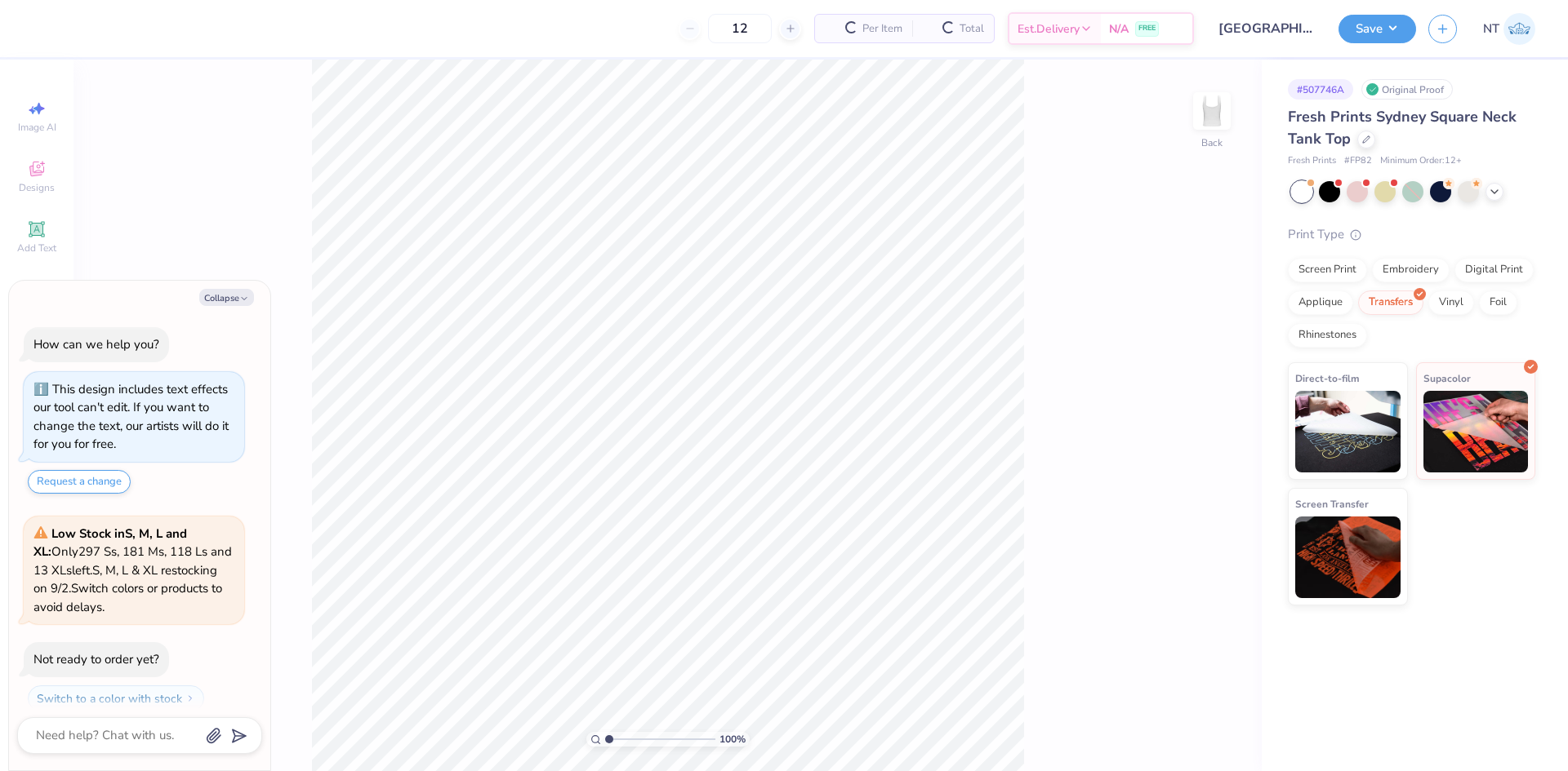
scroll to position [47, 0]
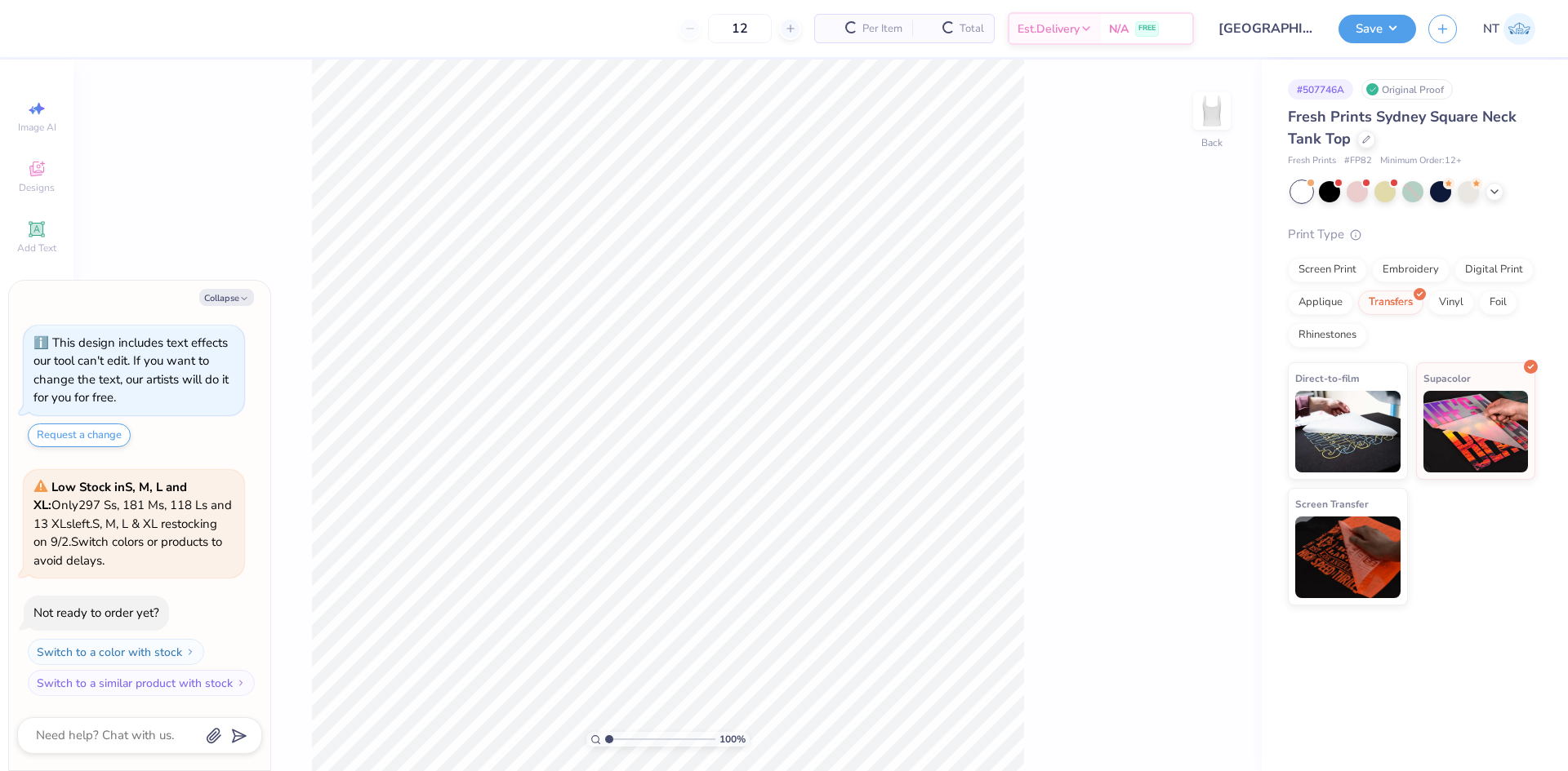
type textarea "x"
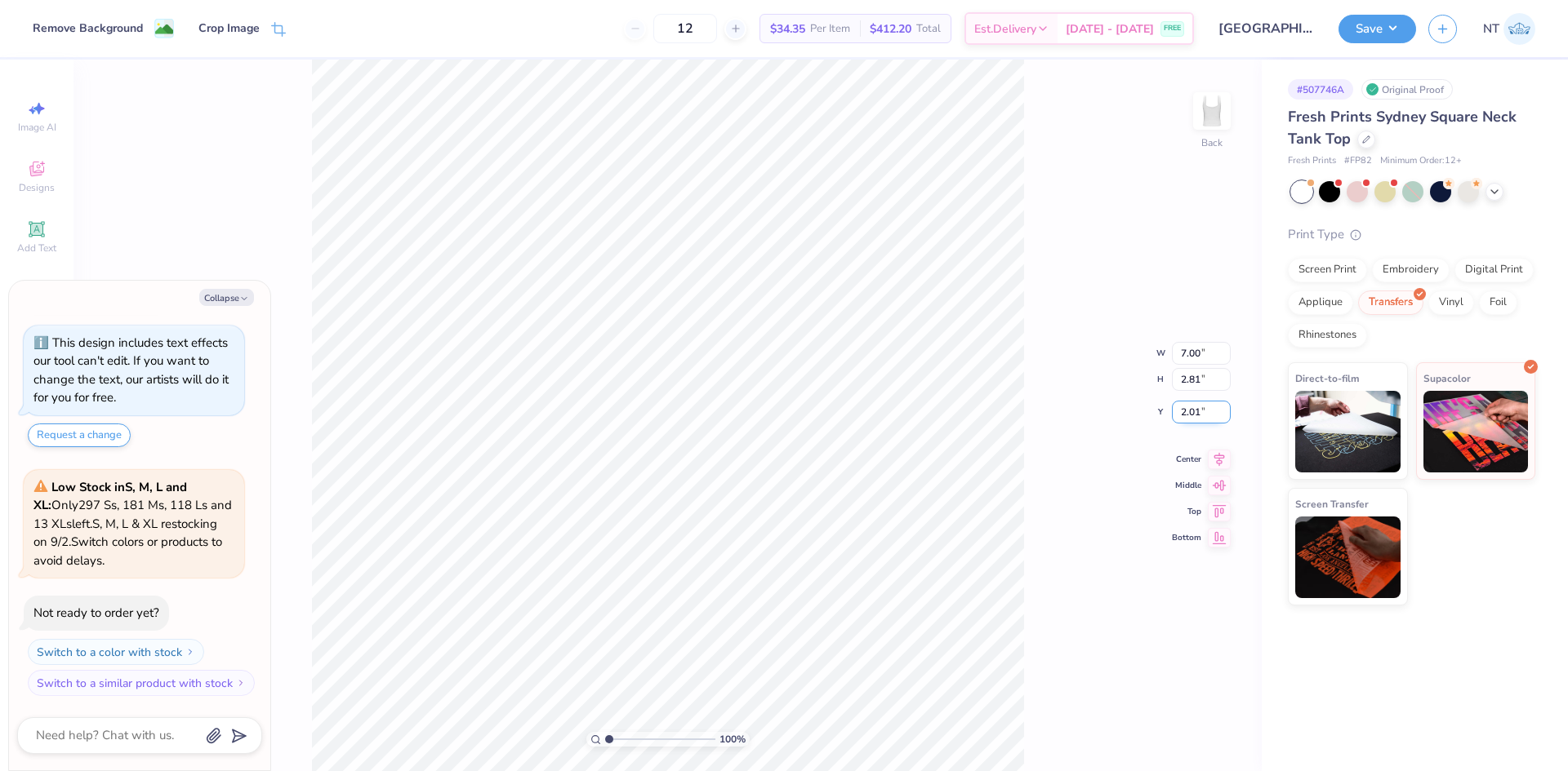
click at [1197, 406] on input "2.01" at bounding box center [1201, 412] width 58 height 23
type input "2"
type textarea "x"
type input "2.00"
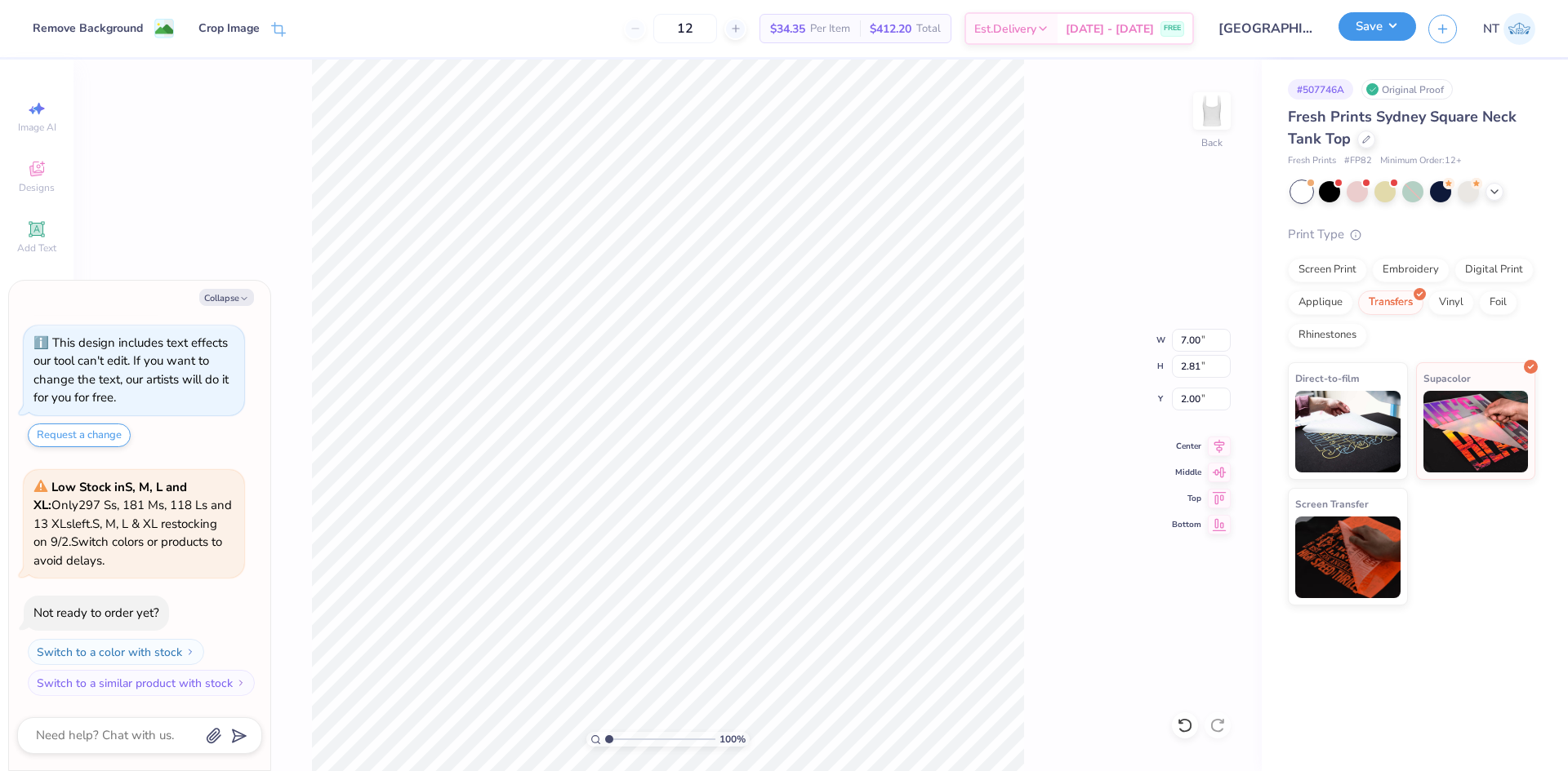
click at [1386, 28] on button "Save" at bounding box center [1377, 27] width 78 height 28
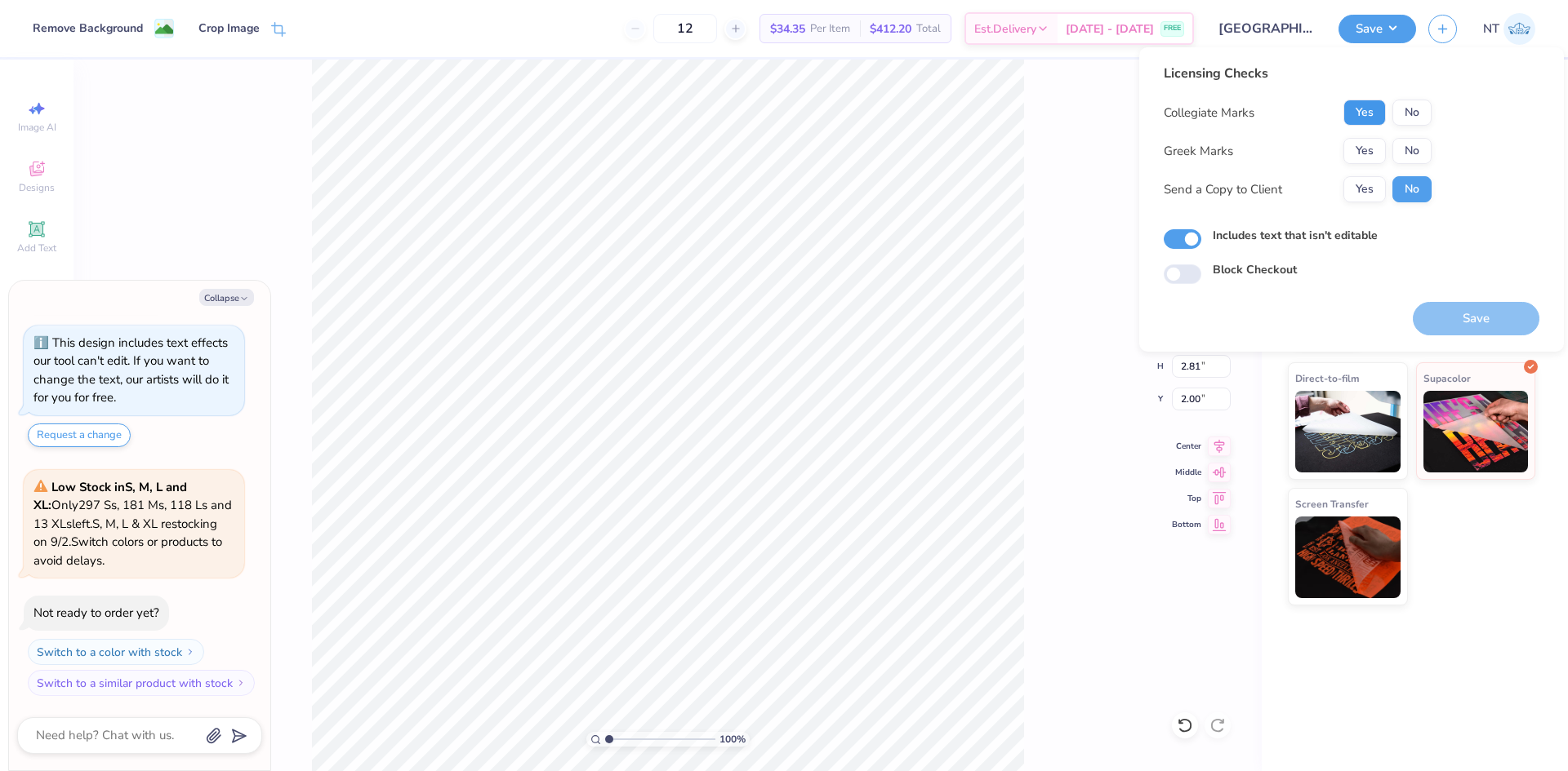
click at [1381, 105] on button "Yes" at bounding box center [1365, 113] width 42 height 27
click at [1399, 110] on button "No" at bounding box center [1411, 113] width 39 height 27
click at [1404, 143] on button "No" at bounding box center [1411, 151] width 39 height 27
click at [1459, 326] on button "Save" at bounding box center [1475, 319] width 126 height 34
click at [243, 291] on button "Collapse" at bounding box center [226, 297] width 55 height 17
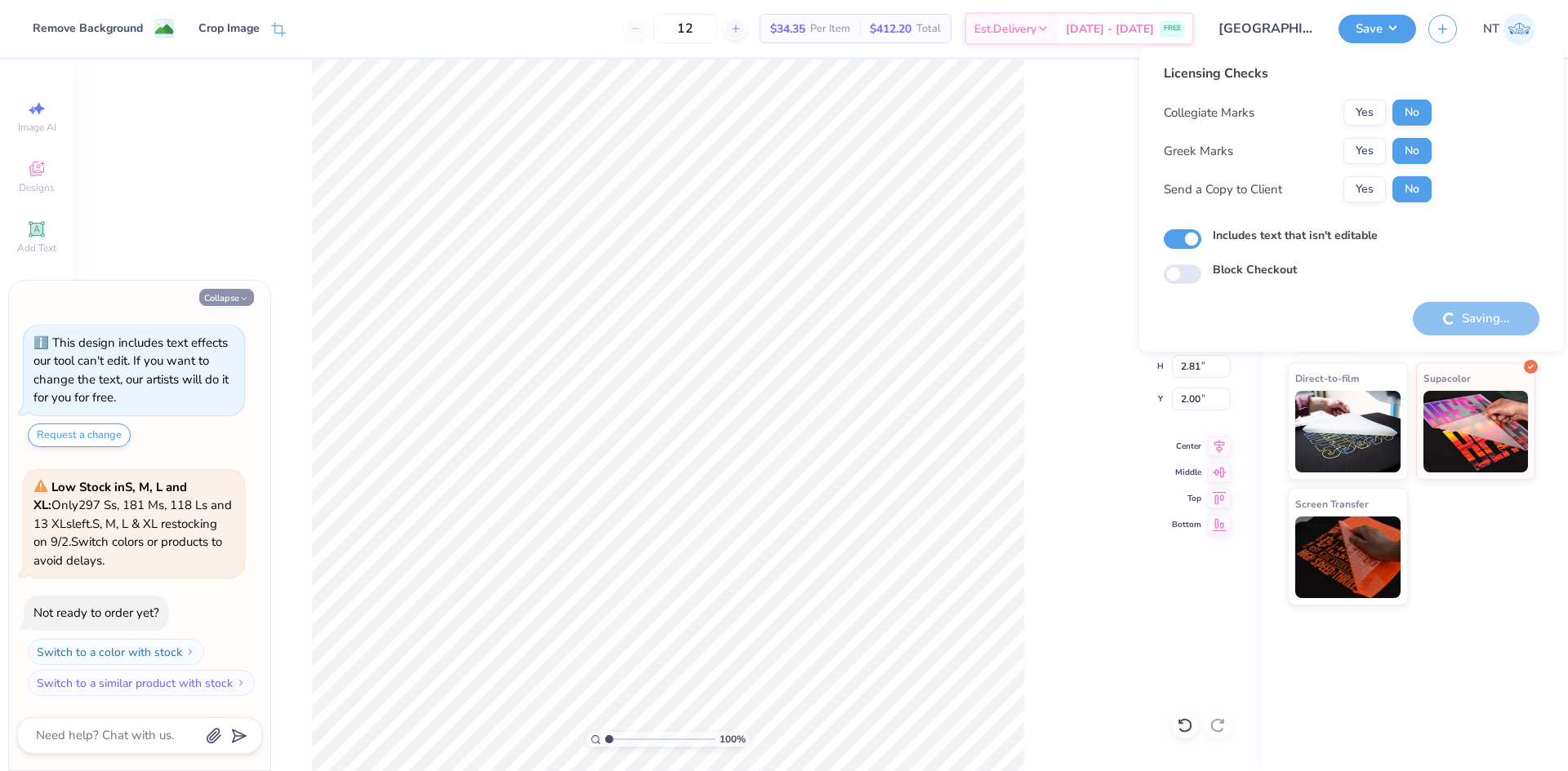
type textarea "x"
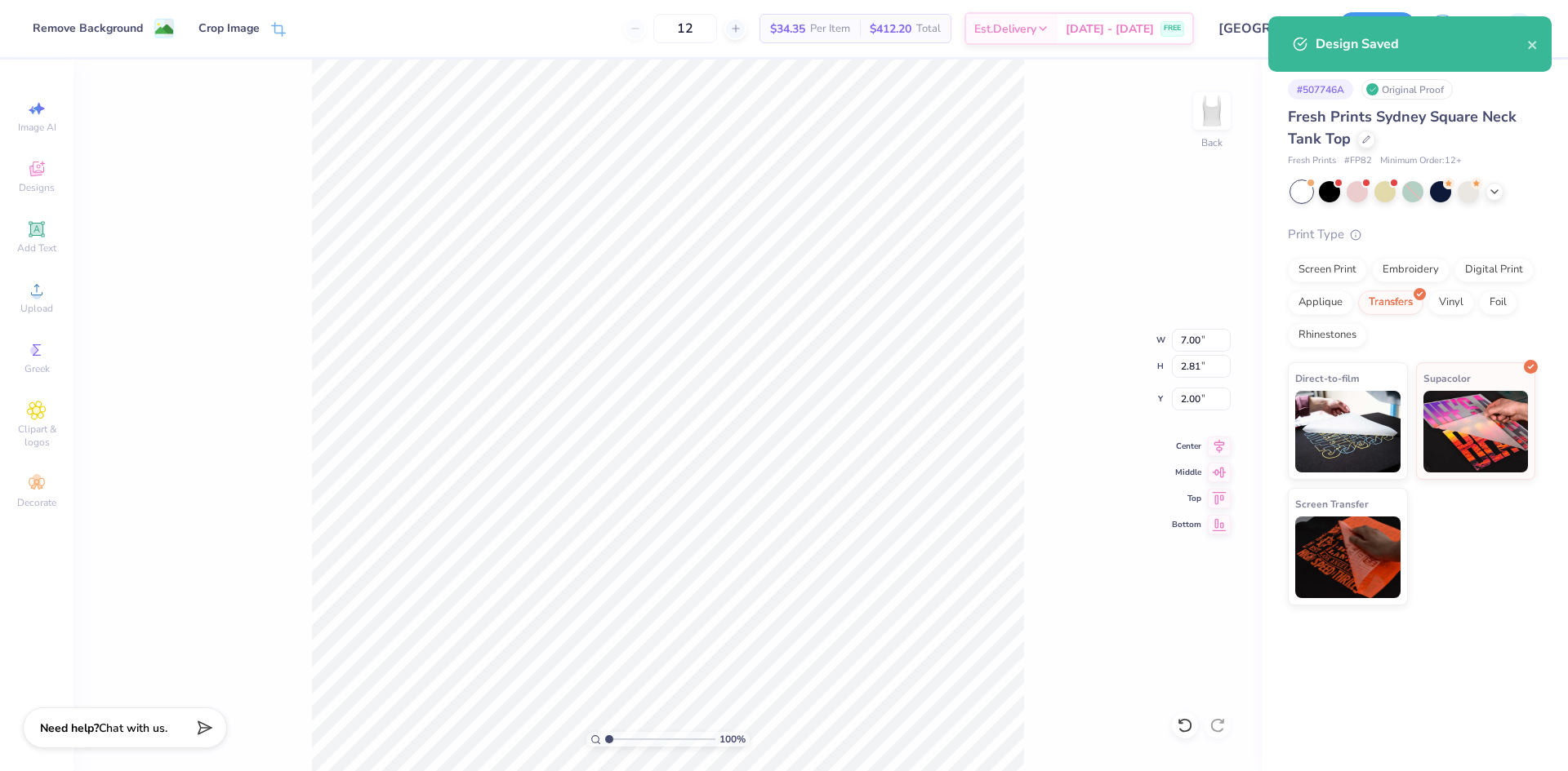
click at [1427, 16] on div "Design Saved" at bounding box center [1410, 50] width 290 height 74
